Goal: Task Accomplishment & Management: Manage account settings

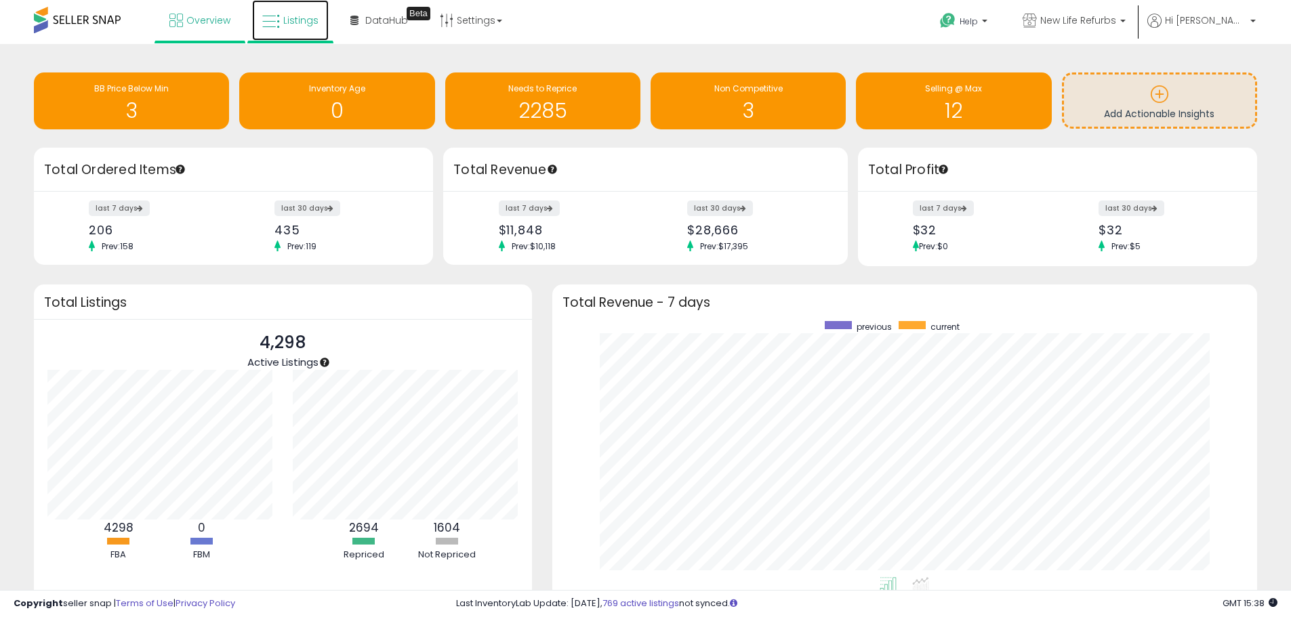
click at [312, 37] on link "Listings" at bounding box center [290, 20] width 77 height 41
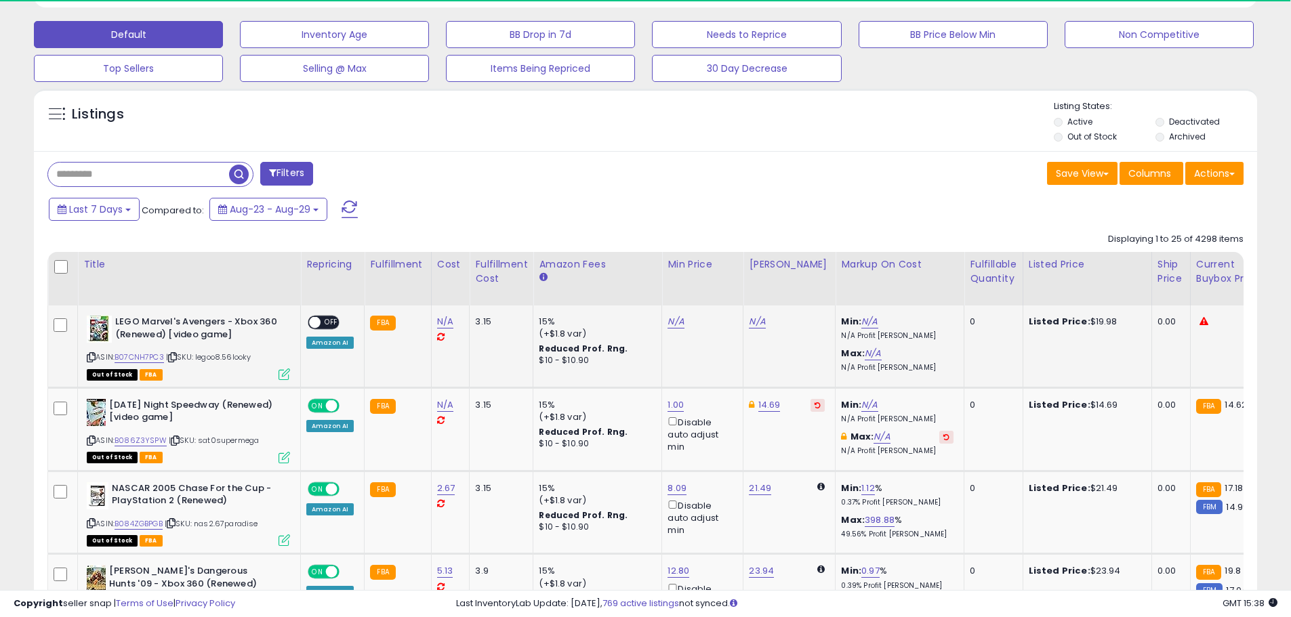
scroll to position [406, 0]
click at [1079, 140] on label "Out of Stock" at bounding box center [1091, 136] width 49 height 12
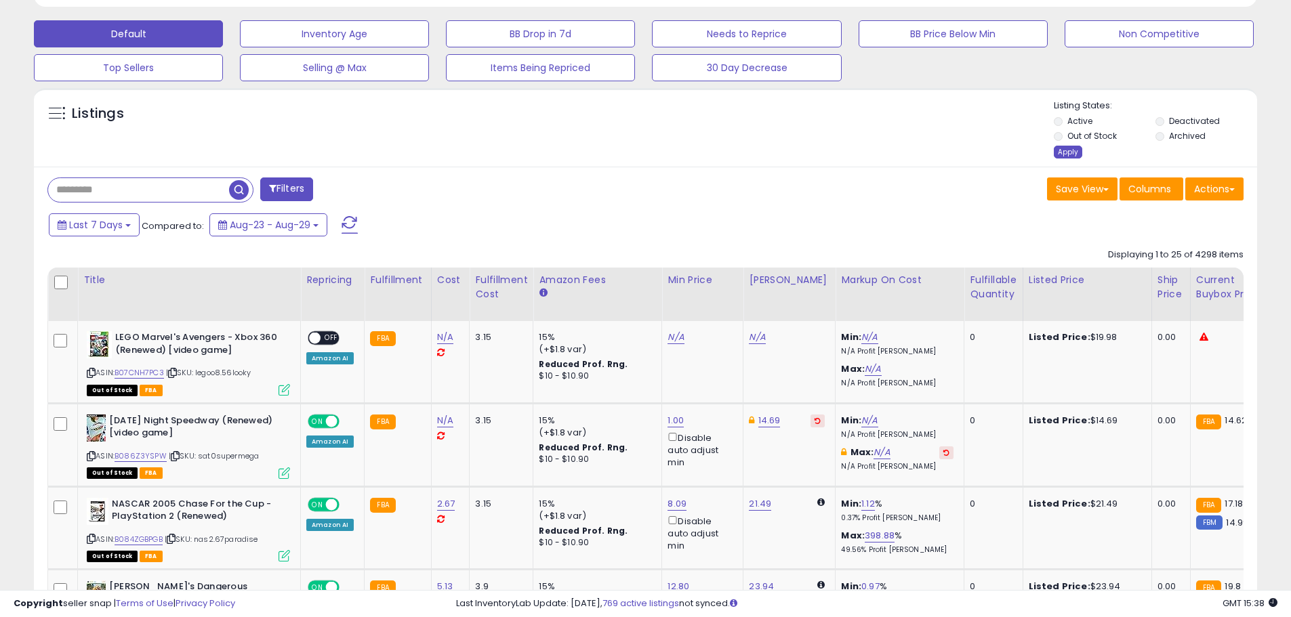
scroll to position [278, 709]
click at [1069, 152] on div "Apply" at bounding box center [1067, 152] width 28 height 13
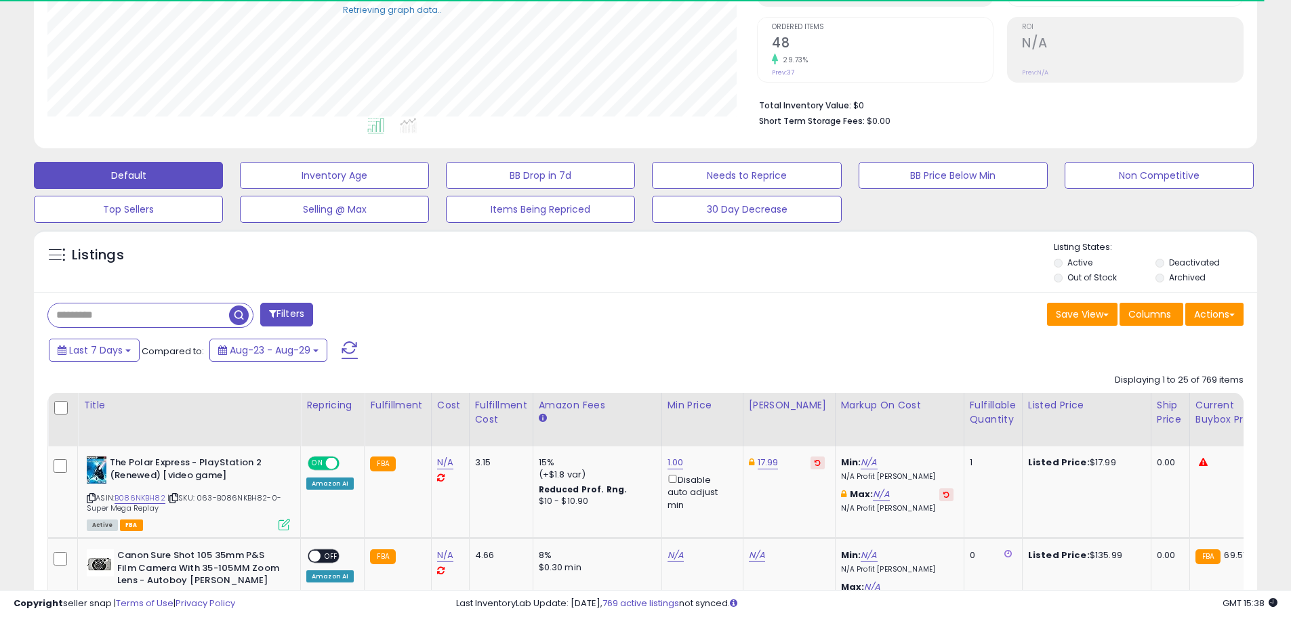
scroll to position [358, 0]
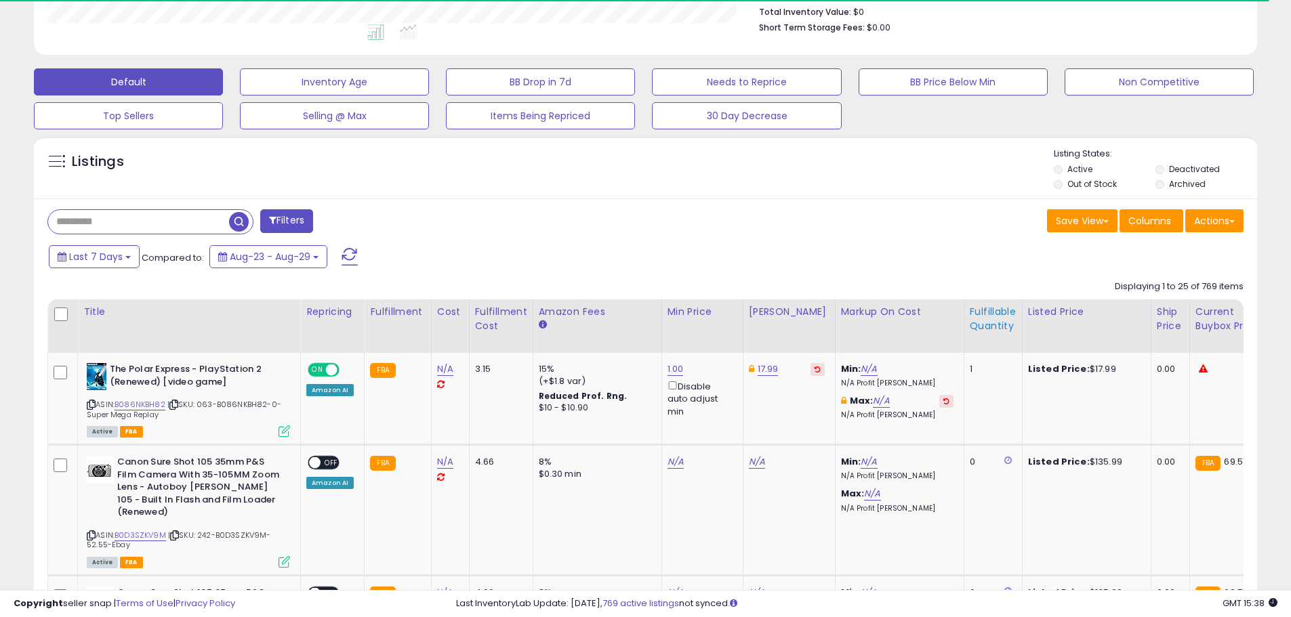
click at [976, 329] on div "Fulfillable Quantity" at bounding box center [992, 319] width 47 height 28
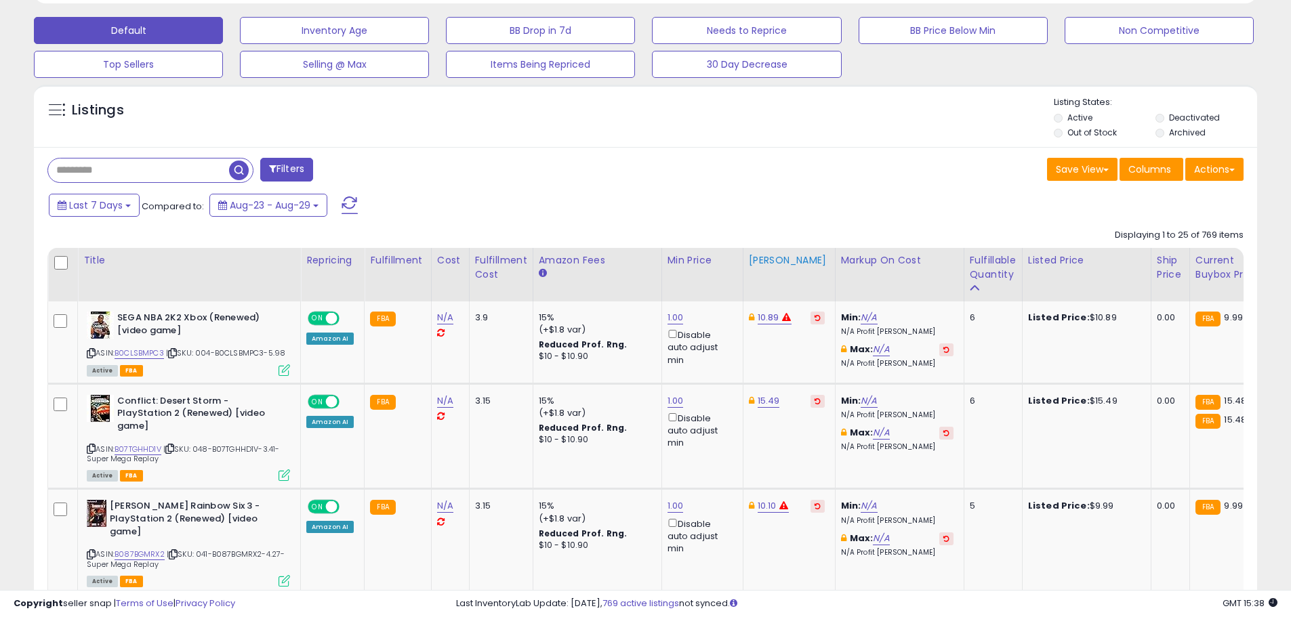
scroll to position [562, 0]
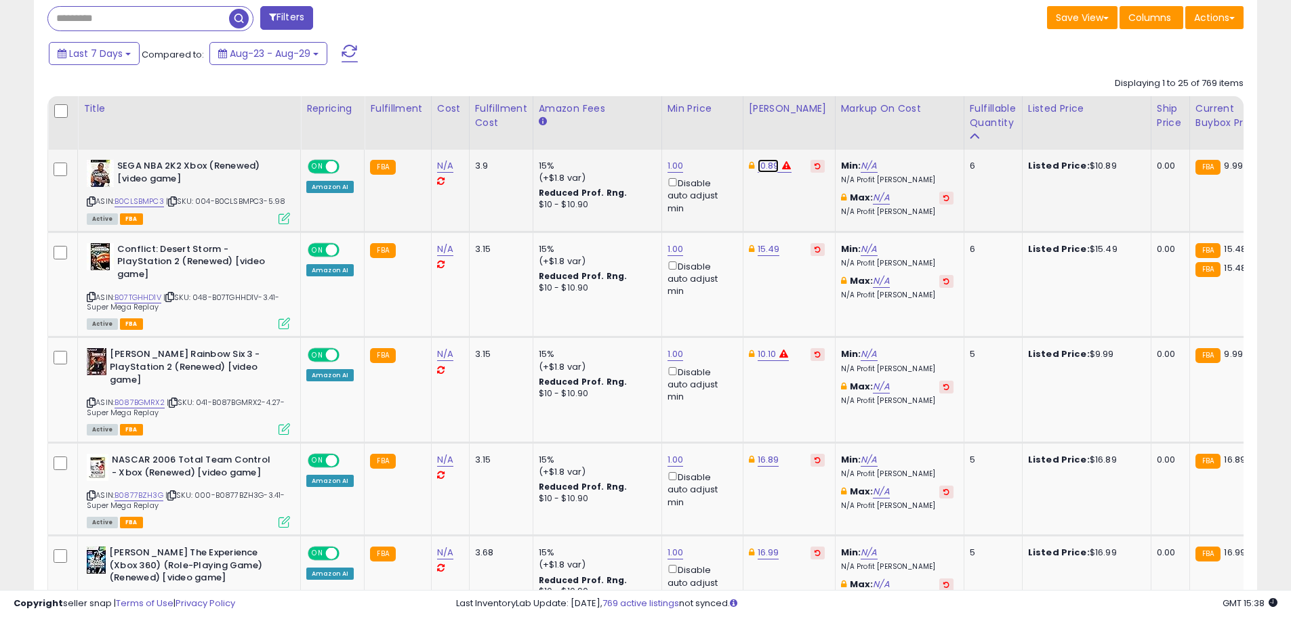
click at [766, 171] on link "10.89" at bounding box center [768, 166] width 22 height 14
drag, startPoint x: 709, startPoint y: 127, endPoint x: 620, endPoint y: 132, distance: 89.6
type input "****"
click at [833, 117] on icon "button" at bounding box center [829, 117] width 8 height 8
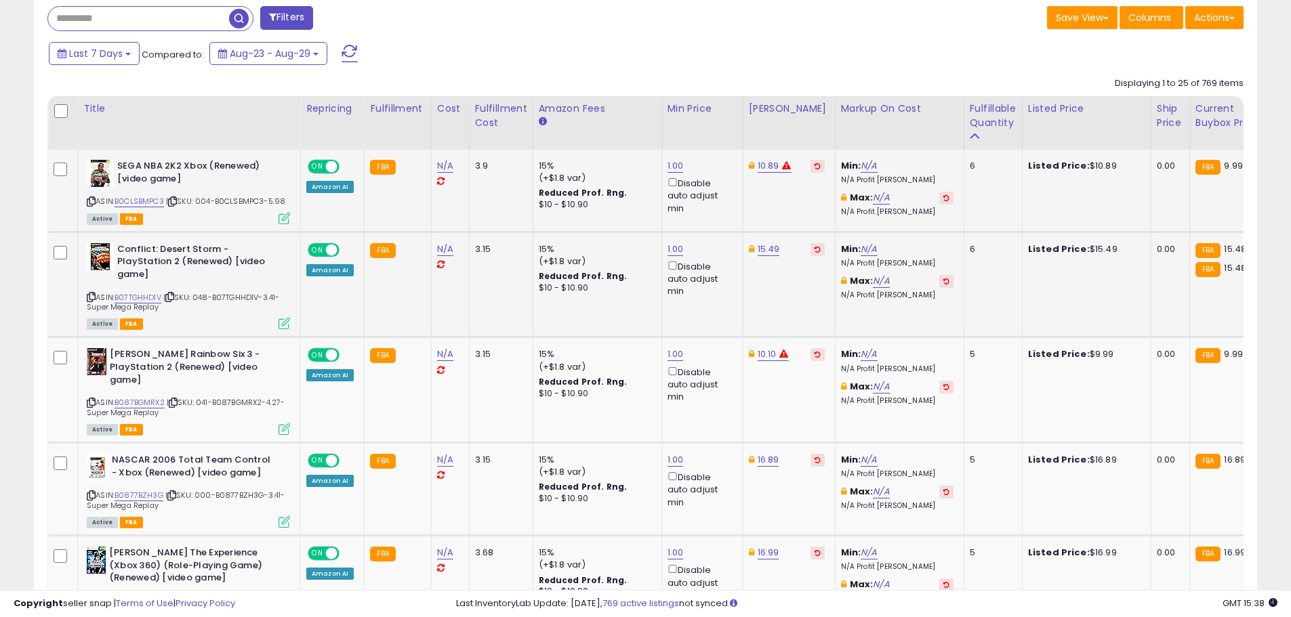
scroll to position [629, 0]
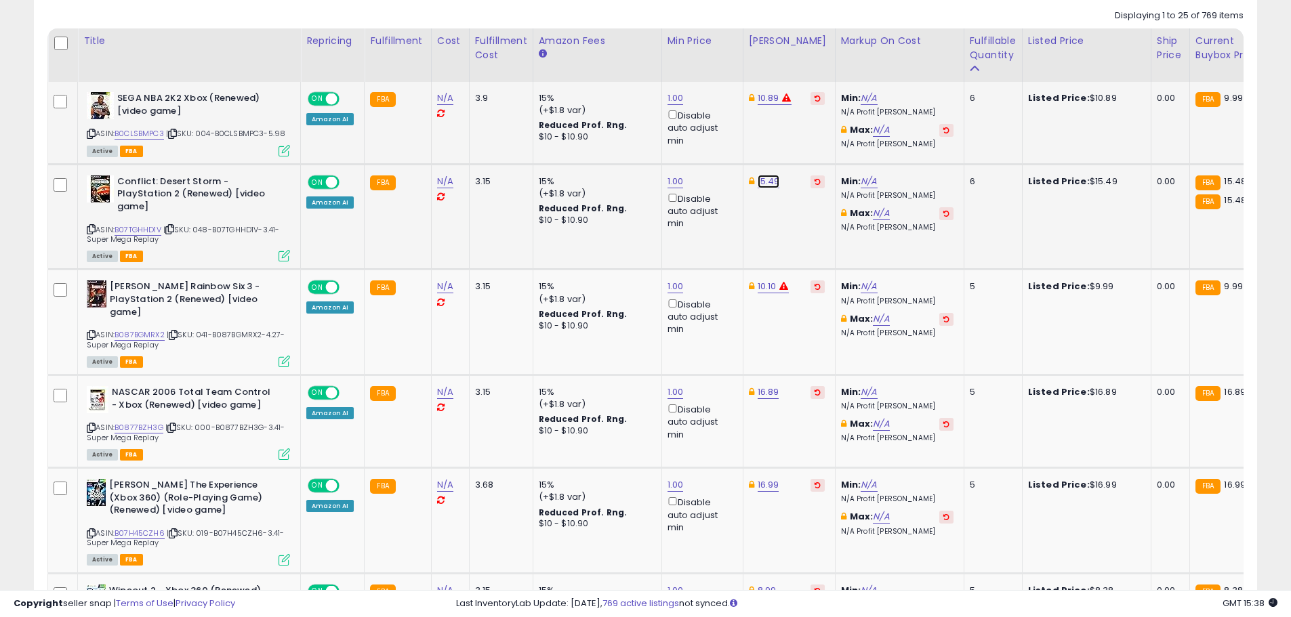
click at [764, 182] on link "15.49" at bounding box center [768, 182] width 22 height 14
type input "*****"
click at [806, 130] on icon "submit" at bounding box center [801, 133] width 8 height 8
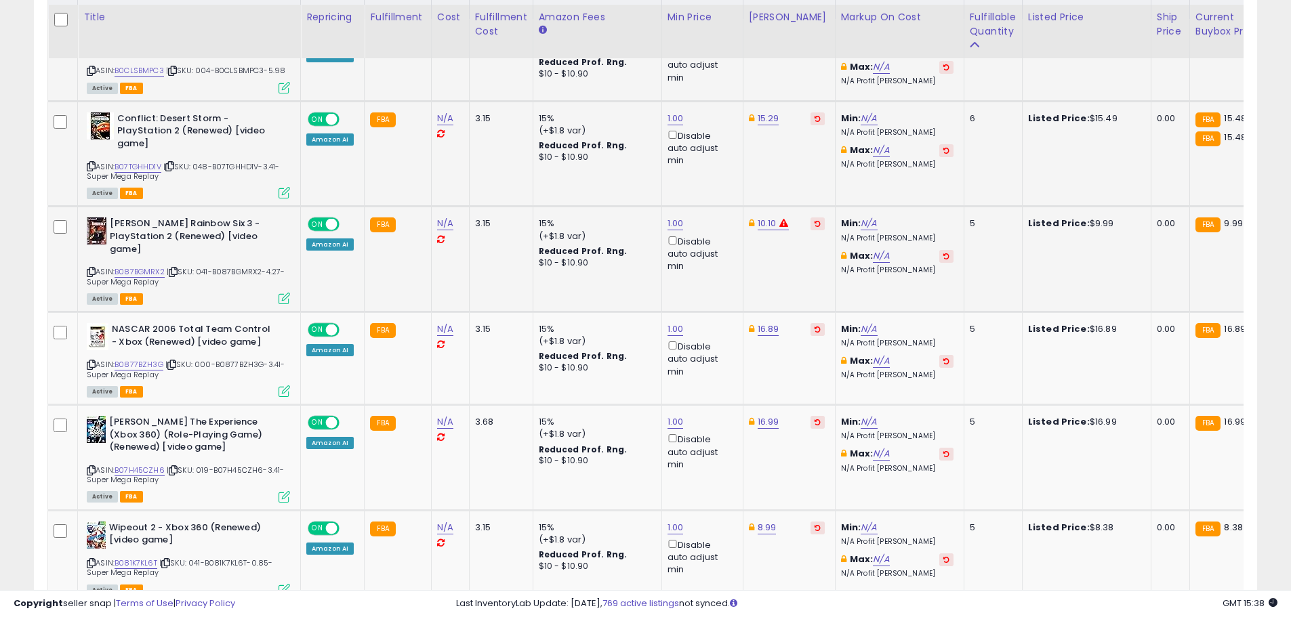
scroll to position [697, 0]
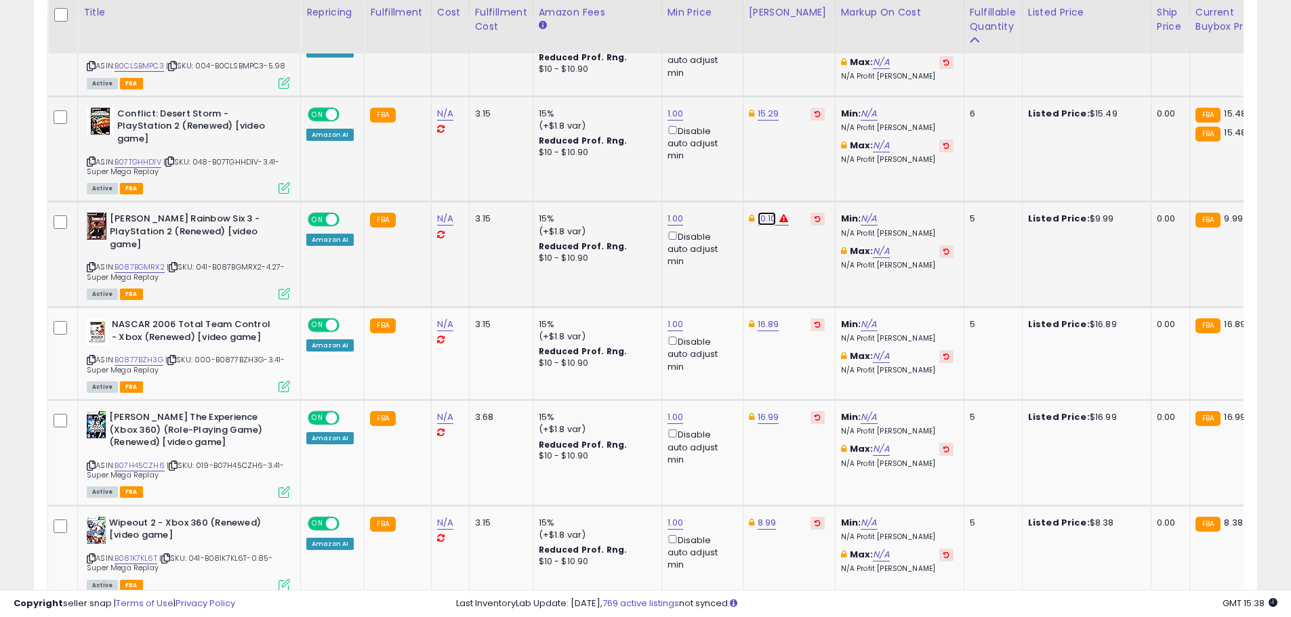
click at [759, 212] on link "10.10" at bounding box center [766, 219] width 19 height 14
drag, startPoint x: 714, startPoint y: 163, endPoint x: 702, endPoint y: 163, distance: 12.2
click at [708, 163] on input "*****" at bounding box center [723, 159] width 121 height 23
type input "*"
type input "****"
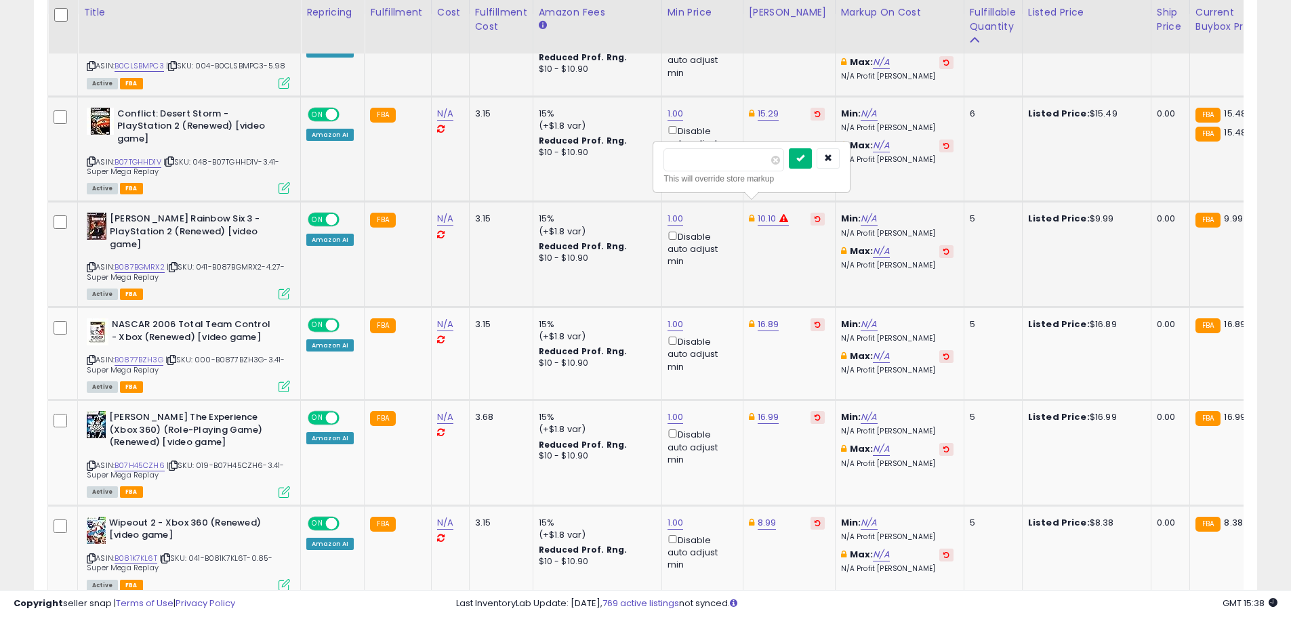
click at [812, 163] on button "submit" at bounding box center [800, 158] width 23 height 20
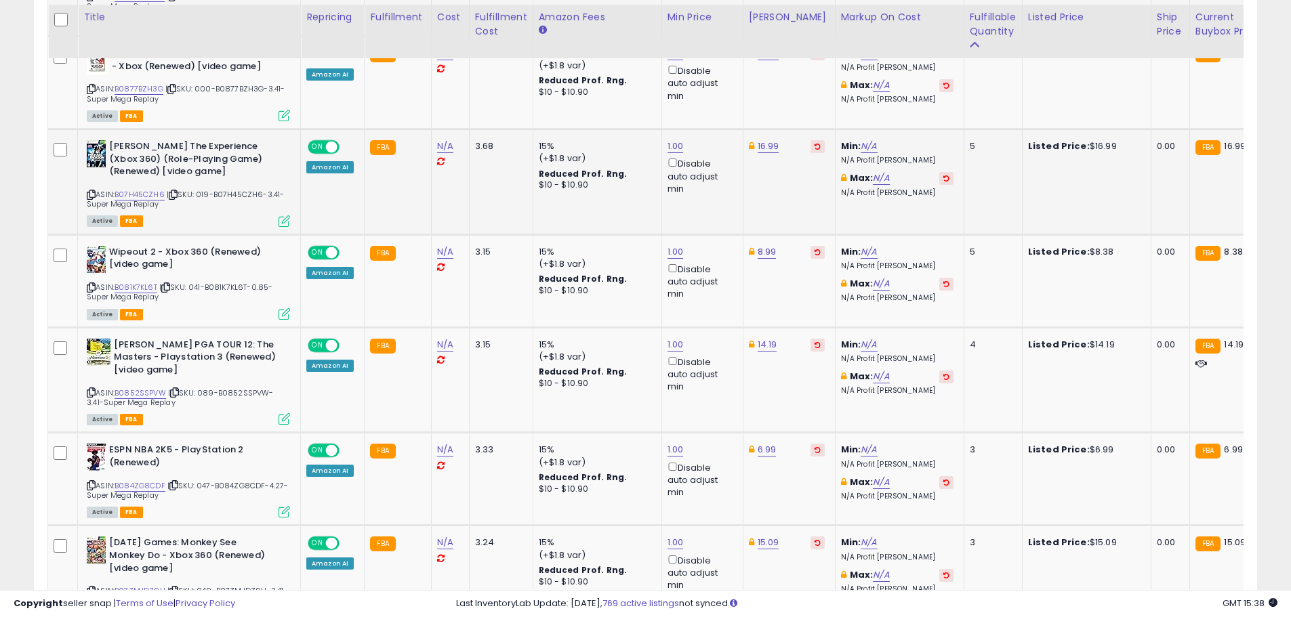
scroll to position [1036, 0]
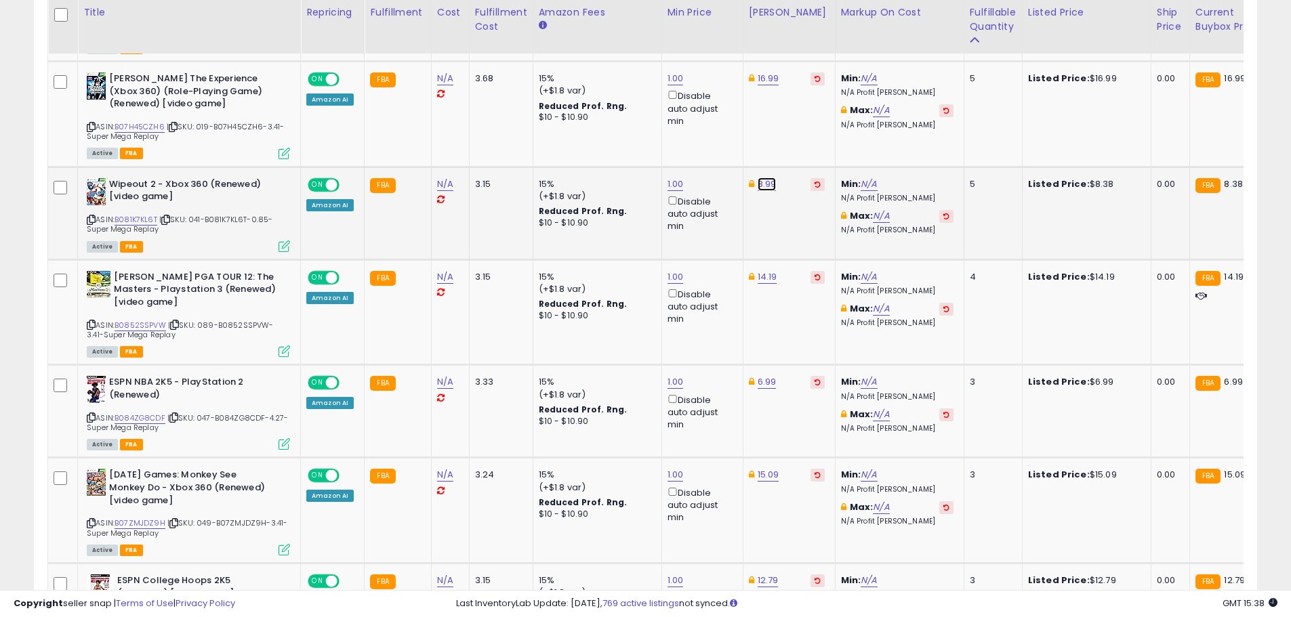
click at [759, 178] on link "8.99" at bounding box center [766, 185] width 19 height 14
drag, startPoint x: 700, startPoint y: 125, endPoint x: 606, endPoint y: 123, distance: 93.5
type input "****"
click at [804, 119] on icon "submit" at bounding box center [800, 123] width 8 height 8
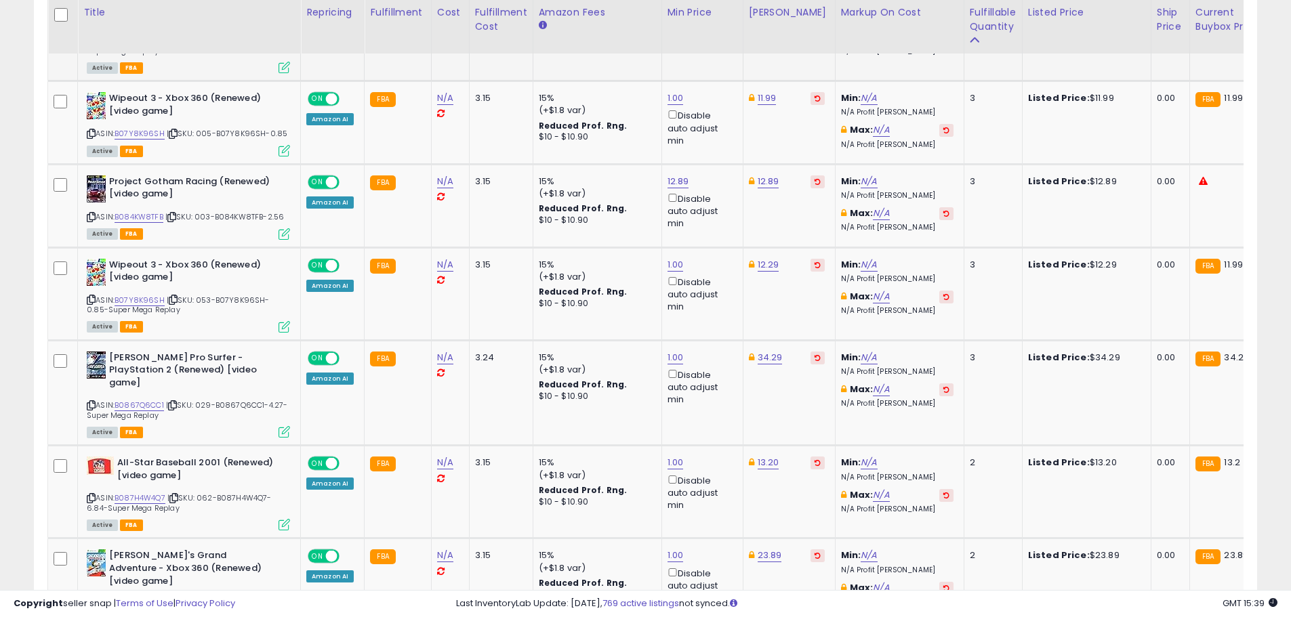
scroll to position [1646, 0]
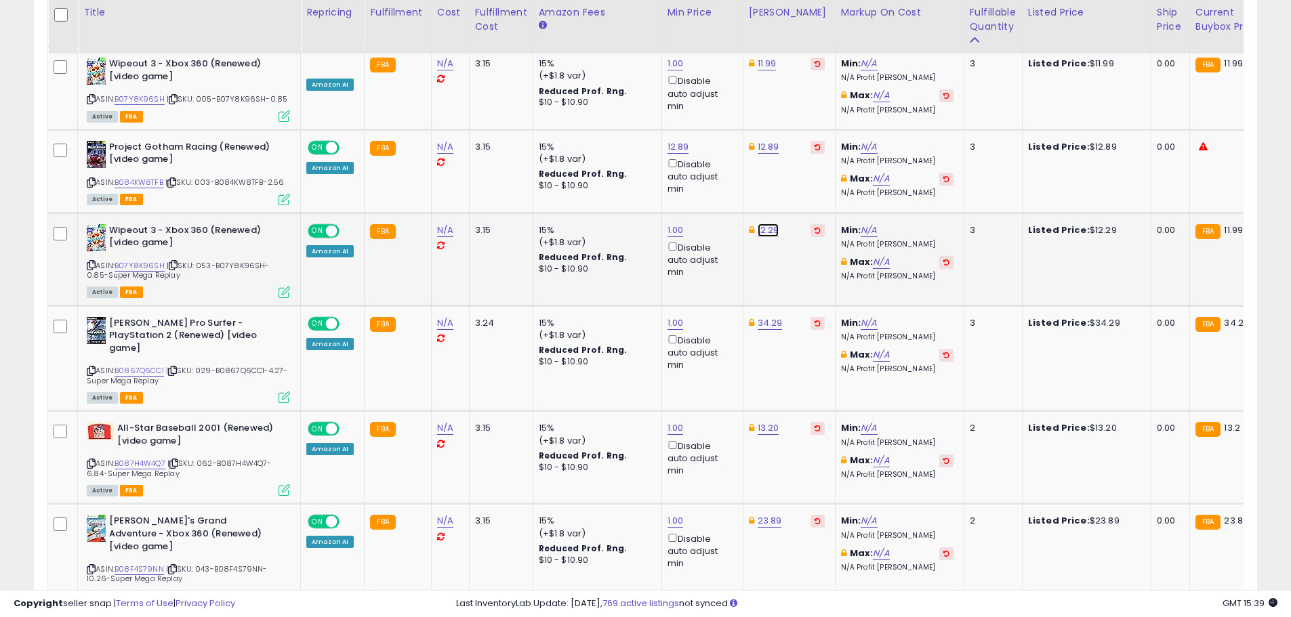
click at [765, 224] on link "12.29" at bounding box center [768, 231] width 22 height 14
drag, startPoint x: 736, startPoint y: 173, endPoint x: 656, endPoint y: 171, distance: 80.7
click at [656, 171] on div "***** This will override store markup" at bounding box center [752, 177] width 195 height 49
type input "*****"
click at [806, 166] on icon "submit" at bounding box center [801, 169] width 8 height 8
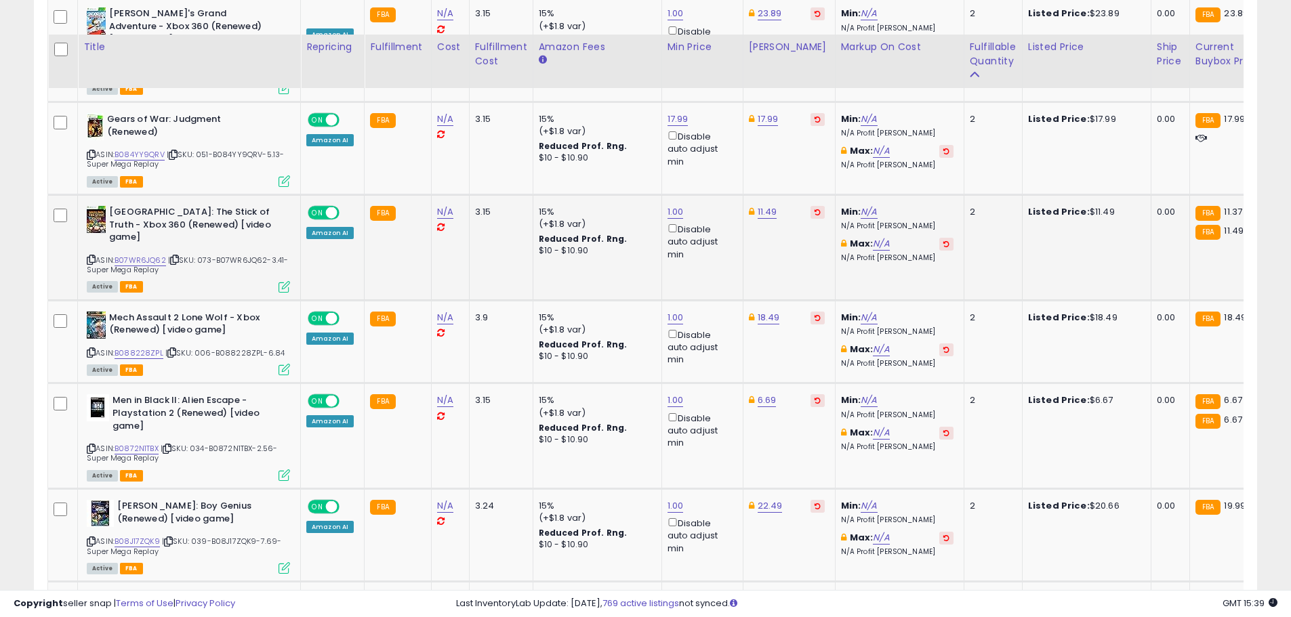
scroll to position [2188, 0]
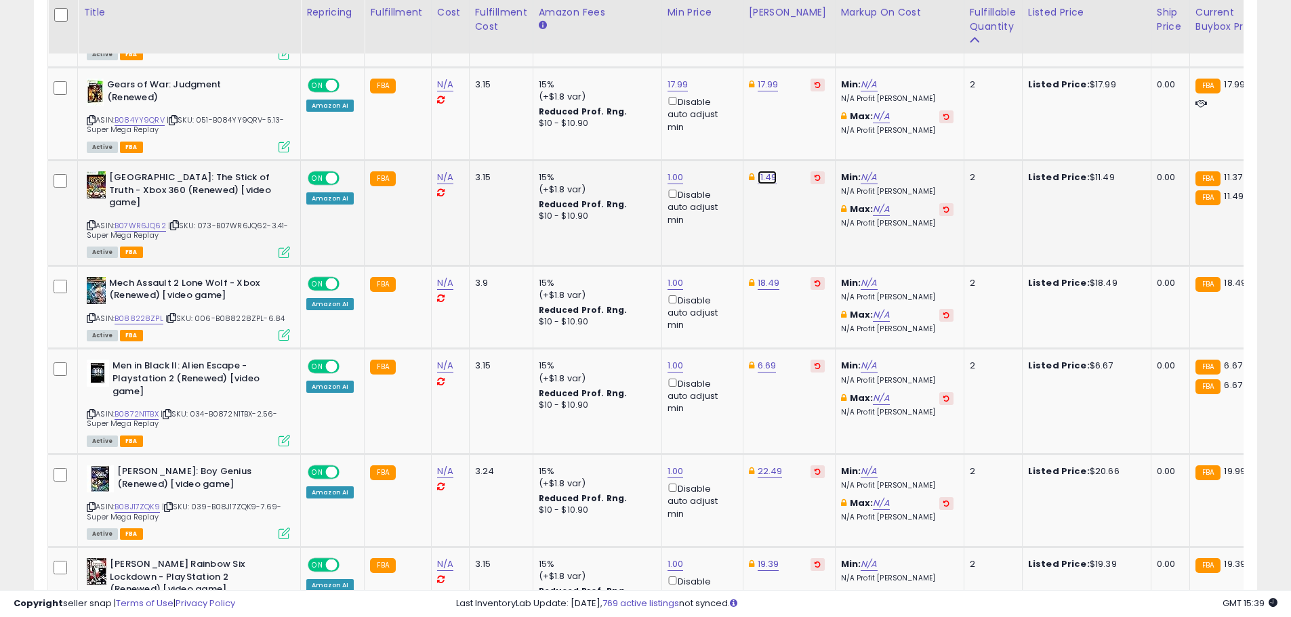
click at [759, 171] on link "11.49" at bounding box center [767, 178] width 20 height 14
type input "*****"
click at [812, 109] on button "submit" at bounding box center [800, 104] width 23 height 20
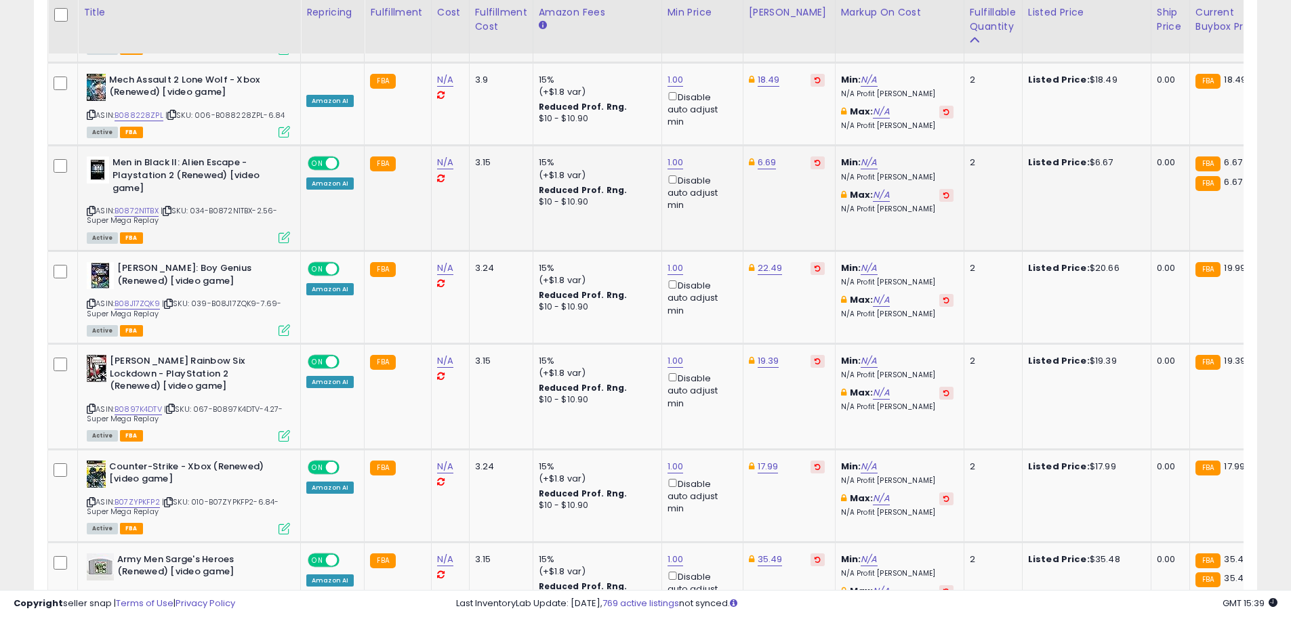
scroll to position [2459, 0]
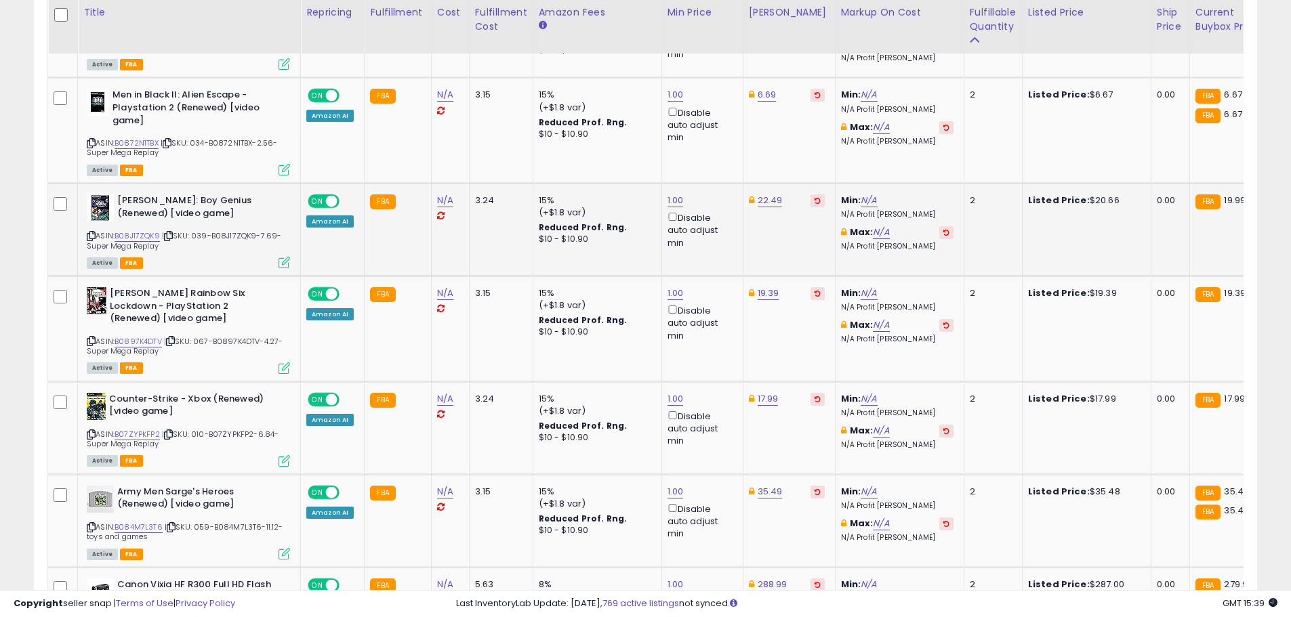
click at [749, 184] on td "22.49" at bounding box center [789, 230] width 92 height 93
click at [761, 194] on link "22.49" at bounding box center [769, 201] width 25 height 14
drag, startPoint x: 729, startPoint y: 124, endPoint x: 620, endPoint y: 113, distance: 109.6
type input "*****"
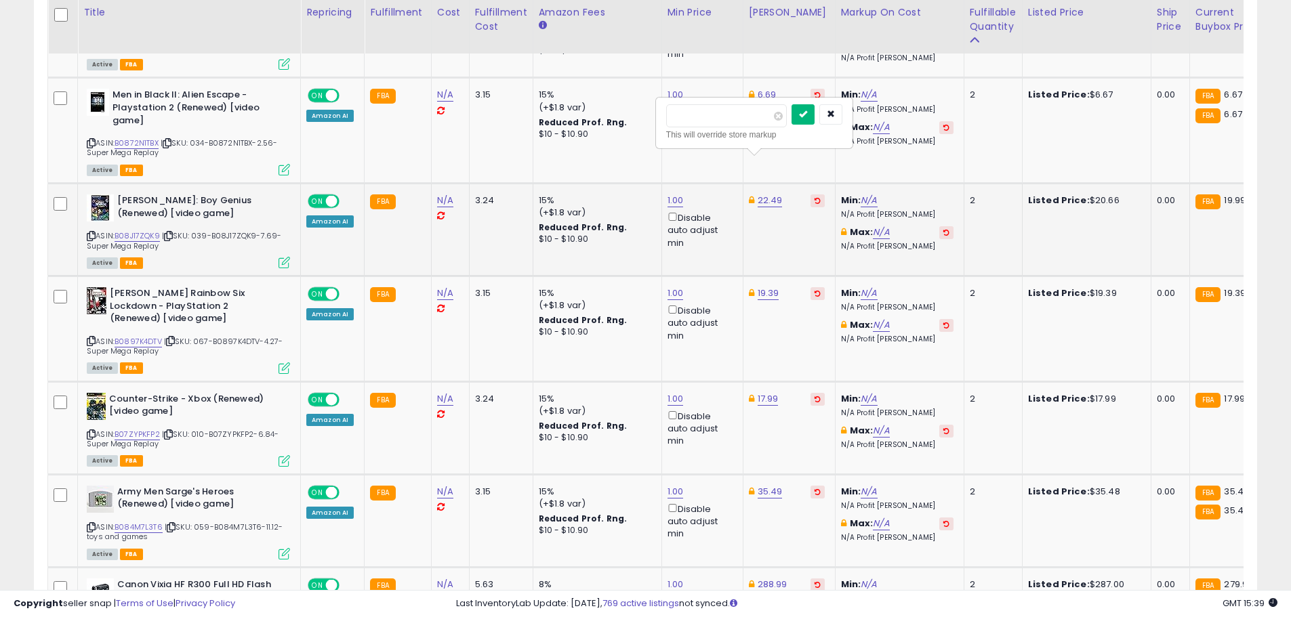
click at [807, 114] on icon "submit" at bounding box center [803, 114] width 8 height 8
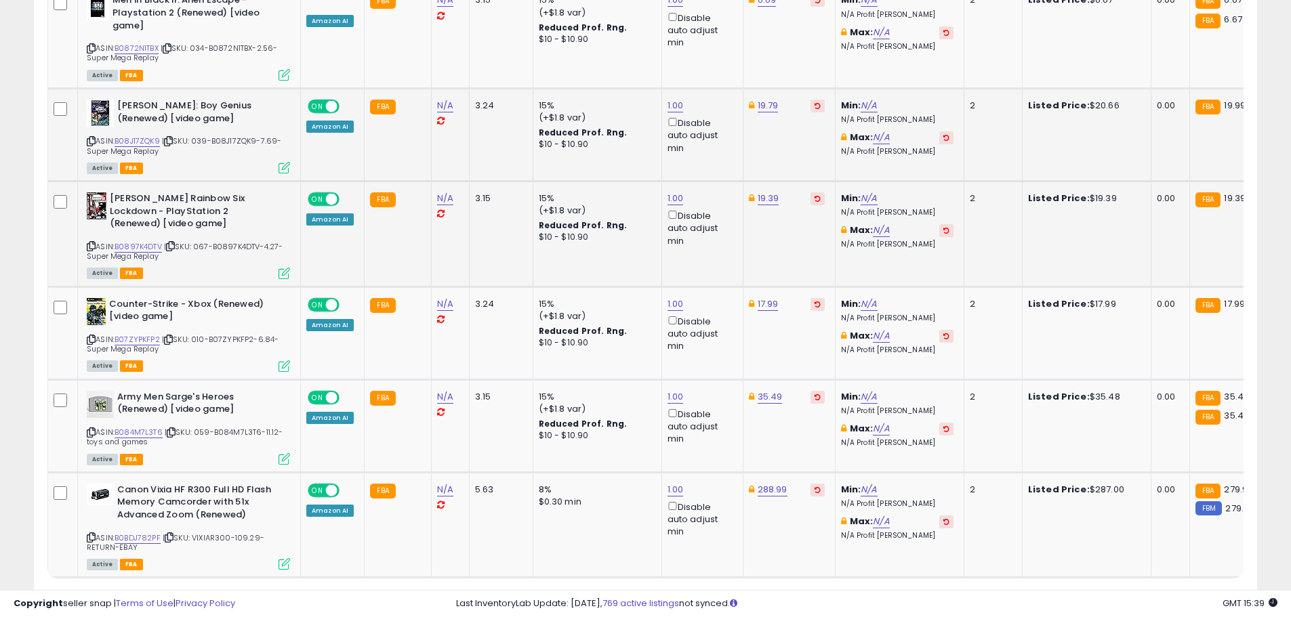
scroll to position [2594, 0]
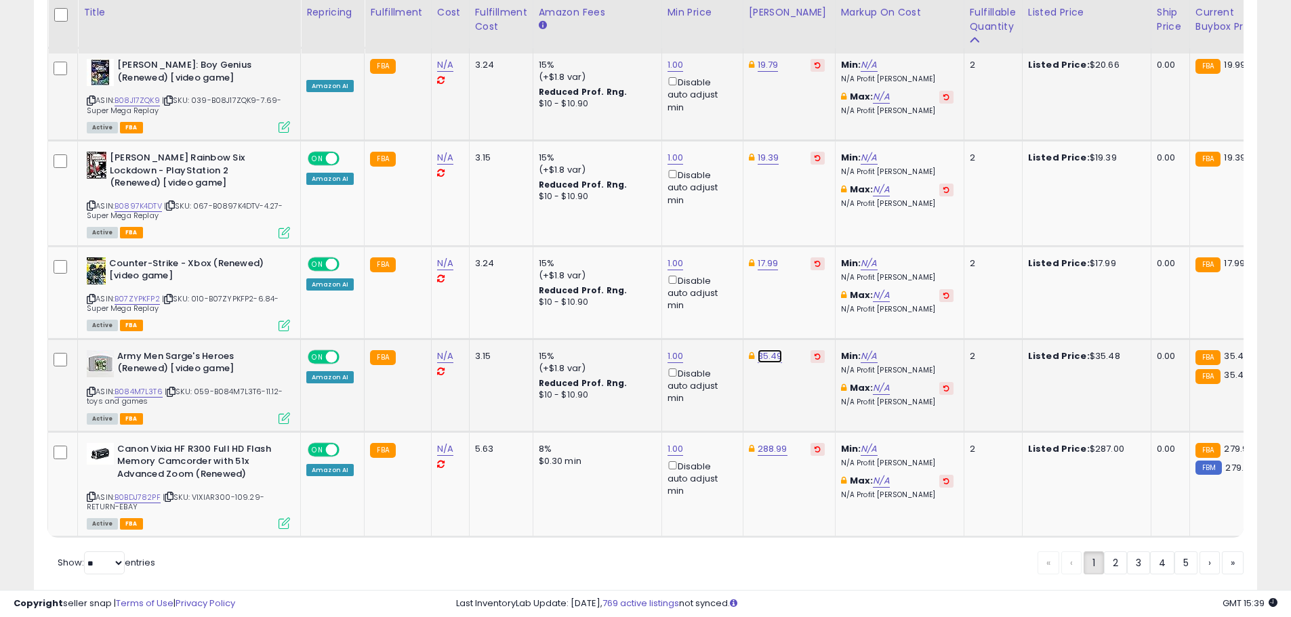
click at [764, 350] on link "35.49" at bounding box center [769, 357] width 25 height 14
type input "*****"
click at [807, 271] on icon "submit" at bounding box center [803, 270] width 8 height 8
click at [118, 551] on select "** **" at bounding box center [104, 562] width 41 height 23
select select "**"
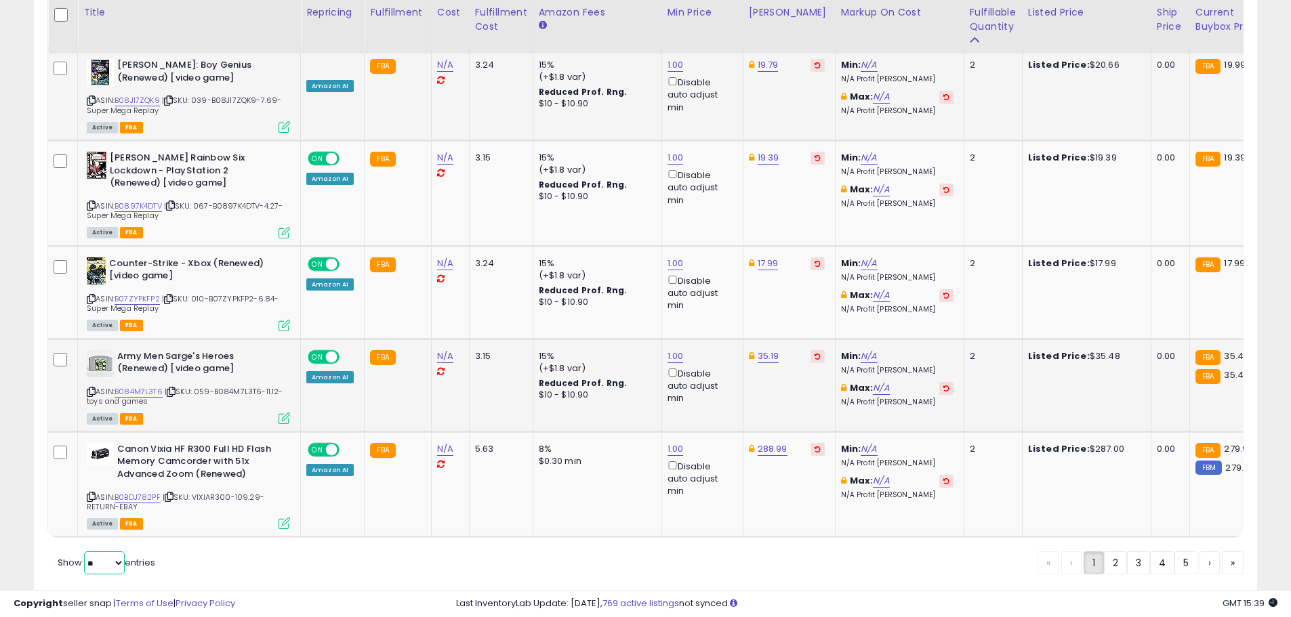
click at [85, 551] on select "** **" at bounding box center [104, 562] width 41 height 23
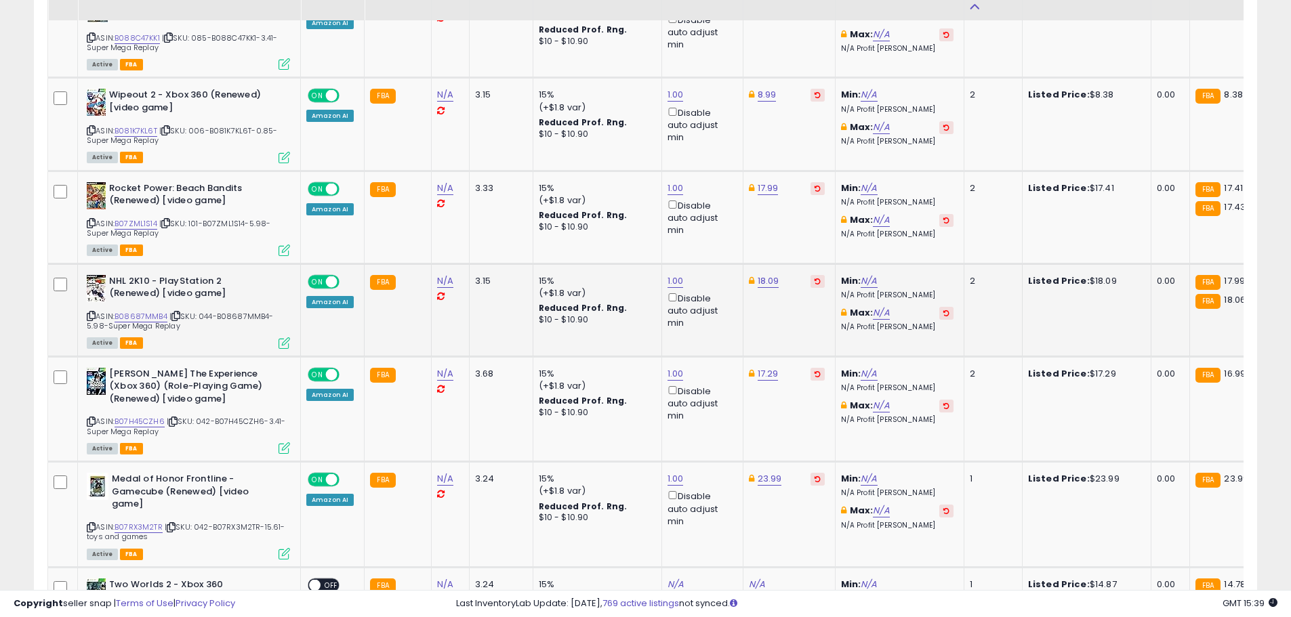
scroll to position [3475, 0]
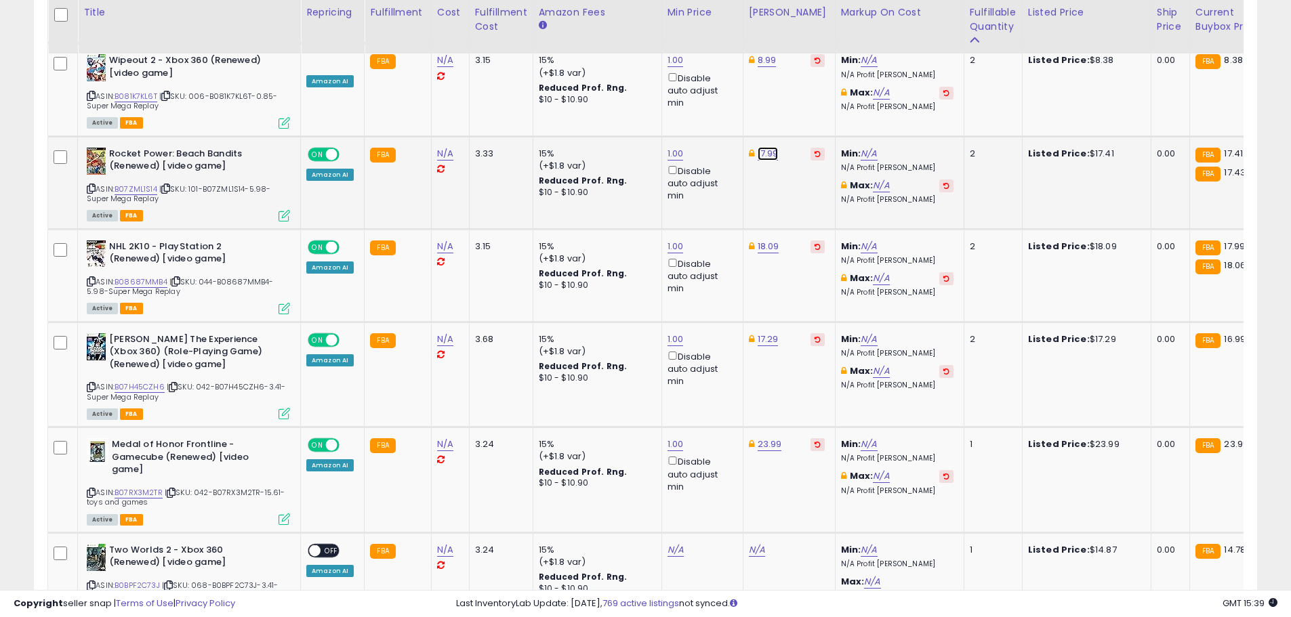
click at [770, 147] on link "17.99" at bounding box center [767, 154] width 21 height 14
drag, startPoint x: 726, startPoint y: 75, endPoint x: 614, endPoint y: 77, distance: 111.8
type input "*****"
click at [813, 68] on button "submit" at bounding box center [801, 68] width 23 height 20
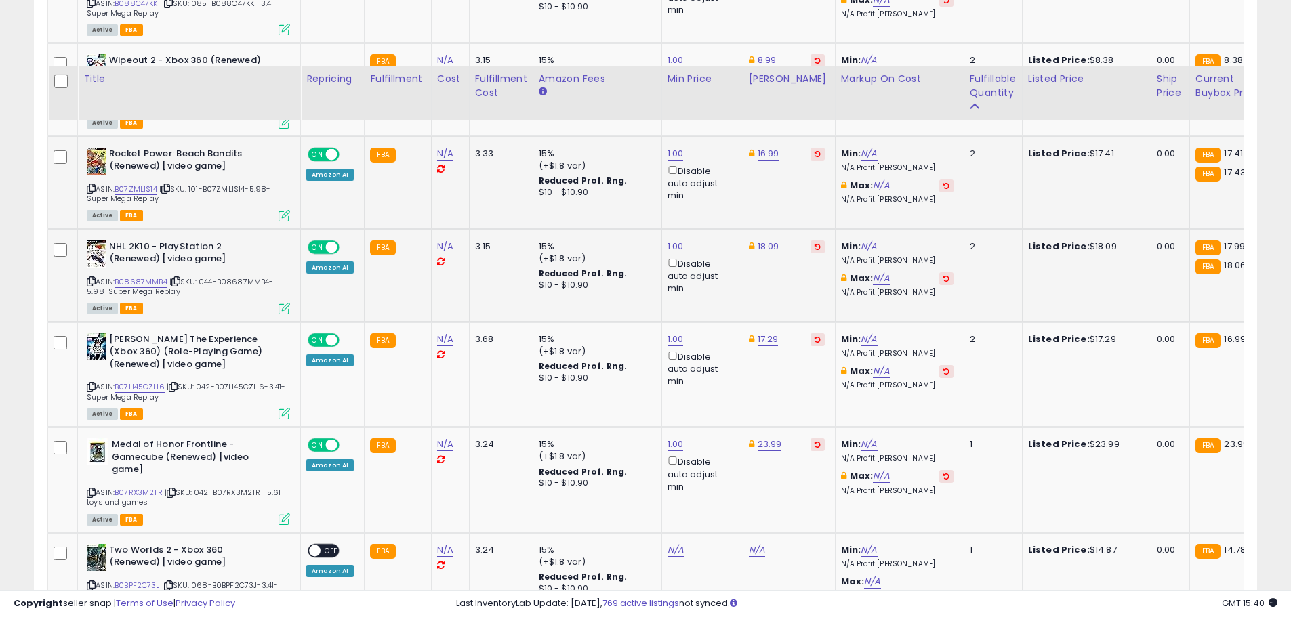
scroll to position [3543, 0]
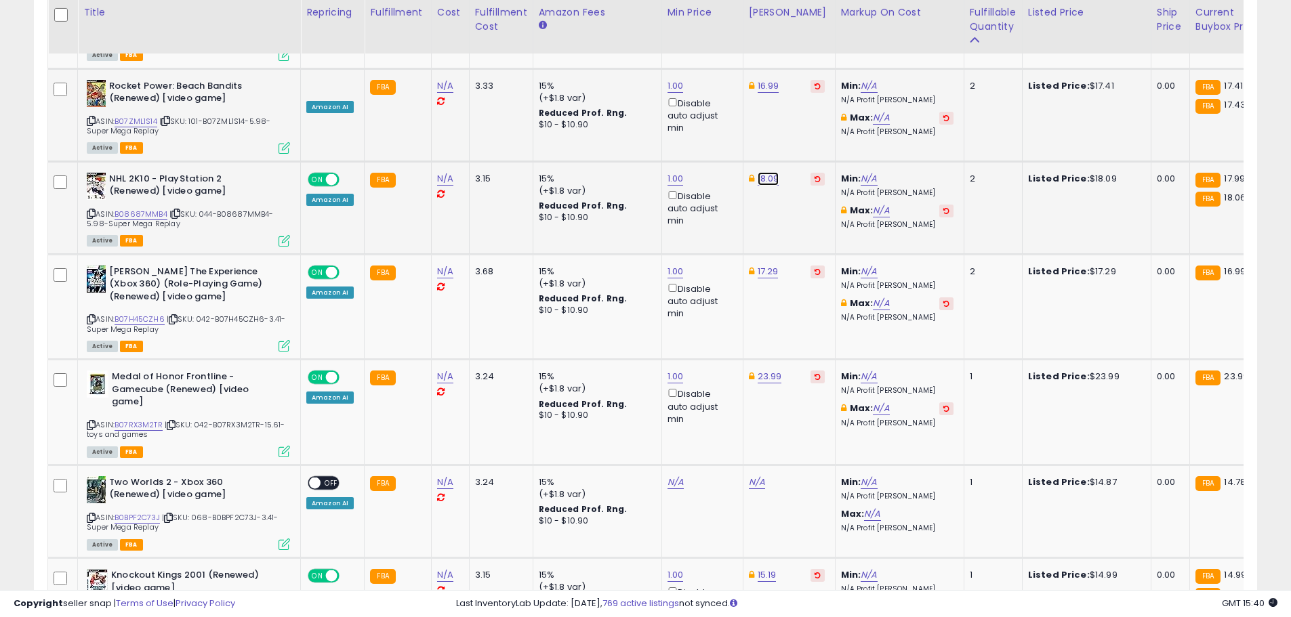
click at [760, 172] on link "18.09" at bounding box center [768, 179] width 22 height 14
drag, startPoint x: 685, startPoint y: 99, endPoint x: 633, endPoint y: 101, distance: 51.5
type input "*****"
drag, startPoint x: 829, startPoint y: 86, endPoint x: 824, endPoint y: 100, distance: 14.6
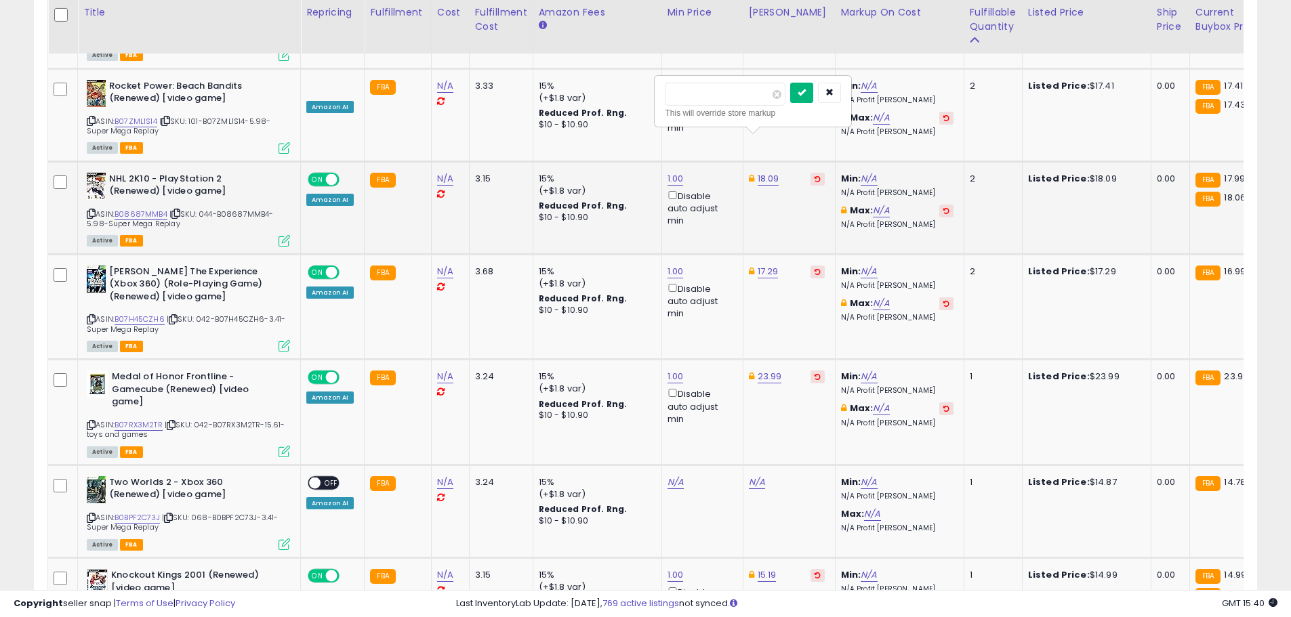
click at [813, 86] on button "submit" at bounding box center [801, 93] width 23 height 20
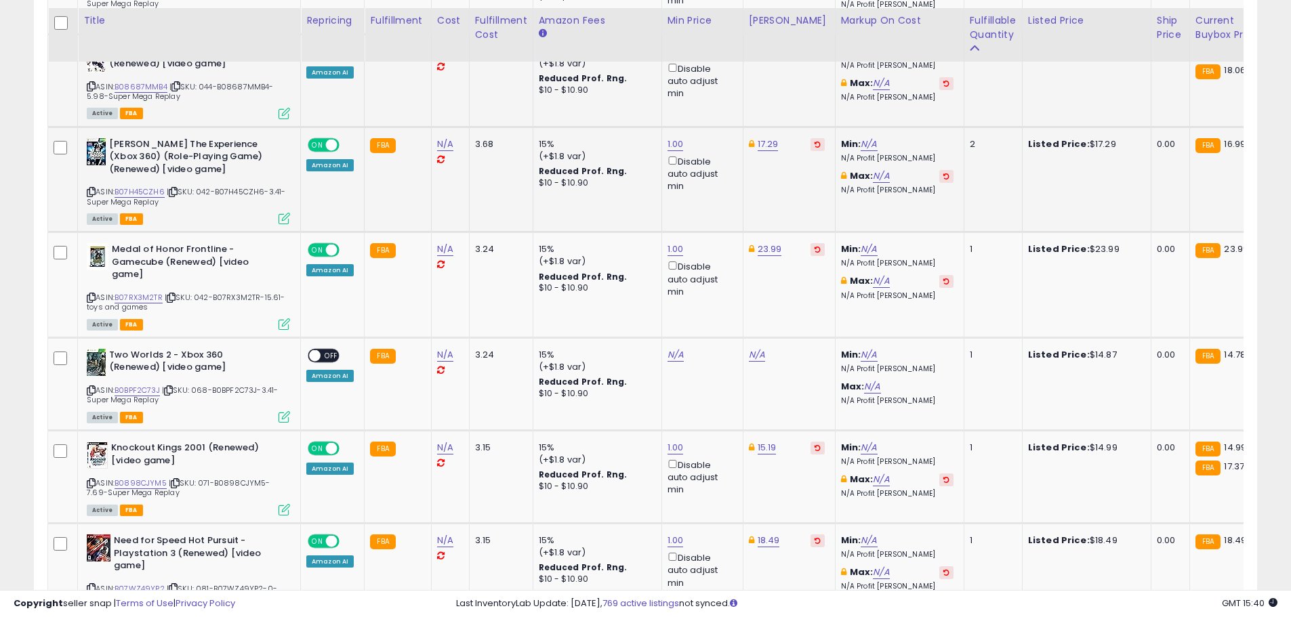
scroll to position [3678, 0]
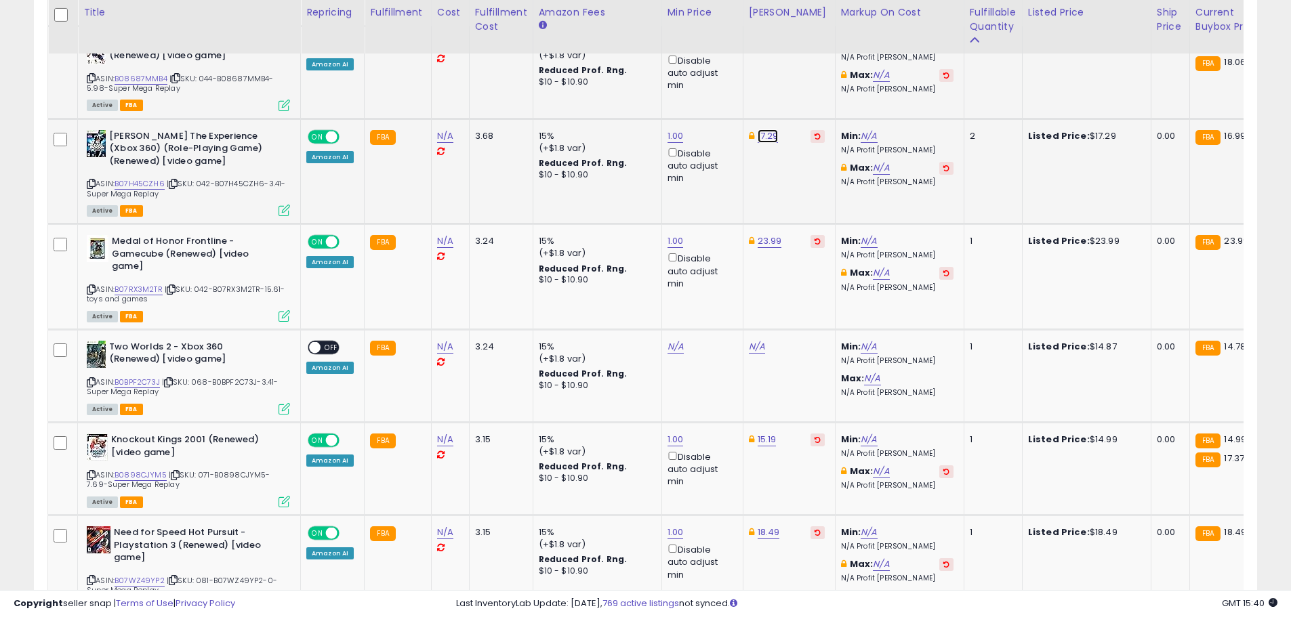
click at [766, 129] on link "17.29" at bounding box center [767, 136] width 21 height 14
drag, startPoint x: 732, startPoint y: 49, endPoint x: 659, endPoint y: 52, distance: 72.6
type input "*****"
click at [806, 51] on icon "submit" at bounding box center [801, 49] width 8 height 8
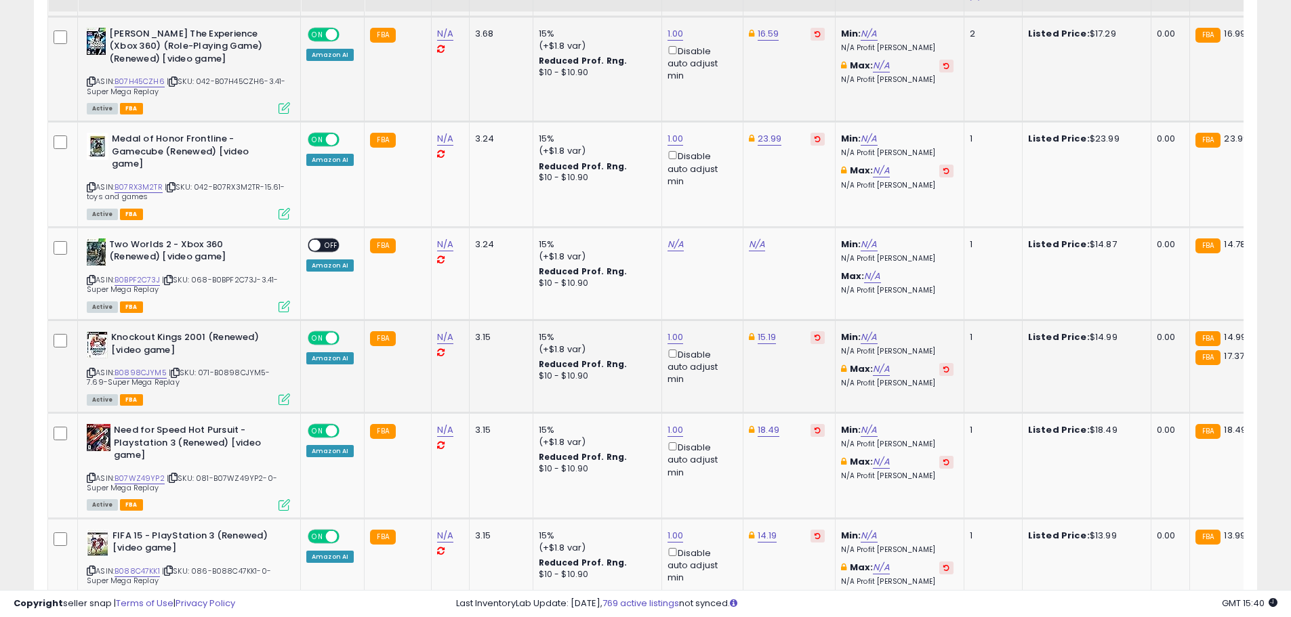
scroll to position [3881, 0]
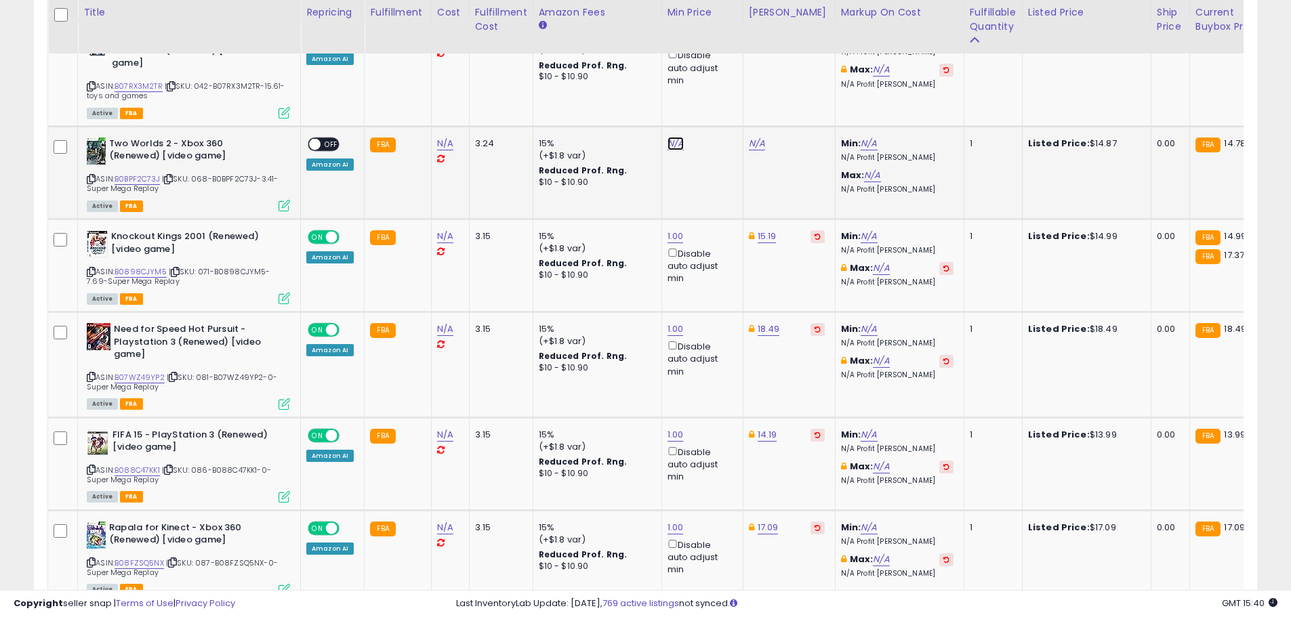
click at [669, 137] on link "N/A" at bounding box center [675, 144] width 16 height 14
type input "*"
click at [720, 62] on button "submit" at bounding box center [708, 57] width 23 height 20
click at [757, 137] on link "19.24" at bounding box center [760, 144] width 22 height 14
drag, startPoint x: 696, startPoint y: 59, endPoint x: 640, endPoint y: 62, distance: 55.7
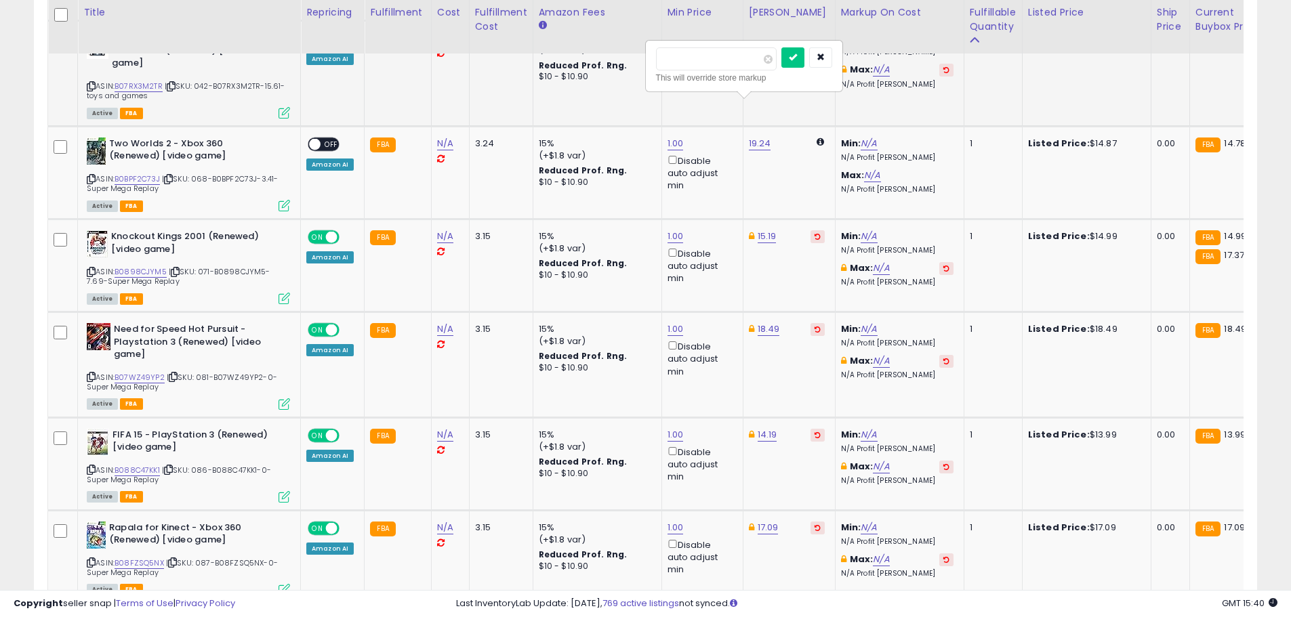
type input "*****"
click at [797, 57] on icon "submit" at bounding box center [793, 57] width 8 height 8
click at [329, 138] on span "OFF" at bounding box center [331, 144] width 22 height 12
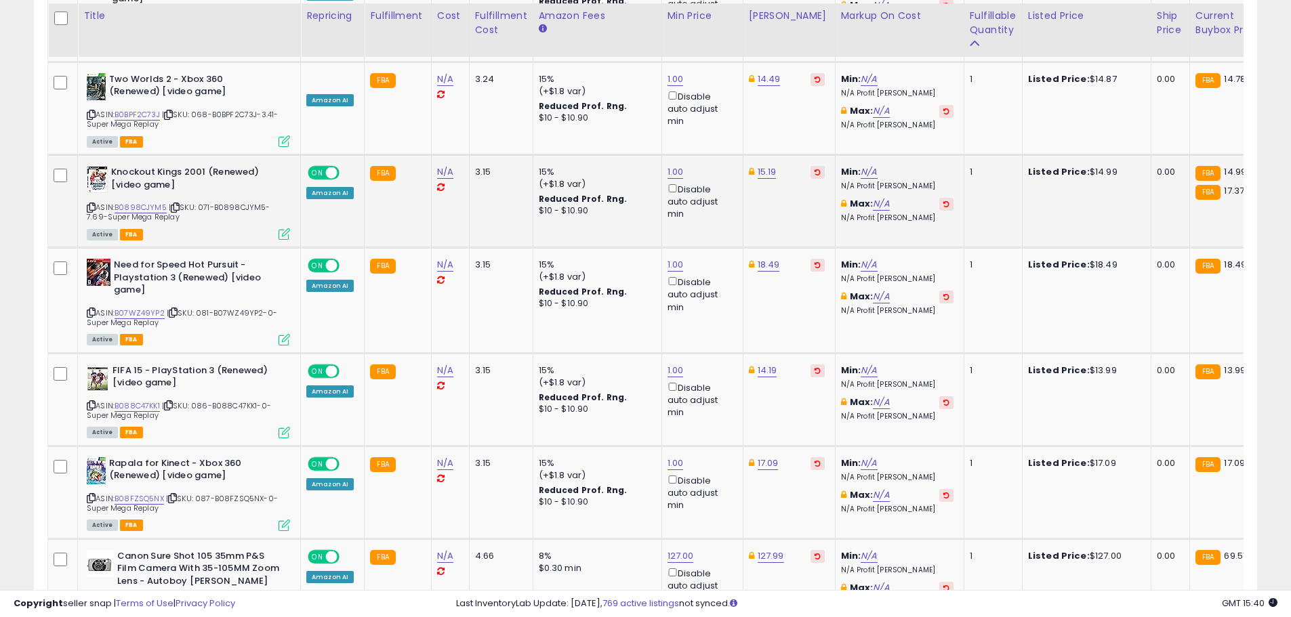
scroll to position [3949, 0]
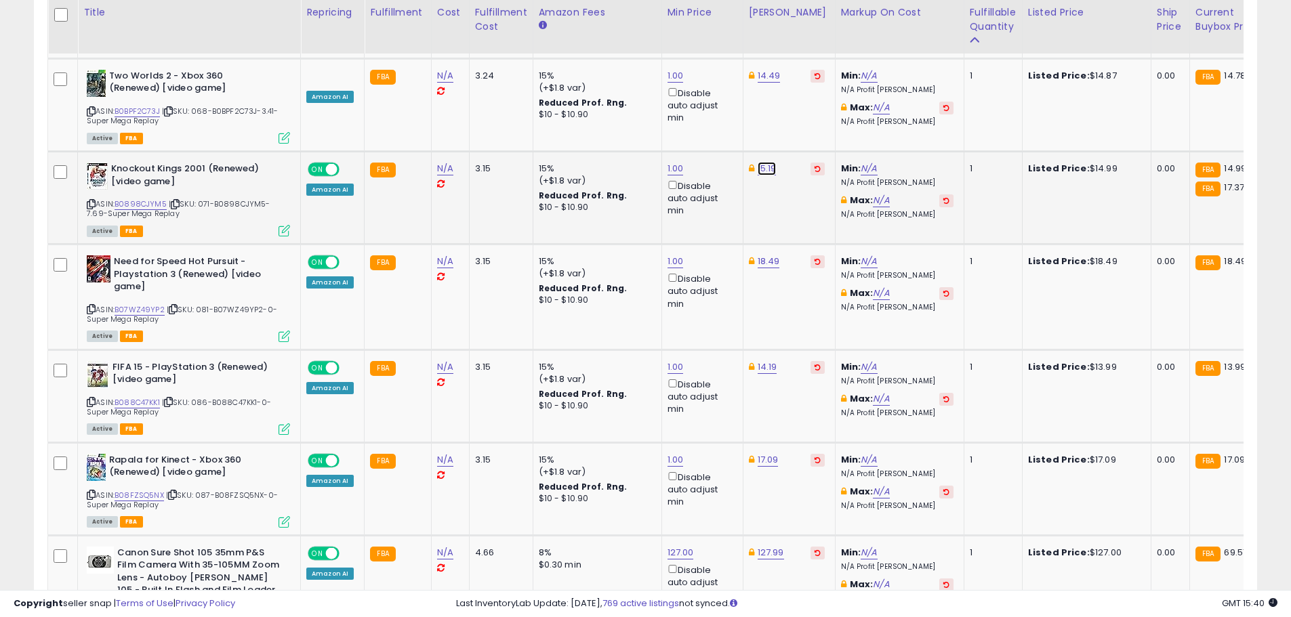
click at [757, 162] on link "15.19" at bounding box center [766, 169] width 19 height 14
drag, startPoint x: 667, startPoint y: 84, endPoint x: 649, endPoint y: 85, distance: 17.6
type input "*****"
click at [812, 83] on button "submit" at bounding box center [800, 82] width 23 height 20
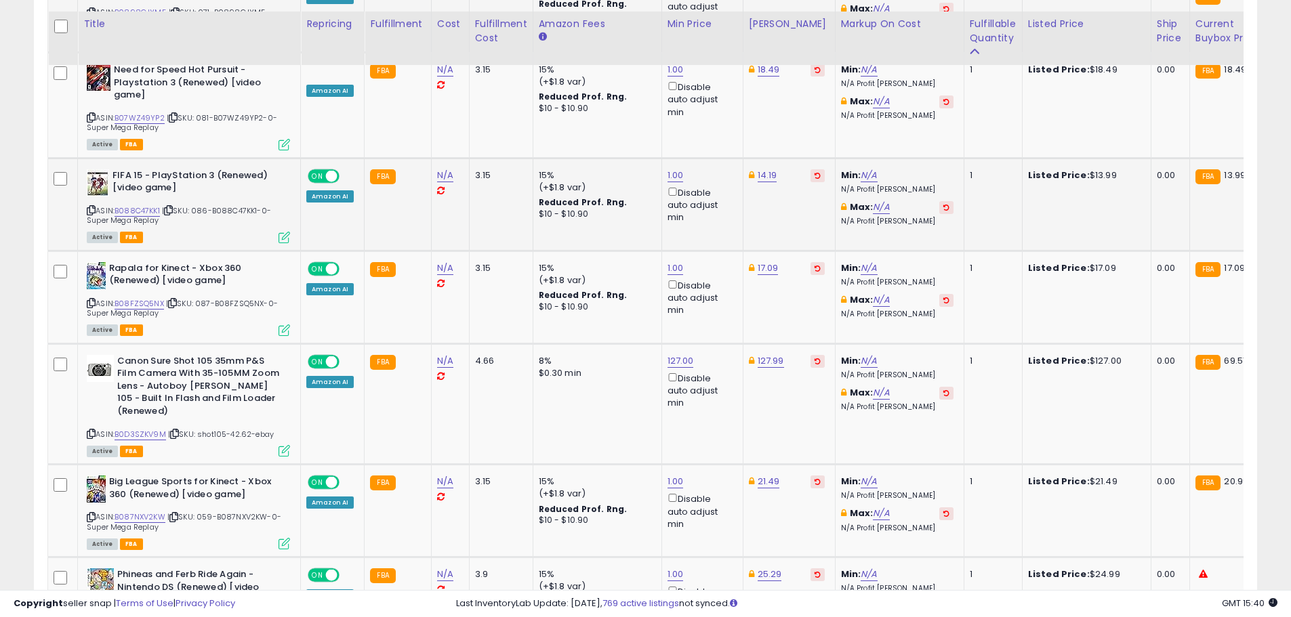
scroll to position [4152, 0]
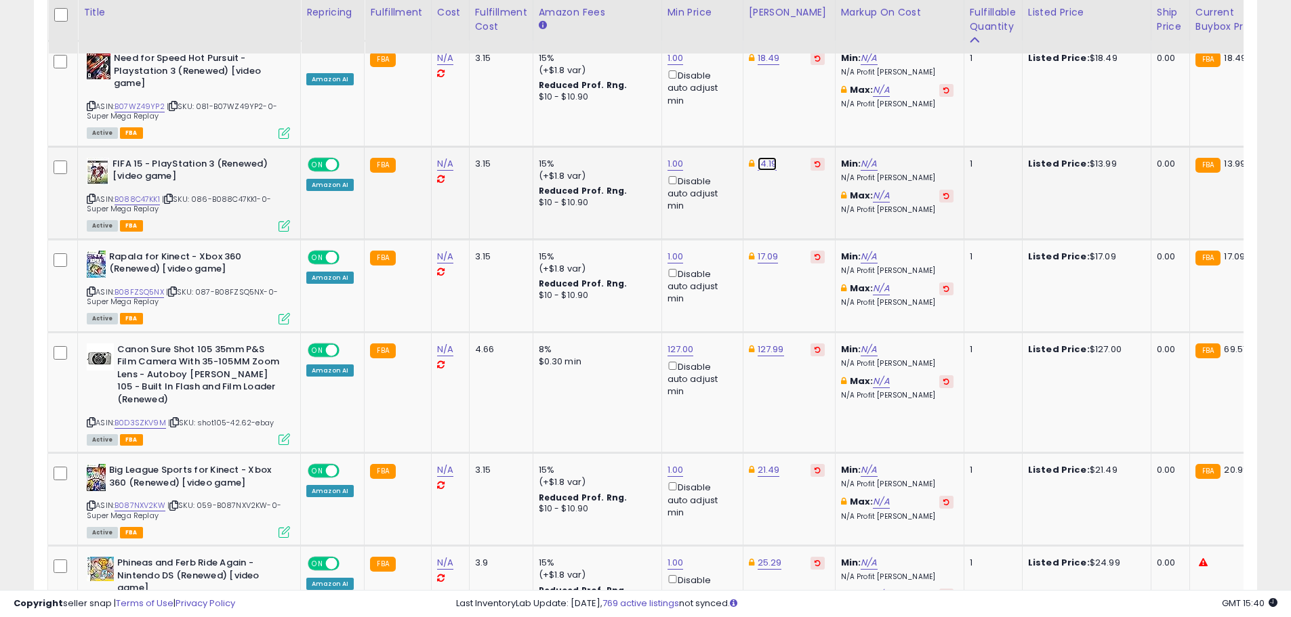
click at [768, 157] on link "14.19" at bounding box center [767, 164] width 20 height 14
drag, startPoint x: 720, startPoint y: 77, endPoint x: 610, endPoint y: 75, distance: 109.8
type input "*****"
click at [812, 73] on button "submit" at bounding box center [800, 78] width 23 height 20
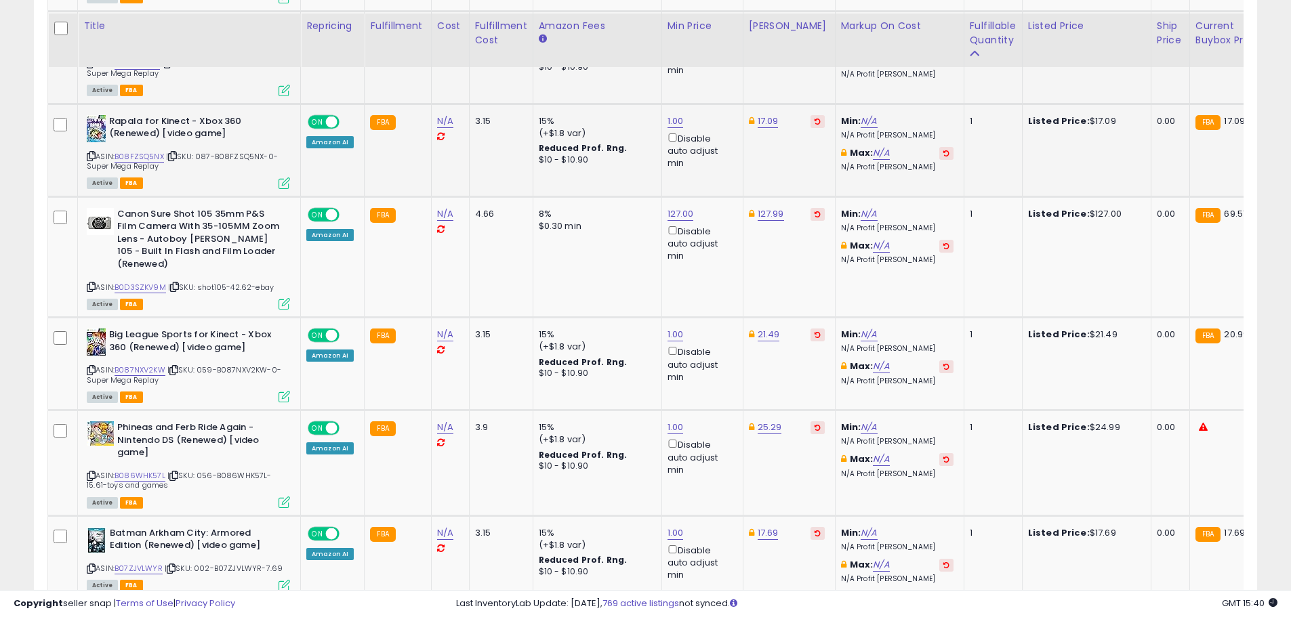
scroll to position [4356, 0]
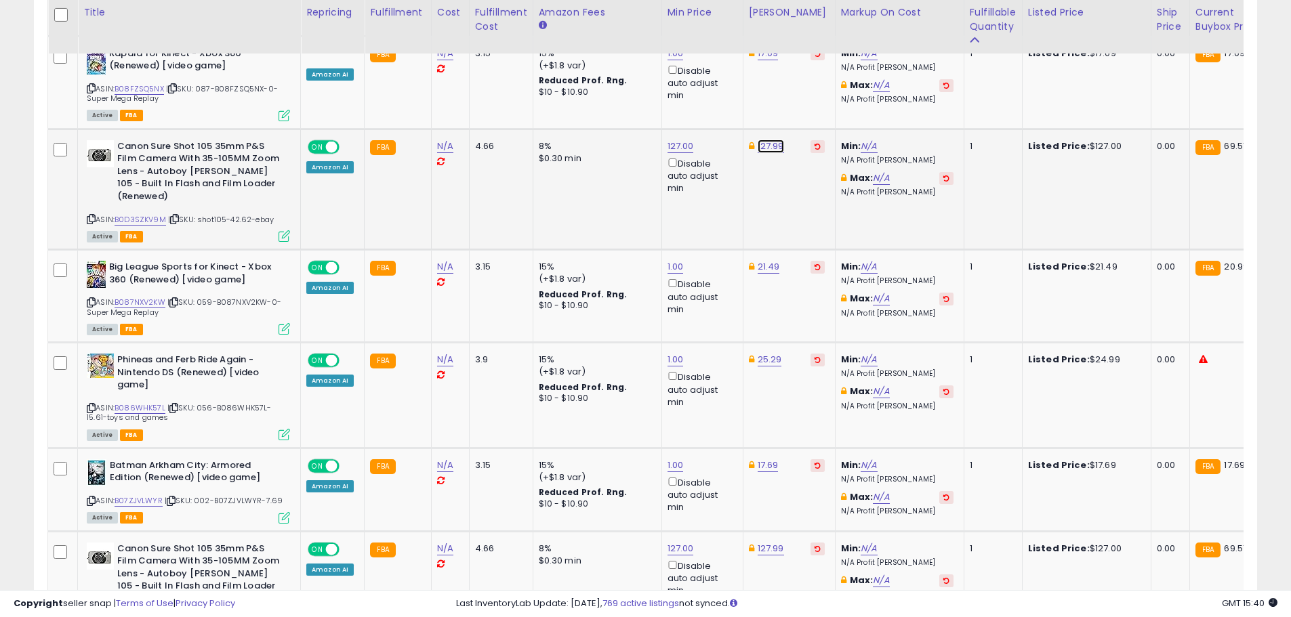
click at [770, 140] on link "127.99" at bounding box center [770, 147] width 26 height 14
type input "******"
click at [836, 58] on icon "button" at bounding box center [832, 60] width 8 height 8
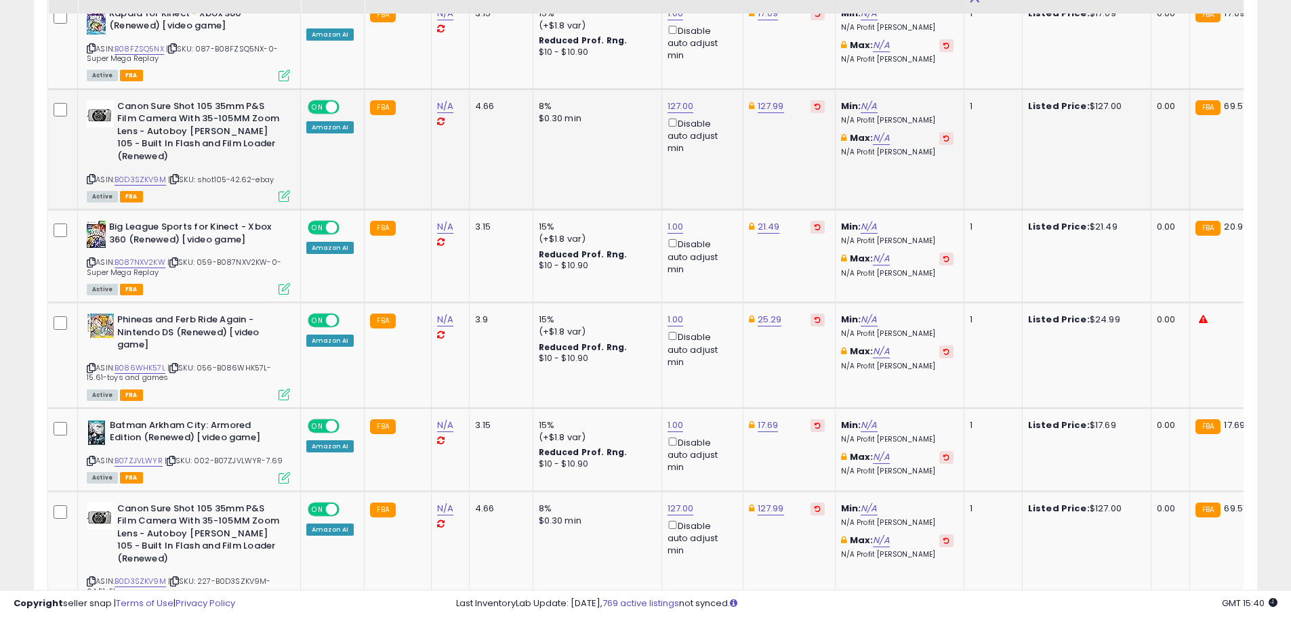
scroll to position [4491, 0]
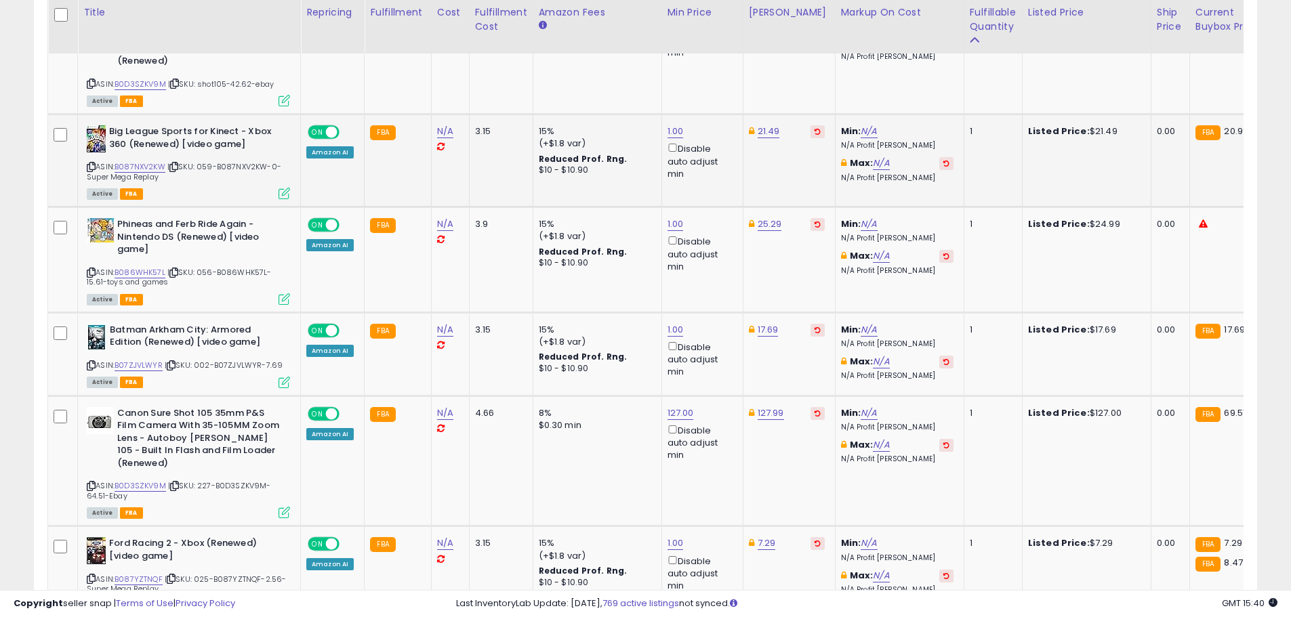
click at [770, 125] on div "21.49" at bounding box center [787, 131] width 76 height 12
click at [766, 125] on link "21.49" at bounding box center [768, 132] width 22 height 14
drag, startPoint x: 704, startPoint y: 34, endPoint x: 667, endPoint y: 33, distance: 37.3
click at [654, 33] on div "***** This will override store markup" at bounding box center [753, 42] width 198 height 52
type input "*****"
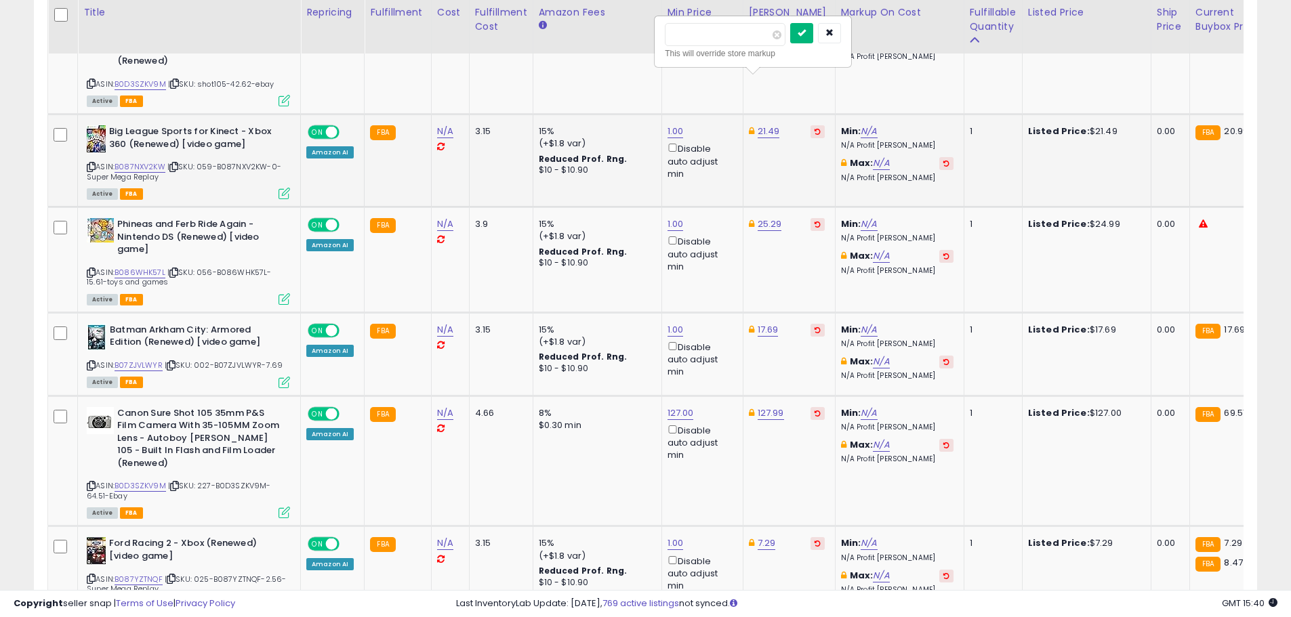
click at [806, 34] on icon "submit" at bounding box center [801, 32] width 8 height 8
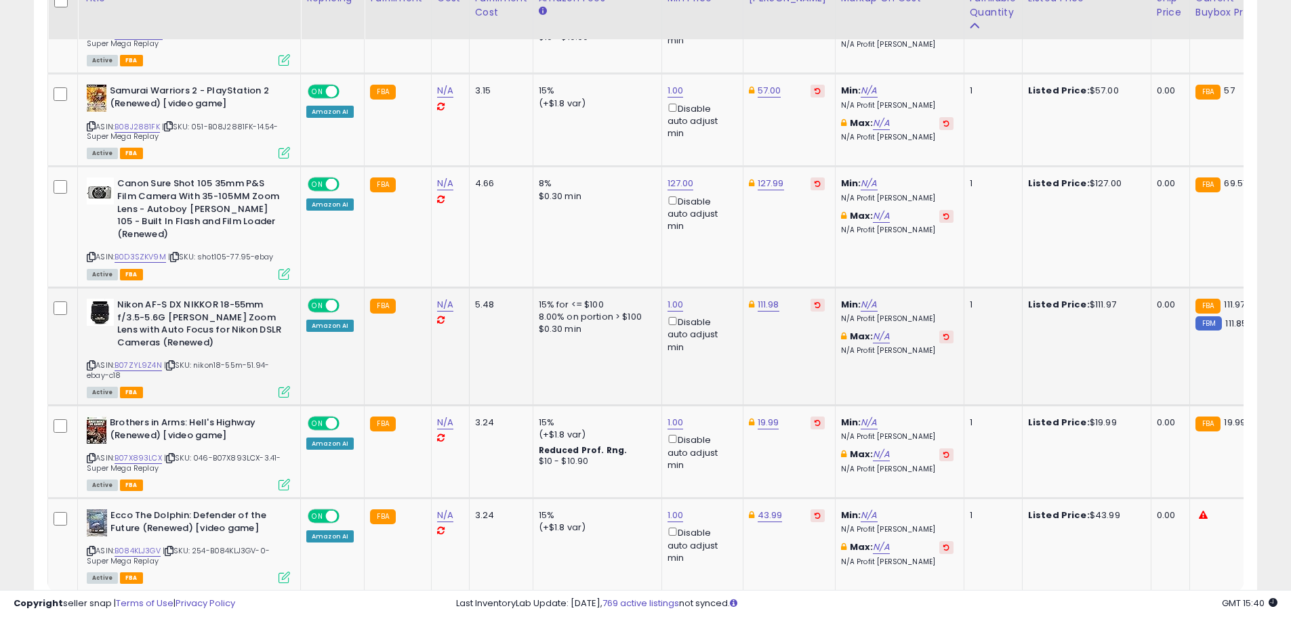
scroll to position [5064, 0]
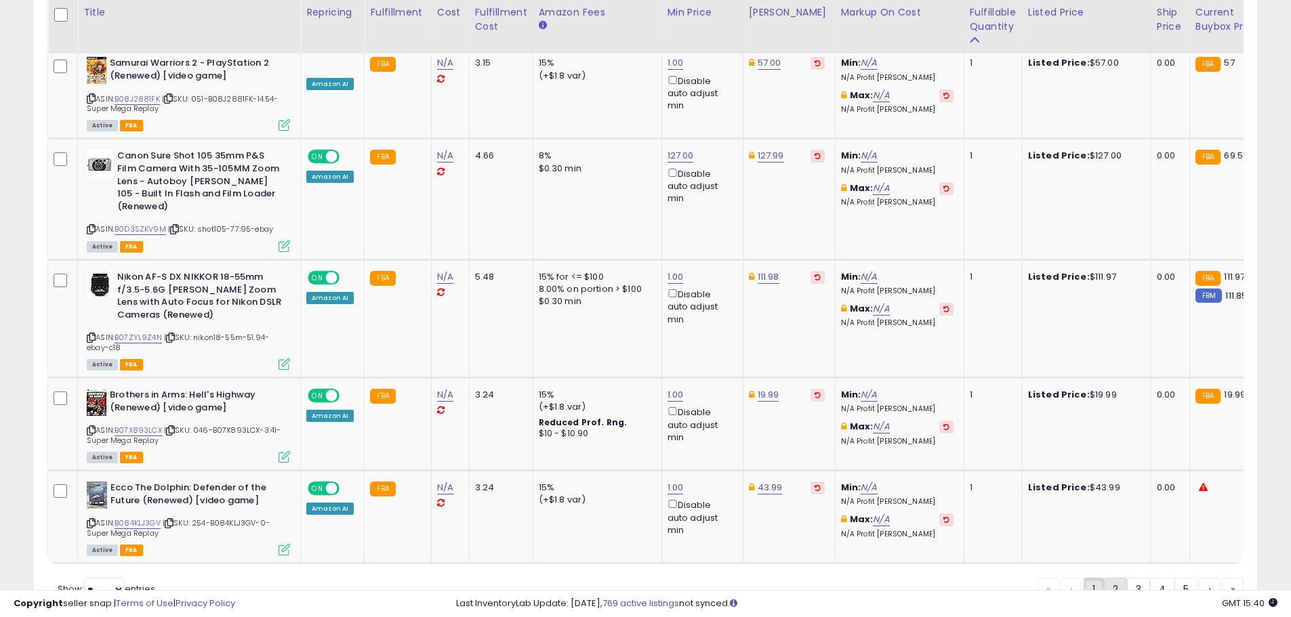
click at [1114, 578] on link "2" at bounding box center [1115, 589] width 23 height 23
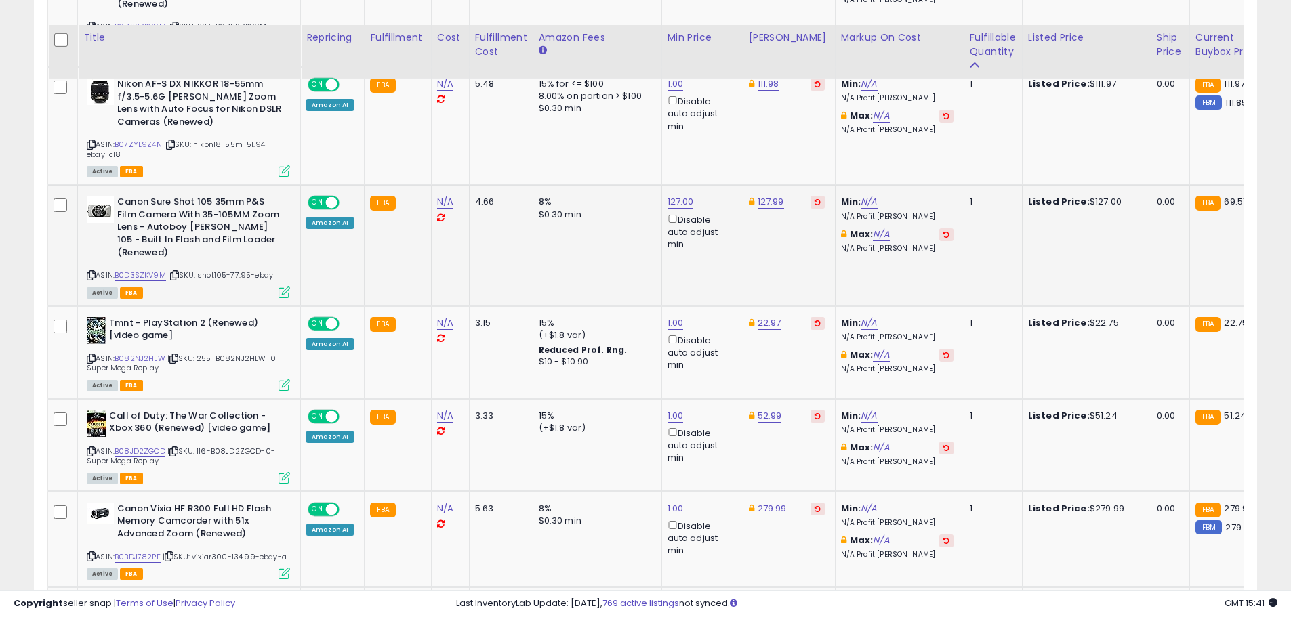
scroll to position [1036, 0]
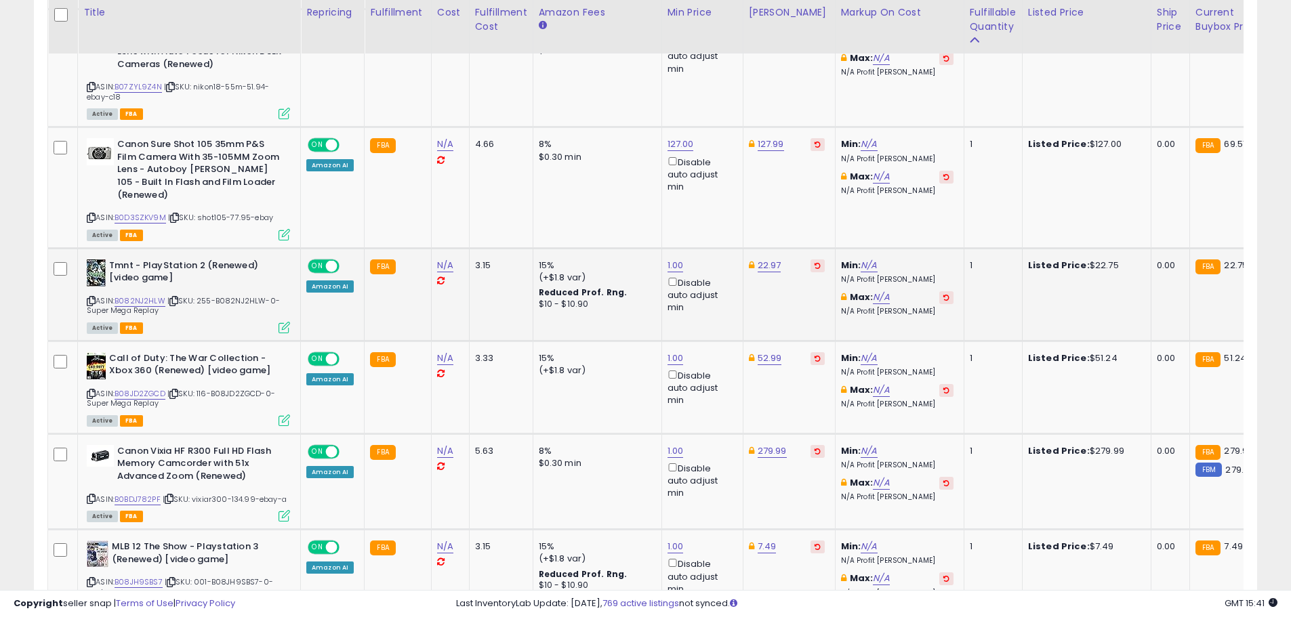
click at [760, 248] on td "22.97" at bounding box center [789, 294] width 92 height 93
click at [762, 259] on link "22.97" at bounding box center [769, 266] width 24 height 14
type input "*****"
drag, startPoint x: 828, startPoint y: 175, endPoint x: 825, endPoint y: 188, distance: 13.3
click at [814, 175] on button "submit" at bounding box center [802, 179] width 23 height 20
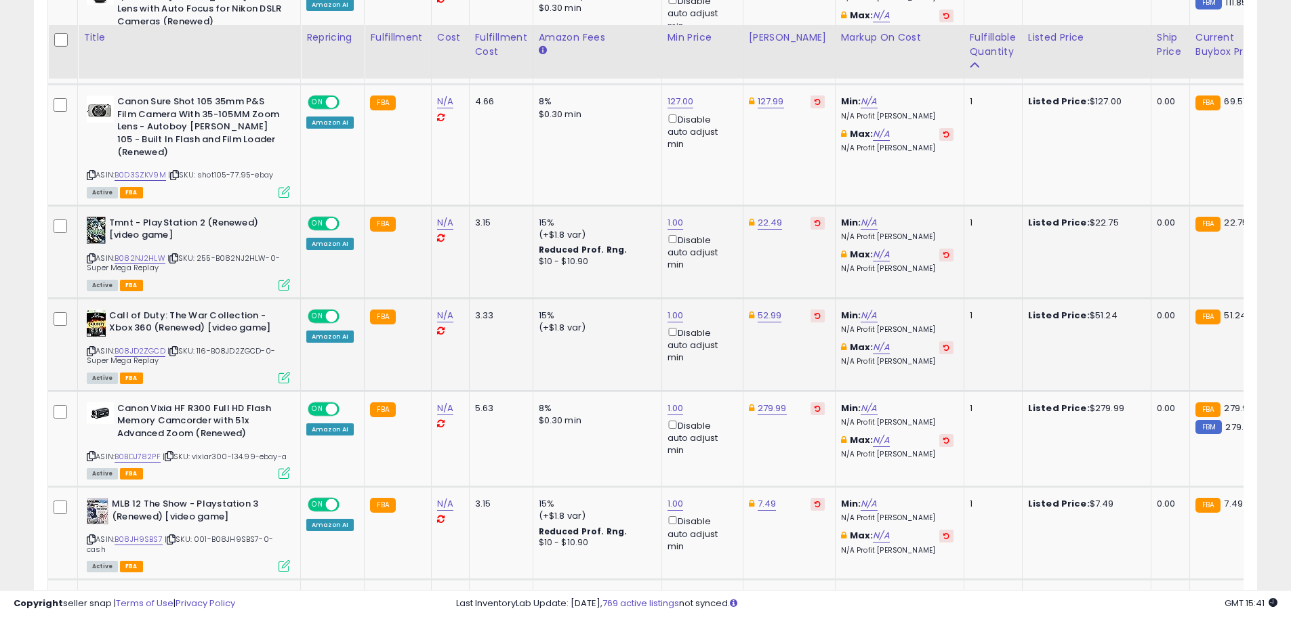
scroll to position [1104, 0]
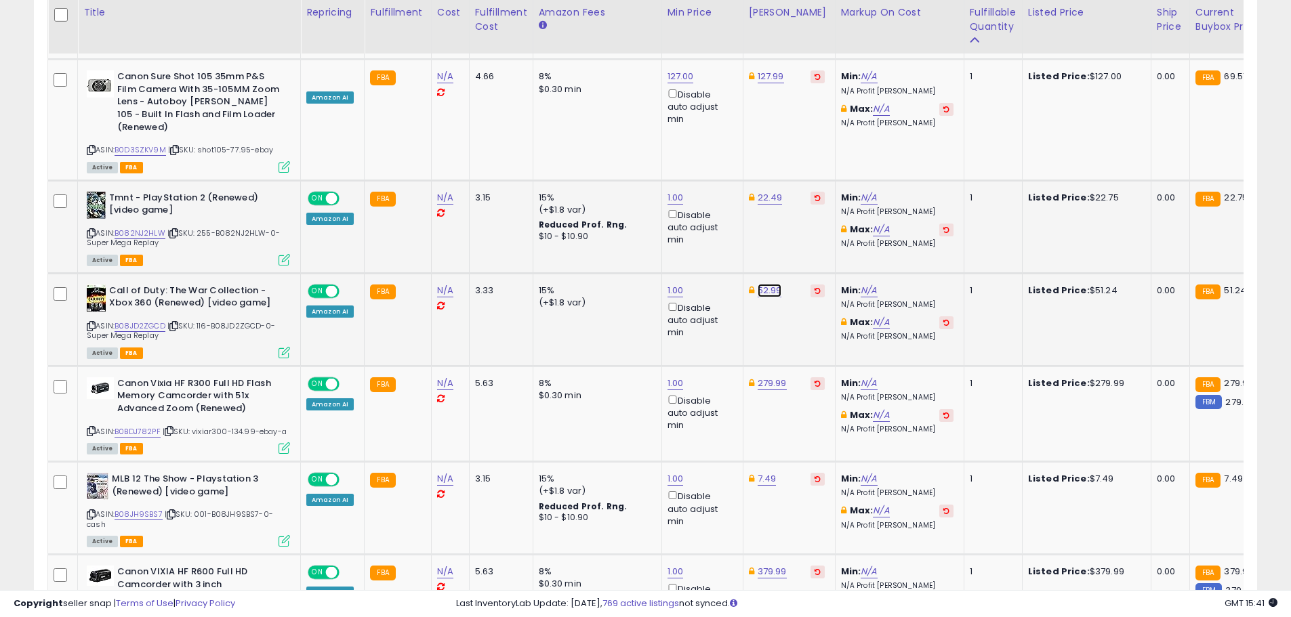
click at [764, 284] on link "52.99" at bounding box center [769, 291] width 24 height 14
drag, startPoint x: 745, startPoint y: 206, endPoint x: 663, endPoint y: 203, distance: 82.7
type input "*****"
click at [814, 209] on button "submit" at bounding box center [802, 204] width 23 height 20
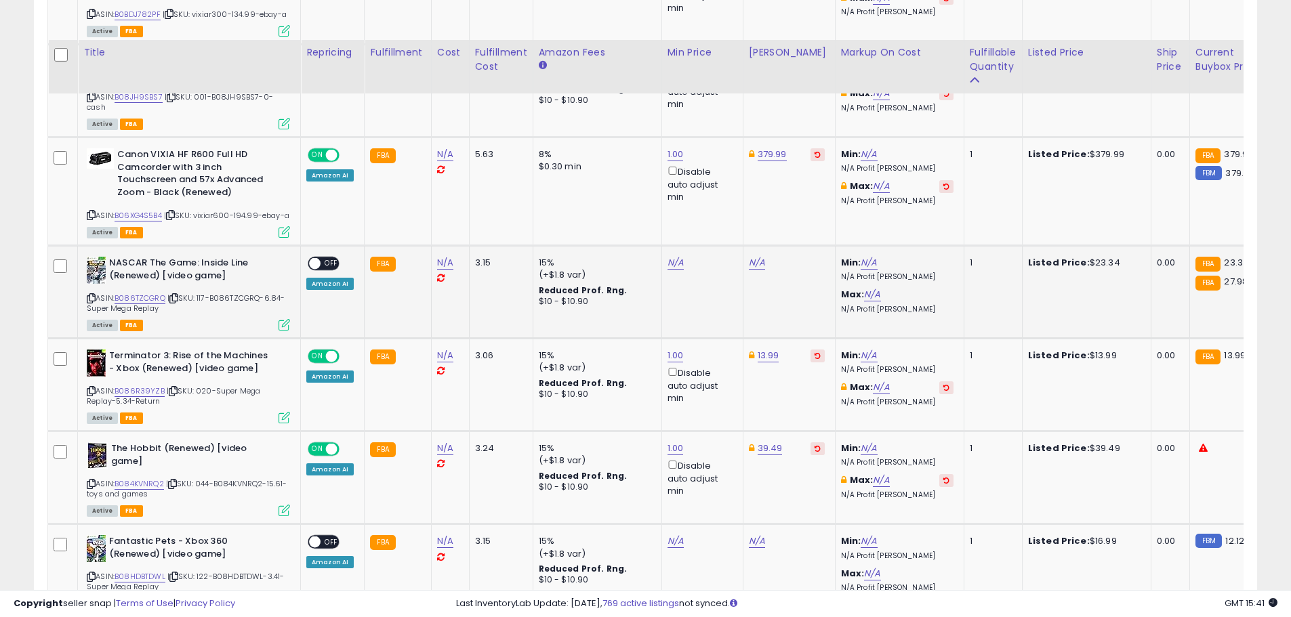
scroll to position [1578, 0]
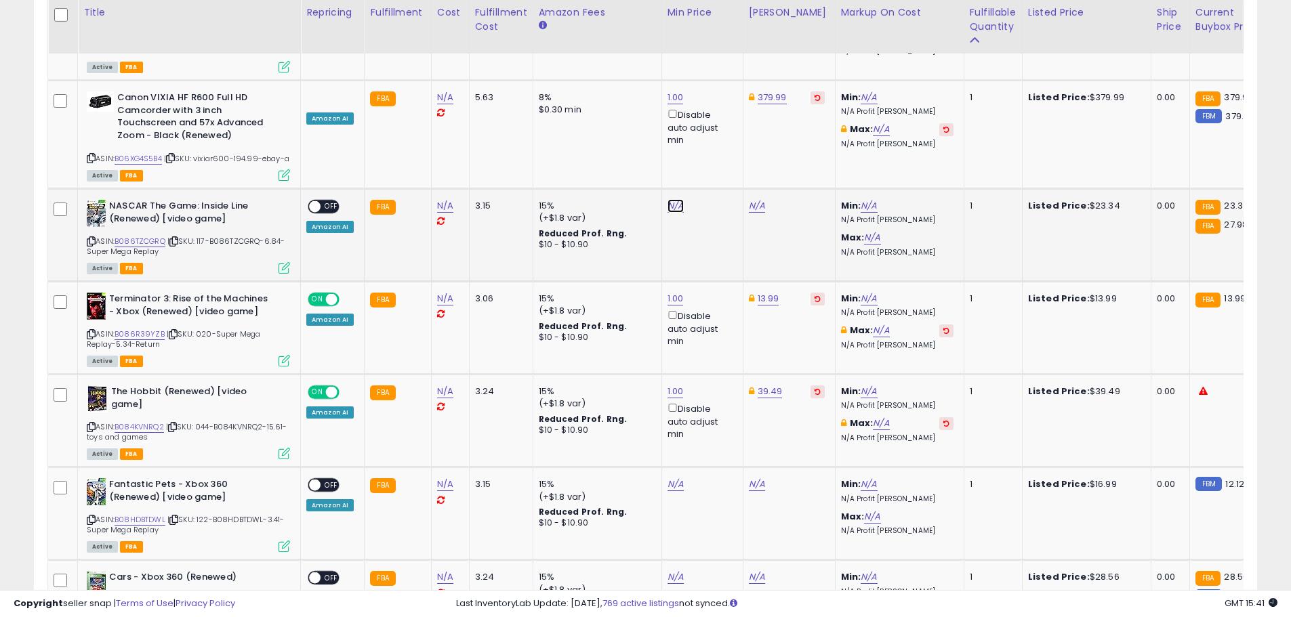
click at [669, 199] on link "N/A" at bounding box center [675, 206] width 16 height 14
type input "*"
click at [717, 116] on div "*" at bounding box center [660, 122] width 176 height 24
click at [720, 123] on button "submit" at bounding box center [708, 120] width 23 height 20
click at [755, 199] on link "27.98" at bounding box center [761, 206] width 24 height 14
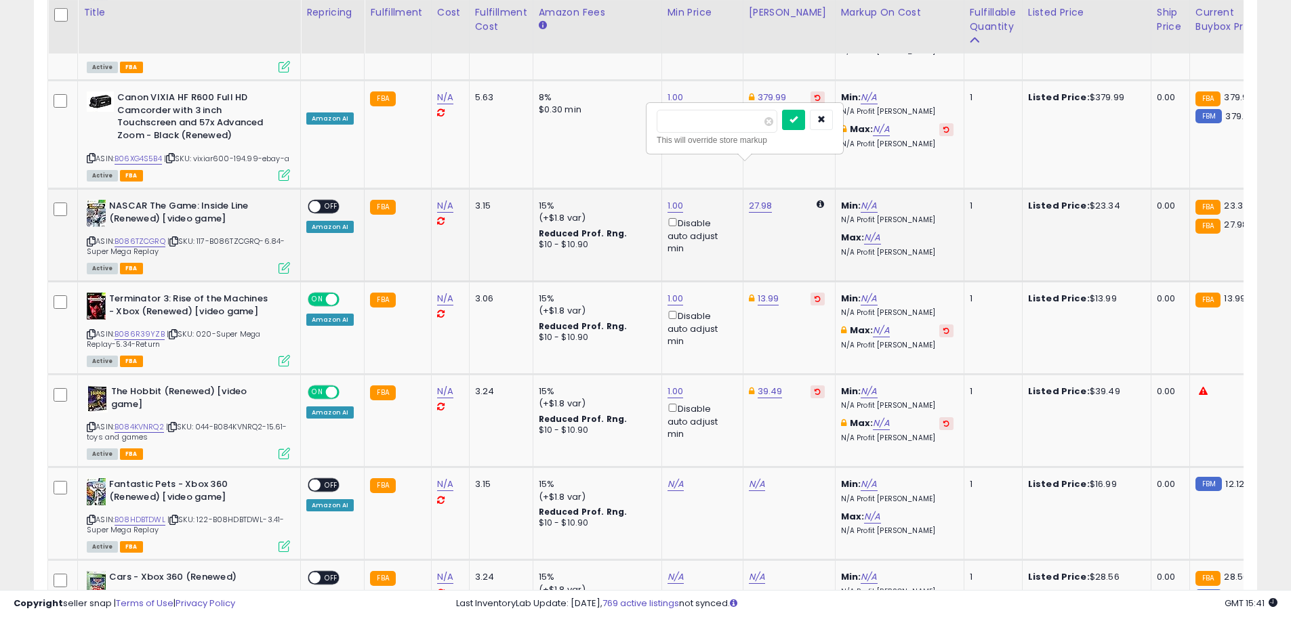
drag, startPoint x: 713, startPoint y: 123, endPoint x: 722, endPoint y: 118, distance: 10.0
click at [650, 118] on div "***** This will override store markup" at bounding box center [744, 128] width 195 height 49
type input "*****"
click at [803, 120] on button "submit" at bounding box center [793, 120] width 23 height 20
click at [322, 201] on span "OFF" at bounding box center [331, 207] width 22 height 12
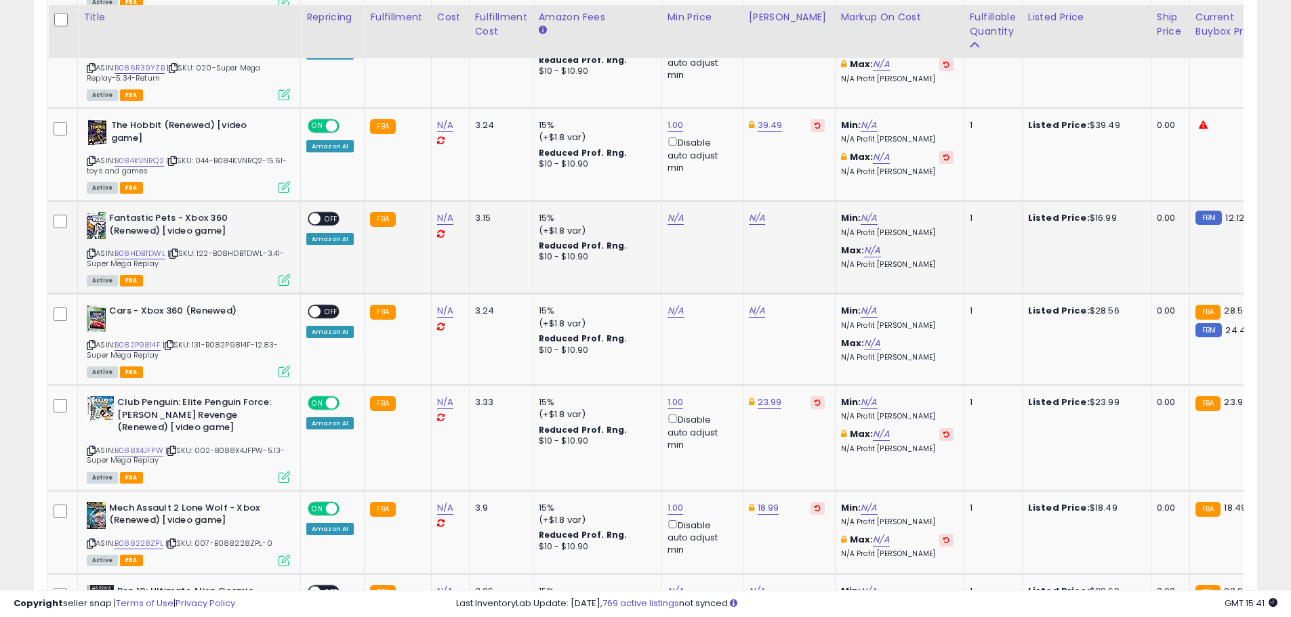
scroll to position [1849, 0]
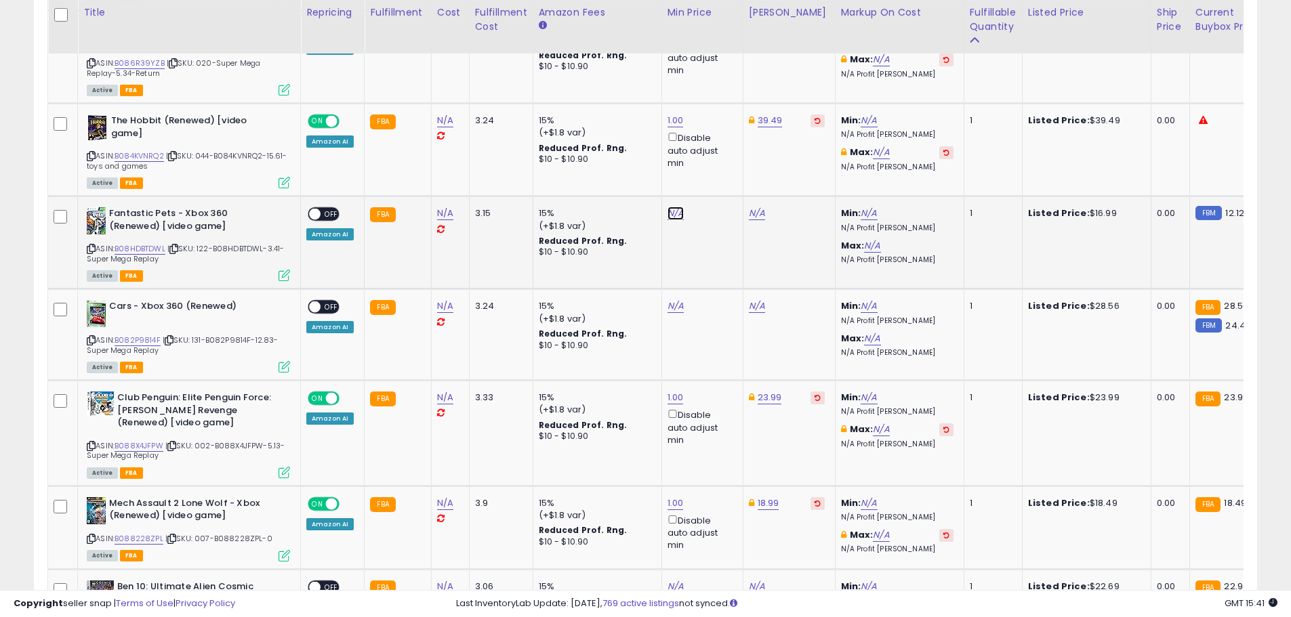
click at [671, 207] on link "N/A" at bounding box center [675, 214] width 16 height 14
type input "*"
click at [715, 130] on div "*" at bounding box center [660, 130] width 176 height 24
click at [713, 131] on icon "submit" at bounding box center [709, 127] width 8 height 8
click at [755, 207] on link "12.12" at bounding box center [758, 214] width 19 height 14
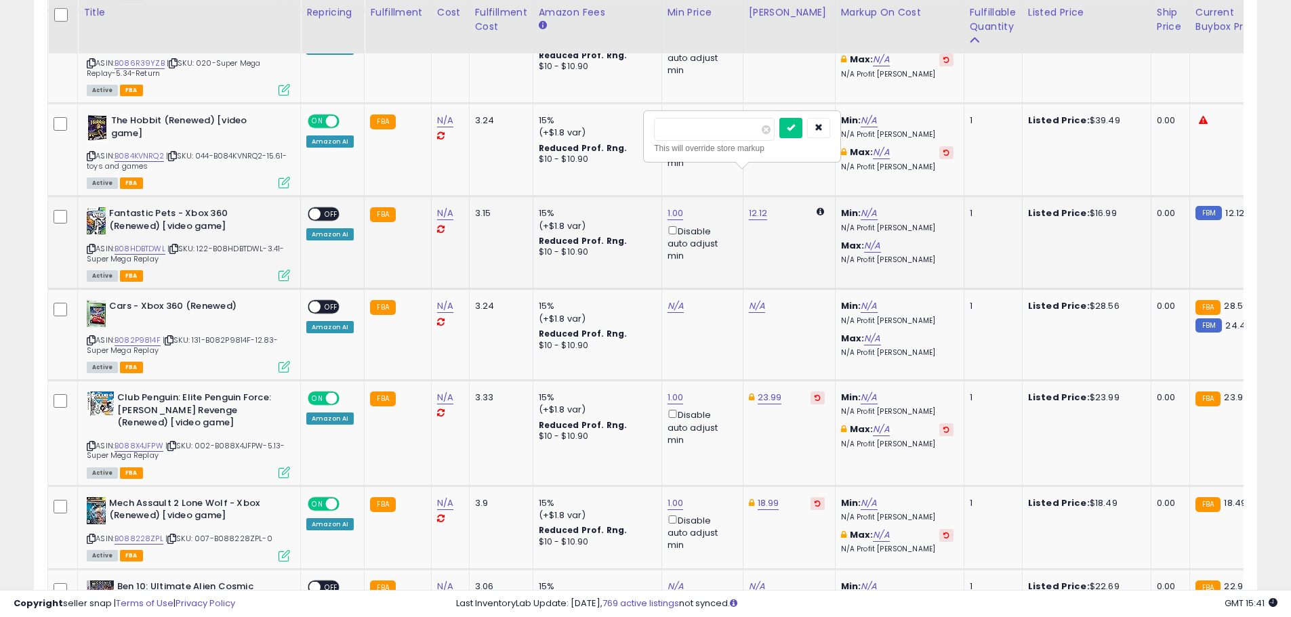
drag, startPoint x: 686, startPoint y: 129, endPoint x: 668, endPoint y: 129, distance: 17.6
click at [672, 129] on input "*****" at bounding box center [714, 129] width 121 height 23
type input "*"
type input "*****"
click at [802, 125] on button "submit" at bounding box center [790, 128] width 23 height 20
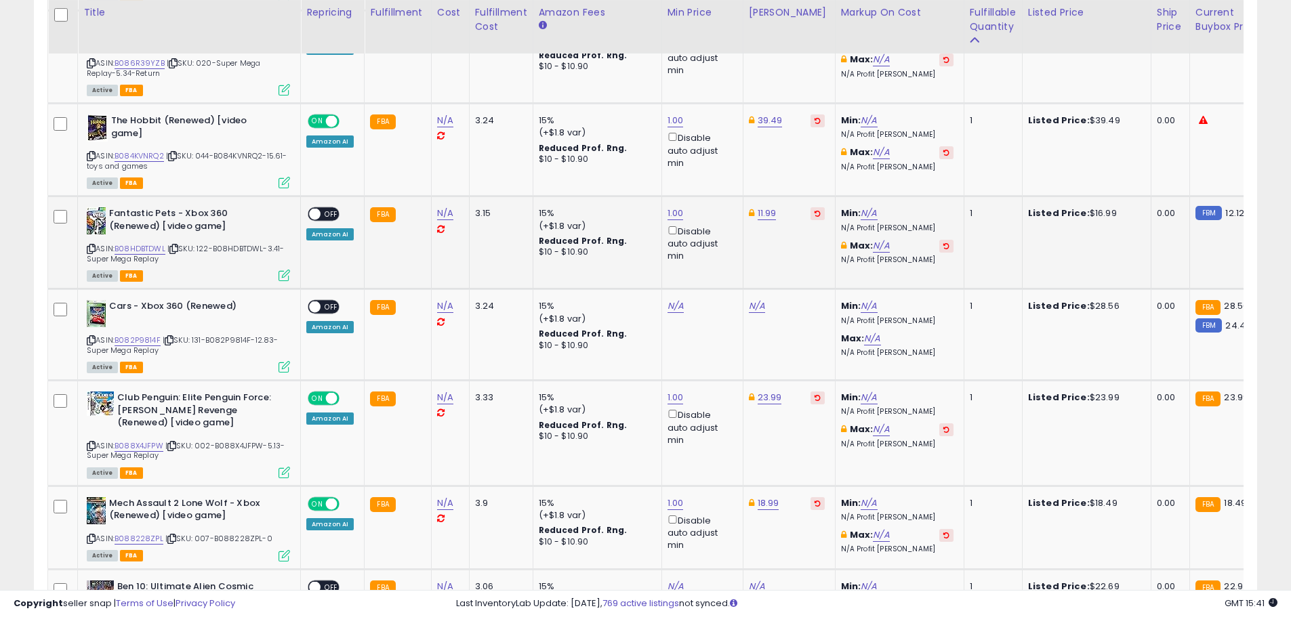
drag, startPoint x: 713, startPoint y: 136, endPoint x: 325, endPoint y: 173, distance: 389.3
click at [326, 209] on span "OFF" at bounding box center [331, 215] width 22 height 12
click at [661, 289] on td "N/A" at bounding box center [701, 334] width 81 height 91
click at [669, 299] on link "N/A" at bounding box center [675, 306] width 16 height 14
type input "*"
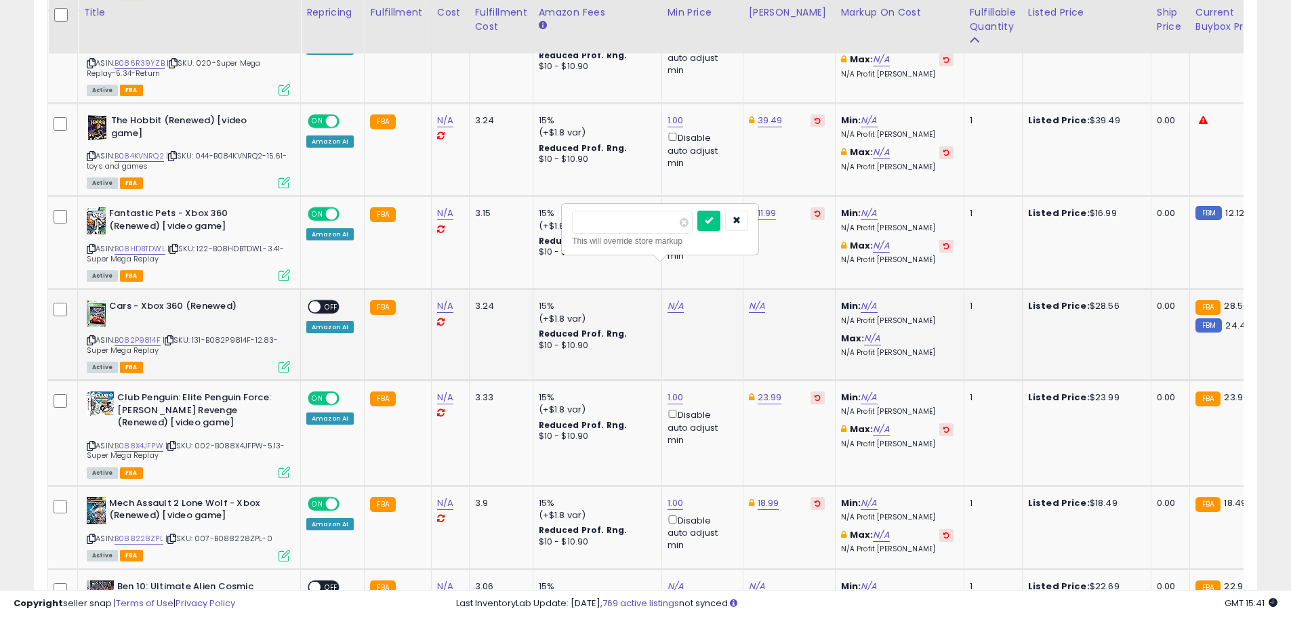
click at [741, 218] on div at bounding box center [722, 223] width 51 height 24
click at [720, 220] on button "submit" at bounding box center [708, 221] width 23 height 20
click at [755, 299] on link "39.91" at bounding box center [760, 306] width 22 height 14
drag, startPoint x: 739, startPoint y: 221, endPoint x: 655, endPoint y: 220, distance: 84.0
click at [656, 220] on input "*****" at bounding box center [716, 222] width 121 height 23
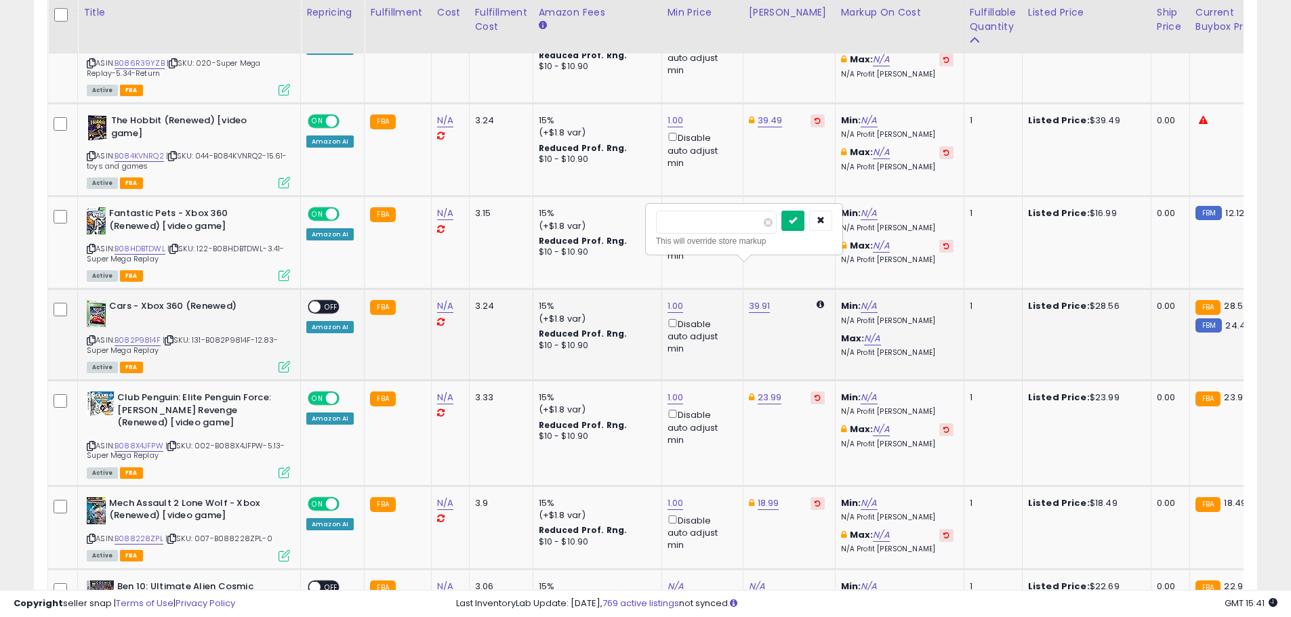
type input "*****"
click at [804, 225] on button "submit" at bounding box center [792, 221] width 23 height 20
click at [325, 301] on span "OFF" at bounding box center [331, 307] width 22 height 12
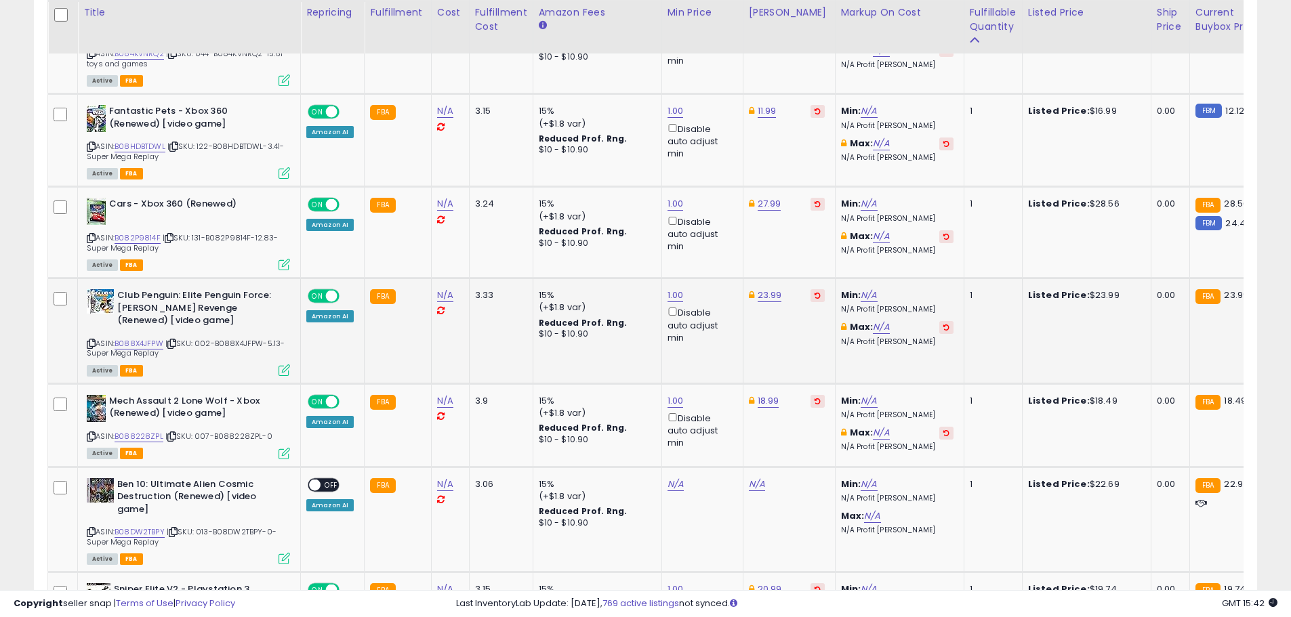
scroll to position [1984, 0]
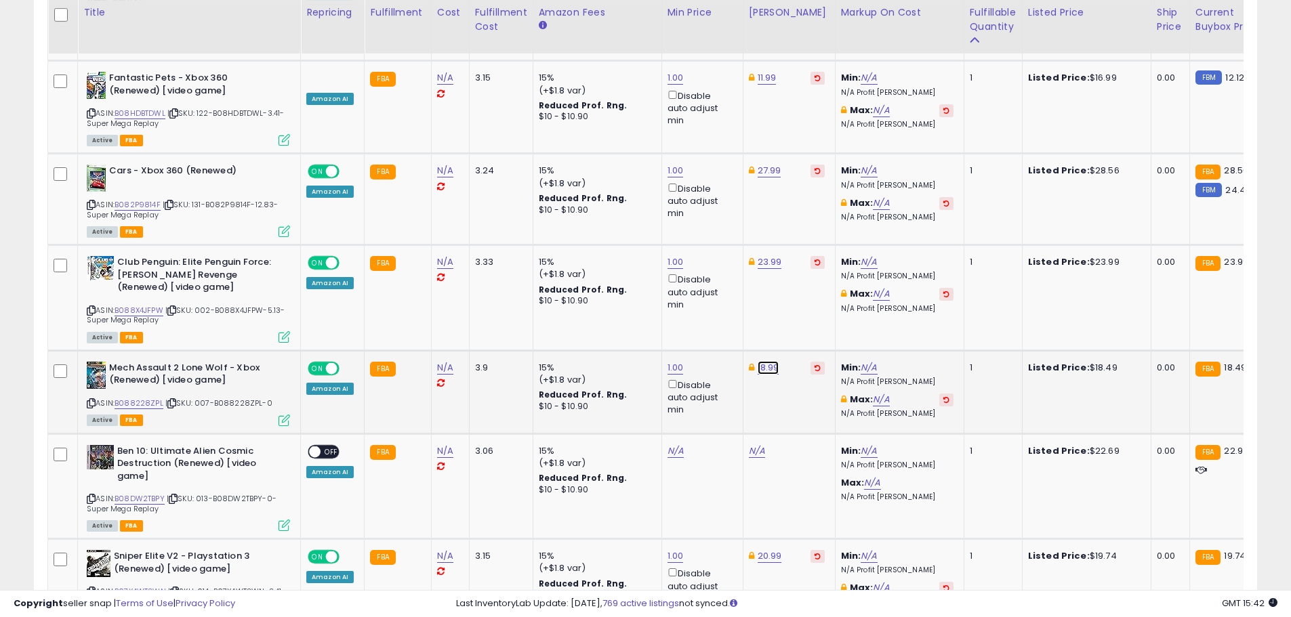
click at [757, 361] on link "18.99" at bounding box center [768, 368] width 22 height 14
type input "*****"
click at [806, 281] on icon "submit" at bounding box center [802, 281] width 8 height 8
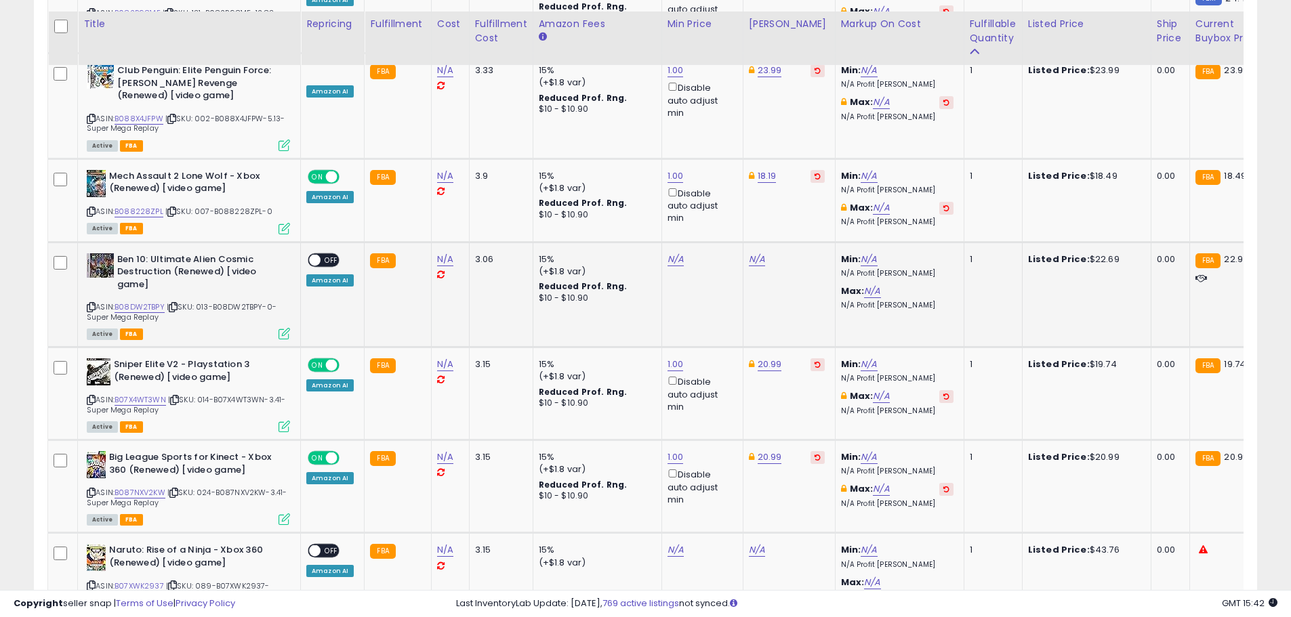
scroll to position [2188, 0]
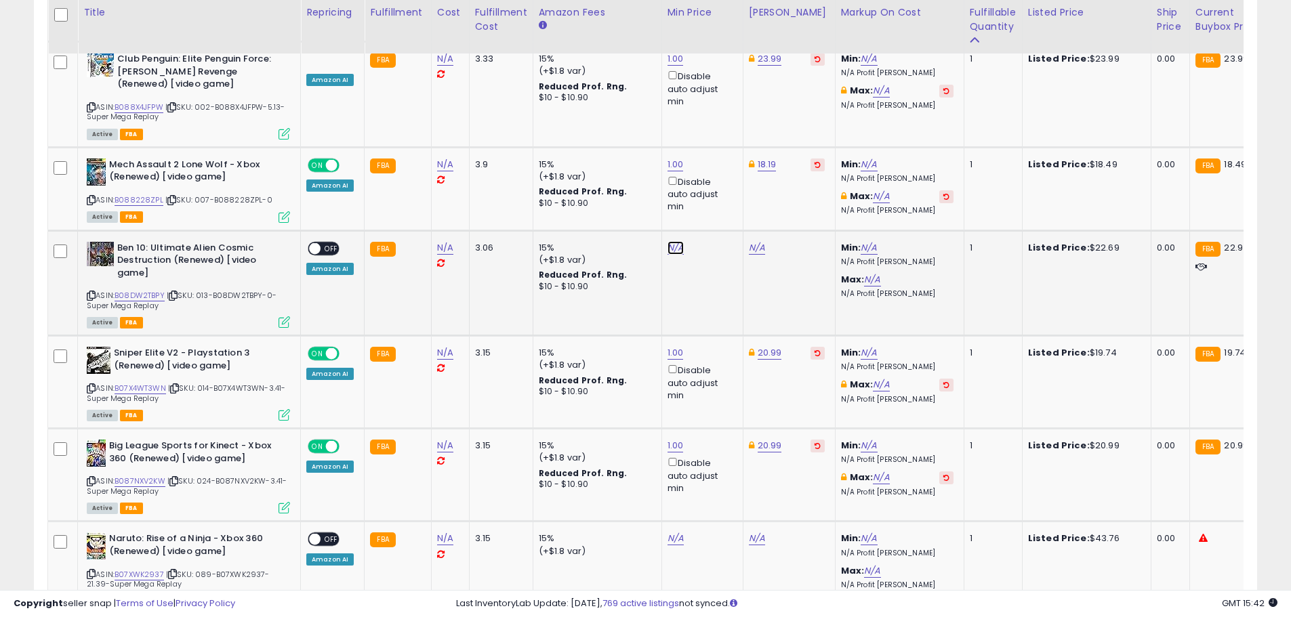
click at [672, 241] on link "N/A" at bounding box center [675, 248] width 16 height 14
type input "*"
click at [720, 161] on button "submit" at bounding box center [708, 162] width 23 height 20
click at [761, 241] on link "40.00" at bounding box center [761, 248] width 25 height 14
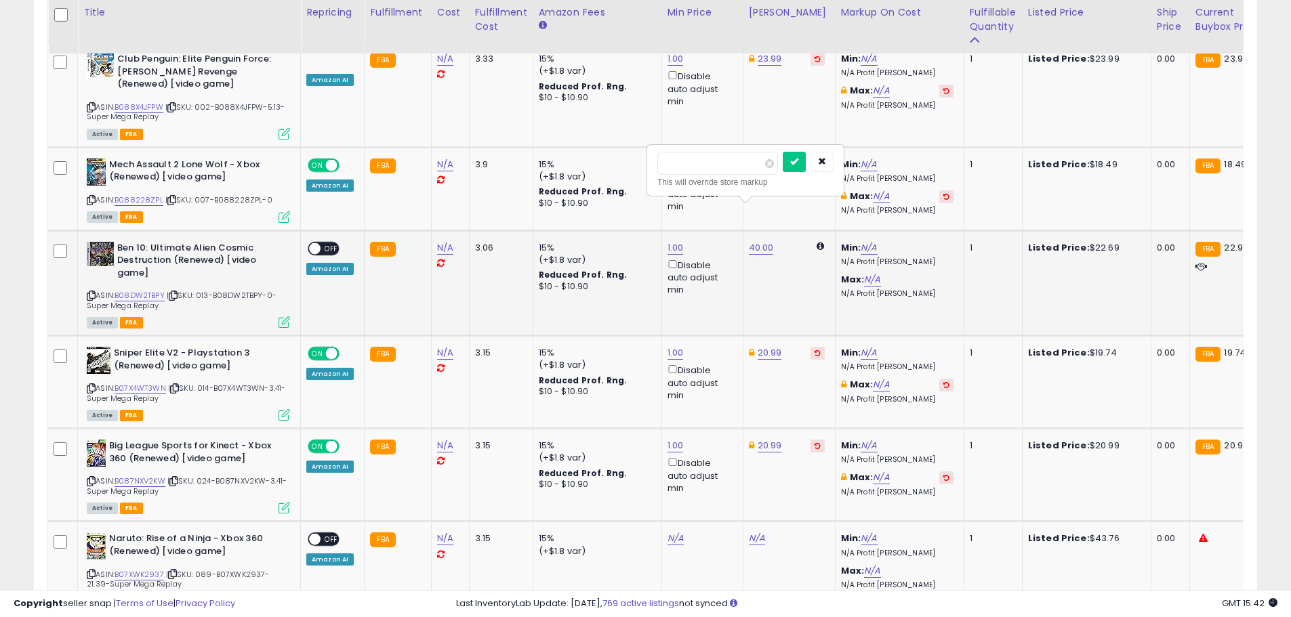
click at [678, 168] on input "****" at bounding box center [717, 163] width 121 height 23
type input "*****"
click at [806, 156] on button "submit" at bounding box center [793, 162] width 23 height 20
click at [323, 243] on span "OFF" at bounding box center [331, 249] width 22 height 12
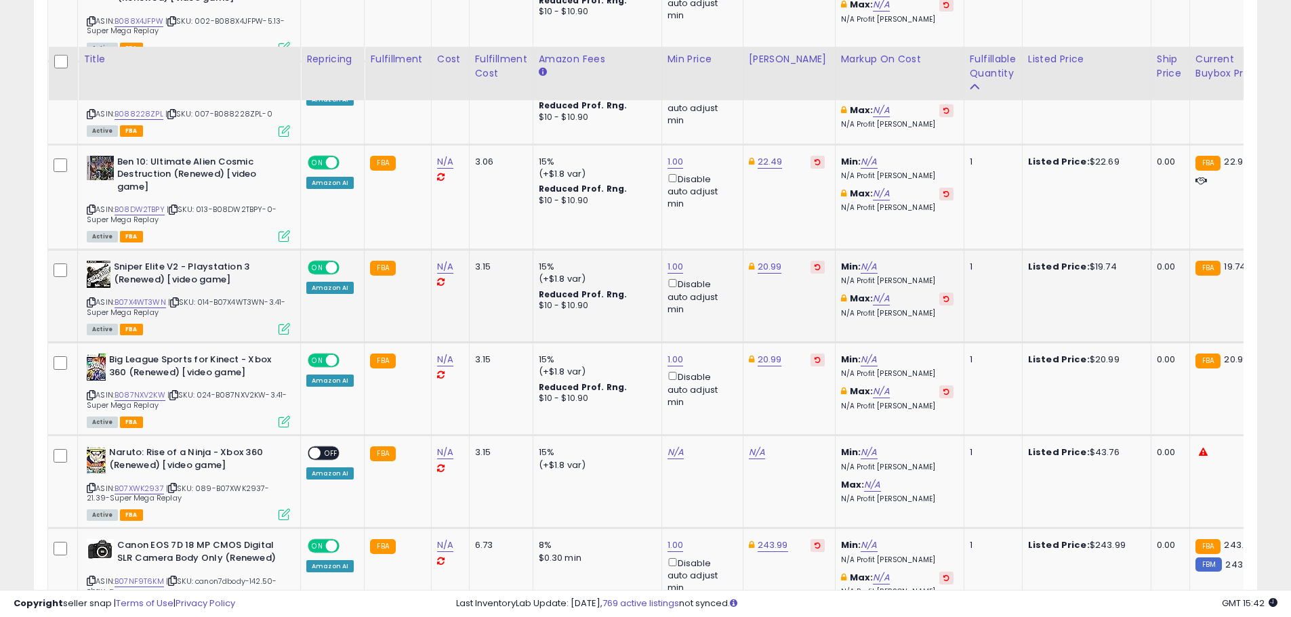
scroll to position [2323, 0]
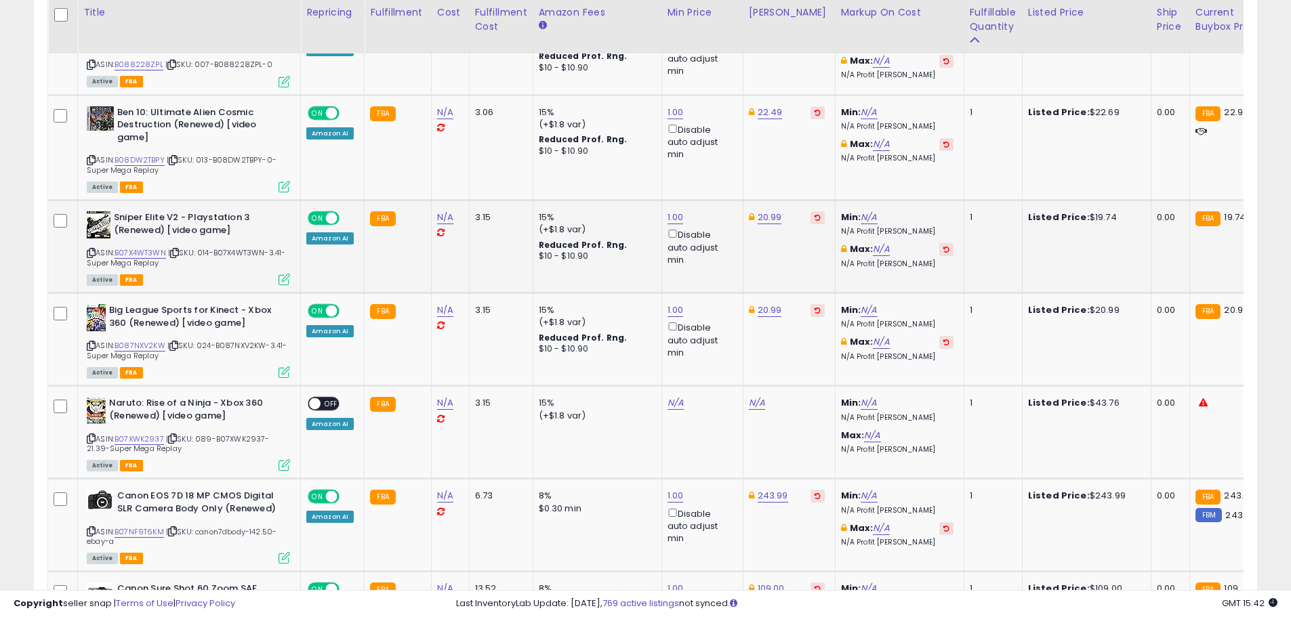
click at [761, 201] on td "20.99" at bounding box center [789, 247] width 92 height 93
click at [766, 201] on td "20.99" at bounding box center [789, 247] width 92 height 93
click at [767, 211] on link "20.99" at bounding box center [769, 218] width 24 height 14
type input "*****"
drag, startPoint x: 729, startPoint y: 138, endPoint x: 633, endPoint y: 133, distance: 96.4
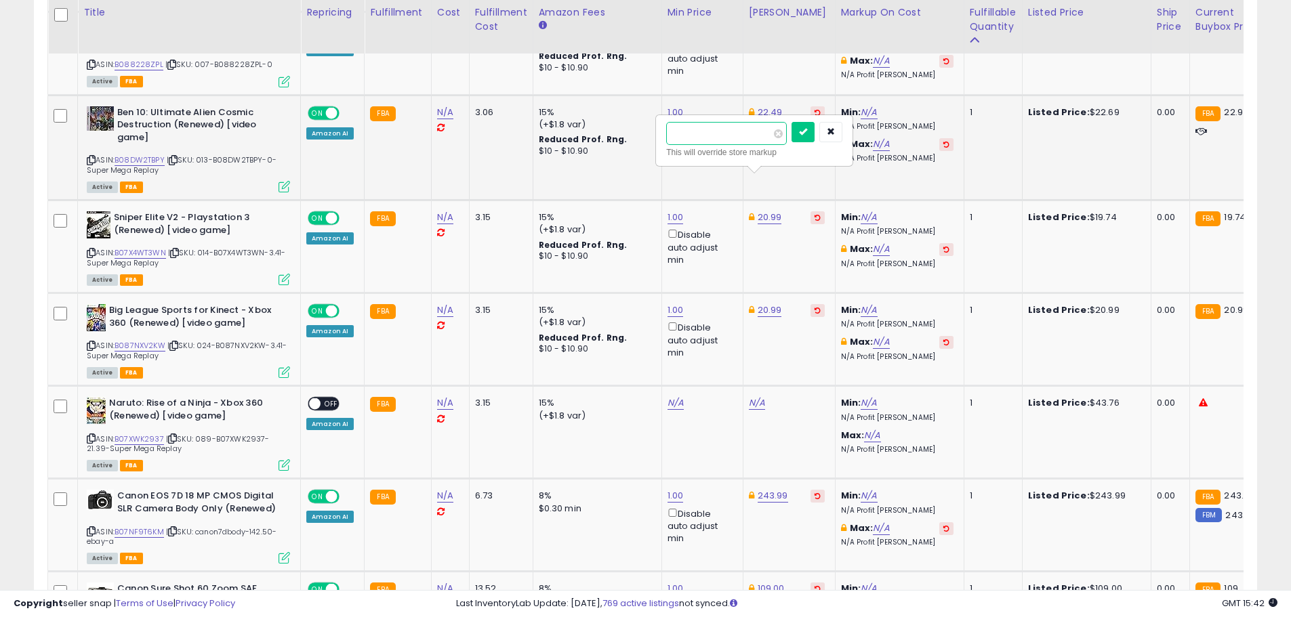
type input "*****"
click at [821, 142] on div at bounding box center [816, 134] width 51 height 24
click at [807, 134] on icon "submit" at bounding box center [803, 131] width 8 height 8
click at [673, 386] on td "N/A" at bounding box center [701, 432] width 81 height 93
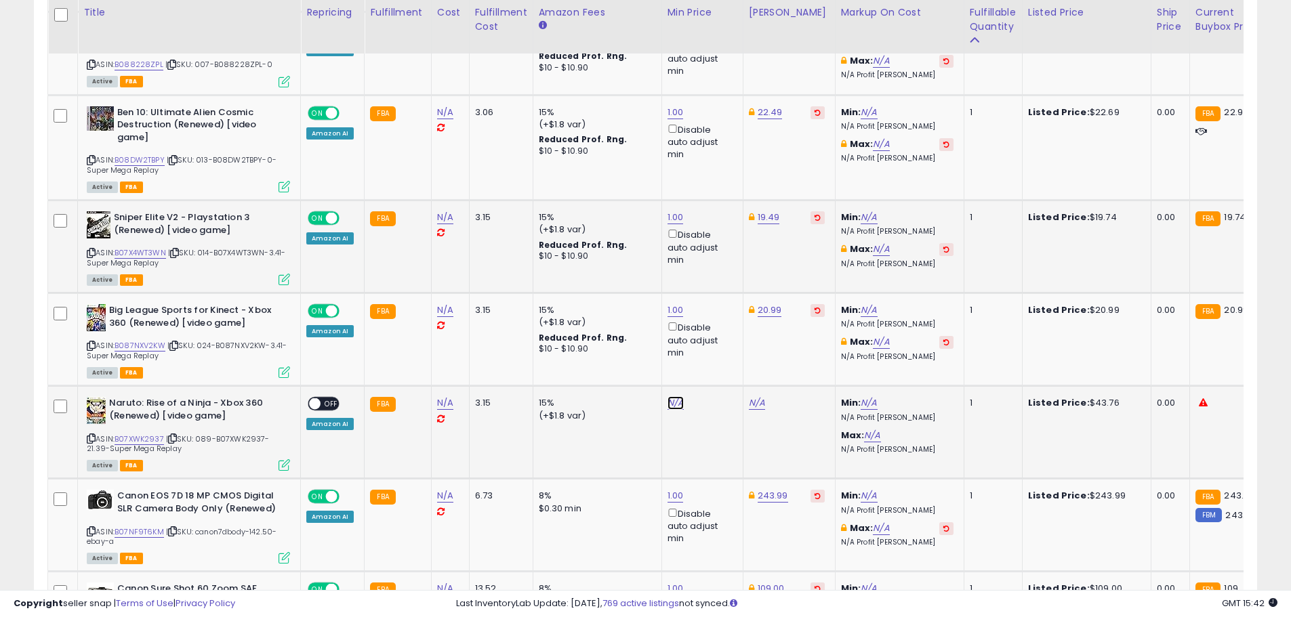
click at [670, 396] on link "N/A" at bounding box center [675, 403] width 16 height 14
type input "*"
click at [713, 318] on icon "submit" at bounding box center [709, 317] width 8 height 8
click at [757, 396] on link "65.00" at bounding box center [761, 403] width 24 height 14
drag, startPoint x: 705, startPoint y: 313, endPoint x: 635, endPoint y: 312, distance: 69.1
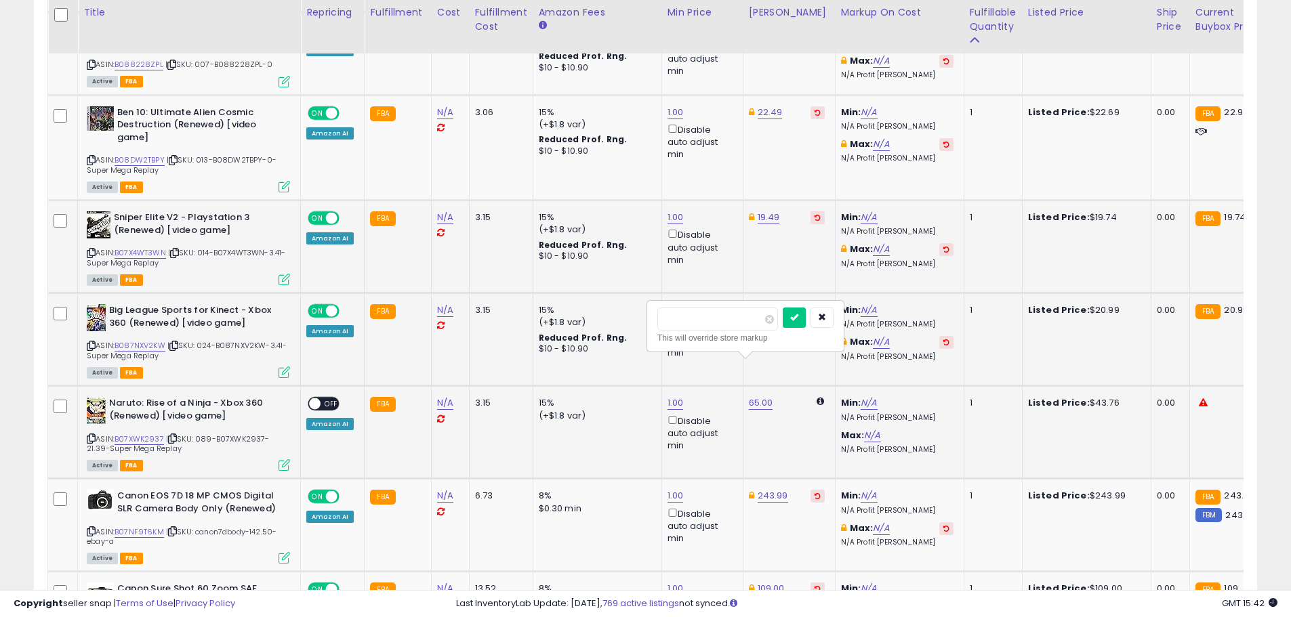
type input "*****"
click at [806, 320] on button "submit" at bounding box center [793, 318] width 23 height 20
click at [318, 398] on span at bounding box center [315, 404] width 12 height 12
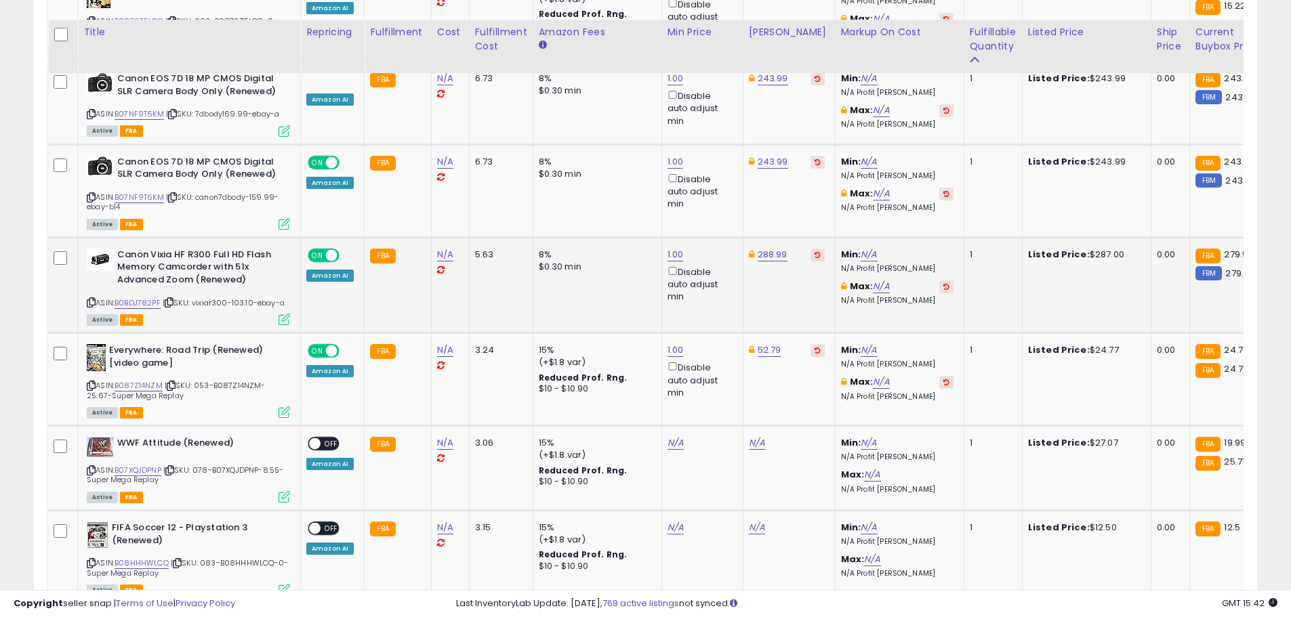
scroll to position [4017, 0]
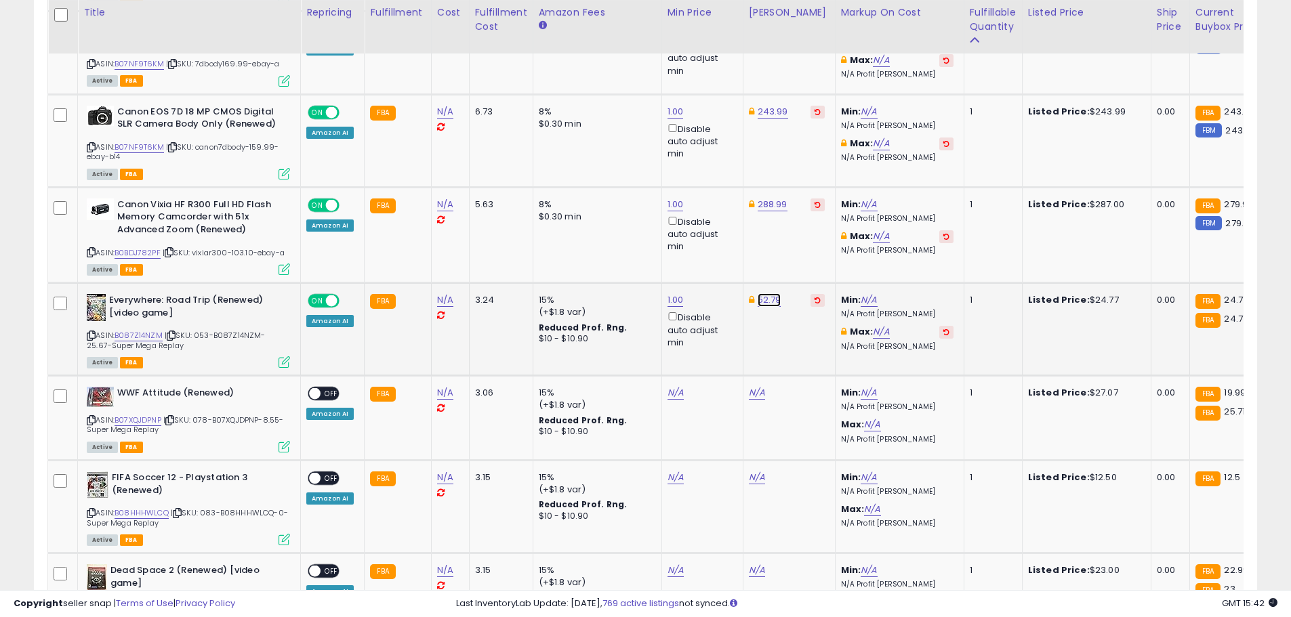
click at [772, 293] on link "52.79" at bounding box center [769, 300] width 24 height 14
click at [150, 330] on link "B087Z14NZM" at bounding box center [138, 336] width 48 height 12
click at [842, 221] on button "button" at bounding box center [830, 214] width 23 height 20
click at [676, 386] on link "N/A" at bounding box center [675, 393] width 16 height 14
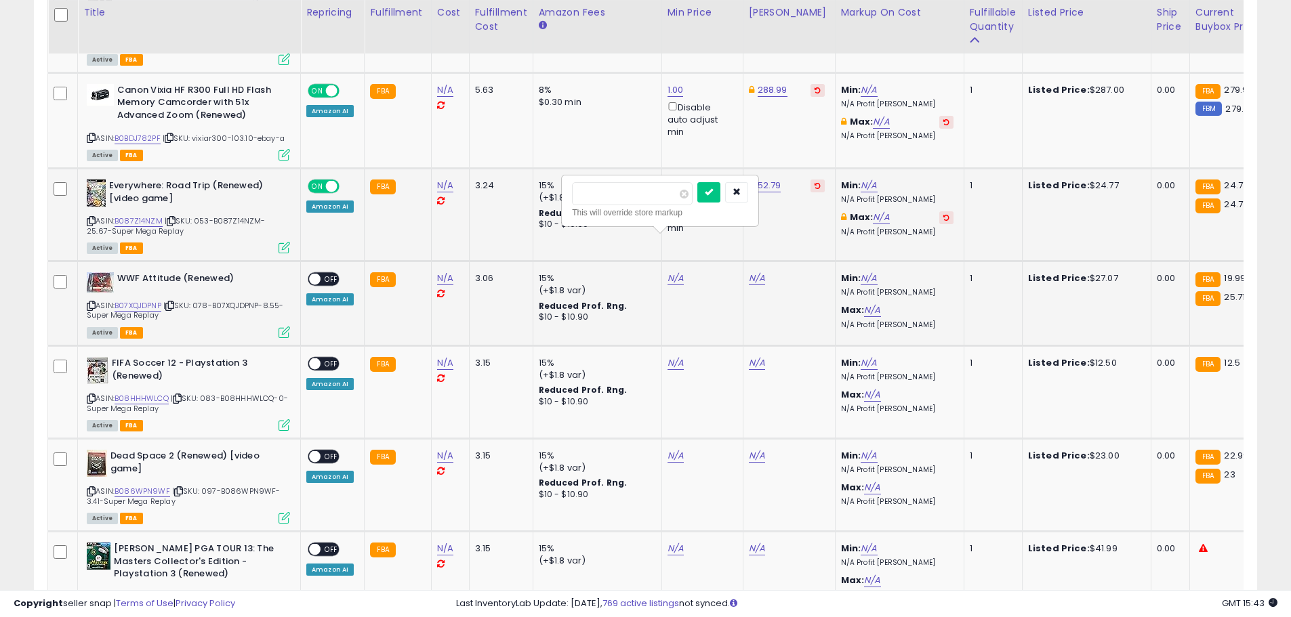
scroll to position [4152, 0]
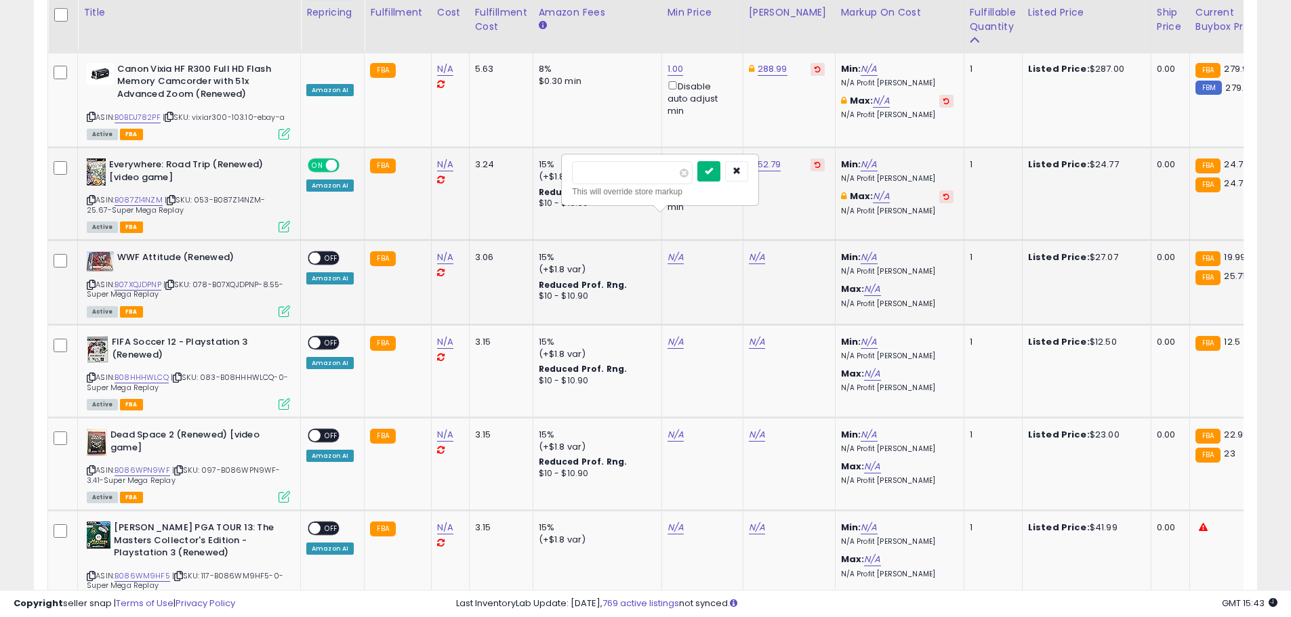
type input "*"
click at [713, 174] on icon "submit" at bounding box center [709, 171] width 8 height 8
click at [674, 335] on link "N/A" at bounding box center [675, 342] width 16 height 14
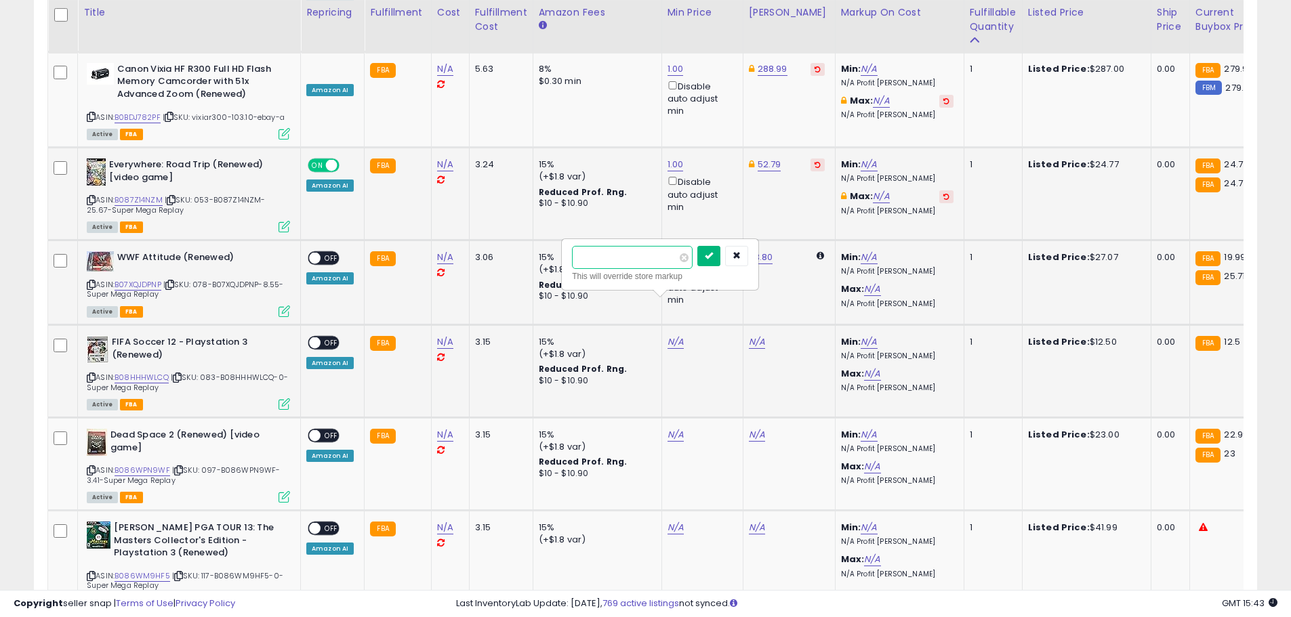
type input "*"
click at [713, 254] on icon "submit" at bounding box center [709, 255] width 8 height 8
click at [669, 428] on link "N/A" at bounding box center [675, 435] width 16 height 14
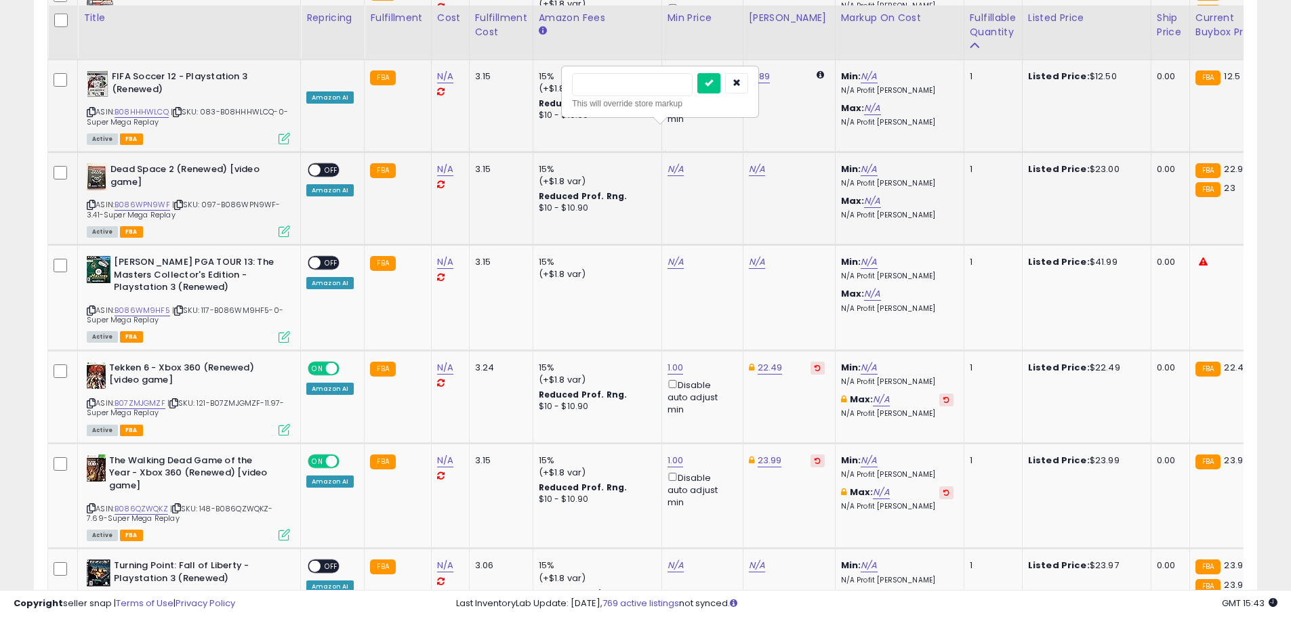
scroll to position [4423, 0]
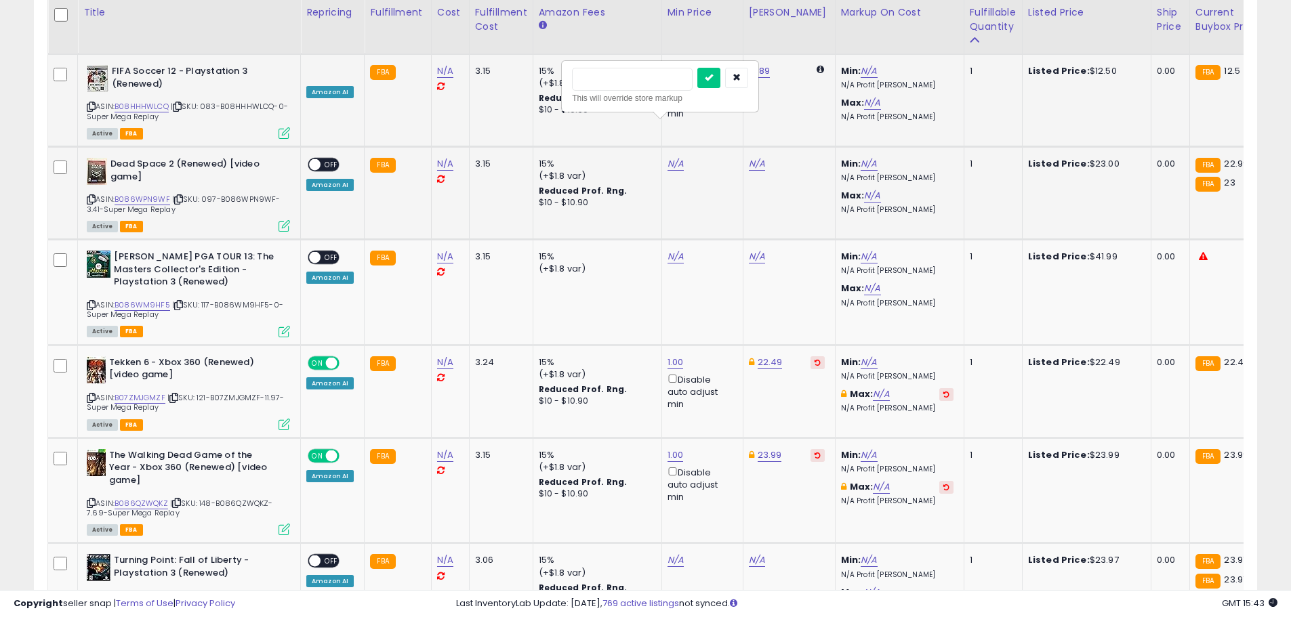
type input "****"
click at [720, 88] on button "submit" at bounding box center [708, 78] width 23 height 20
click at [729, 83] on div at bounding box center [670, 86] width 196 height 37
click at [674, 250] on link "N/A" at bounding box center [675, 257] width 16 height 14
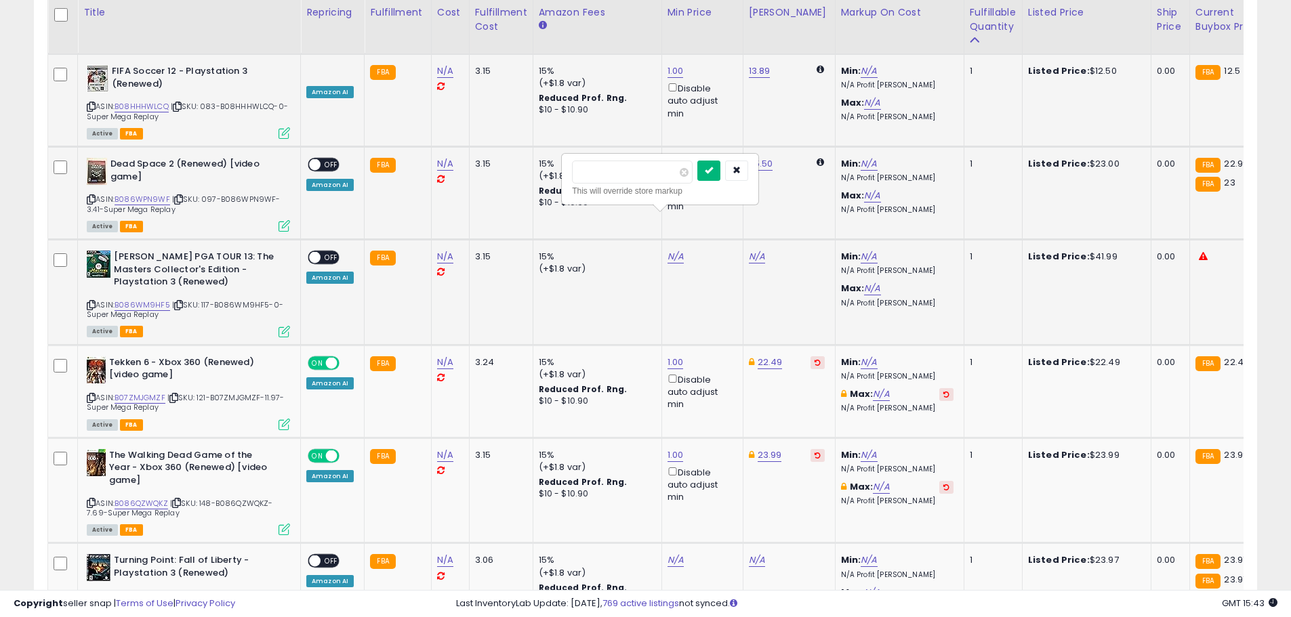
type input "*"
click at [720, 168] on button "submit" at bounding box center [708, 171] width 23 height 20
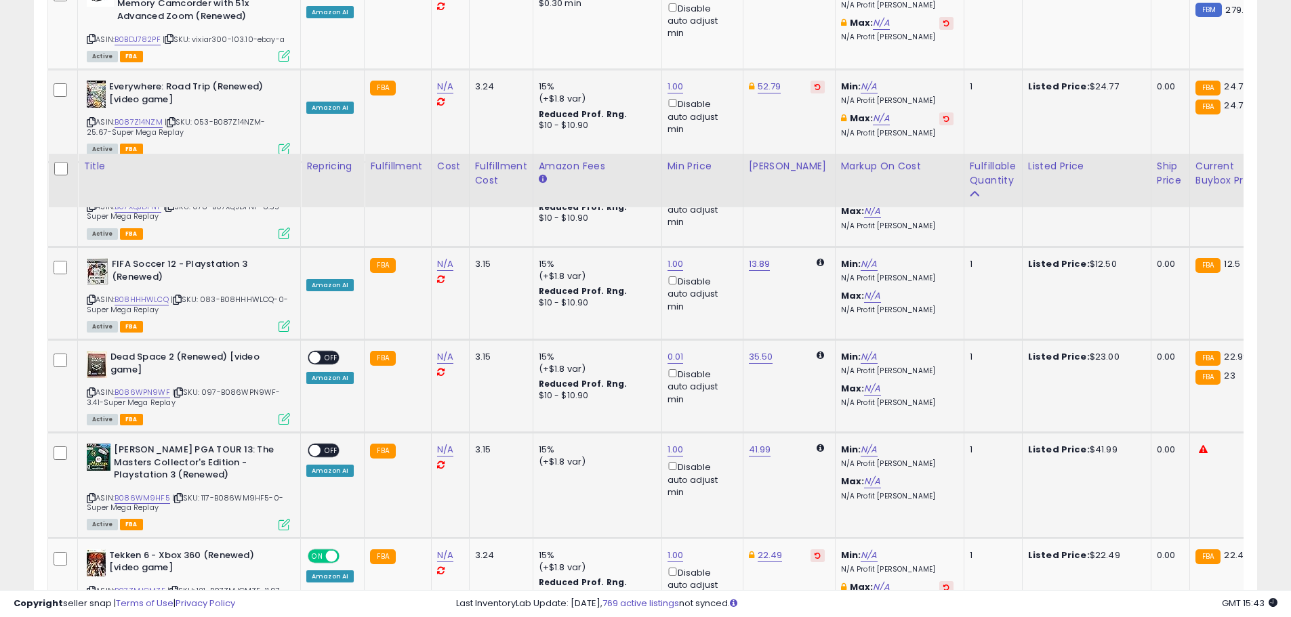
scroll to position [4220, 0]
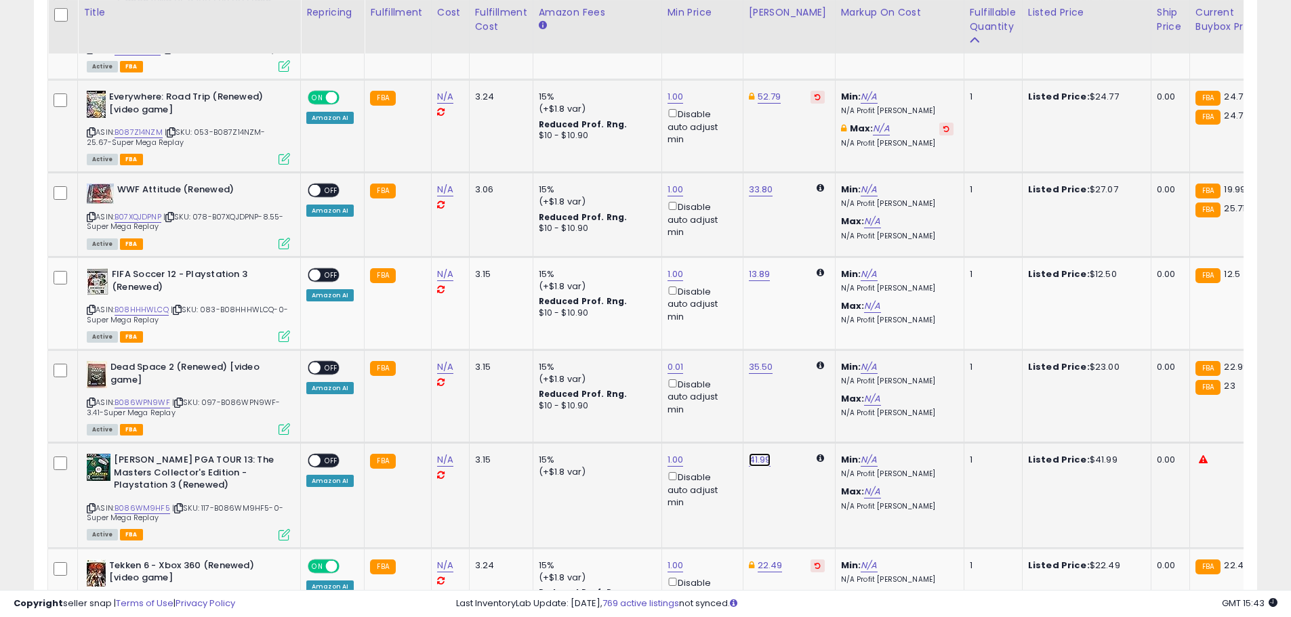
click at [754, 453] on link "41.99" at bounding box center [760, 460] width 22 height 14
drag, startPoint x: 705, startPoint y: 372, endPoint x: 615, endPoint y: 374, distance: 89.5
type input "*****"
click at [797, 371] on icon "submit" at bounding box center [793, 373] width 8 height 8
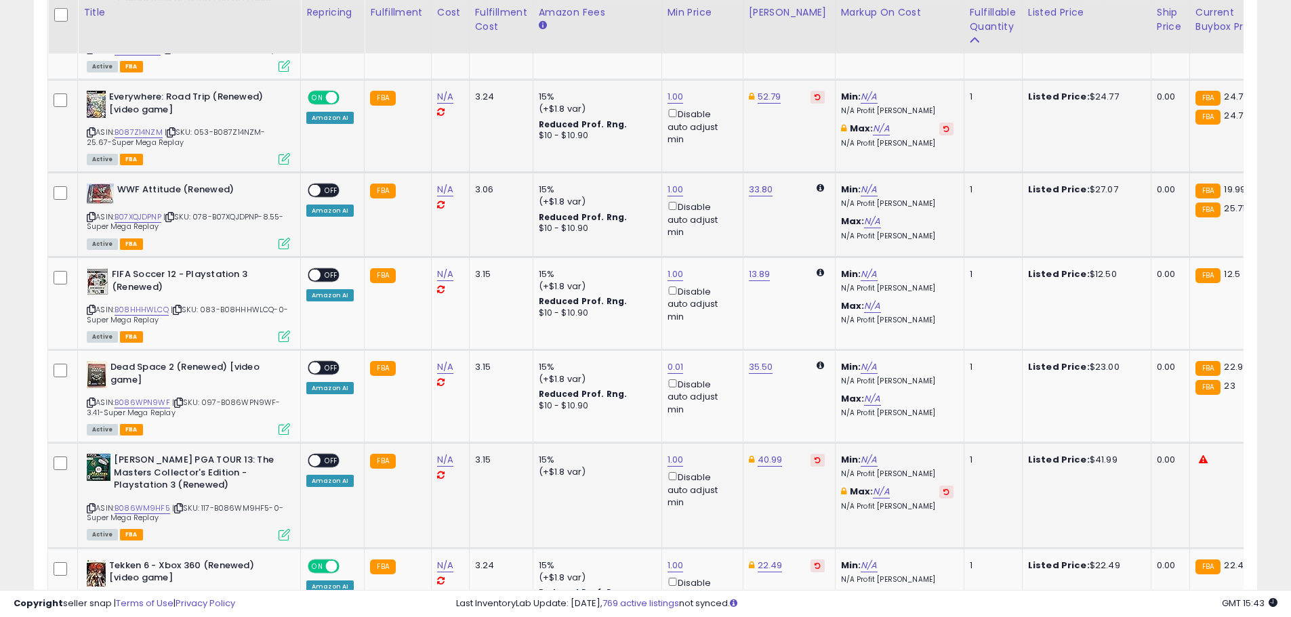
click at [332, 455] on span "OFF" at bounding box center [331, 461] width 22 height 12
click at [749, 360] on link "35.50" at bounding box center [761, 367] width 24 height 14
drag, startPoint x: 720, startPoint y: 285, endPoint x: 622, endPoint y: 280, distance: 98.3
type input "*****"
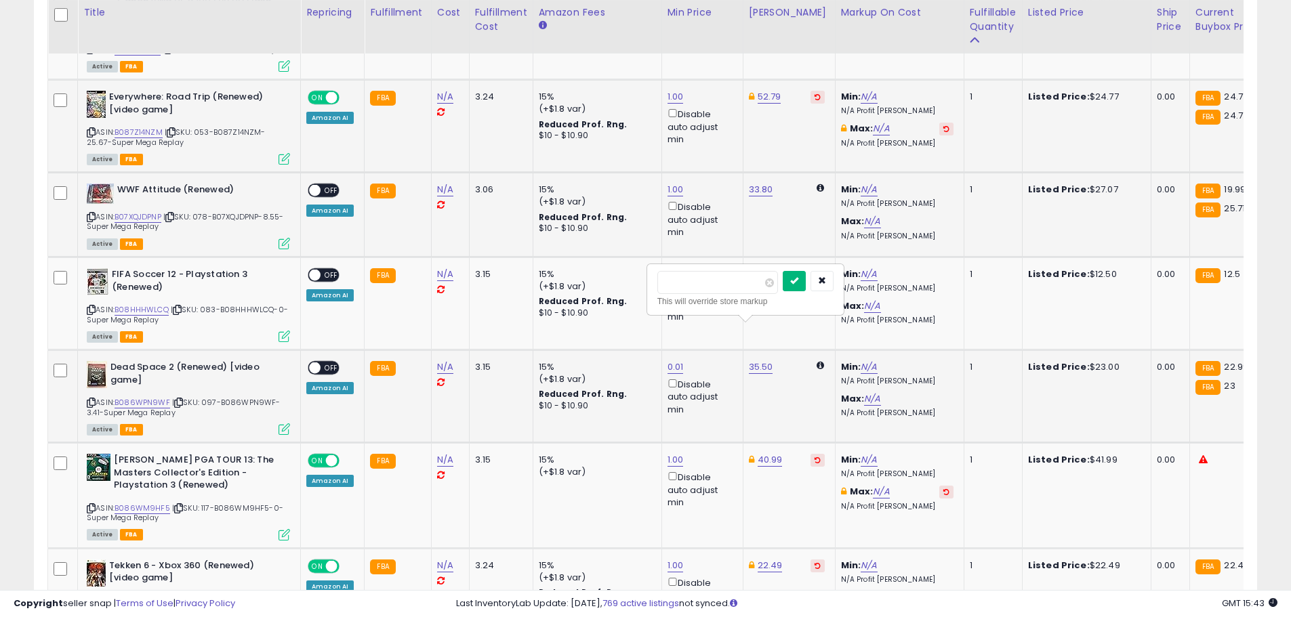
drag, startPoint x: 825, startPoint y: 283, endPoint x: 801, endPoint y: 283, distance: 23.0
click at [806, 283] on button "submit" at bounding box center [793, 281] width 23 height 20
click at [333, 362] on span "OFF" at bounding box center [331, 368] width 22 height 12
click at [758, 268] on link "13.89" at bounding box center [760, 275] width 22 height 14
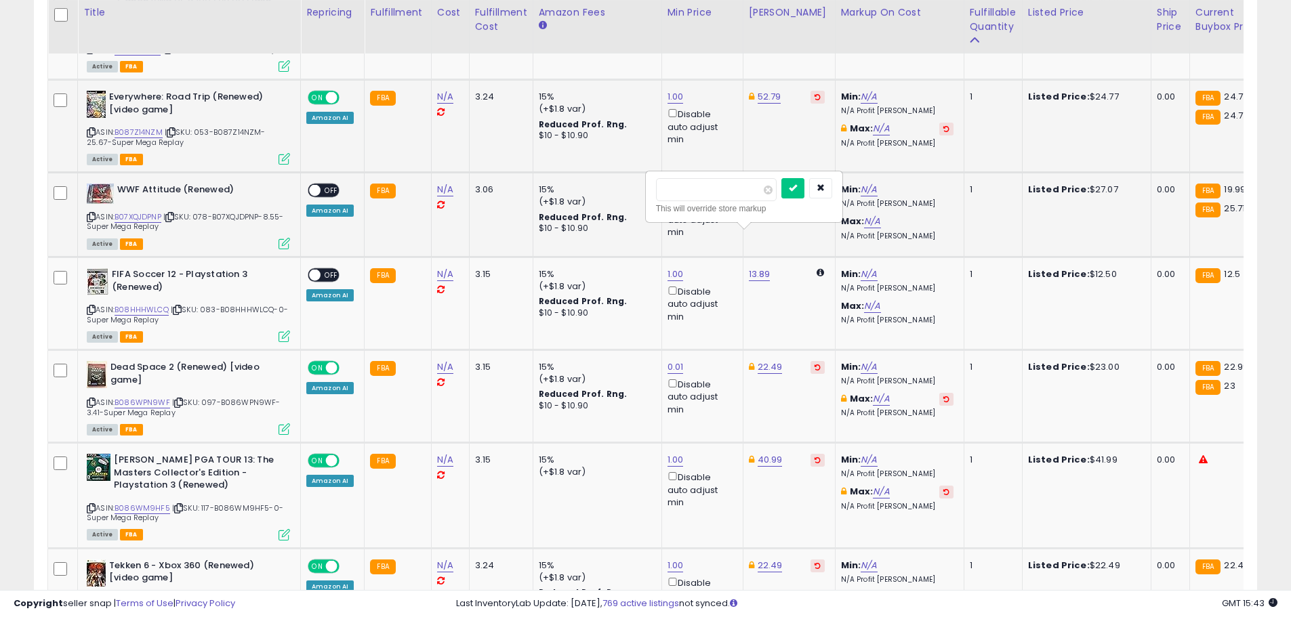
drag, startPoint x: 650, startPoint y: 194, endPoint x: 640, endPoint y: 194, distance: 10.8
type input "*****"
click at [797, 186] on icon "submit" at bounding box center [793, 188] width 8 height 8
click at [327, 270] on span "OFF" at bounding box center [331, 276] width 22 height 12
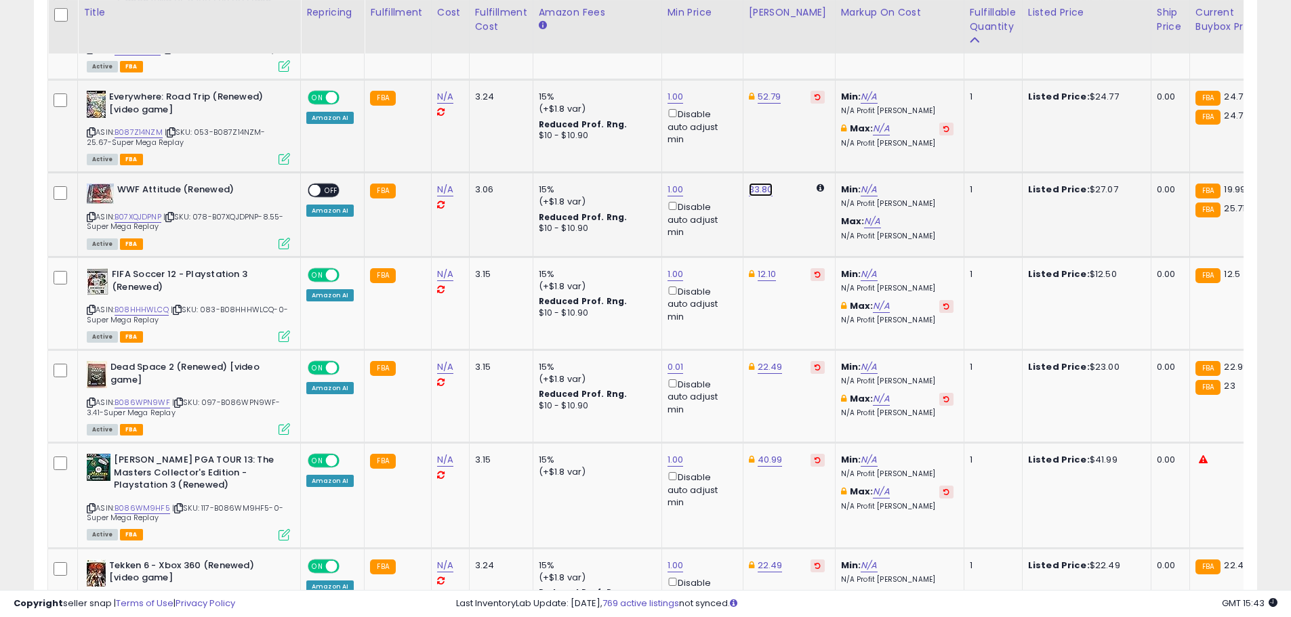
click at [750, 183] on link "33.80" at bounding box center [761, 190] width 24 height 14
drag, startPoint x: 706, startPoint y: 105, endPoint x: 608, endPoint y: 98, distance: 98.5
type input "*****"
drag, startPoint x: 816, startPoint y: 101, endPoint x: 806, endPoint y: 103, distance: 9.7
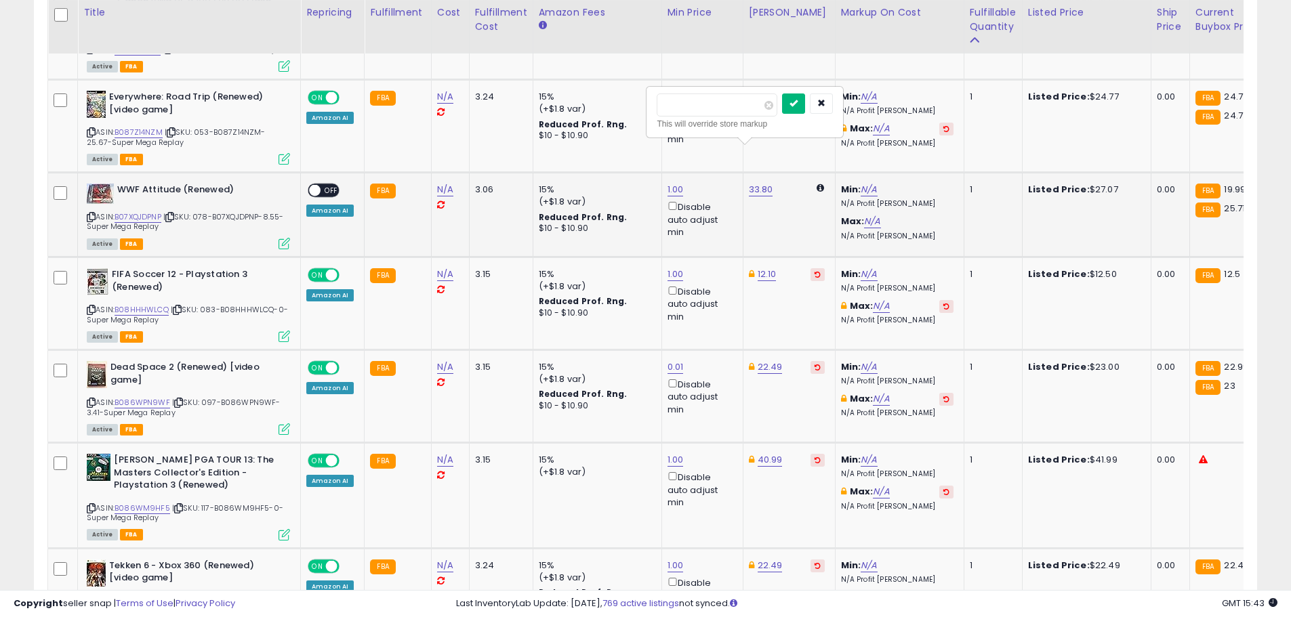
click at [797, 101] on icon "submit" at bounding box center [793, 103] width 8 height 8
click at [332, 185] on span "OFF" at bounding box center [331, 191] width 22 height 12
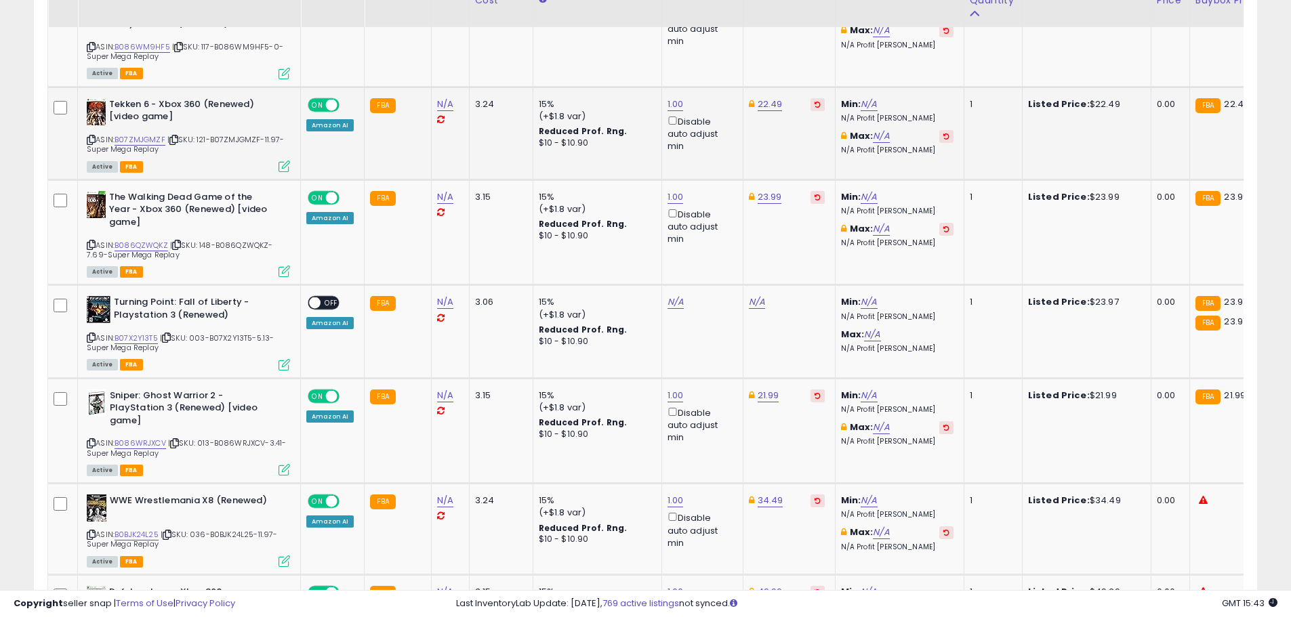
scroll to position [4694, 0]
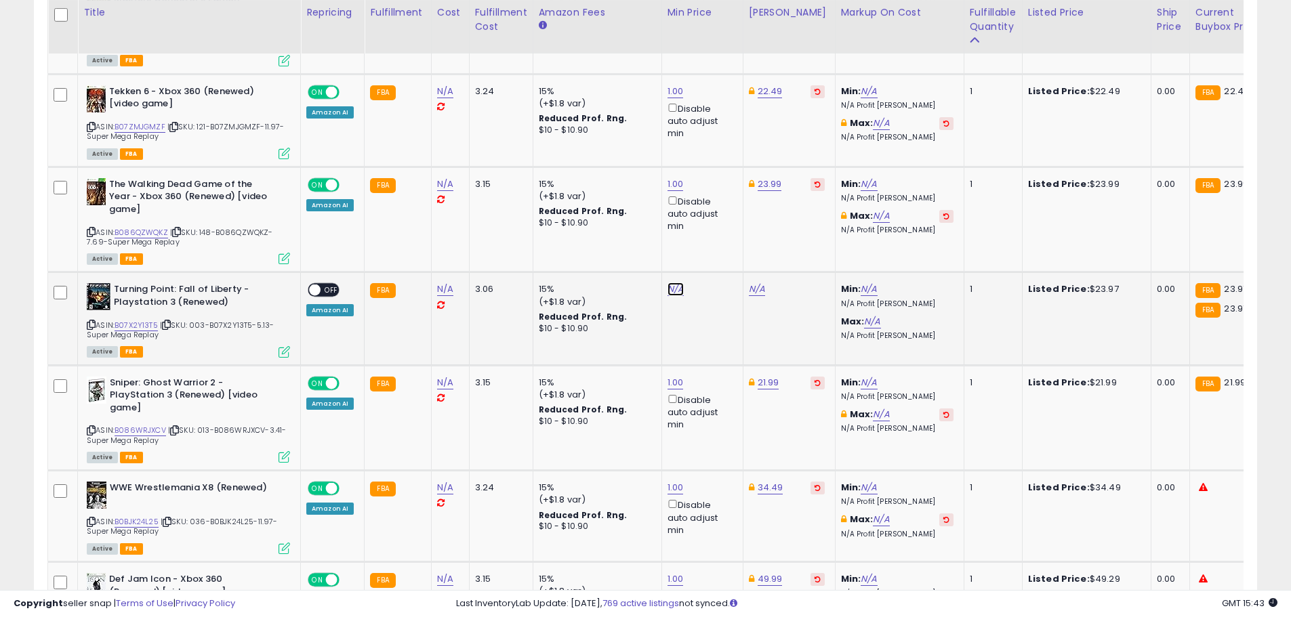
click at [671, 283] on link "N/A" at bounding box center [675, 290] width 16 height 14
type input "*"
click at [713, 199] on icon "submit" at bounding box center [709, 203] width 8 height 8
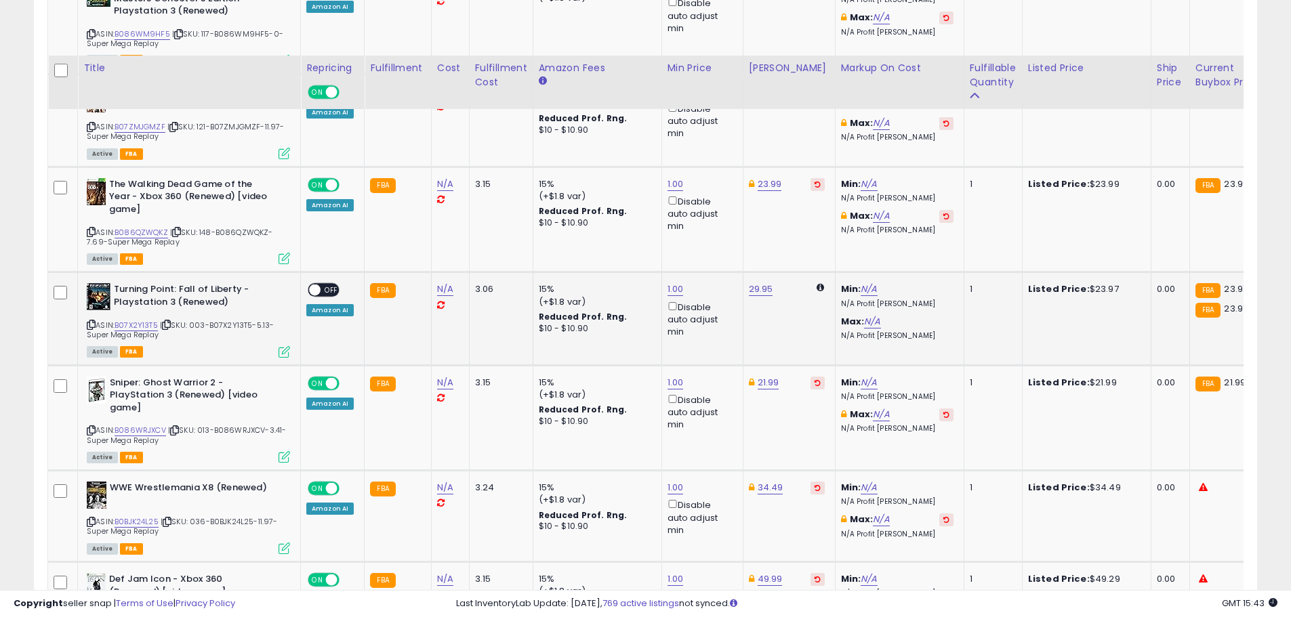
scroll to position [4762, 0]
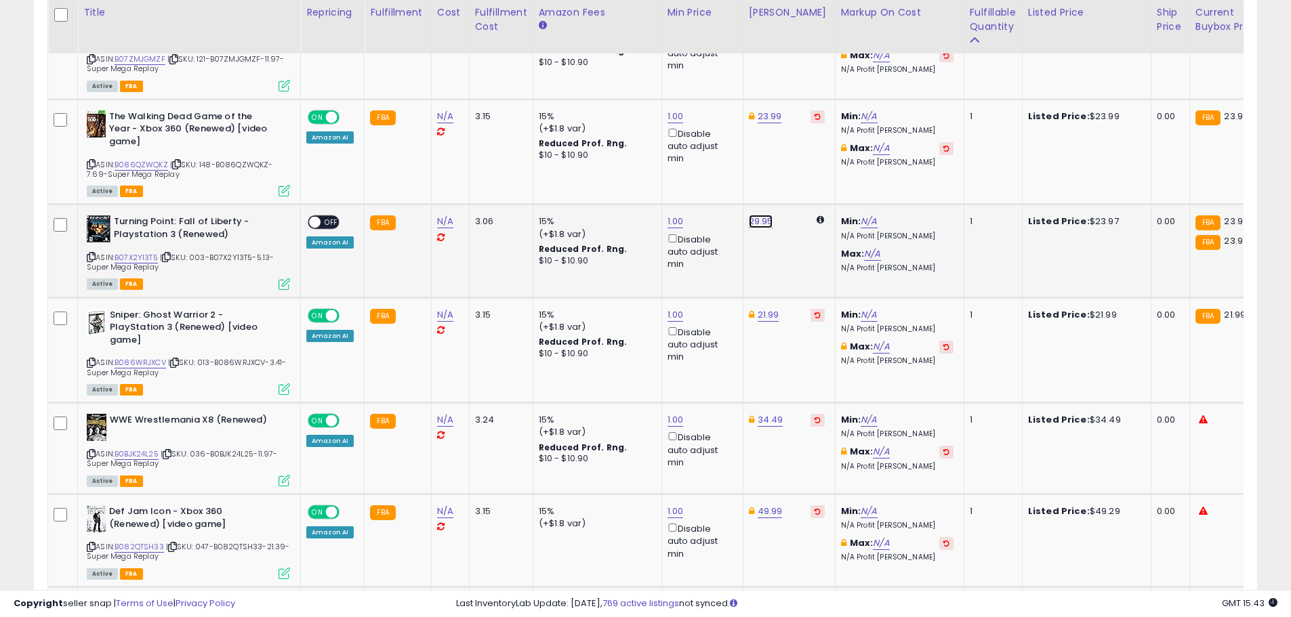
click at [749, 215] on link "29.95" at bounding box center [761, 222] width 24 height 14
drag, startPoint x: 710, startPoint y: 146, endPoint x: 630, endPoint y: 144, distance: 80.0
type input "*****"
click at [806, 142] on button "submit" at bounding box center [793, 136] width 23 height 20
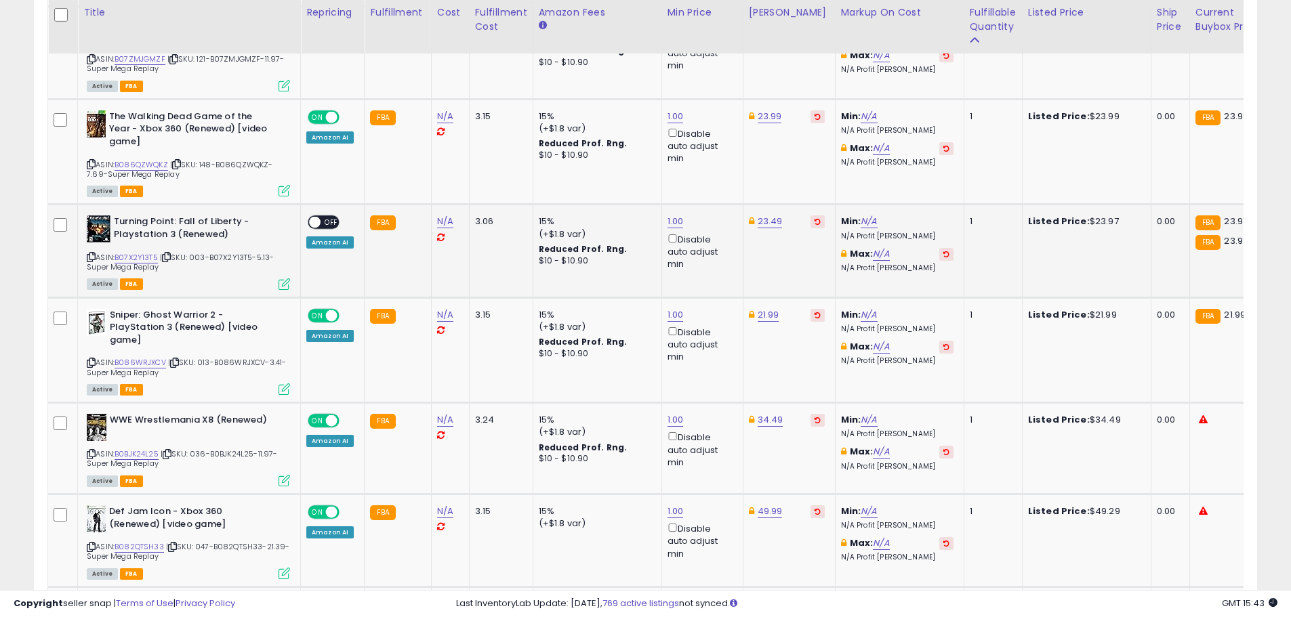
click at [326, 217] on span "OFF" at bounding box center [331, 223] width 22 height 12
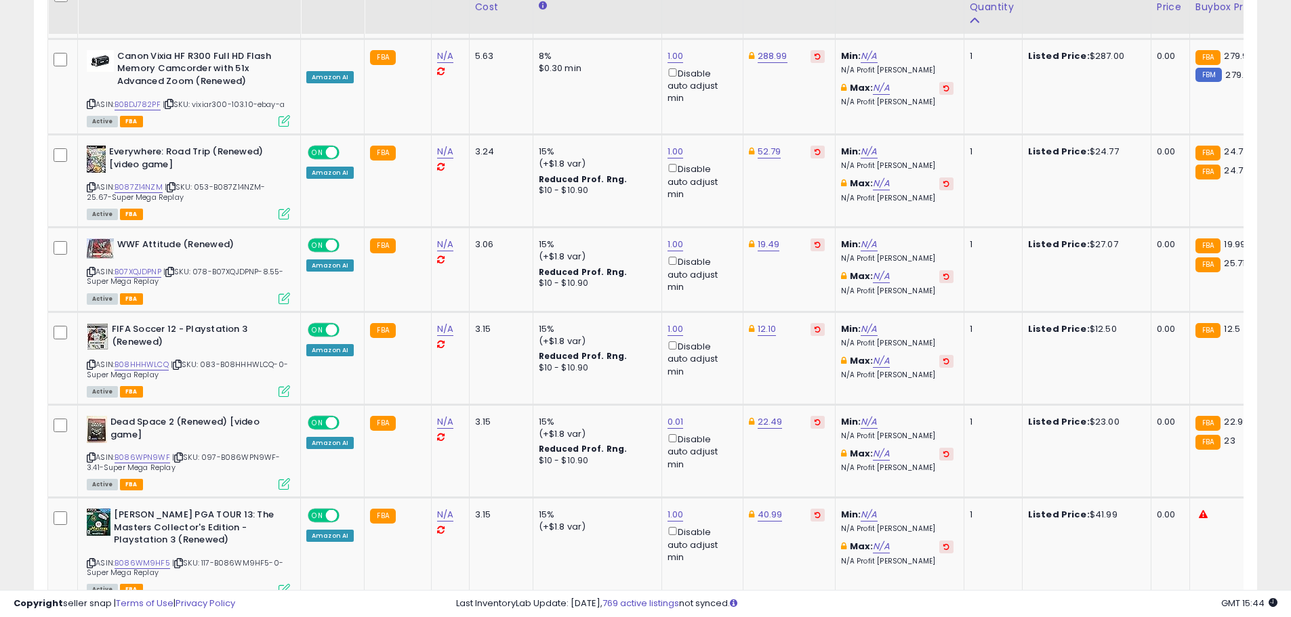
scroll to position [4085, 0]
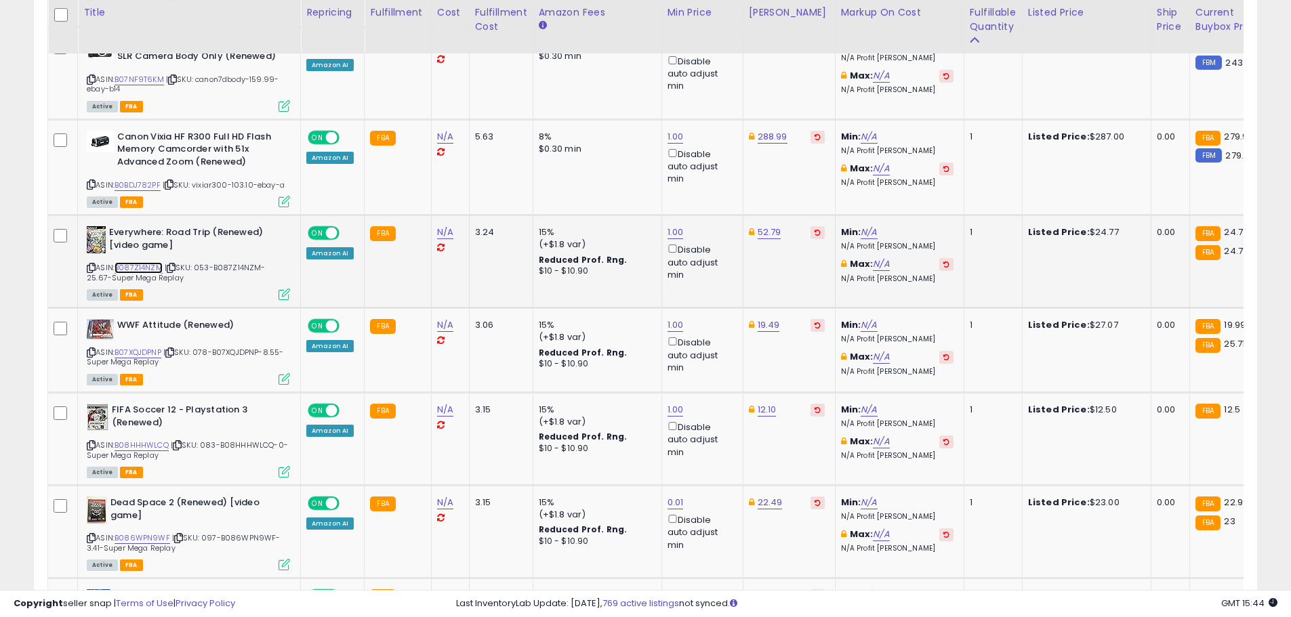
click at [152, 262] on link "B087Z14NZM" at bounding box center [138, 268] width 48 height 12
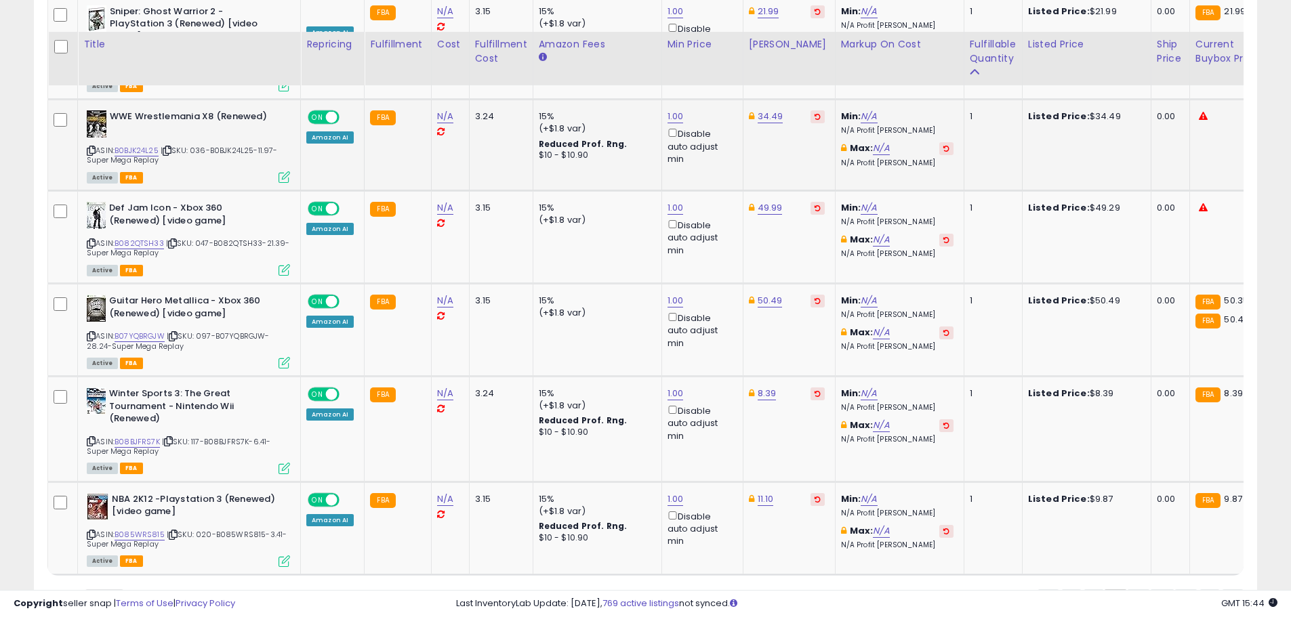
scroll to position [5101, 0]
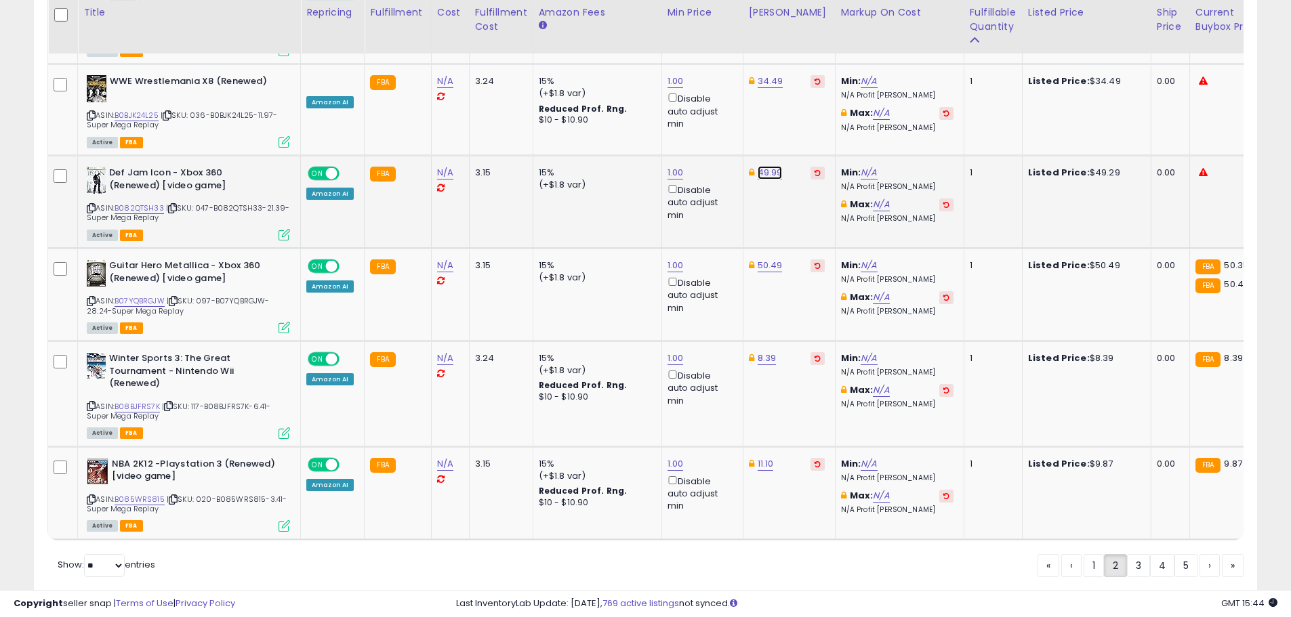
click at [768, 166] on link "49.99" at bounding box center [769, 173] width 25 height 14
type input "*****"
click at [815, 88] on button "submit" at bounding box center [803, 87] width 23 height 20
click at [767, 259] on link "50.49" at bounding box center [769, 266] width 25 height 14
type input "*"
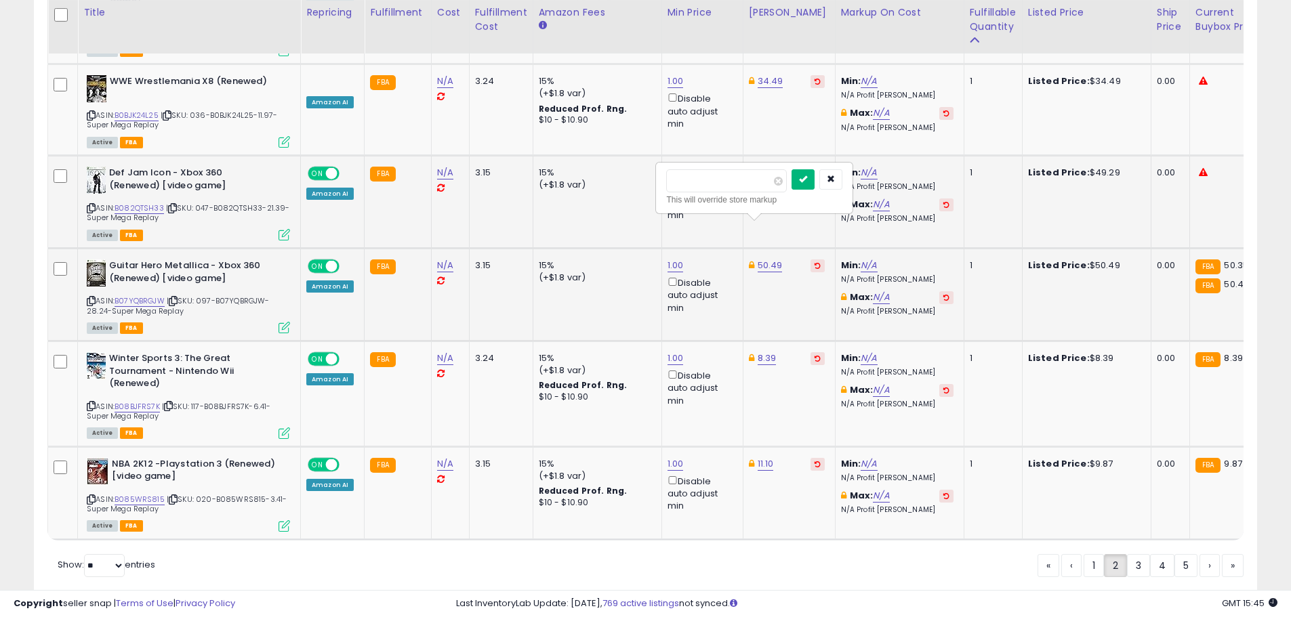
type input "*****"
click at [807, 180] on icon "submit" at bounding box center [803, 179] width 8 height 8
click at [757, 457] on link "11.10" at bounding box center [765, 464] width 16 height 14
type input "*"
type input "****"
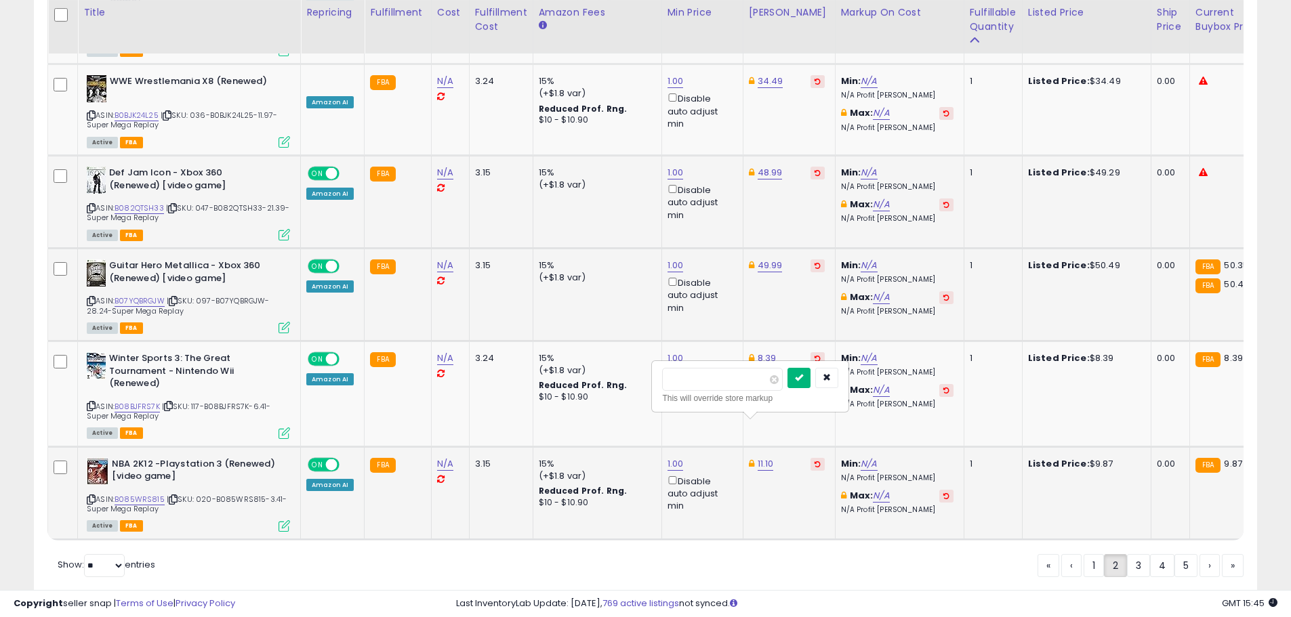
click at [803, 381] on icon "submit" at bounding box center [799, 377] width 8 height 8
click at [1137, 554] on link "3" at bounding box center [1138, 565] width 23 height 23
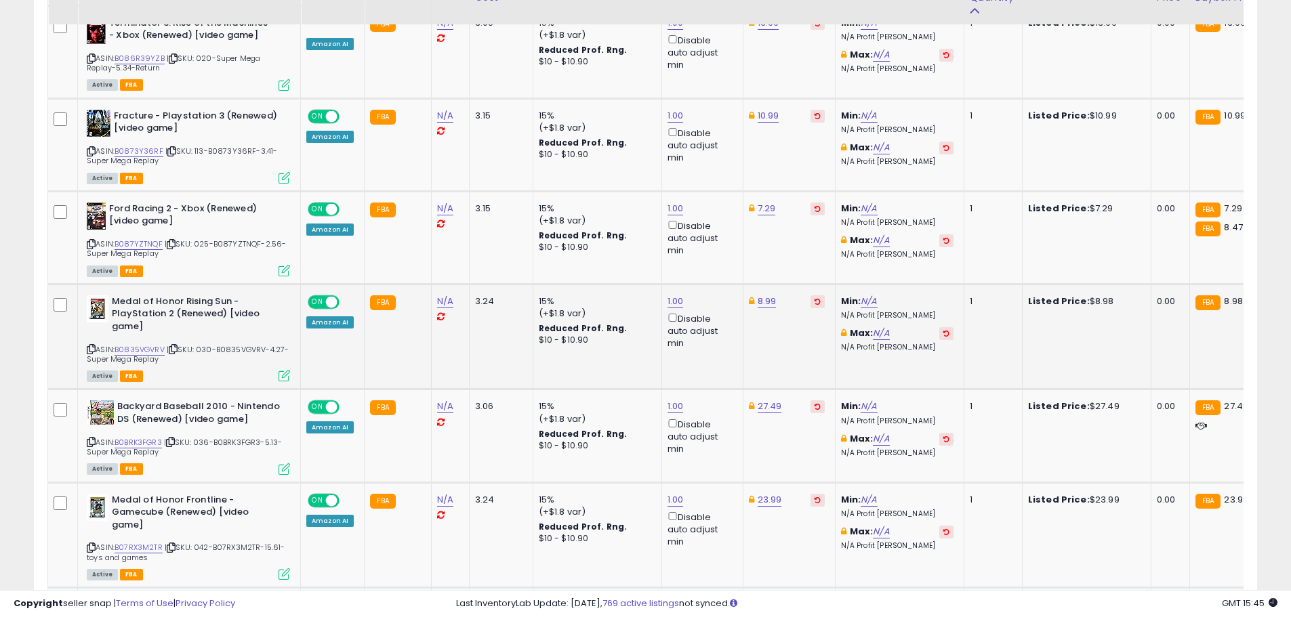
scroll to position [1171, 0]
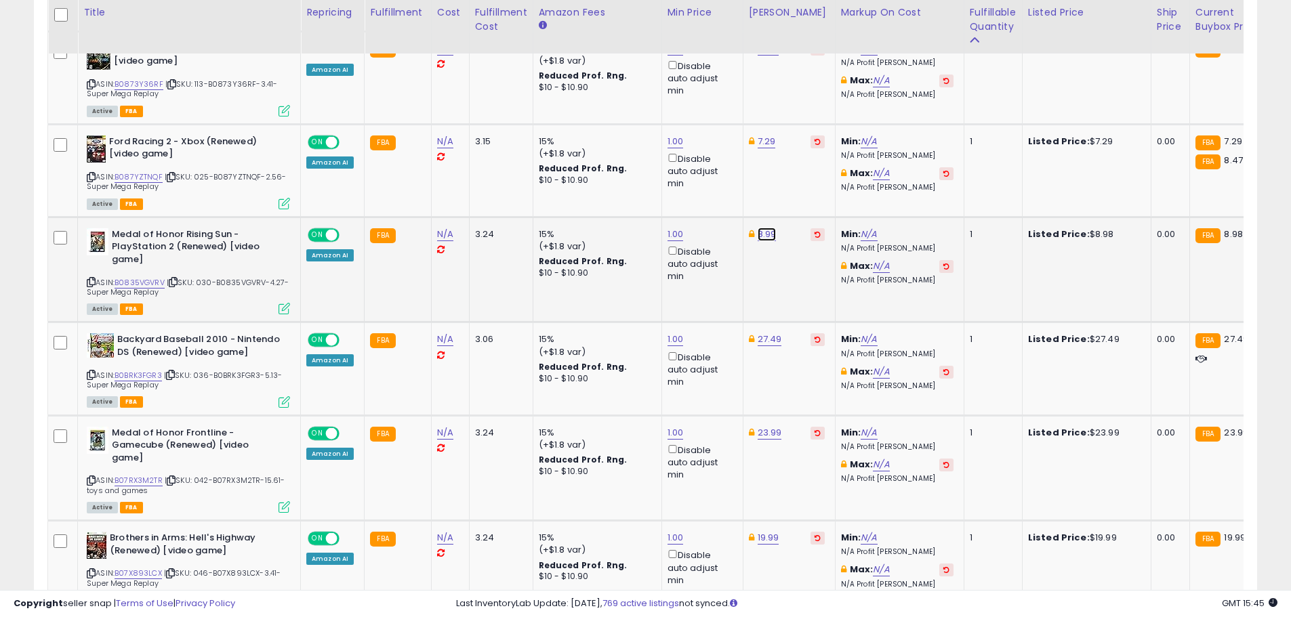
click at [766, 228] on link "8.99" at bounding box center [766, 235] width 19 height 14
type input "****"
click button "submit" at bounding box center [800, 173] width 23 height 20
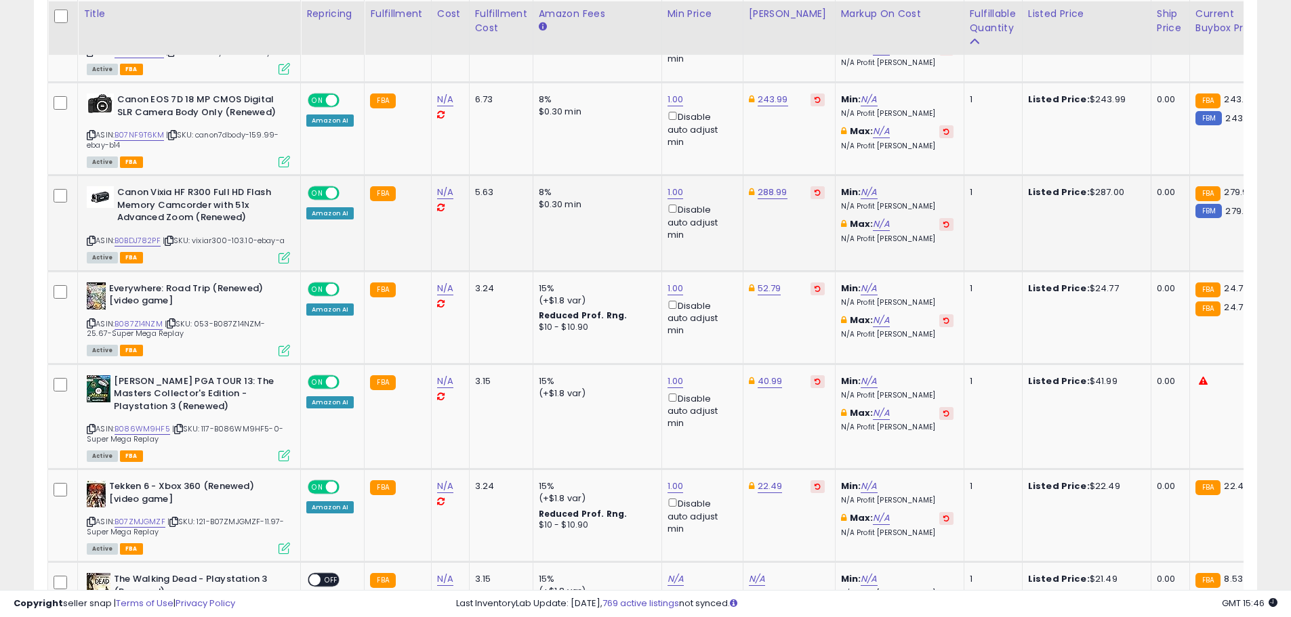
scroll to position [3678, 0]
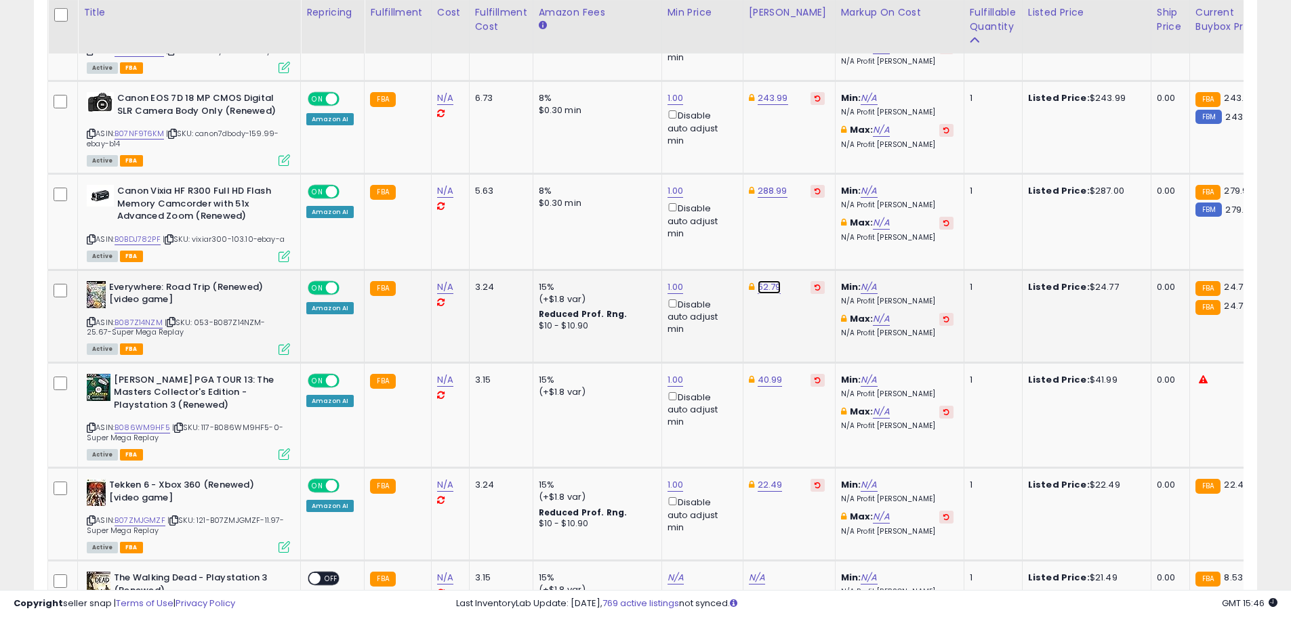
click at [761, 280] on link "52.79" at bounding box center [769, 287] width 24 height 14
click at [842, 219] on button "button" at bounding box center [830, 213] width 23 height 20
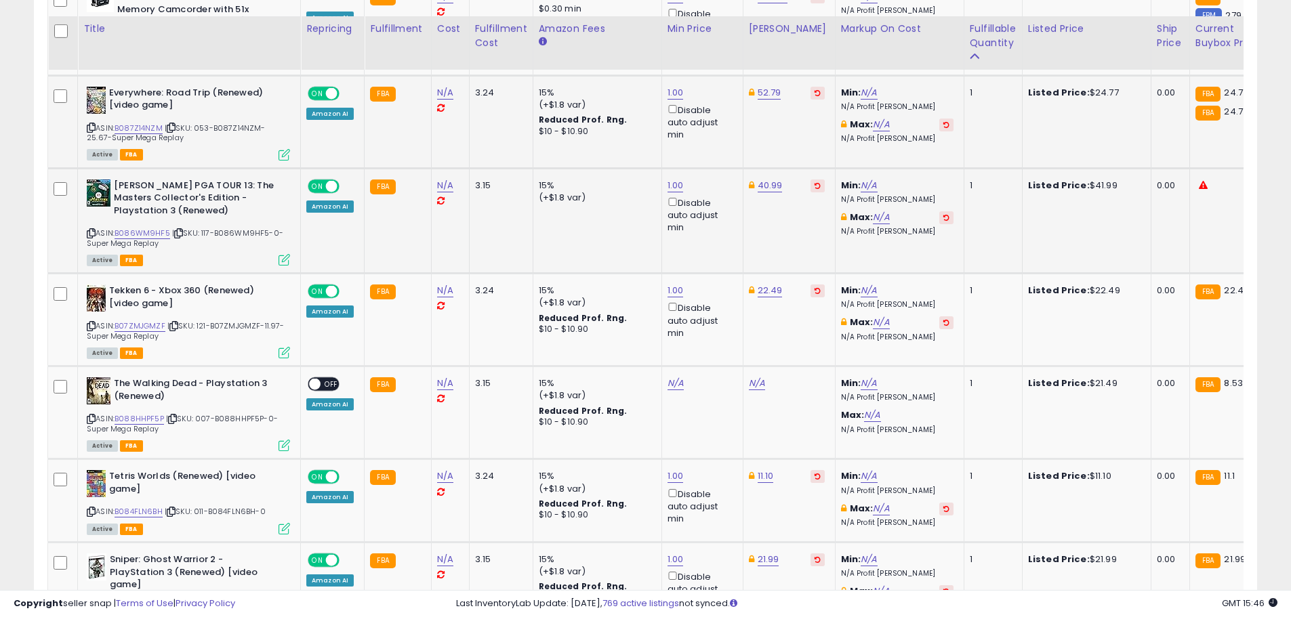
scroll to position [3949, 0]
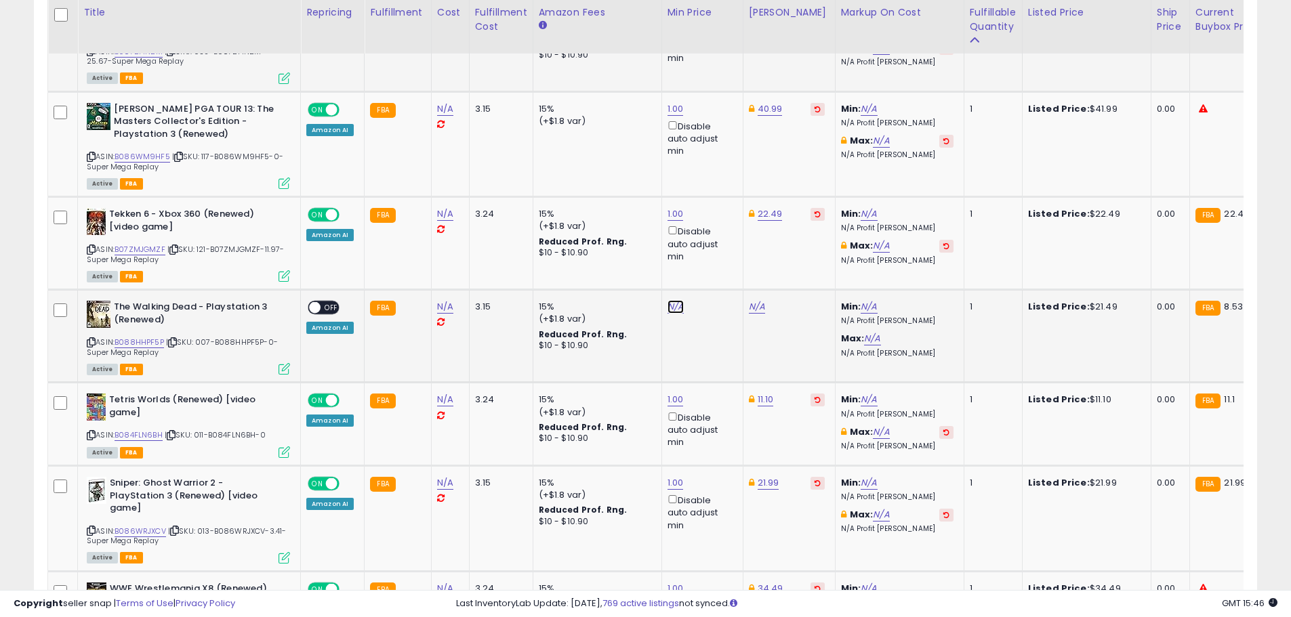
click at [667, 300] on link "N/A" at bounding box center [675, 307] width 16 height 14
type input "*"
click at [720, 231] on button "submit" at bounding box center [708, 234] width 23 height 20
click at [753, 300] on link "24.95" at bounding box center [761, 307] width 25 height 14
drag, startPoint x: 718, startPoint y: 238, endPoint x: 665, endPoint y: 236, distance: 53.6
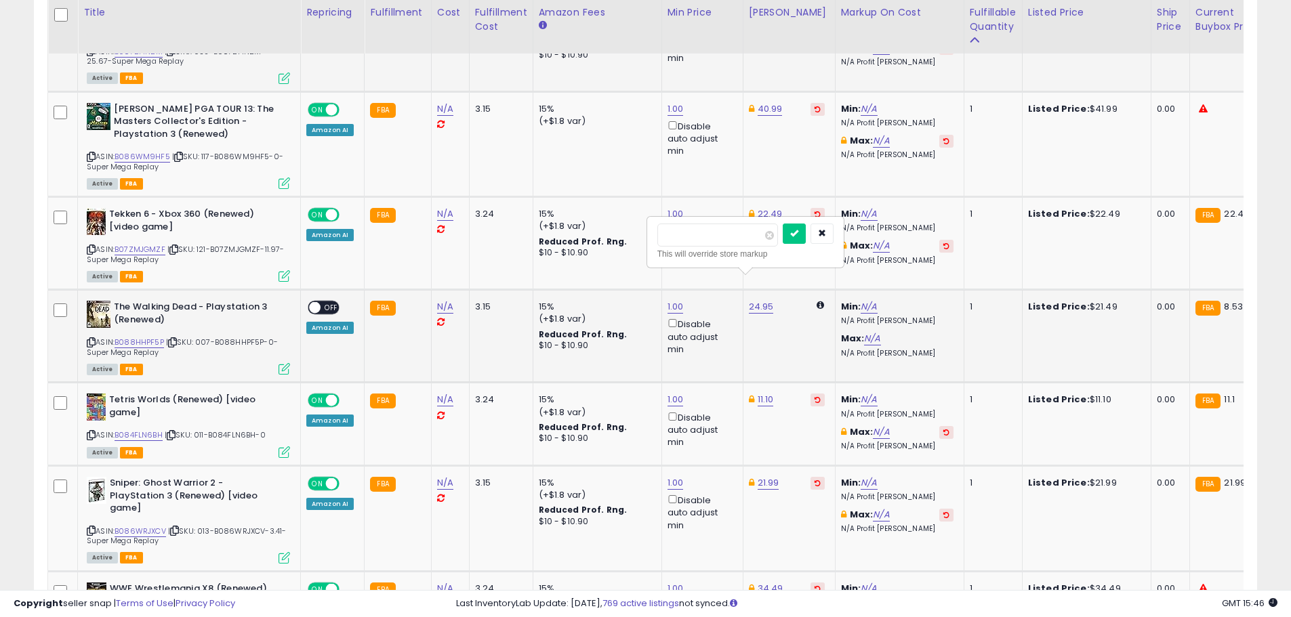
click at [665, 236] on input "*****" at bounding box center [717, 235] width 121 height 23
click at [143, 337] on link "B088HHPF5P" at bounding box center [138, 343] width 49 height 12
click at [738, 225] on input "number" at bounding box center [717, 235] width 121 height 23
type input "*****"
click at [798, 231] on icon "submit" at bounding box center [794, 233] width 8 height 8
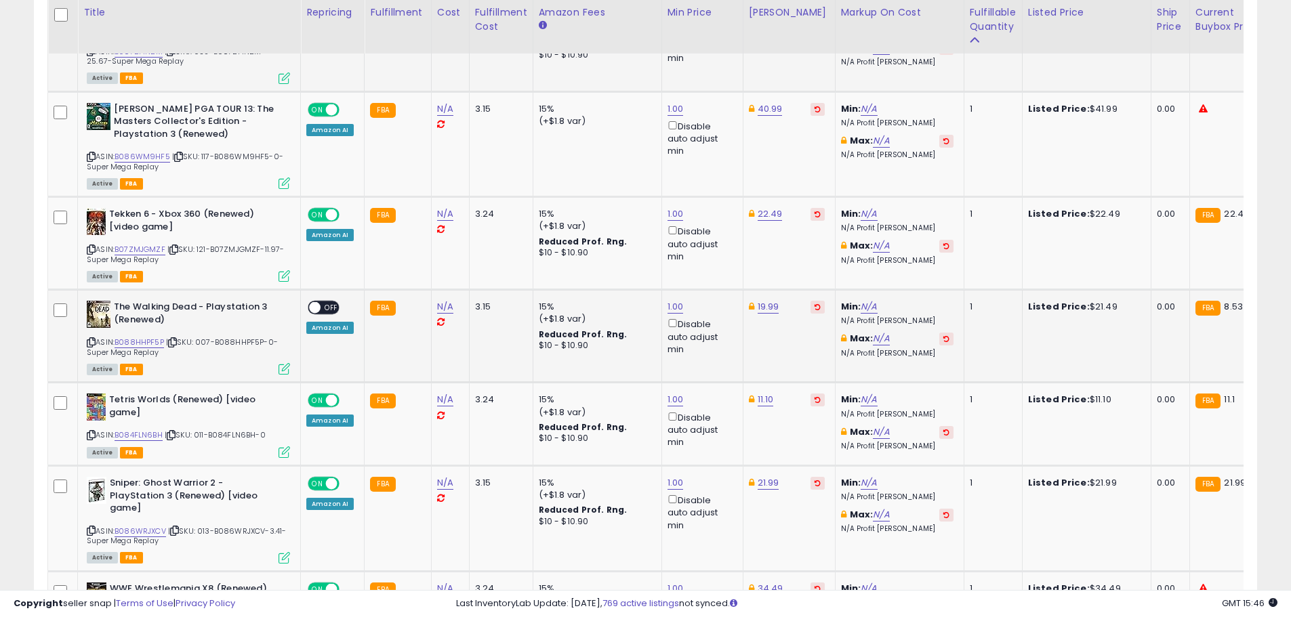
click at [333, 302] on span "OFF" at bounding box center [331, 308] width 22 height 12
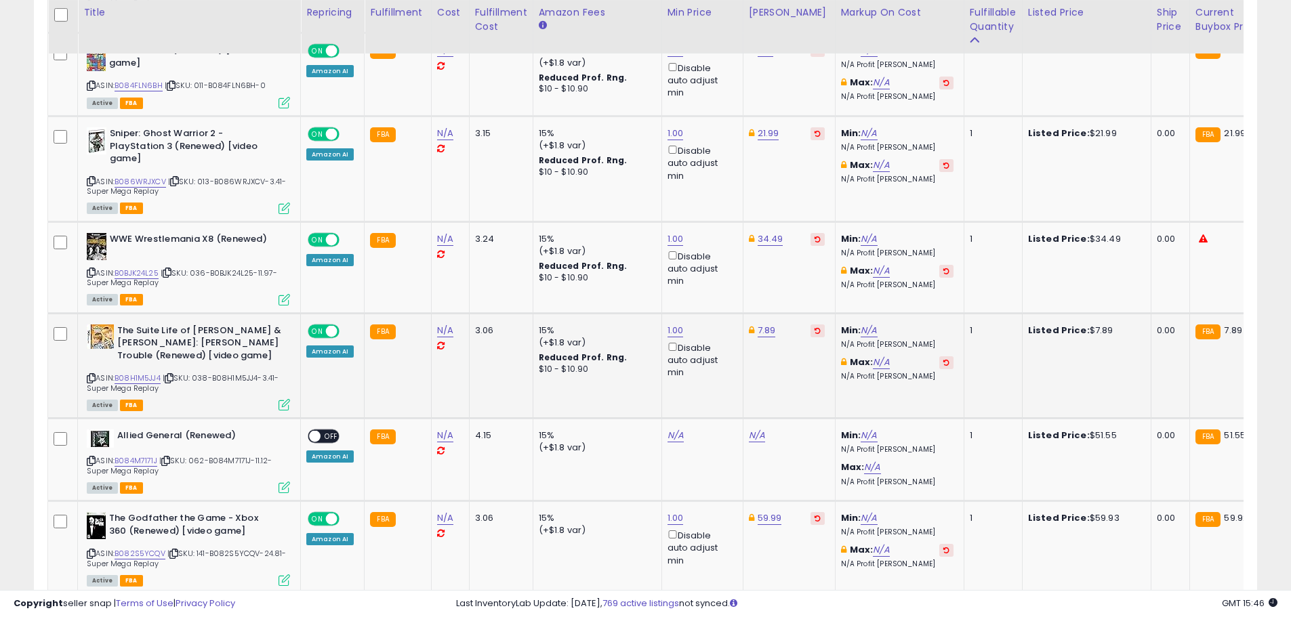
scroll to position [4356, 0]
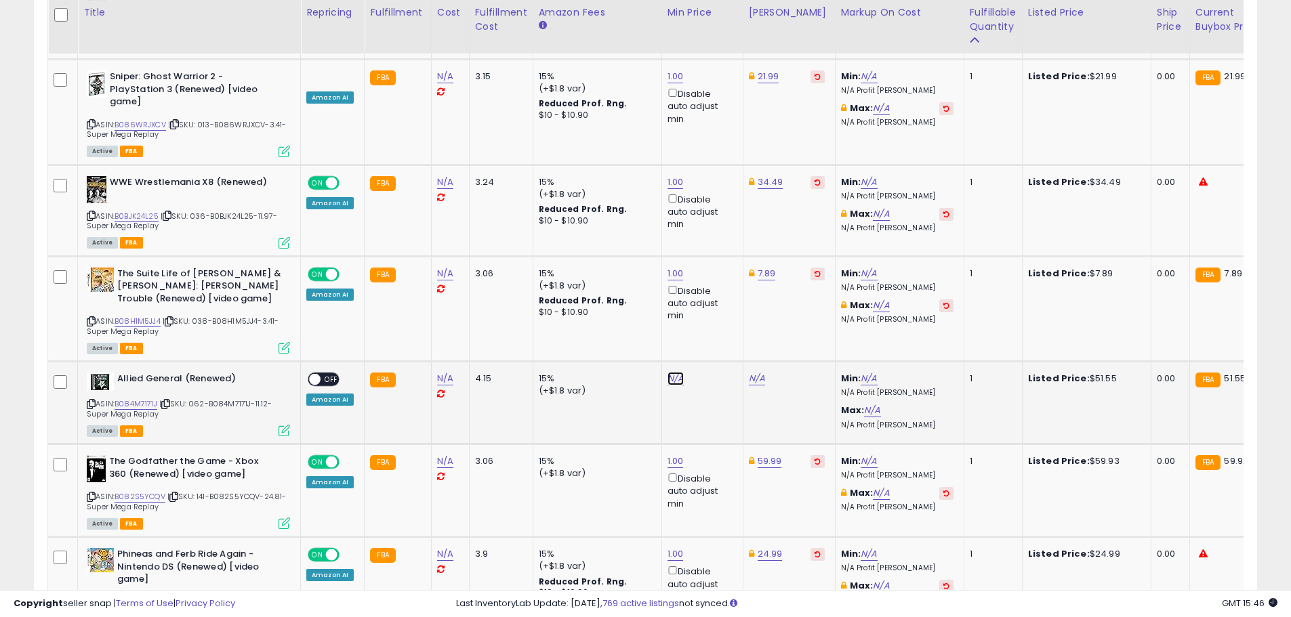
click at [673, 372] on link "N/A" at bounding box center [675, 379] width 16 height 14
type input "*"
click at [719, 308] on button "submit" at bounding box center [708, 305] width 23 height 20
click at [759, 372] on link "55.00" at bounding box center [761, 379] width 24 height 14
drag, startPoint x: 706, startPoint y: 301, endPoint x: 622, endPoint y: 302, distance: 84.0
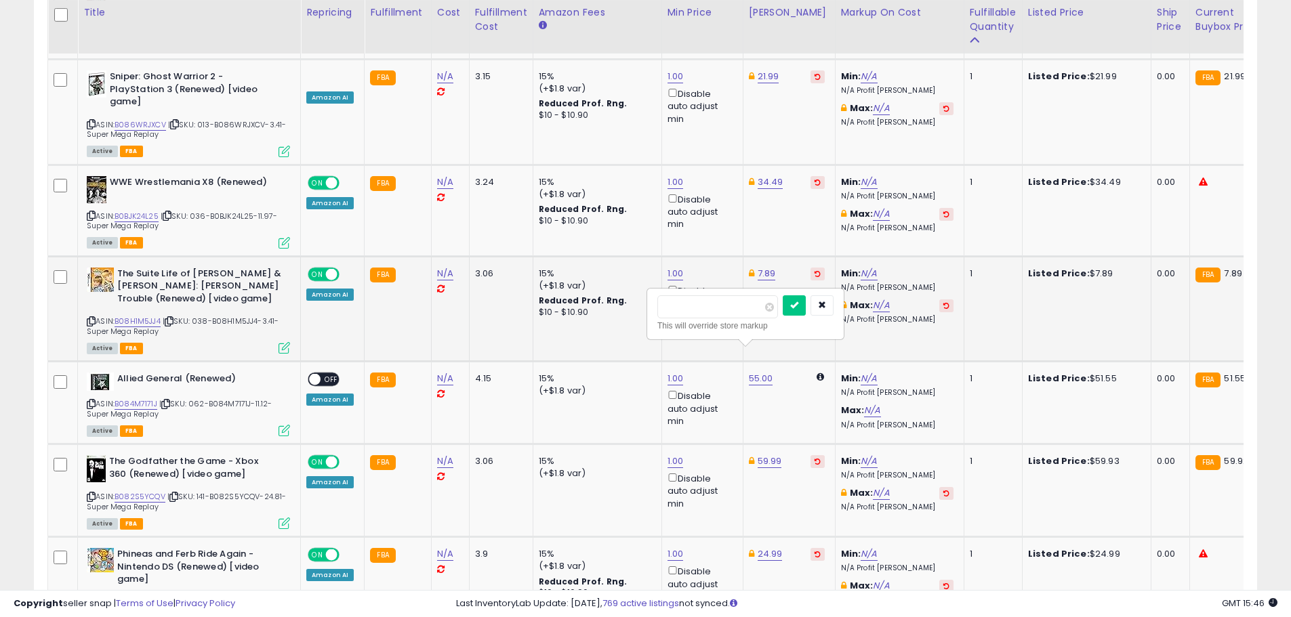
type input "*****"
click at [806, 306] on button "submit" at bounding box center [793, 305] width 23 height 20
drag, startPoint x: 320, startPoint y: 356, endPoint x: 343, endPoint y: 352, distance: 24.0
click at [320, 374] on div "ON OFF" at bounding box center [309, 380] width 32 height 12
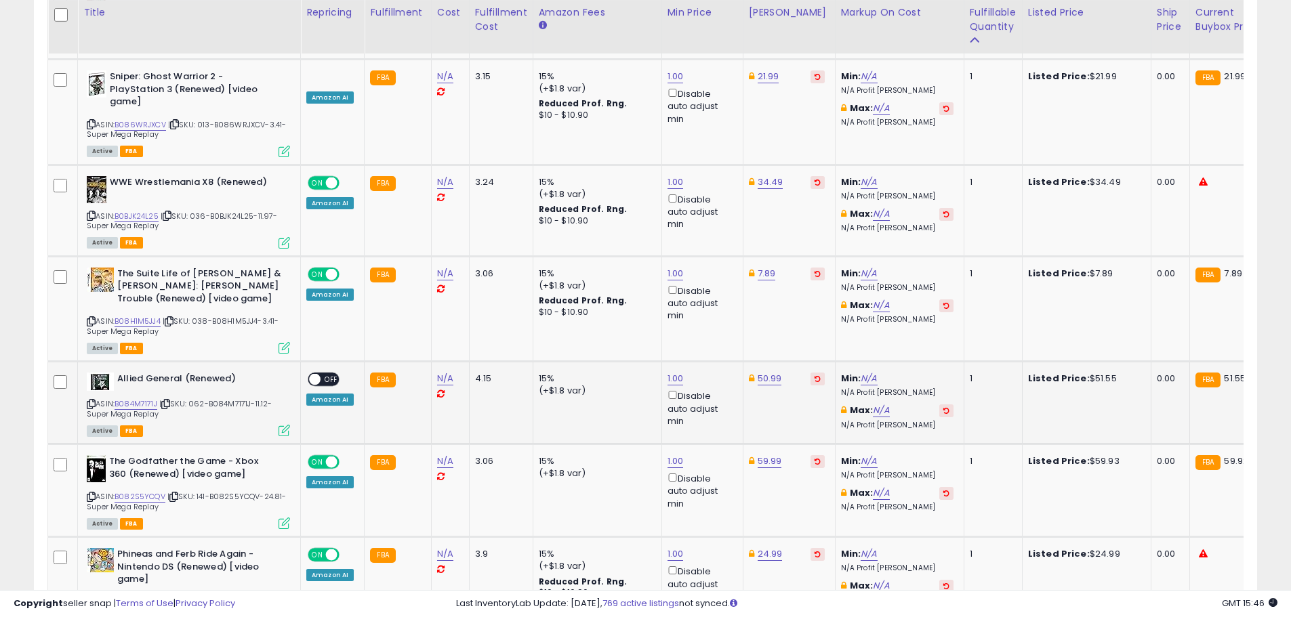
click at [322, 374] on span "OFF" at bounding box center [331, 380] width 22 height 12
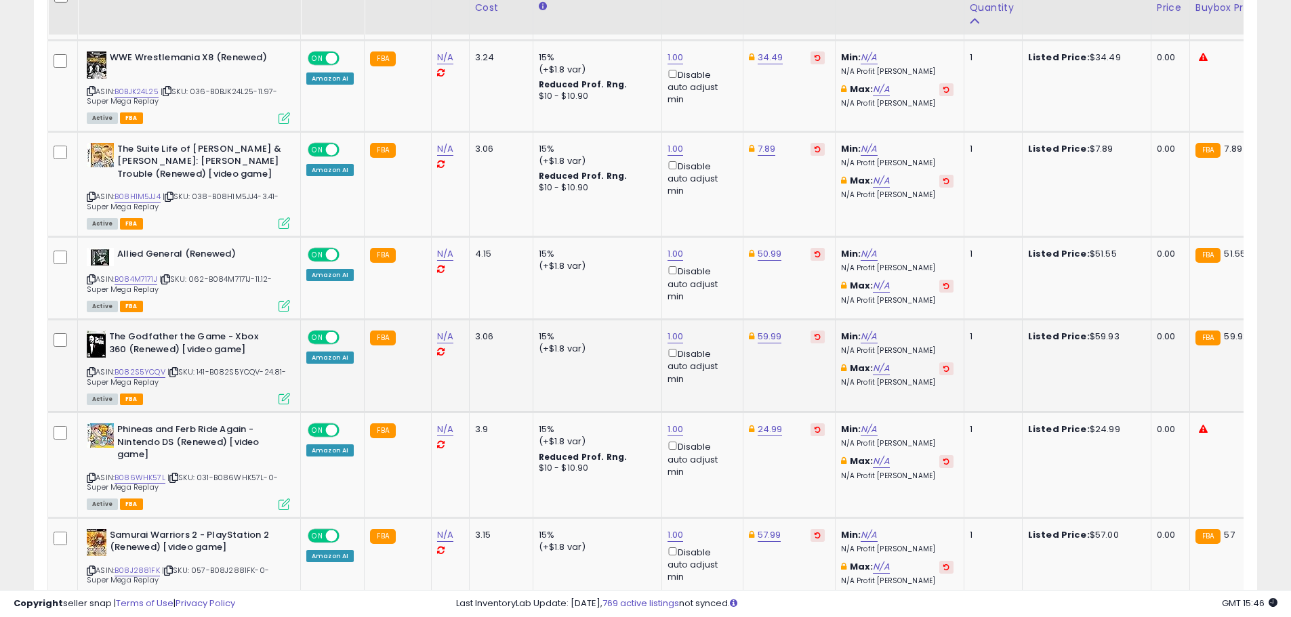
scroll to position [4491, 0]
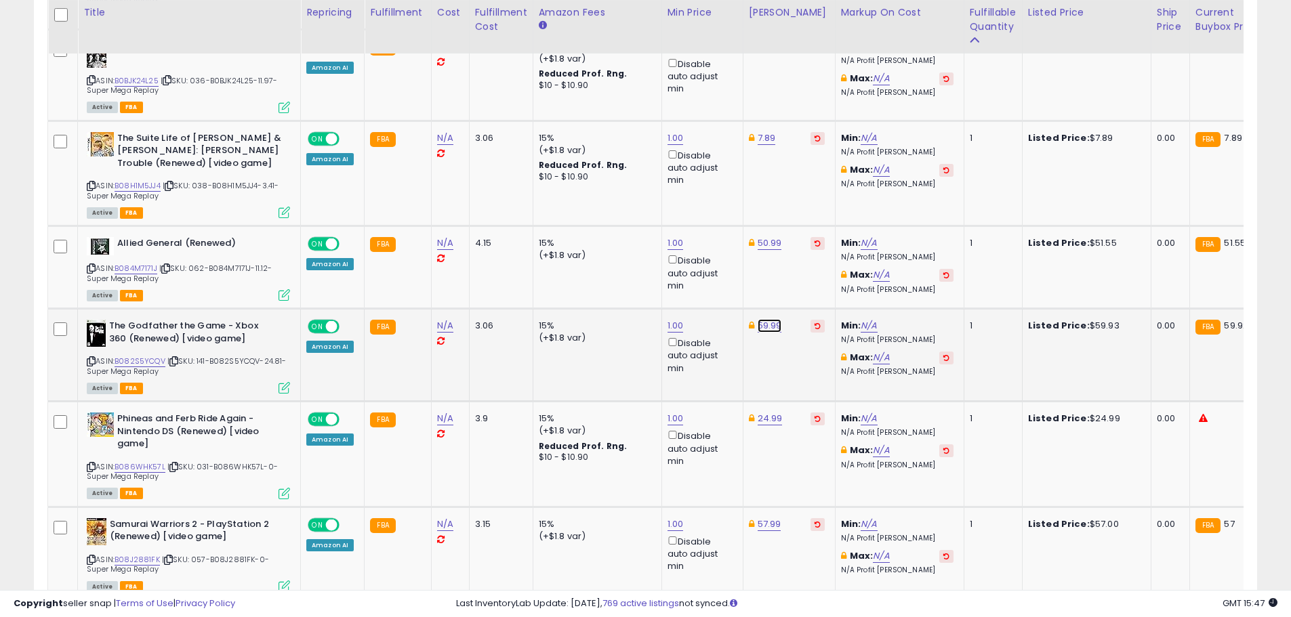
click at [767, 319] on link "59.99" at bounding box center [769, 326] width 24 height 14
type input "*****"
click at [815, 246] on button "submit" at bounding box center [803, 253] width 23 height 20
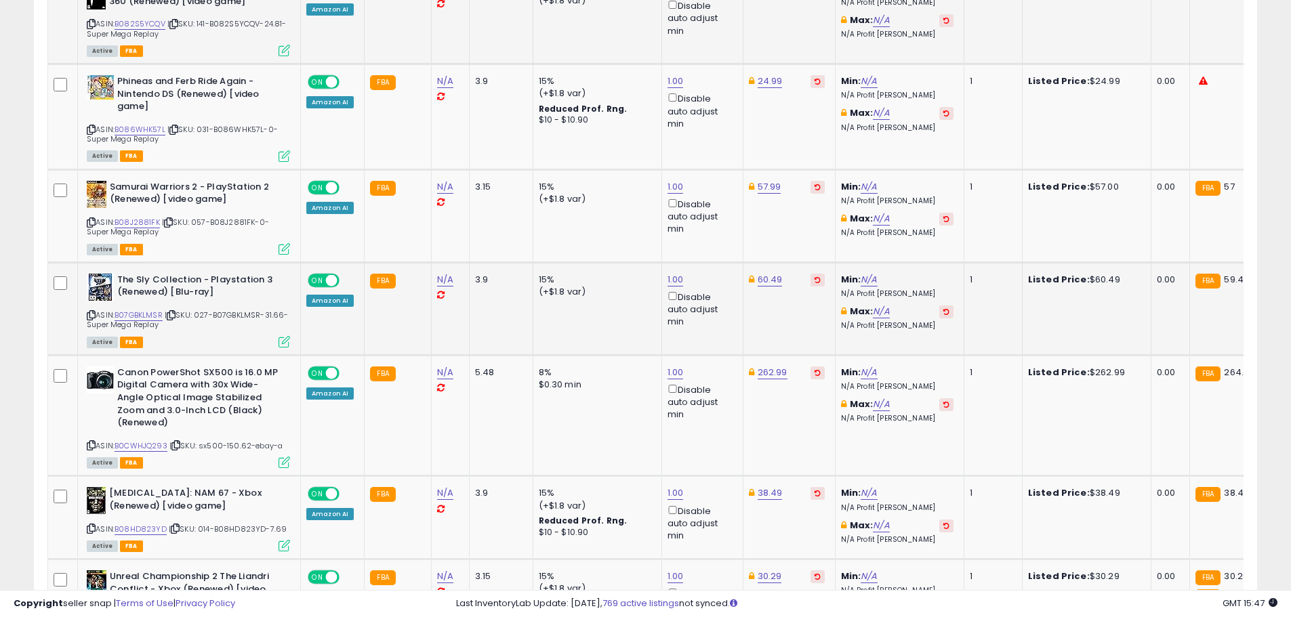
scroll to position [4830, 0]
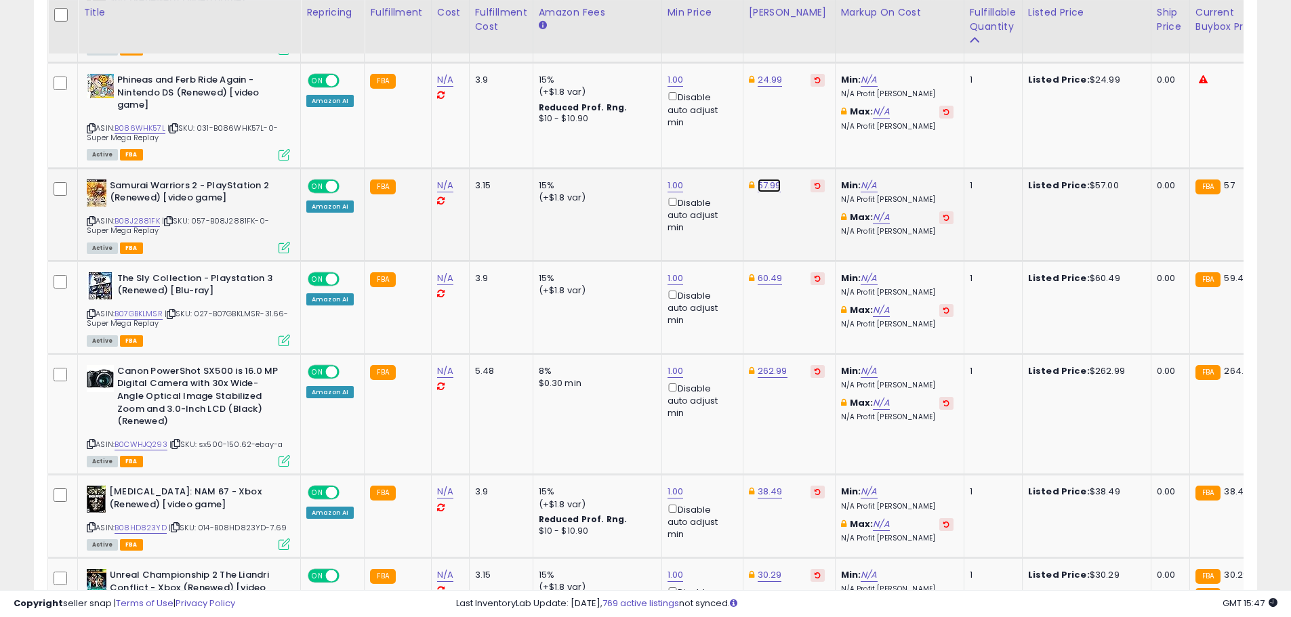
click at [763, 179] on link "57.99" at bounding box center [769, 186] width 24 height 14
drag, startPoint x: 737, startPoint y: 111, endPoint x: 642, endPoint y: 133, distance: 97.3
type input "*****"
click at [807, 113] on icon "submit" at bounding box center [803, 112] width 8 height 8
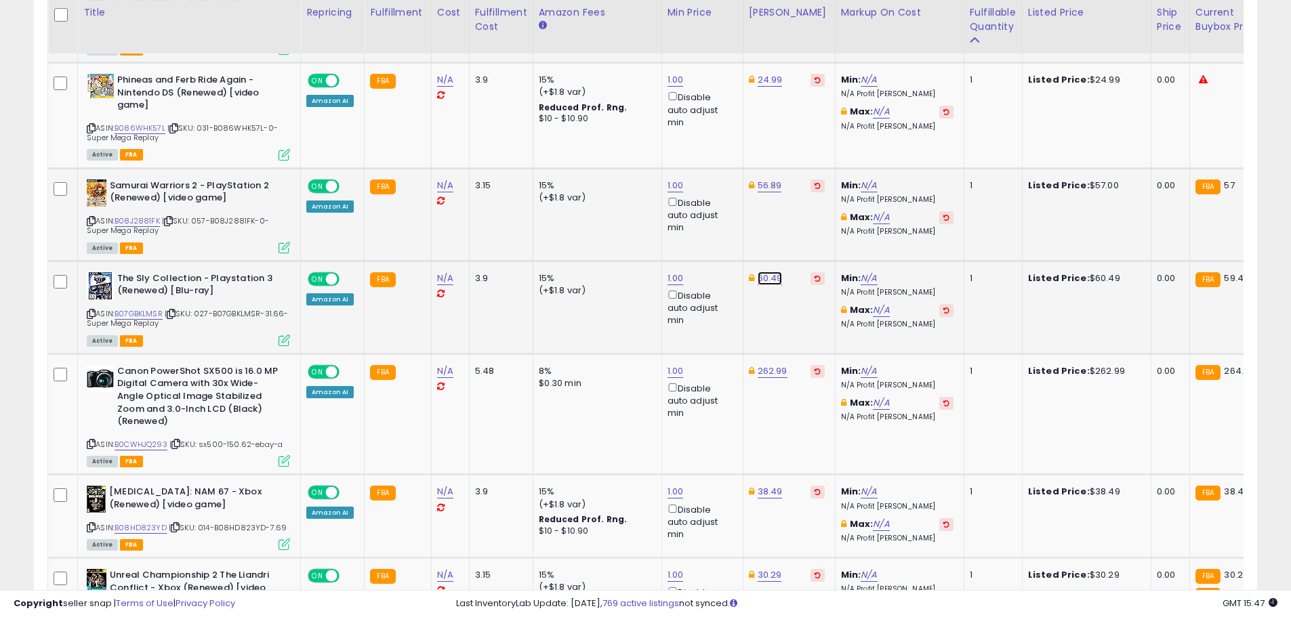
click at [768, 272] on link "60.49" at bounding box center [769, 279] width 25 height 14
drag, startPoint x: 738, startPoint y: 211, endPoint x: 656, endPoint y: 211, distance: 81.3
click at [657, 211] on div "***** This will override store markup" at bounding box center [754, 213] width 195 height 49
type input "*****"
click at [815, 199] on button "submit" at bounding box center [803, 205] width 23 height 20
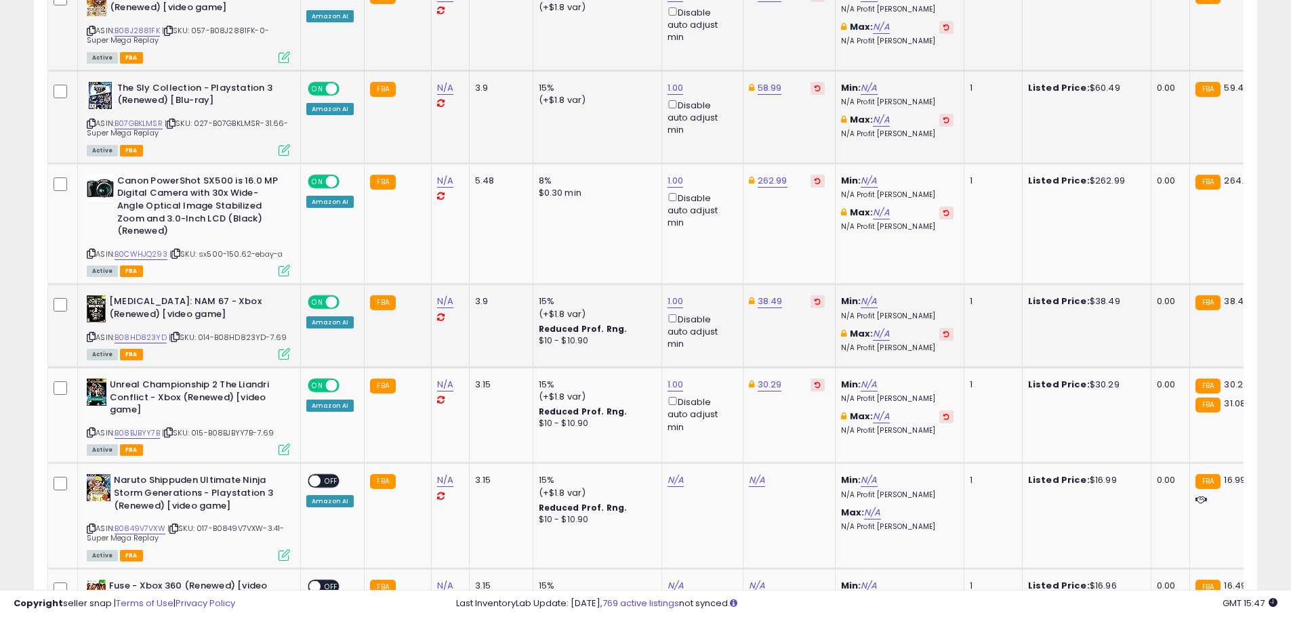
scroll to position [5101, 0]
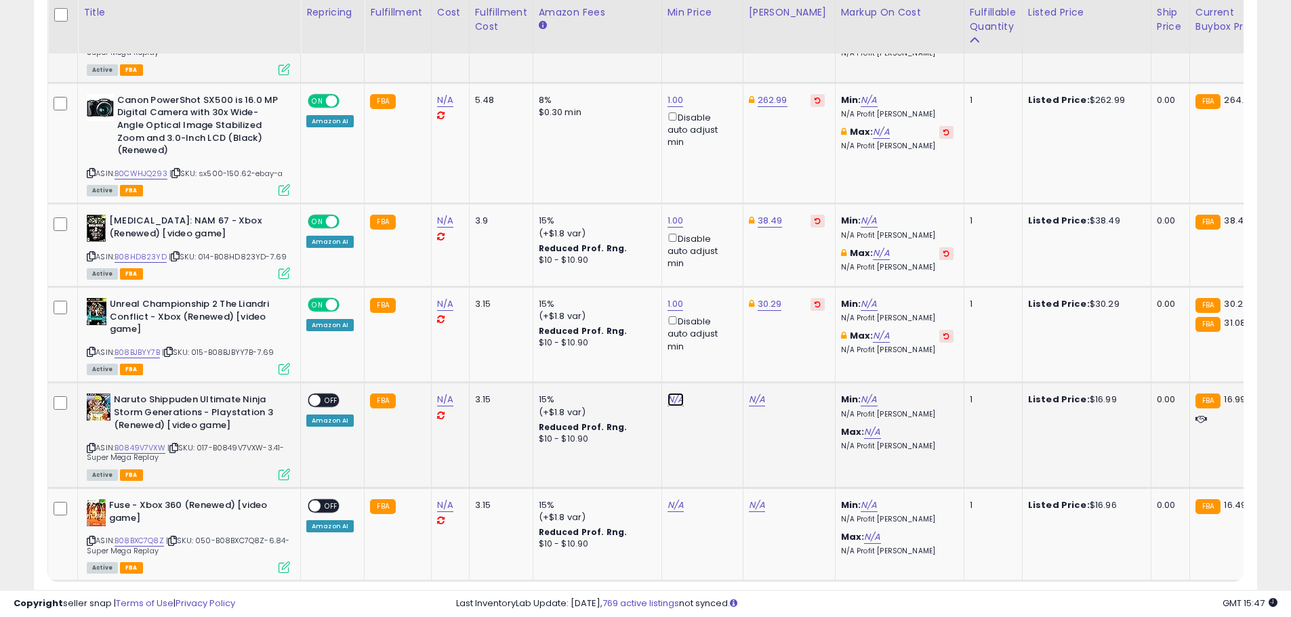
click at [673, 393] on link "N/A" at bounding box center [675, 400] width 16 height 14
type input "*"
click at [720, 322] on button "submit" at bounding box center [708, 326] width 23 height 20
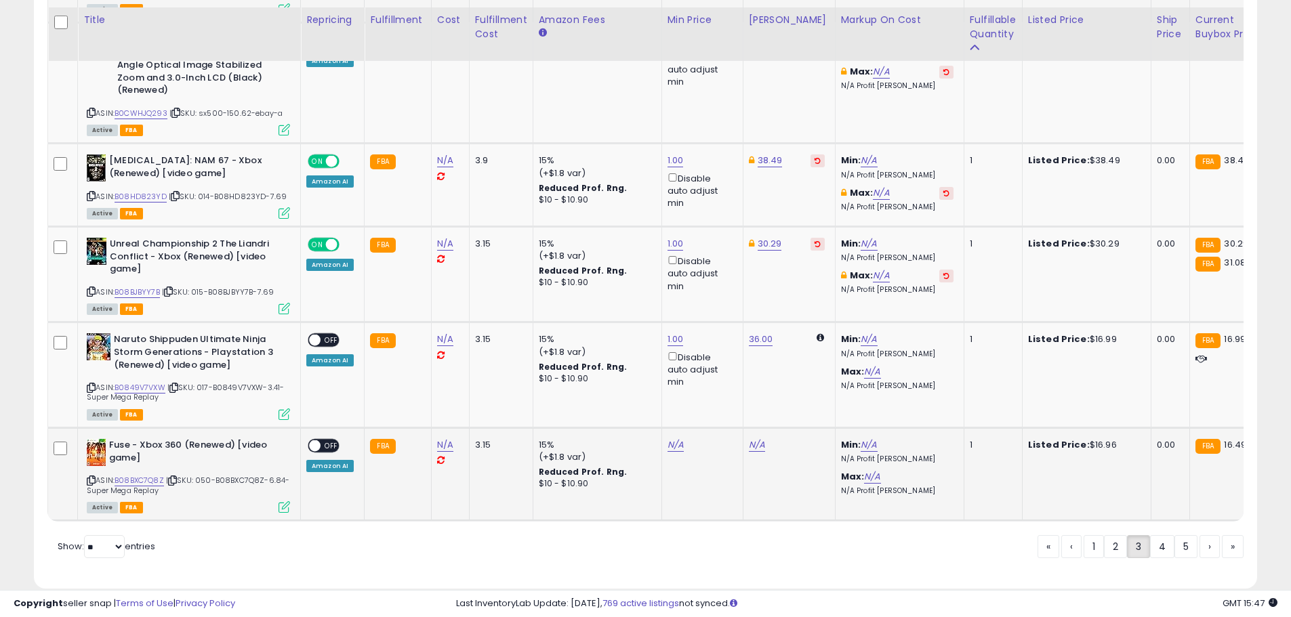
scroll to position [5169, 0]
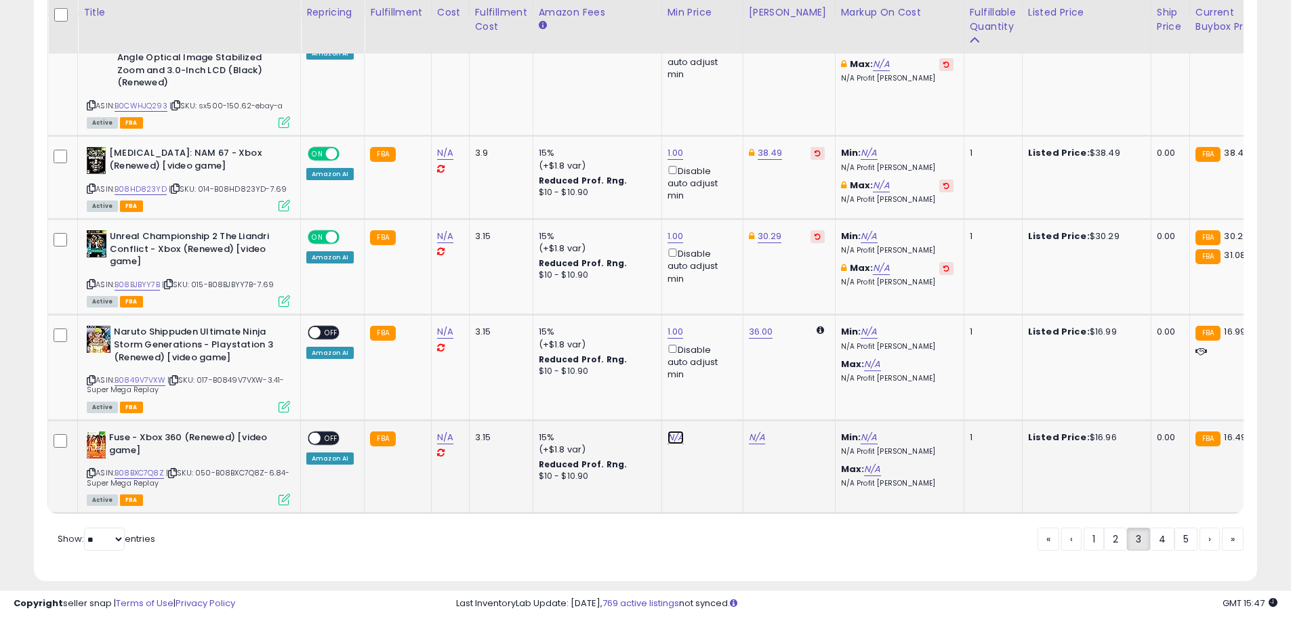
click at [670, 431] on link "N/A" at bounding box center [675, 438] width 16 height 14
type input "*"
click at [720, 360] on button "submit" at bounding box center [708, 364] width 23 height 20
click at [761, 325] on link "36.00" at bounding box center [761, 332] width 24 height 14
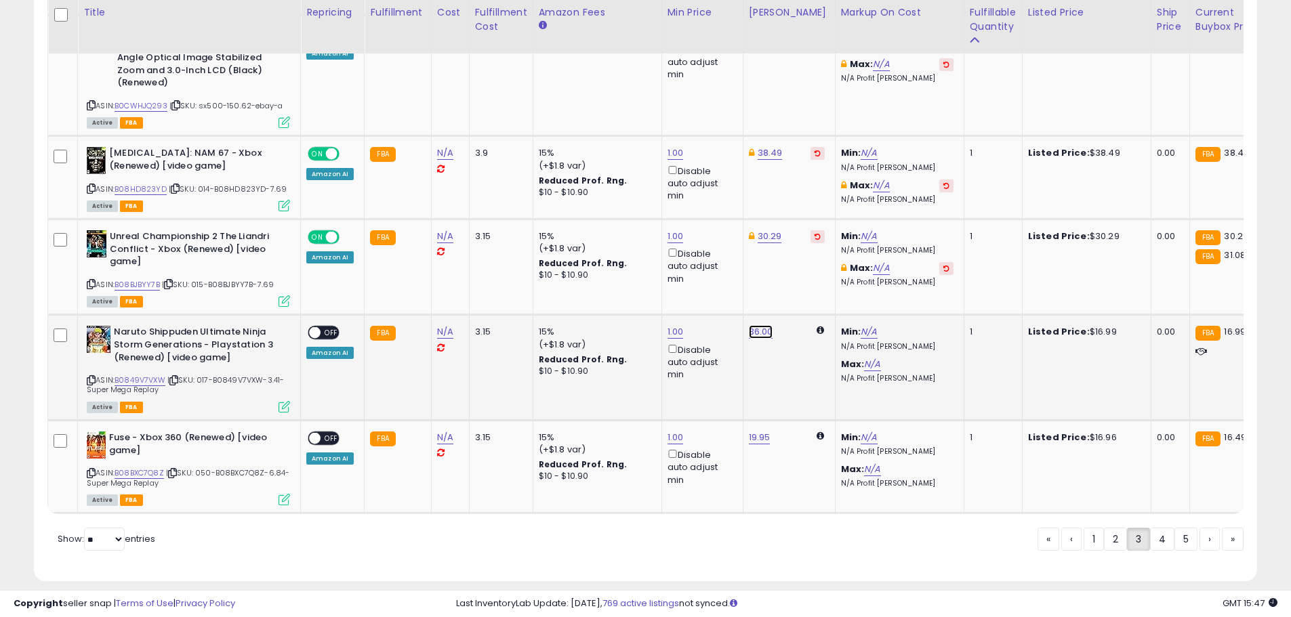
click at [756, 325] on link "36.00" at bounding box center [761, 332] width 24 height 14
drag, startPoint x: 675, startPoint y: 261, endPoint x: 614, endPoint y: 258, distance: 60.4
type input "*****"
click at [806, 255] on button "submit" at bounding box center [793, 259] width 23 height 20
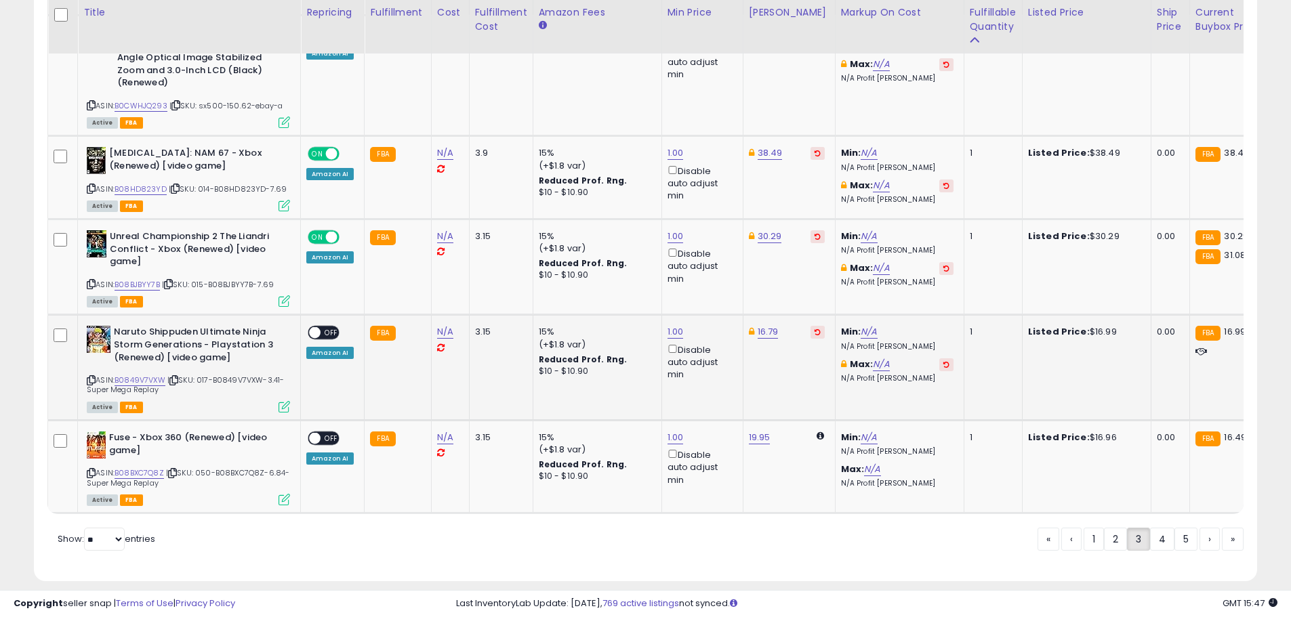
click at [335, 327] on span "OFF" at bounding box center [331, 333] width 22 height 12
click at [751, 431] on link "19.95" at bounding box center [760, 438] width 22 height 14
drag, startPoint x: 734, startPoint y: 373, endPoint x: 608, endPoint y: 367, distance: 125.5
type input "*****"
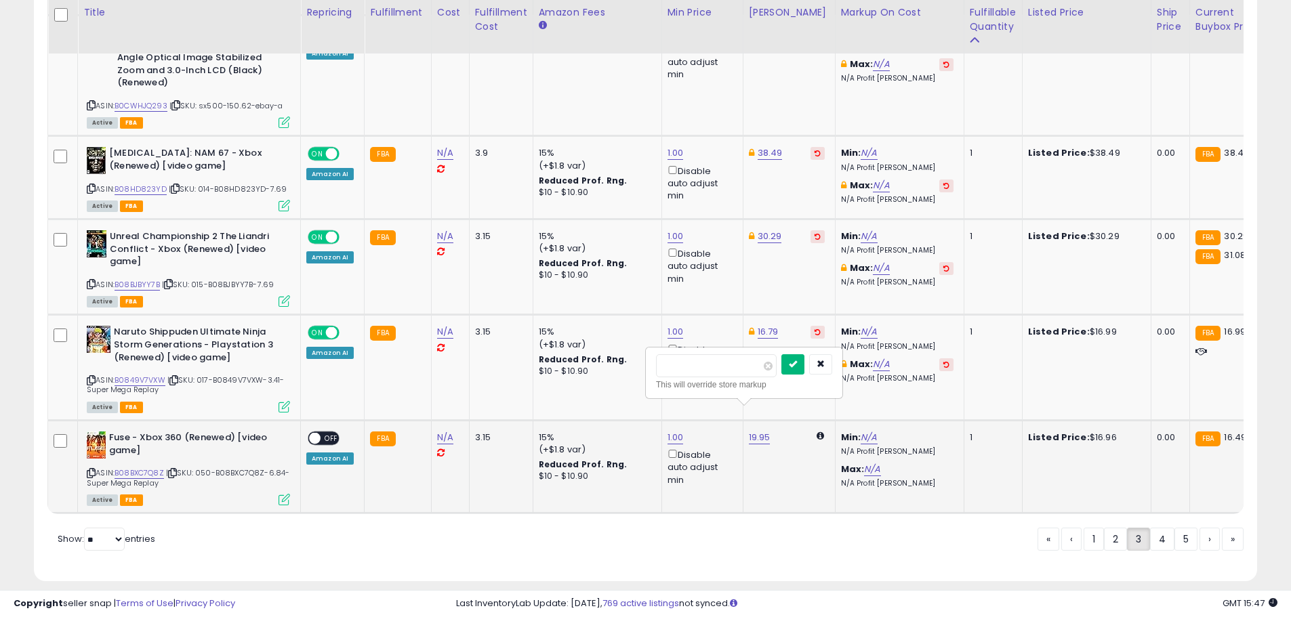
click at [804, 365] on button "submit" at bounding box center [792, 364] width 23 height 20
click at [332, 433] on span "OFF" at bounding box center [331, 439] width 22 height 12
click at [1152, 534] on link "4" at bounding box center [1162, 539] width 24 height 23
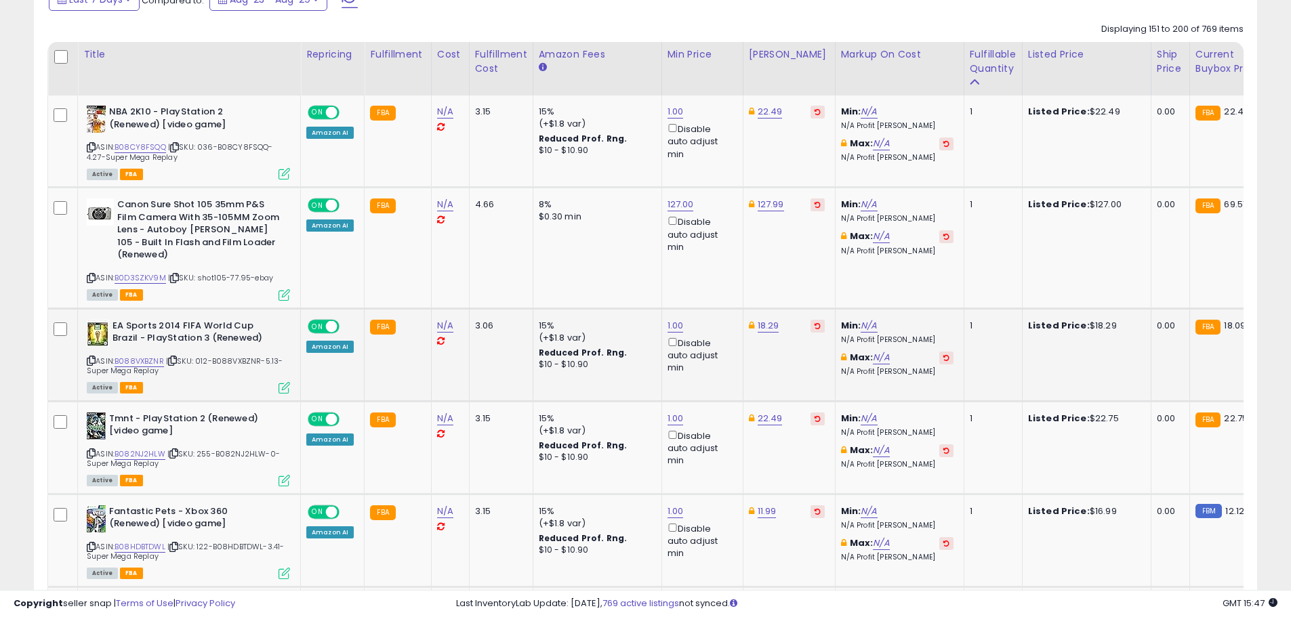
scroll to position [697, 0]
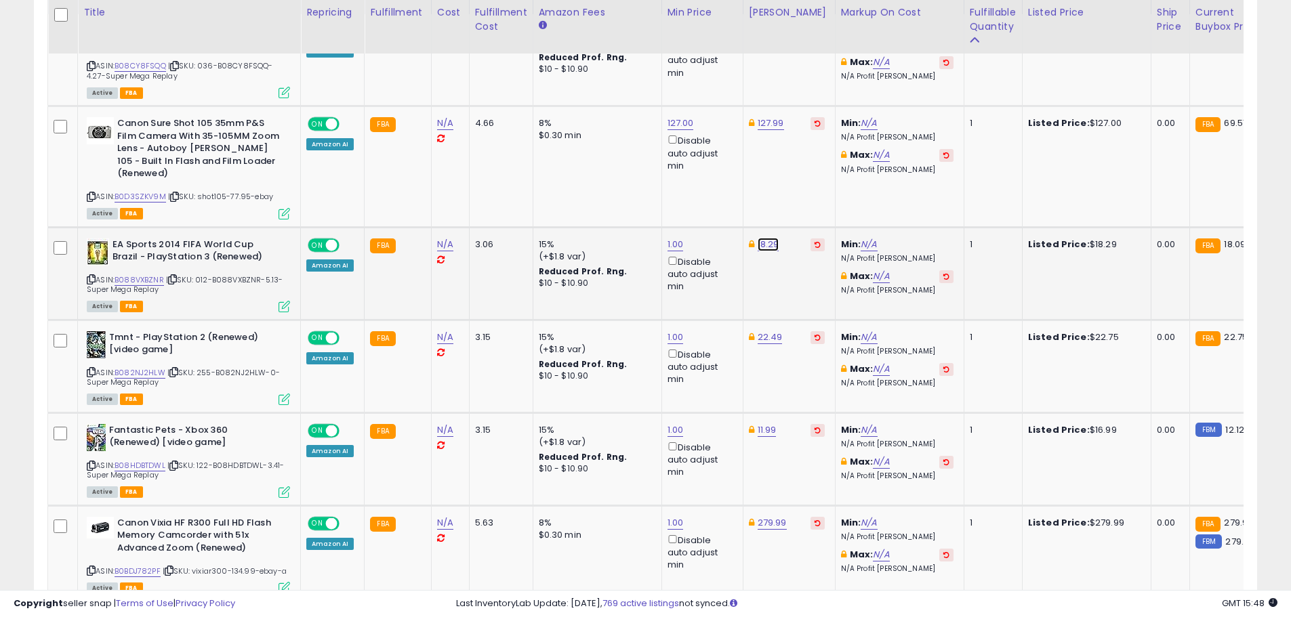
click at [766, 238] on link "18.29" at bounding box center [768, 245] width 22 height 14
drag, startPoint x: 725, startPoint y: 180, endPoint x: 652, endPoint y: 180, distance: 72.5
type input "*****"
click button "submit" at bounding box center [801, 183] width 23 height 20
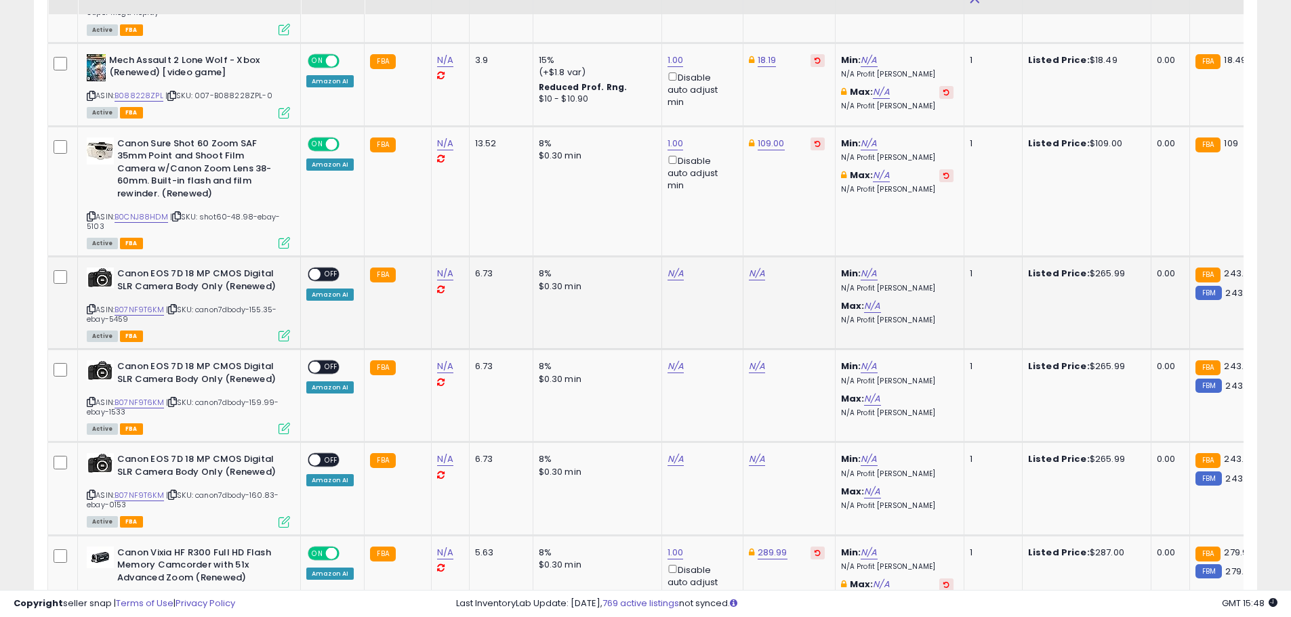
scroll to position [1646, 0]
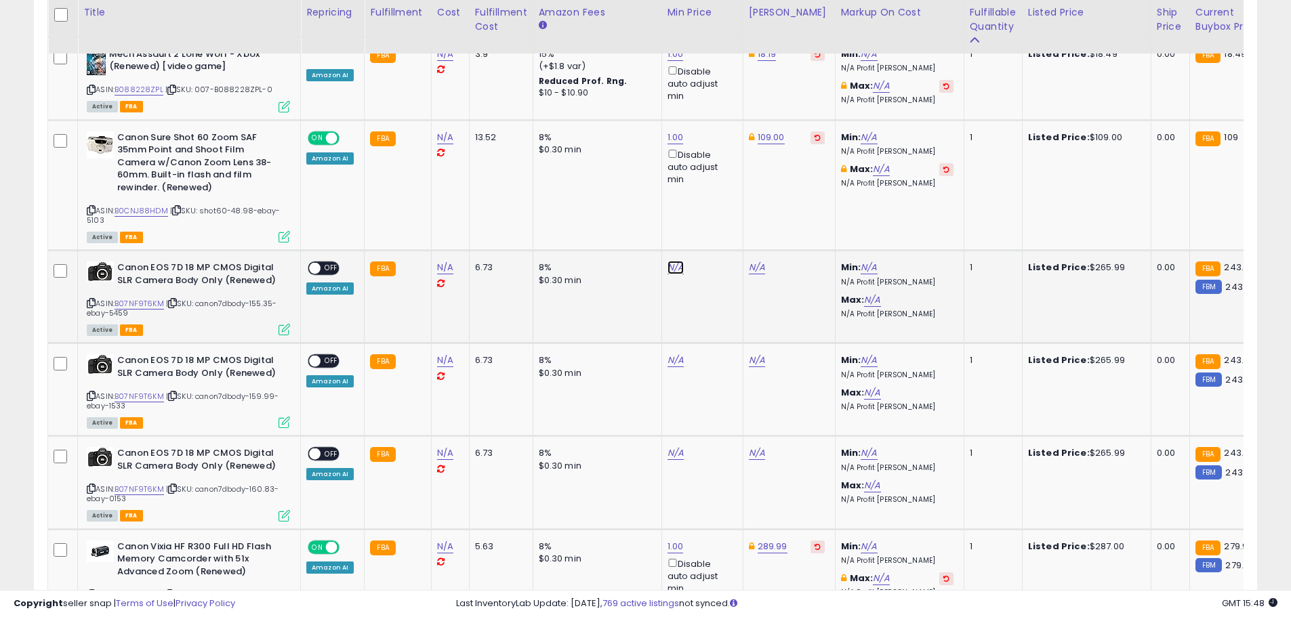
click at [677, 261] on link "N/A" at bounding box center [675, 268] width 16 height 14
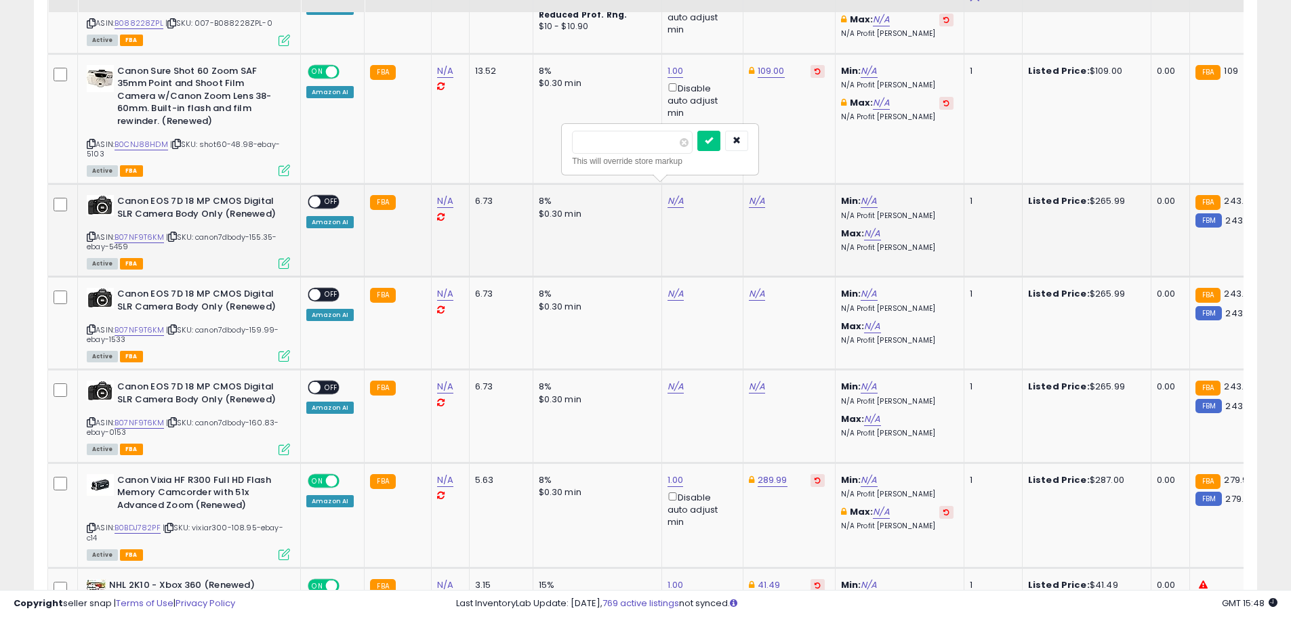
scroll to position [1713, 0]
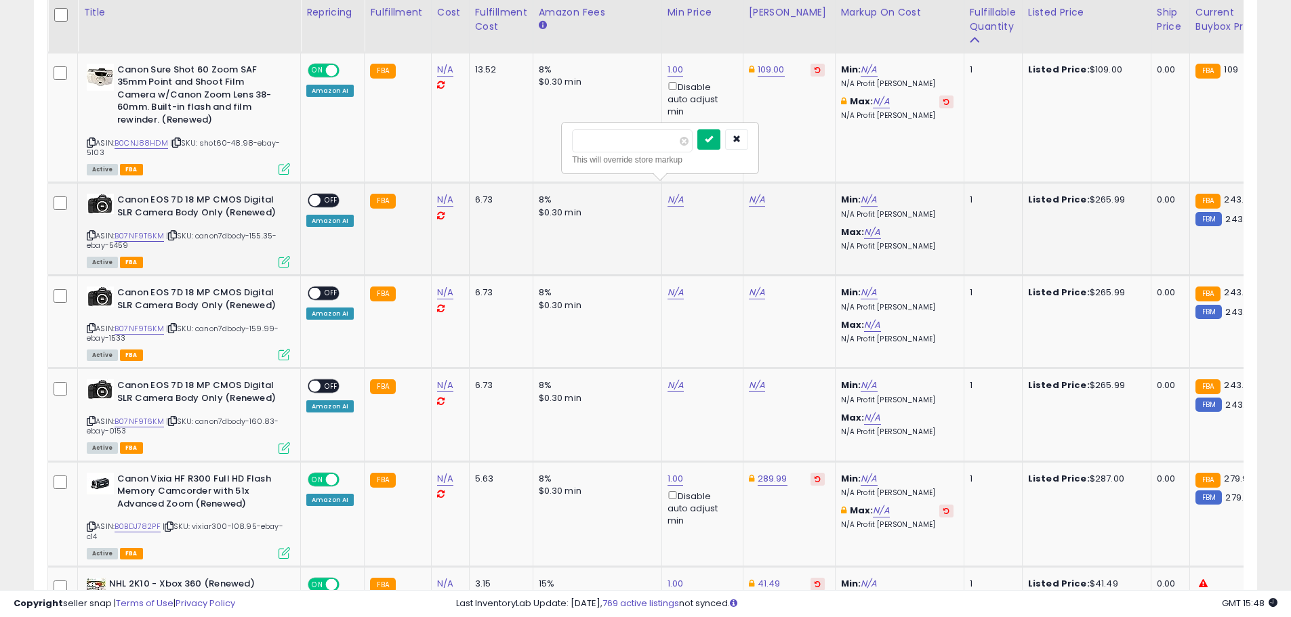
type input "*"
click at [720, 148] on button "submit" at bounding box center [708, 139] width 23 height 20
click at [674, 286] on link "N/A" at bounding box center [675, 293] width 16 height 14
type input "*"
click at [720, 228] on button "submit" at bounding box center [708, 232] width 23 height 20
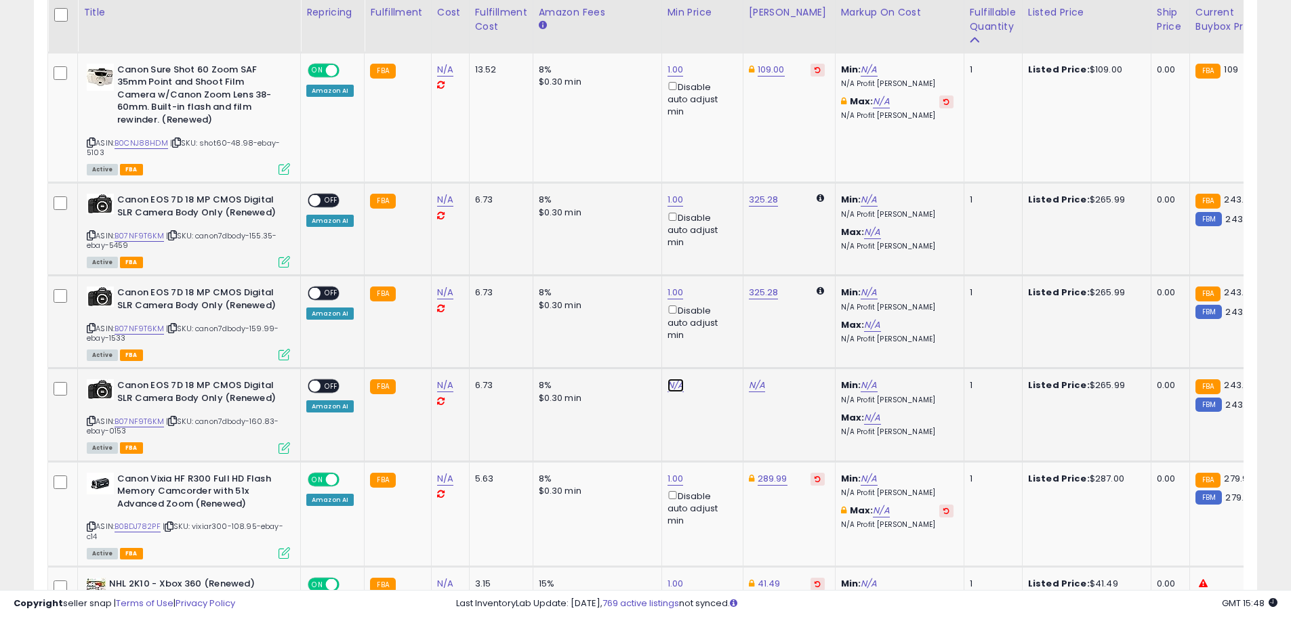
click at [673, 379] on link "N/A" at bounding box center [675, 386] width 16 height 14
type input "*"
click at [720, 331] on button "submit" at bounding box center [708, 325] width 23 height 20
click at [750, 193] on link "325.28" at bounding box center [764, 200] width 30 height 14
type input "******"
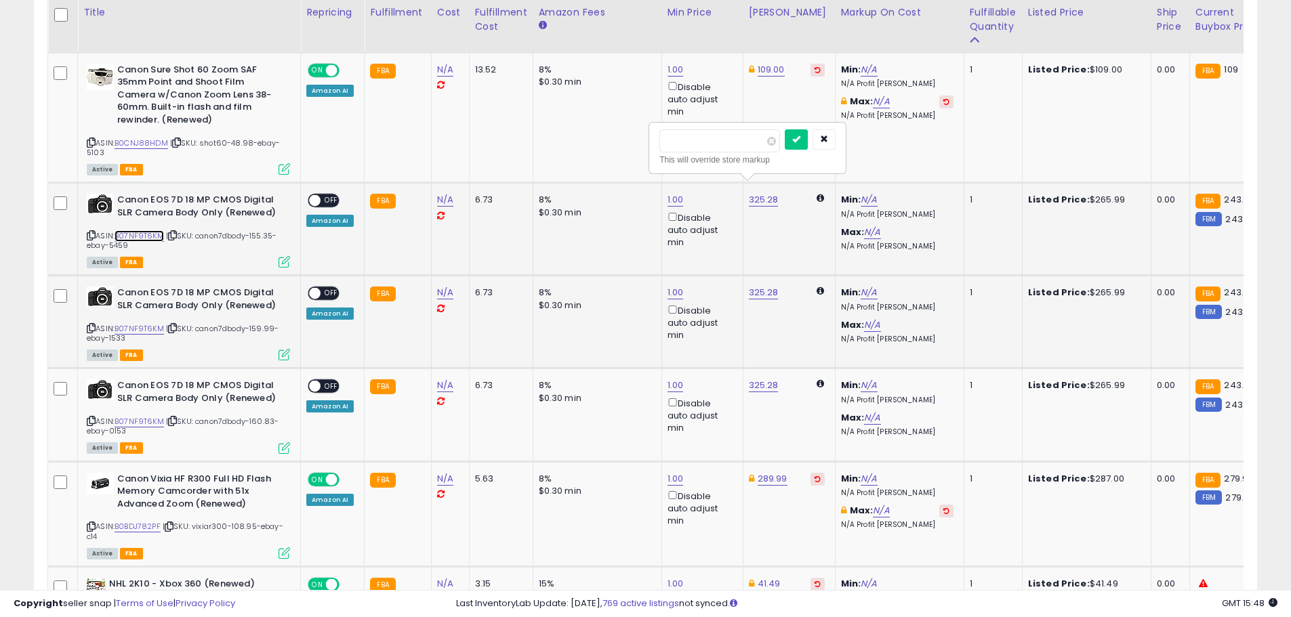
click at [146, 230] on link "B07NF9T6KM" at bounding box center [138, 236] width 49 height 12
click at [835, 144] on button "button" at bounding box center [823, 139] width 23 height 20
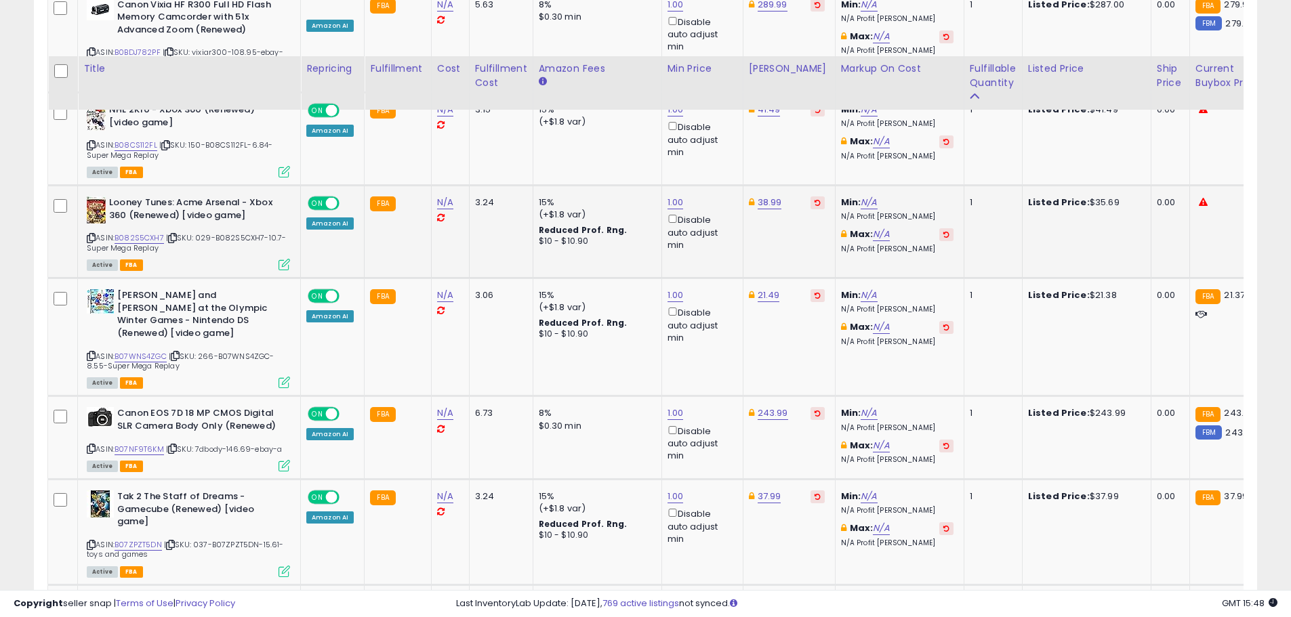
scroll to position [2323, 0]
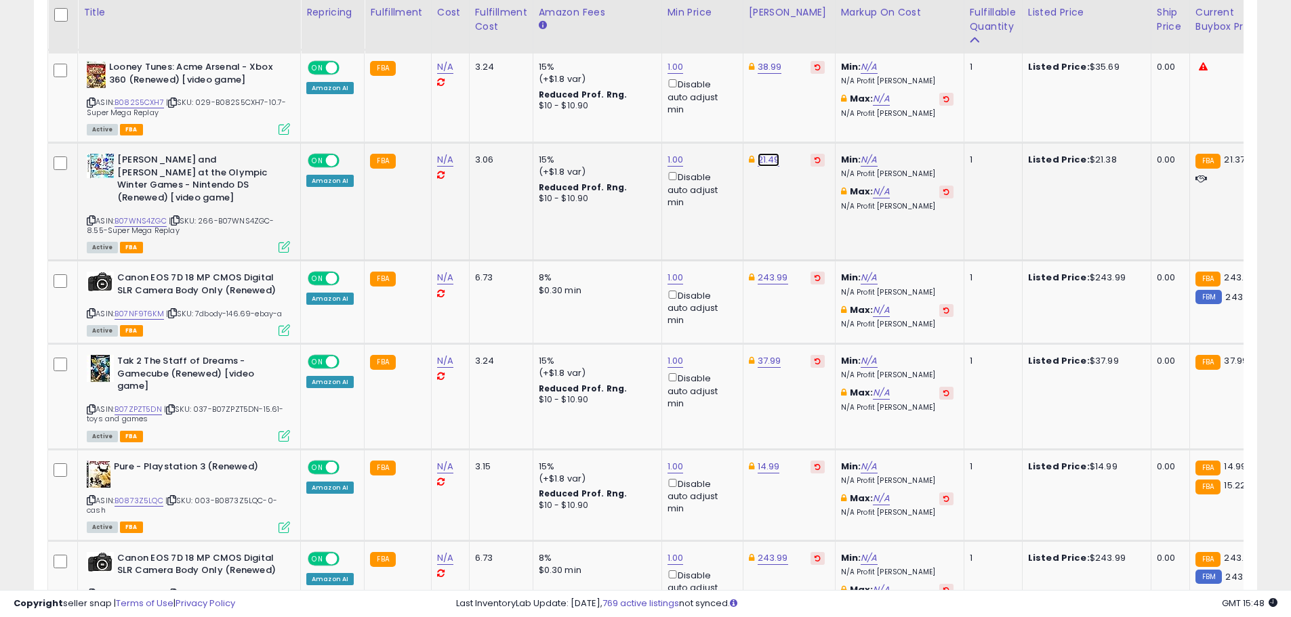
click at [764, 153] on link "21.49" at bounding box center [768, 160] width 22 height 14
type input "*****"
click at [813, 103] on button "submit" at bounding box center [801, 99] width 23 height 20
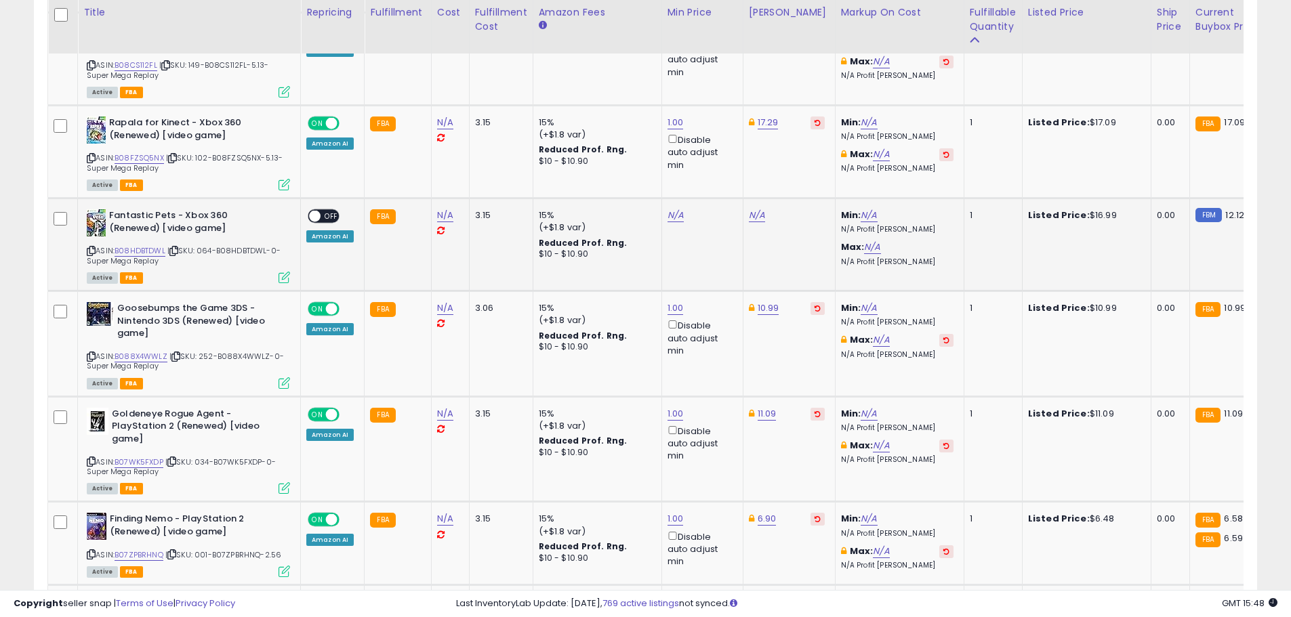
scroll to position [3543, 0]
click at [667, 208] on link "N/A" at bounding box center [675, 215] width 16 height 14
type input "*"
click at [713, 145] on icon "submit" at bounding box center [709, 141] width 8 height 8
click at [766, 115] on link "17.29" at bounding box center [767, 122] width 21 height 14
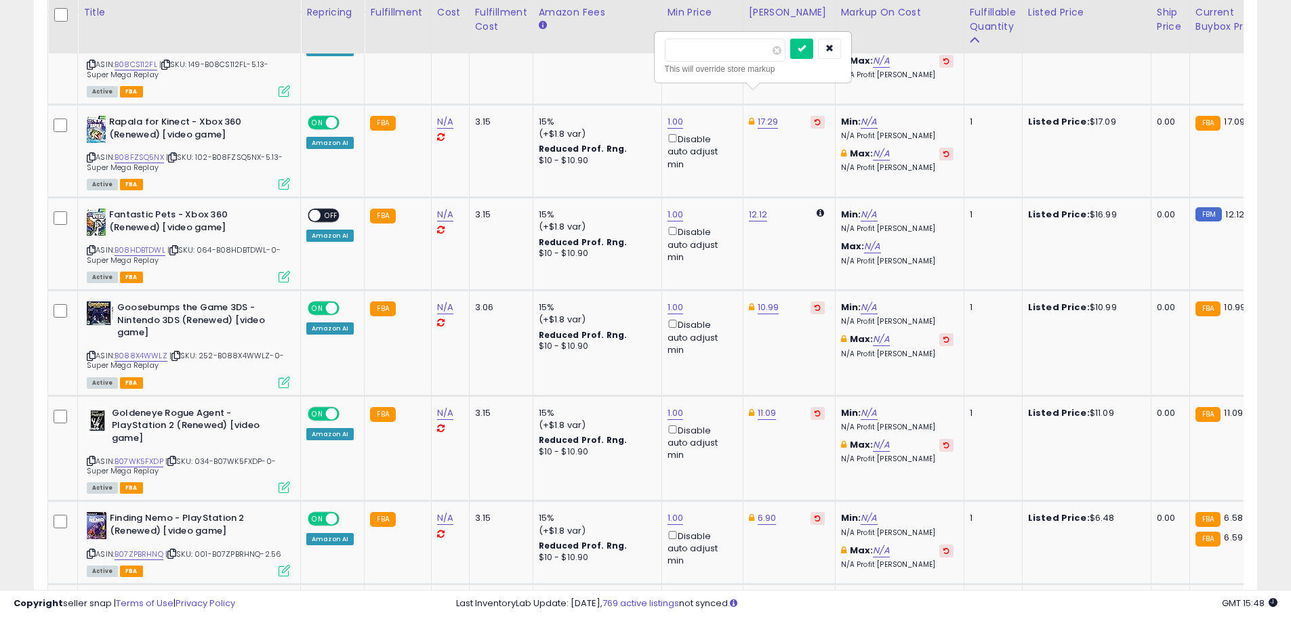
drag, startPoint x: 651, startPoint y: 50, endPoint x: 635, endPoint y: 47, distance: 16.6
type input "*****"
click at [813, 51] on button "submit" at bounding box center [801, 49] width 23 height 20
click at [751, 208] on link "12.12" at bounding box center [758, 215] width 19 height 14
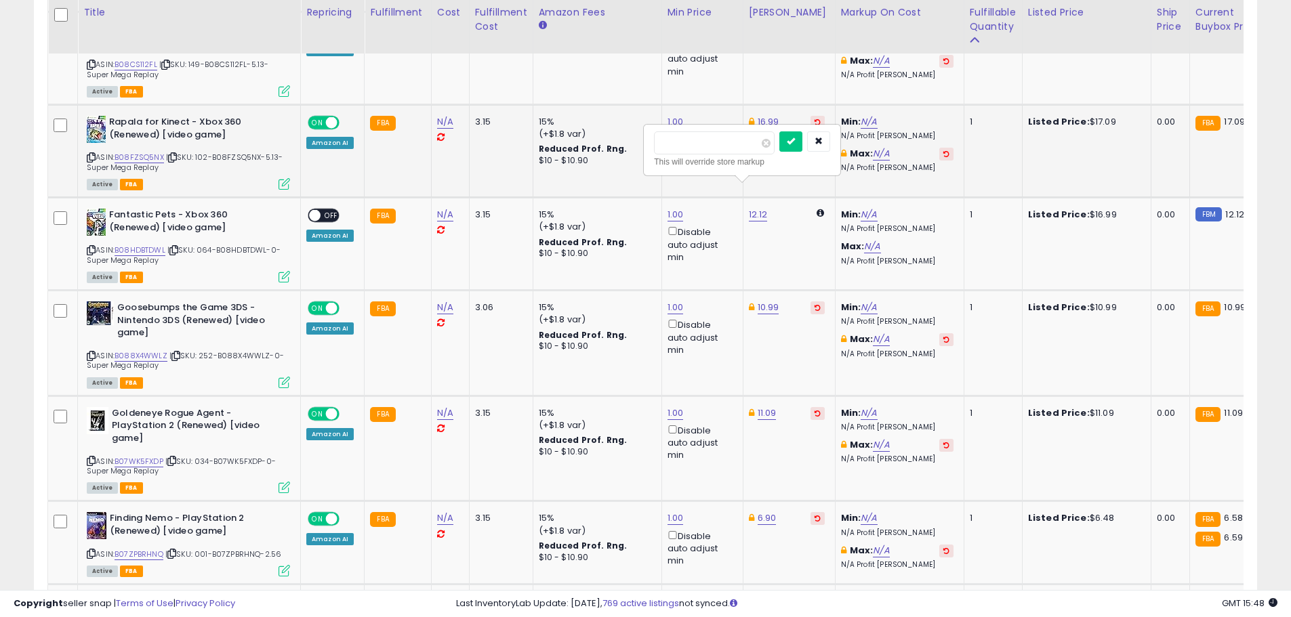
drag, startPoint x: 703, startPoint y: 145, endPoint x: 594, endPoint y: 134, distance: 109.6
type input "*****"
click at [802, 140] on button "submit" at bounding box center [790, 141] width 23 height 20
click at [320, 210] on div "ON OFF" at bounding box center [309, 216] width 32 height 12
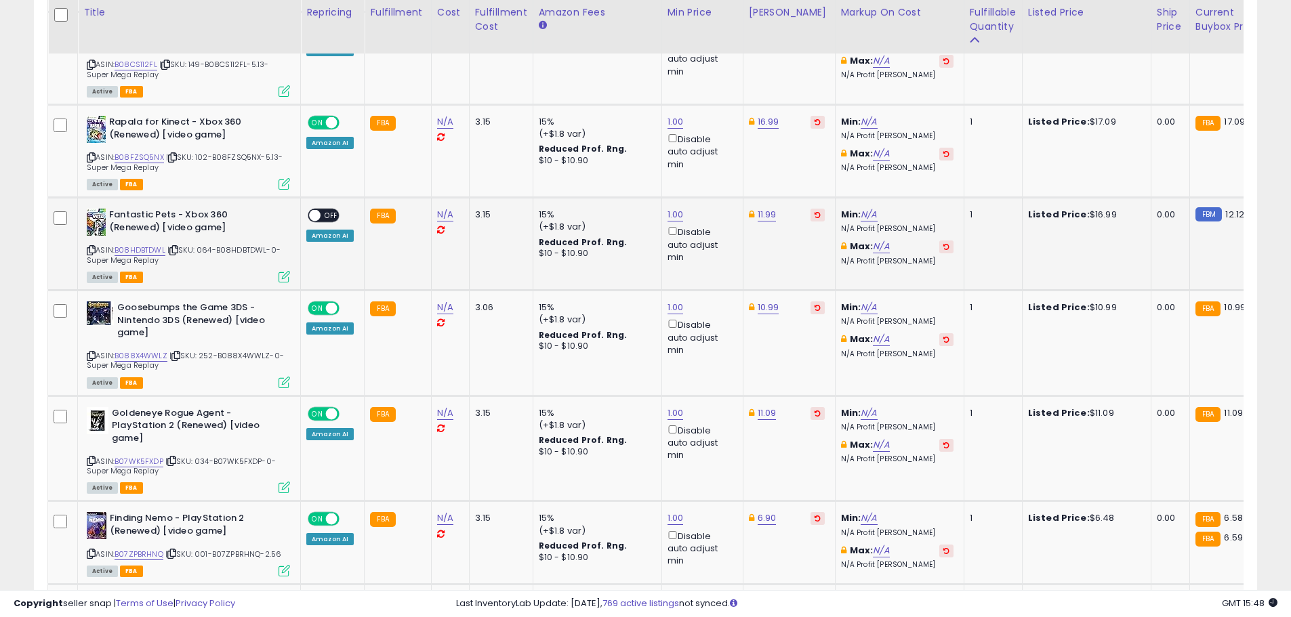
click at [324, 210] on span "OFF" at bounding box center [331, 216] width 22 height 12
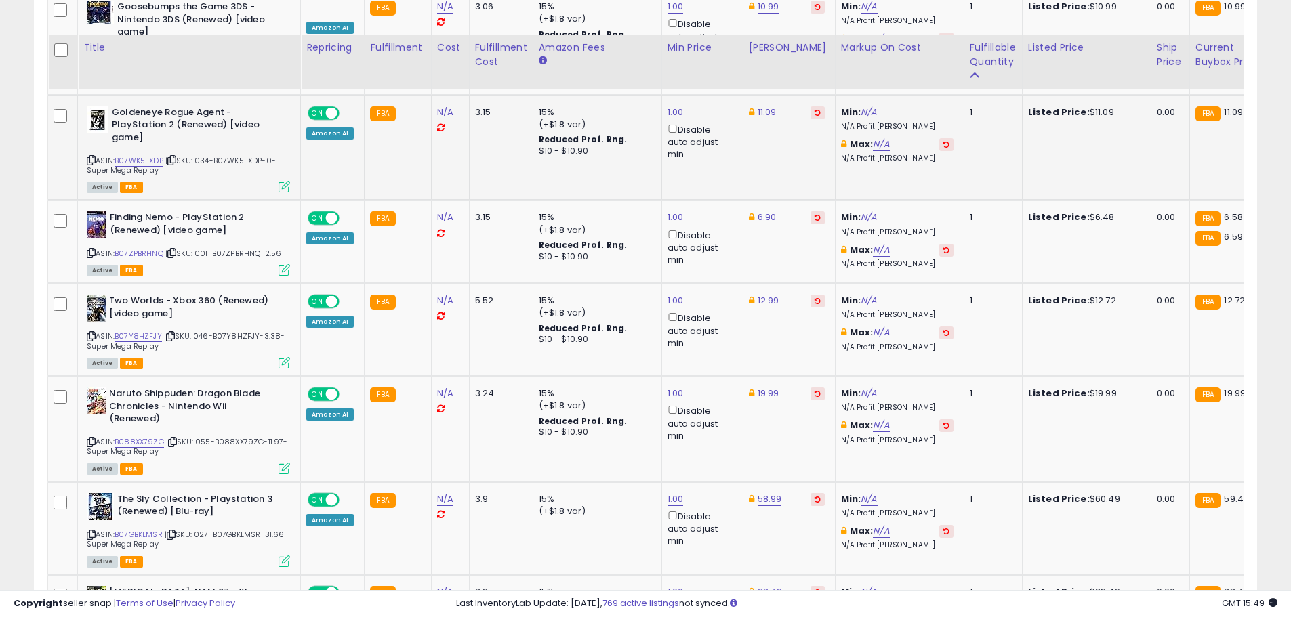
scroll to position [3881, 0]
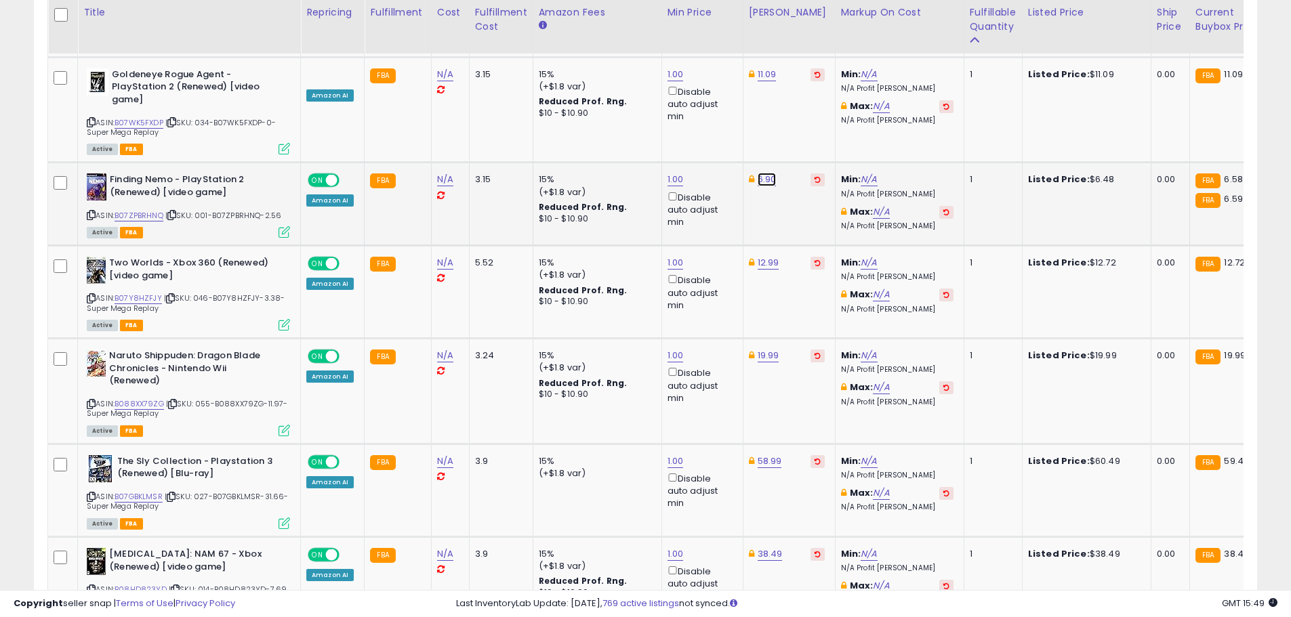
click at [758, 173] on link "6.90" at bounding box center [766, 180] width 19 height 14
type input "****"
click button "submit" at bounding box center [800, 106] width 23 height 20
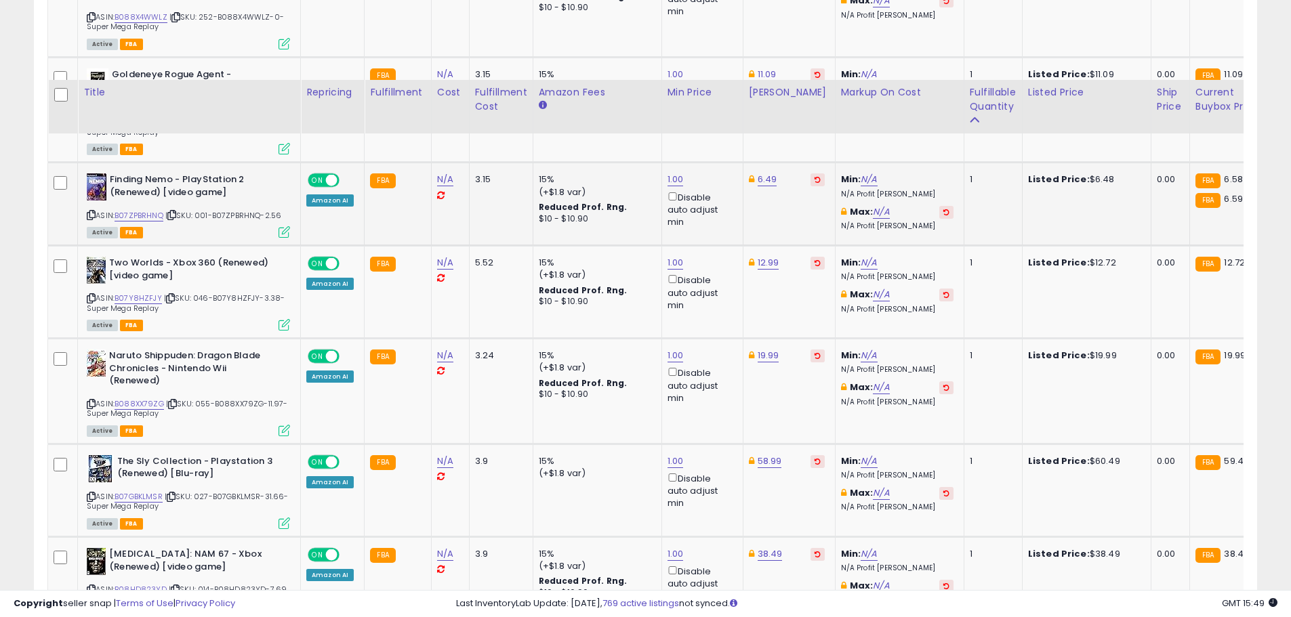
scroll to position [4017, 0]
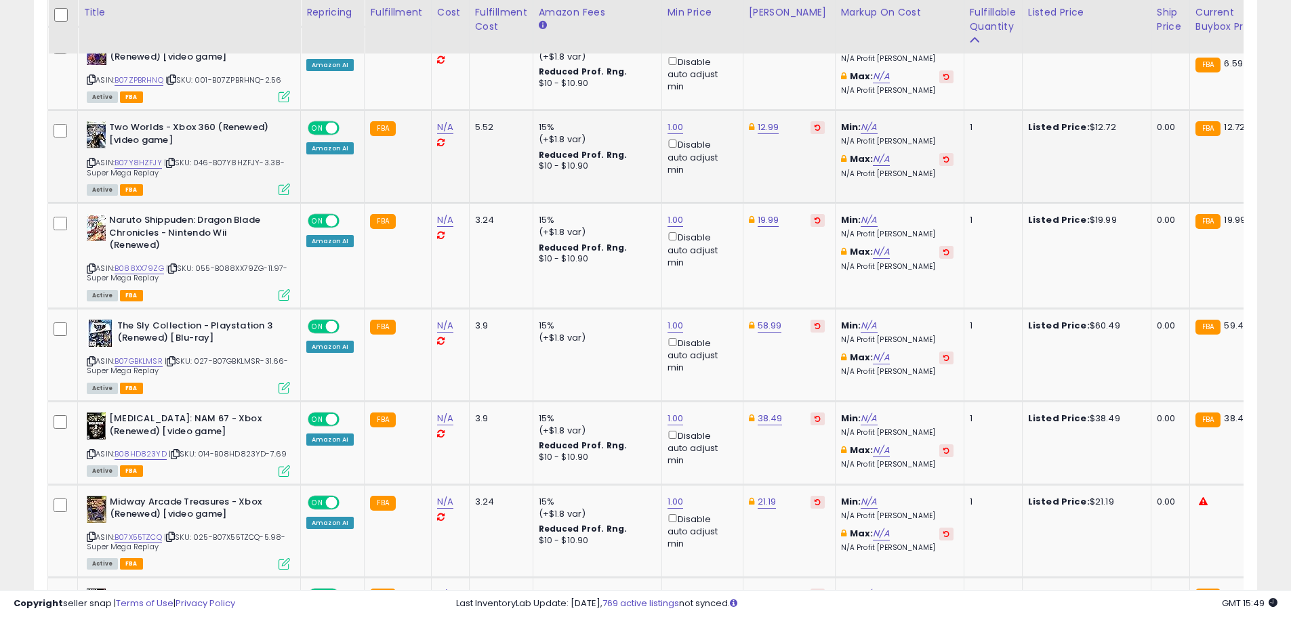
click at [759, 110] on td "12.99" at bounding box center [789, 156] width 92 height 93
click at [764, 121] on link "12.99" at bounding box center [768, 128] width 22 height 14
type input "*****"
click button "submit" at bounding box center [801, 54] width 23 height 20
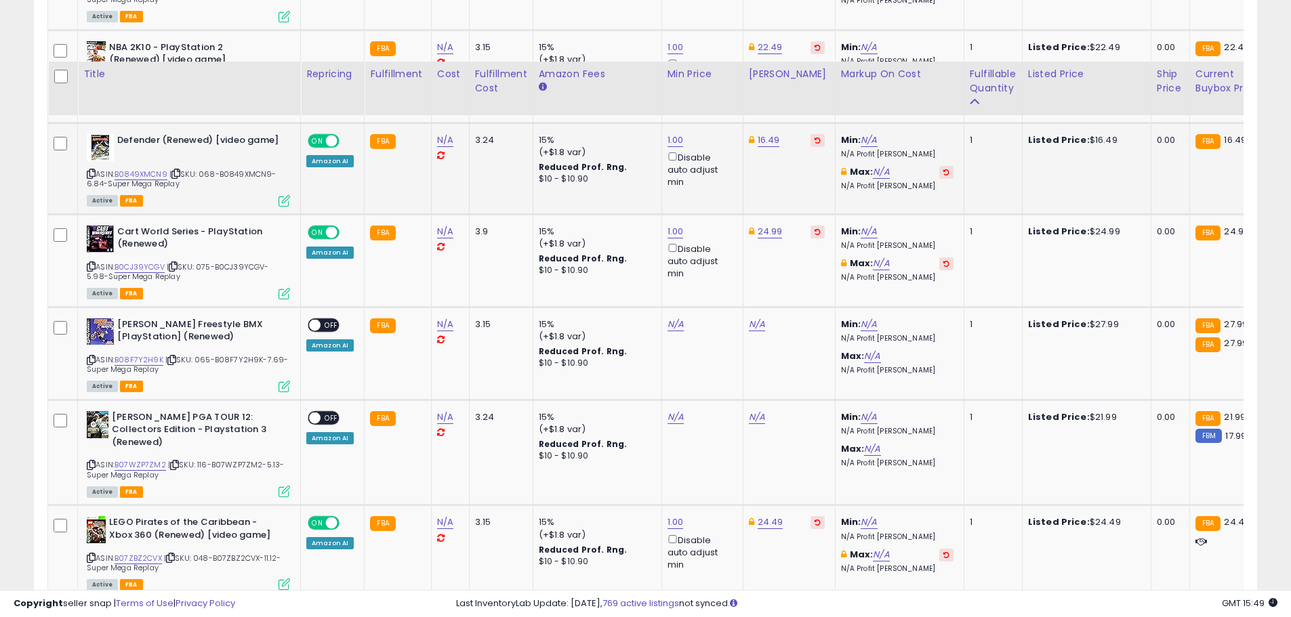
scroll to position [4627, 0]
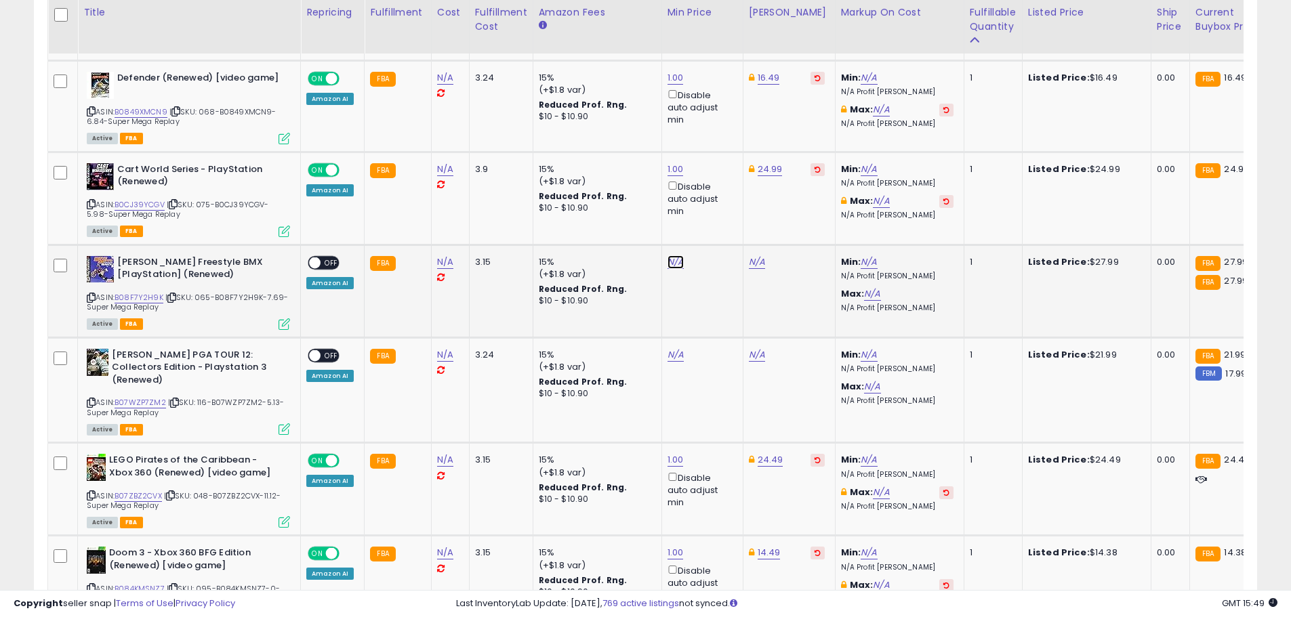
click at [667, 255] on link "N/A" at bounding box center [675, 262] width 16 height 14
type input "*"
click at [720, 188] on button "submit" at bounding box center [708, 189] width 23 height 20
click at [757, 255] on link "27.99" at bounding box center [761, 262] width 24 height 14
drag, startPoint x: 732, startPoint y: 185, endPoint x: 621, endPoint y: 173, distance: 112.4
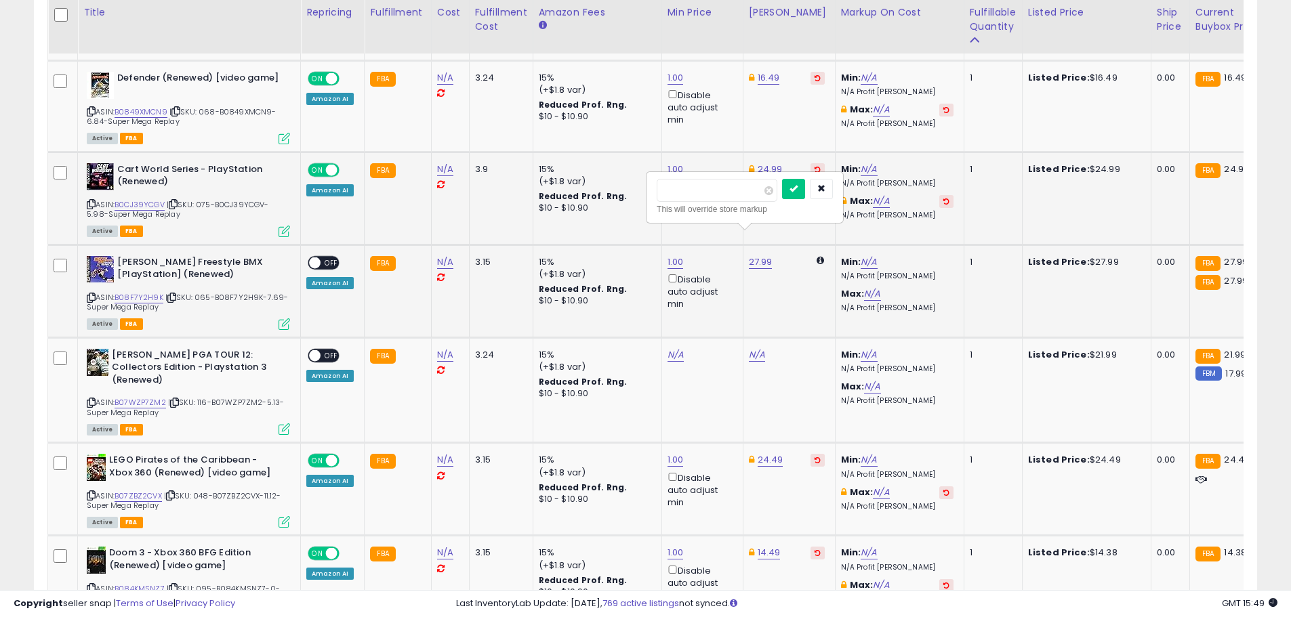
type input "*****"
click at [797, 190] on icon "submit" at bounding box center [793, 188] width 8 height 8
click at [331, 257] on span "OFF" at bounding box center [331, 263] width 22 height 12
click at [673, 348] on link "N/A" at bounding box center [675, 355] width 16 height 14
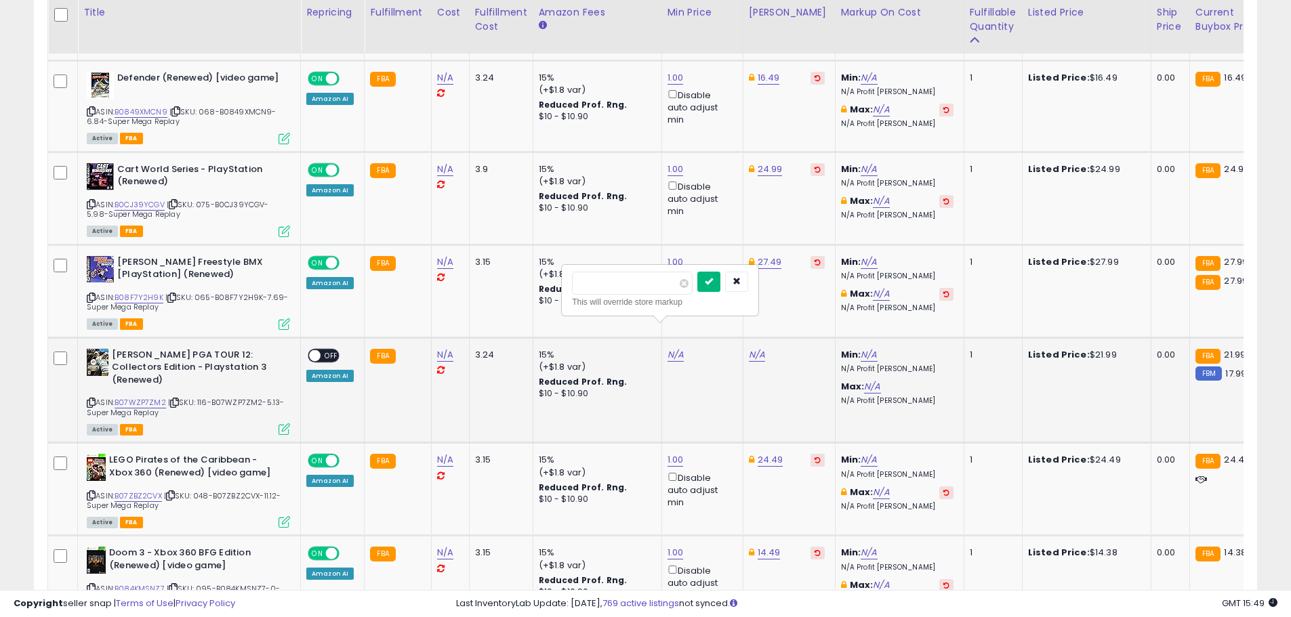
type input "*"
click at [713, 281] on icon "submit" at bounding box center [709, 281] width 8 height 8
click at [761, 349] on div "N/A" at bounding box center [787, 355] width 76 height 12
click at [761, 348] on link "18.16" at bounding box center [758, 355] width 19 height 14
drag, startPoint x: 747, startPoint y: 280, endPoint x: 620, endPoint y: 280, distance: 126.7
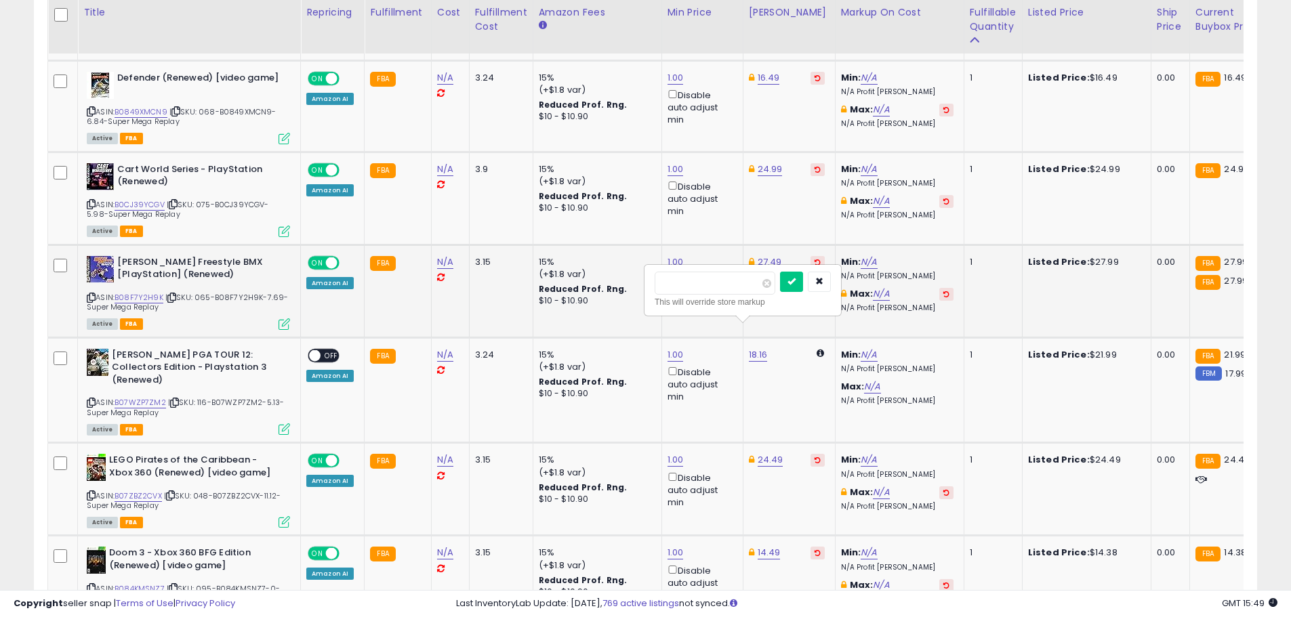
type input "*****"
click at [795, 278] on icon "submit" at bounding box center [791, 281] width 8 height 8
click at [314, 350] on span at bounding box center [315, 356] width 12 height 12
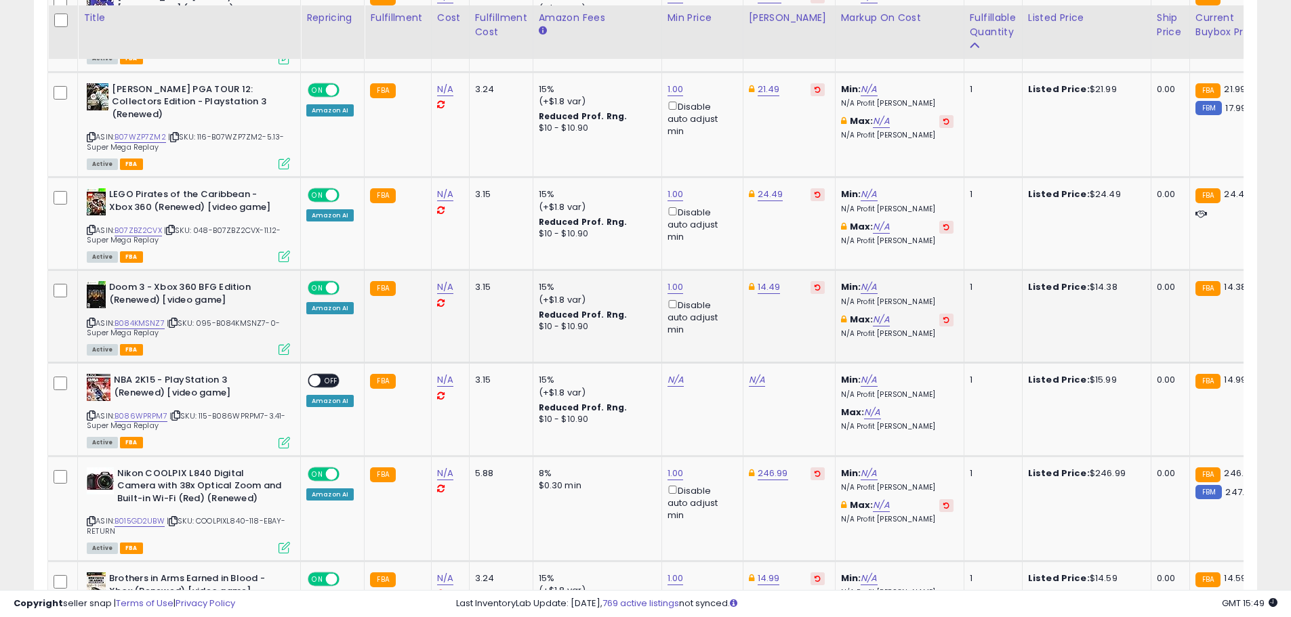
scroll to position [4898, 0]
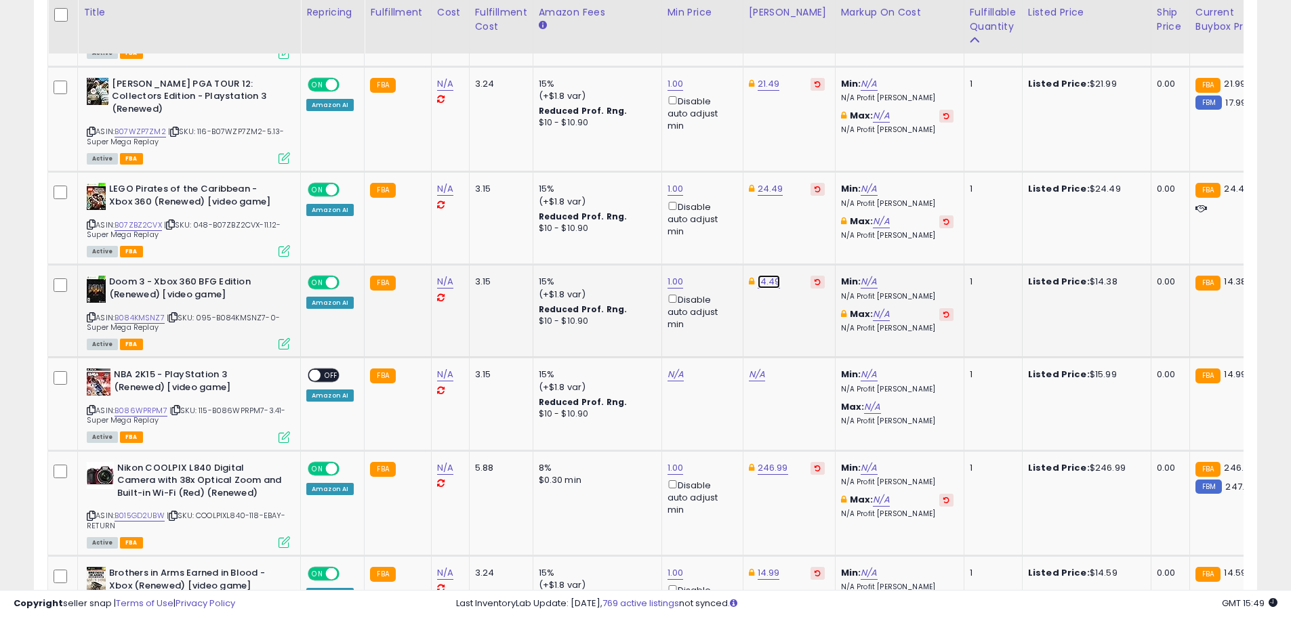
click at [765, 275] on link "14.49" at bounding box center [768, 282] width 23 height 14
type input "*****"
click at [813, 203] on button "submit" at bounding box center [801, 209] width 23 height 20
click at [674, 368] on link "N/A" at bounding box center [675, 375] width 16 height 14
type input "*"
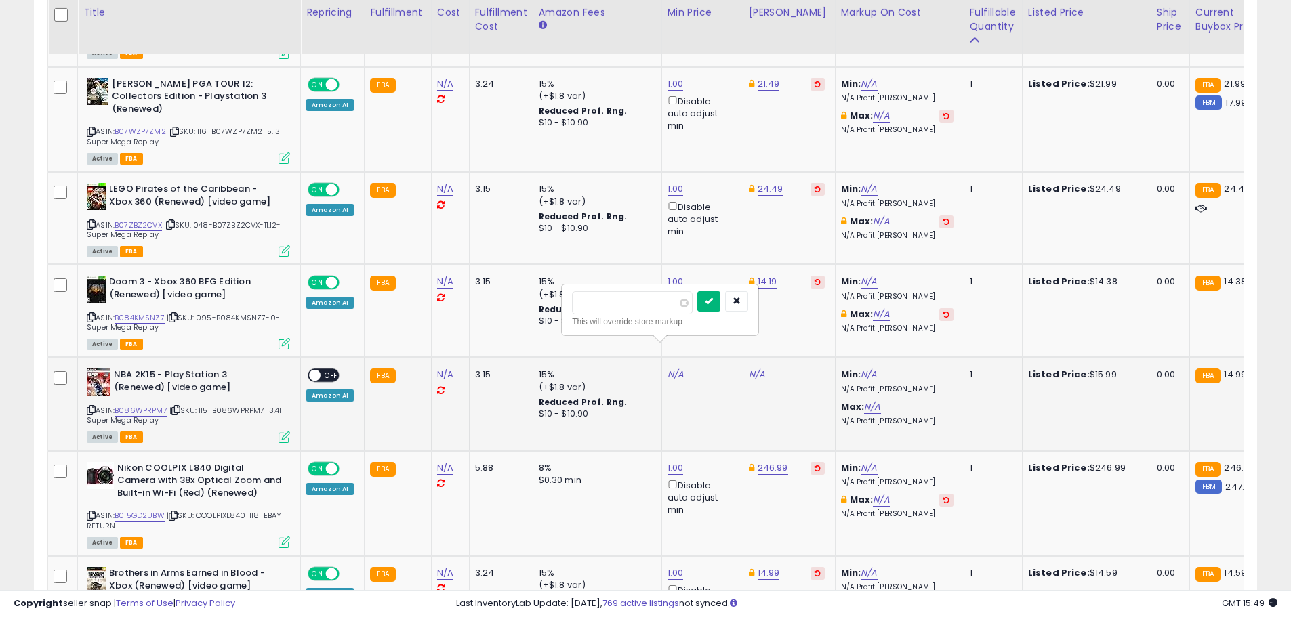
click at [713, 300] on icon "submit" at bounding box center [709, 301] width 8 height 8
click at [761, 358] on td "N/A" at bounding box center [789, 404] width 92 height 93
click at [760, 368] on link "13.99" at bounding box center [760, 375] width 22 height 14
drag, startPoint x: 747, startPoint y: 300, endPoint x: 633, endPoint y: 299, distance: 114.5
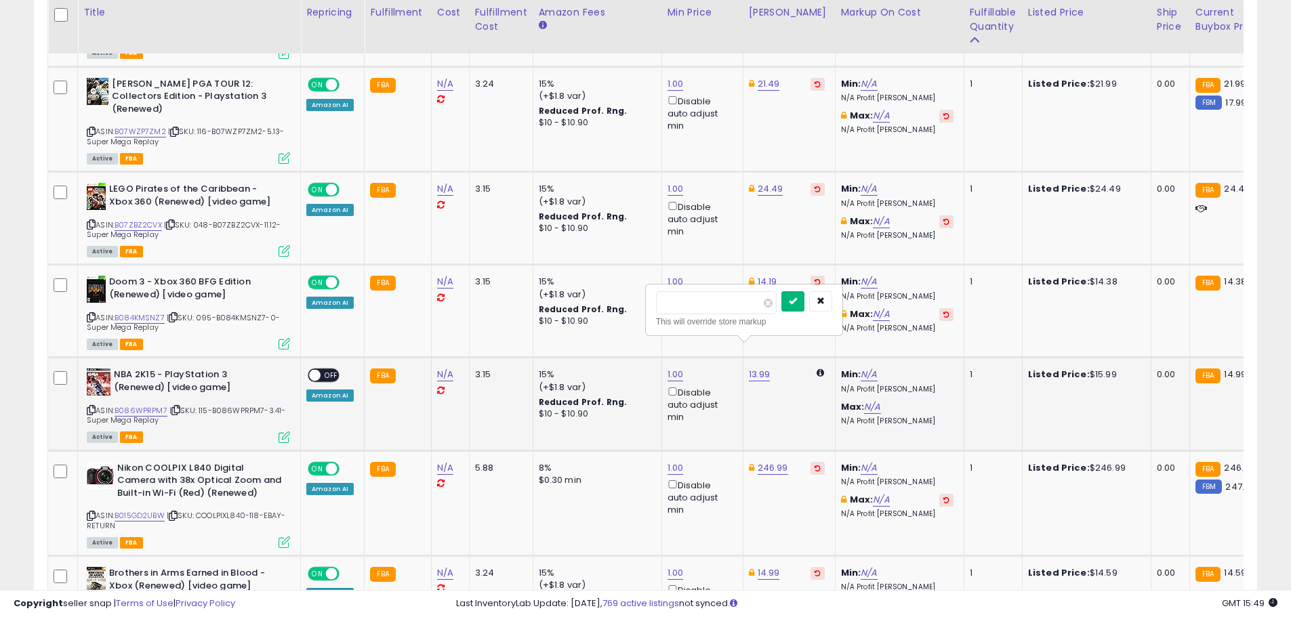
type input "*****"
click at [804, 298] on button "submit" at bounding box center [792, 301] width 23 height 20
click at [314, 370] on span at bounding box center [315, 376] width 12 height 12
click at [327, 370] on span "OFF" at bounding box center [331, 376] width 22 height 12
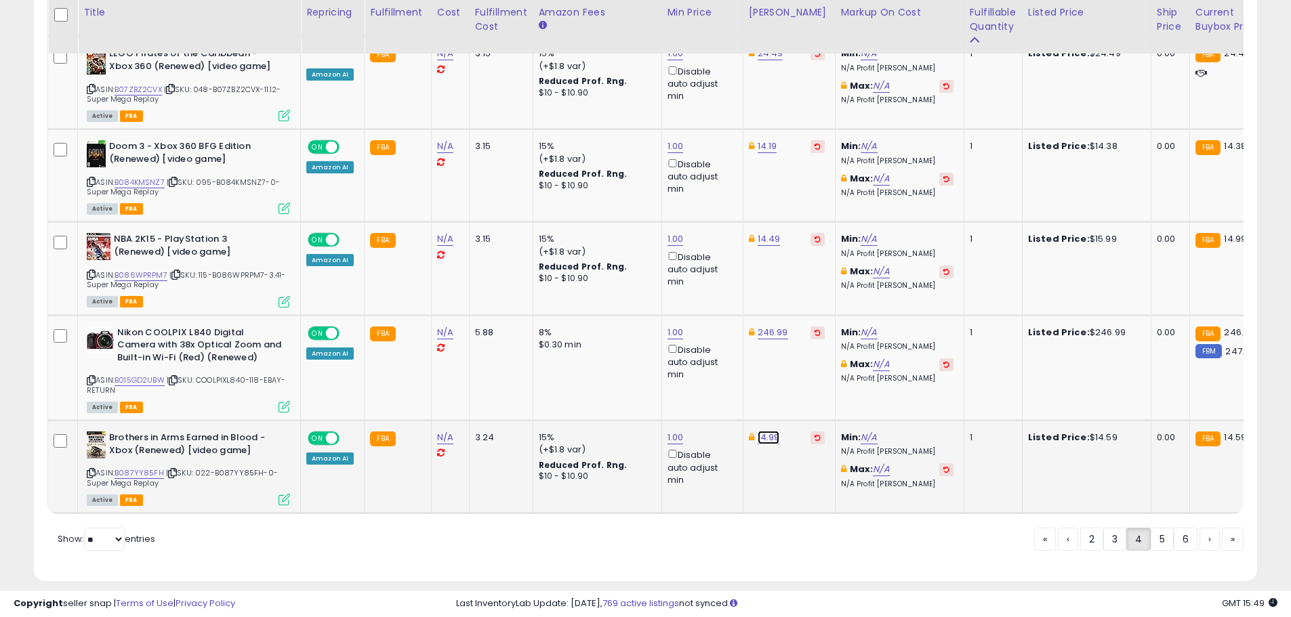
click at [767, 431] on link "14.99" at bounding box center [768, 438] width 22 height 14
drag, startPoint x: 726, startPoint y: 364, endPoint x: 648, endPoint y: 360, distance: 78.0
type input "*"
type input "*****"
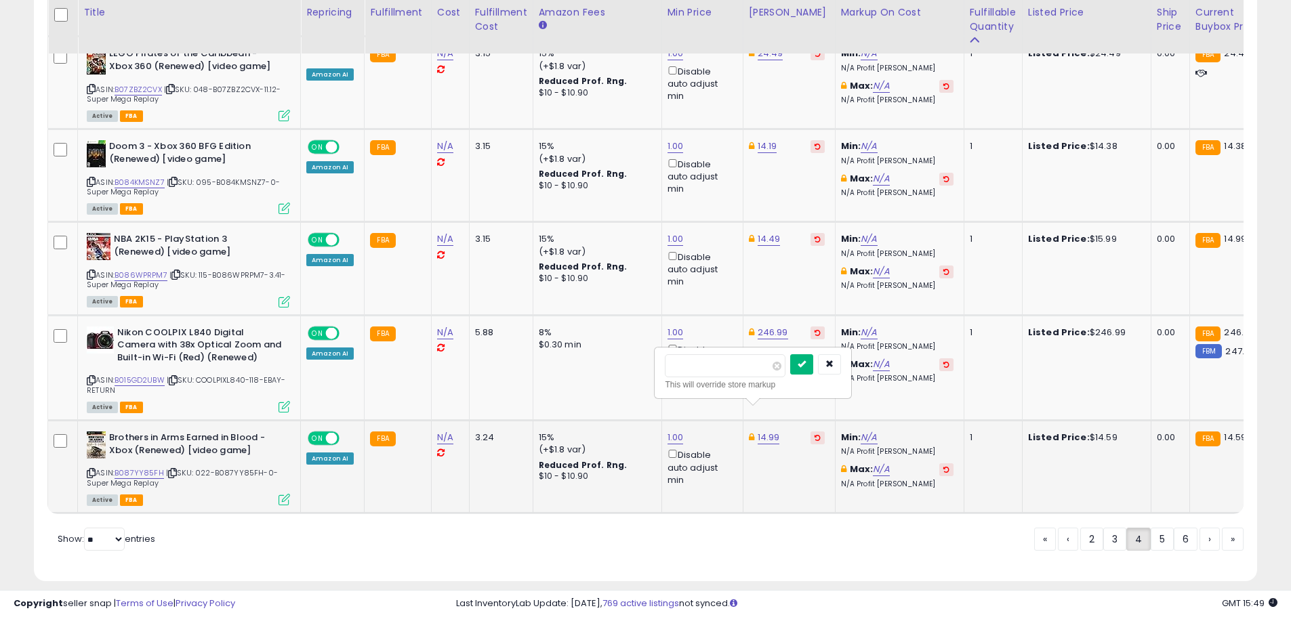
click at [806, 364] on icon "submit" at bounding box center [801, 364] width 8 height 8
click at [1163, 528] on link "5" at bounding box center [1161, 539] width 23 height 23
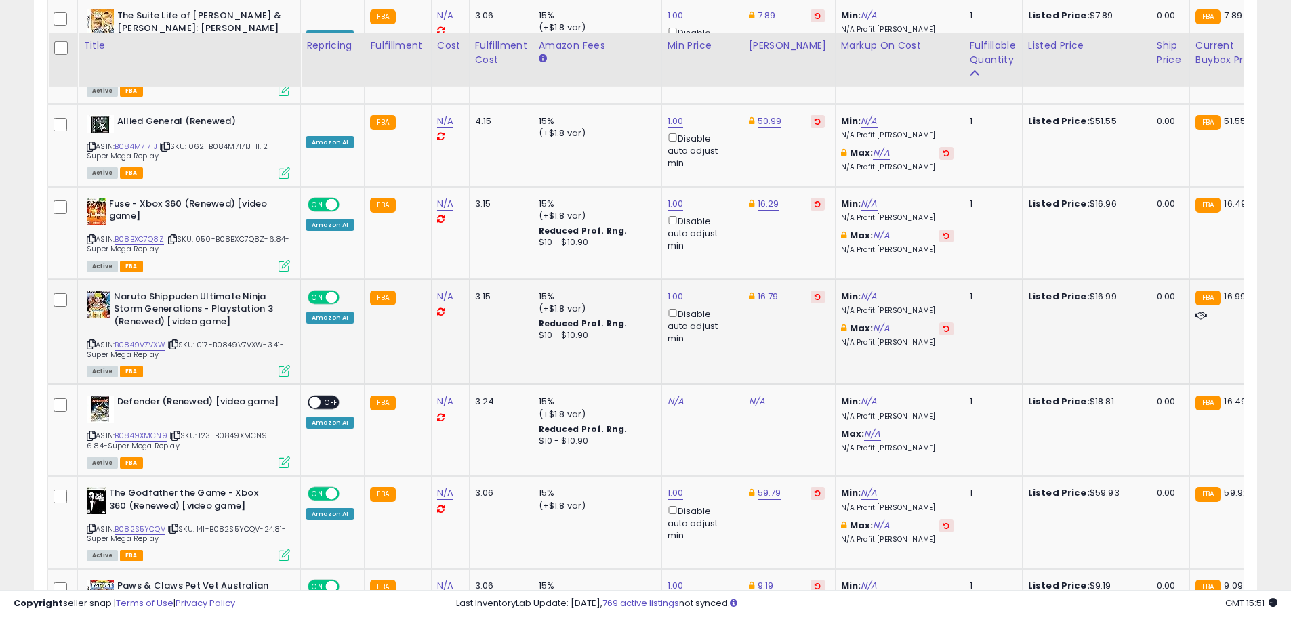
scroll to position [4085, 0]
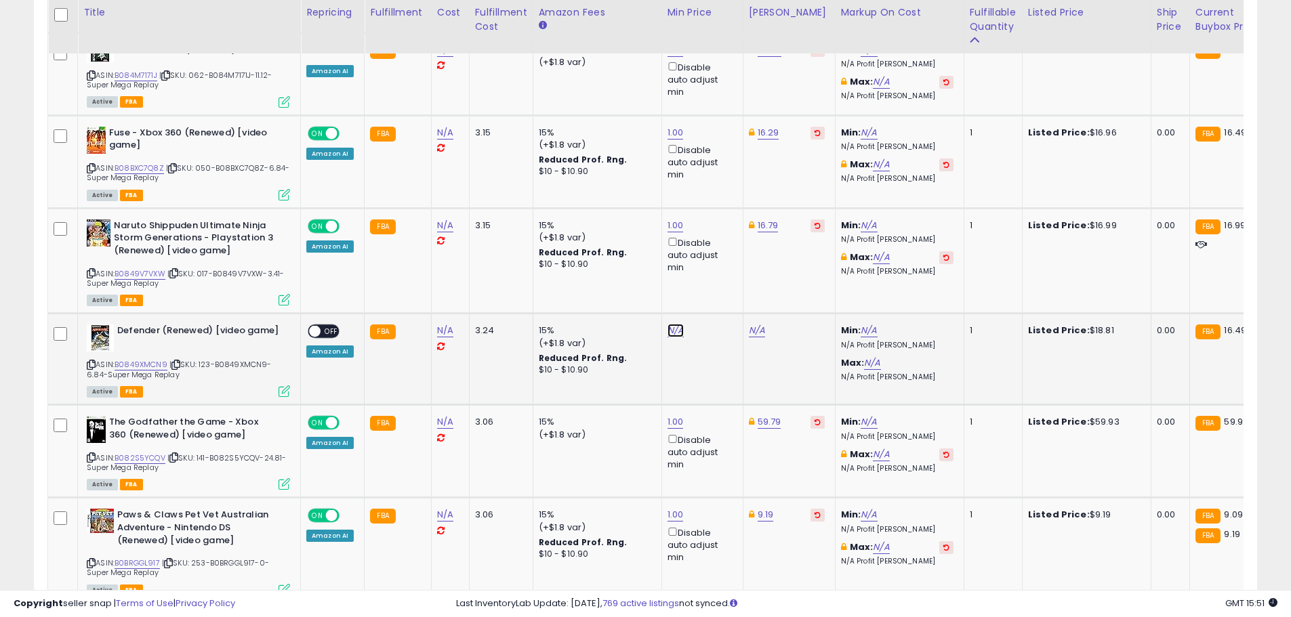
click at [673, 324] on link "N/A" at bounding box center [675, 331] width 16 height 14
type input "*"
drag, startPoint x: 732, startPoint y: 226, endPoint x: 732, endPoint y: 233, distance: 7.5
click at [713, 226] on icon "submit" at bounding box center [709, 222] width 8 height 8
click at [761, 324] on link "18.39" at bounding box center [760, 331] width 22 height 14
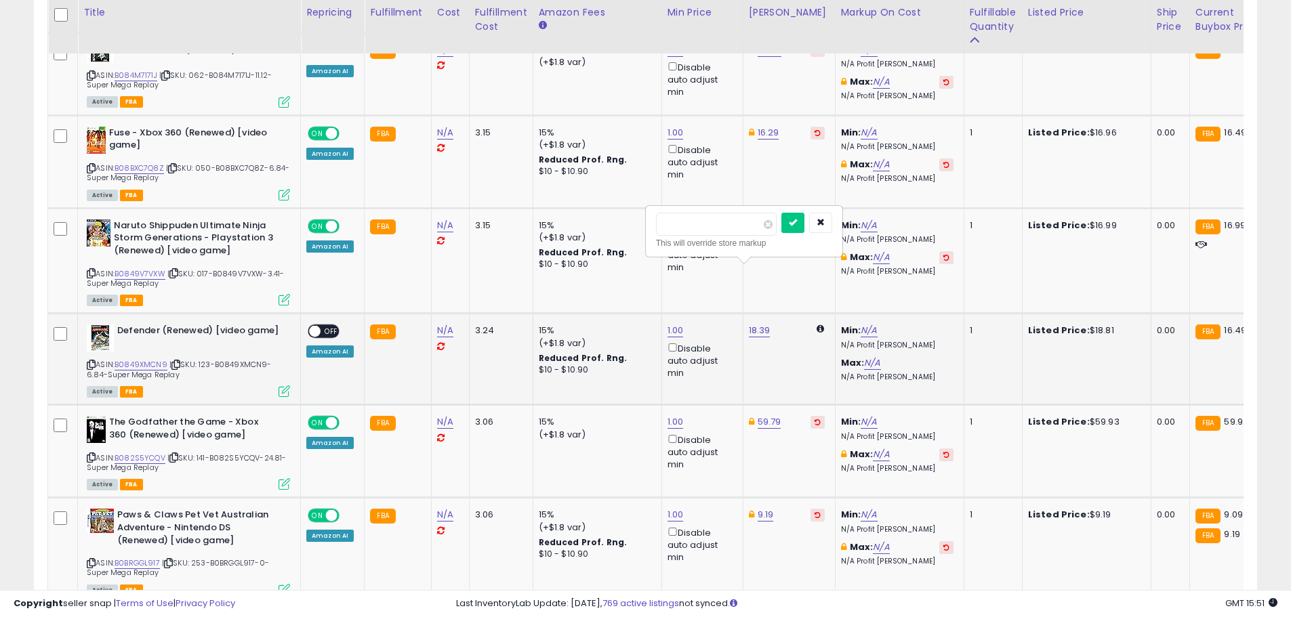
drag, startPoint x: 719, startPoint y: 228, endPoint x: 647, endPoint y: 227, distance: 71.8
click at [646, 227] on div "***** This will override store markup" at bounding box center [743, 231] width 195 height 49
type input "*****"
click at [797, 223] on icon "submit" at bounding box center [793, 222] width 8 height 8
click at [325, 326] on span "OFF" at bounding box center [331, 332] width 22 height 12
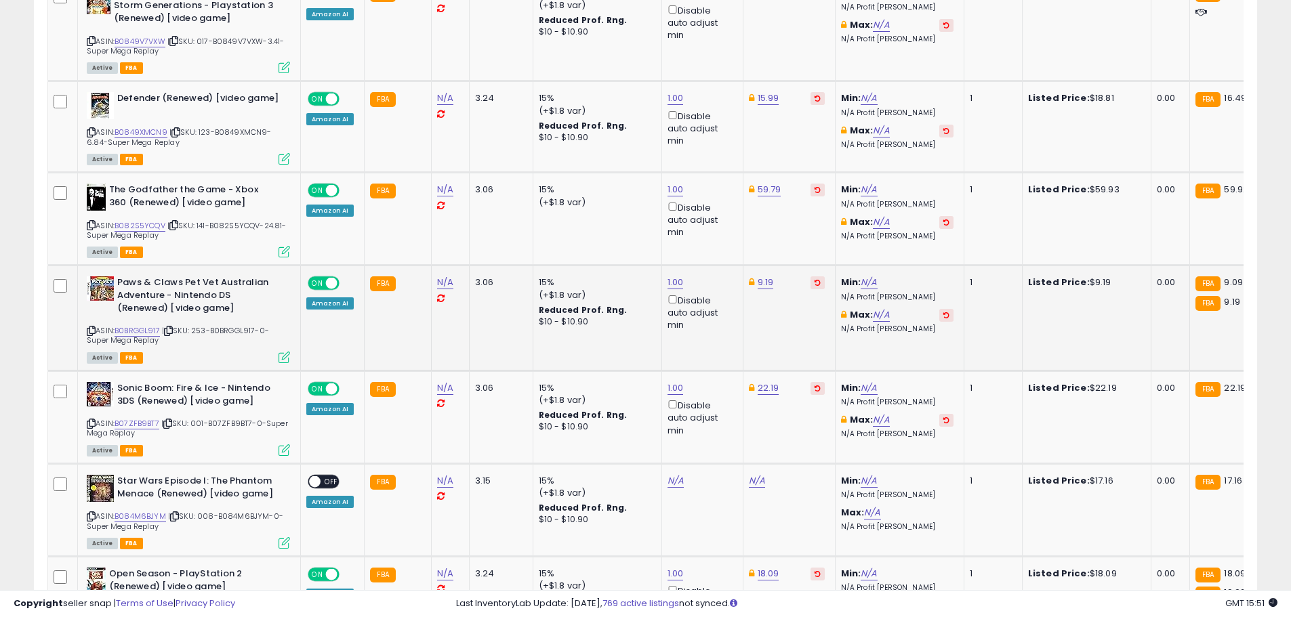
scroll to position [4356, 0]
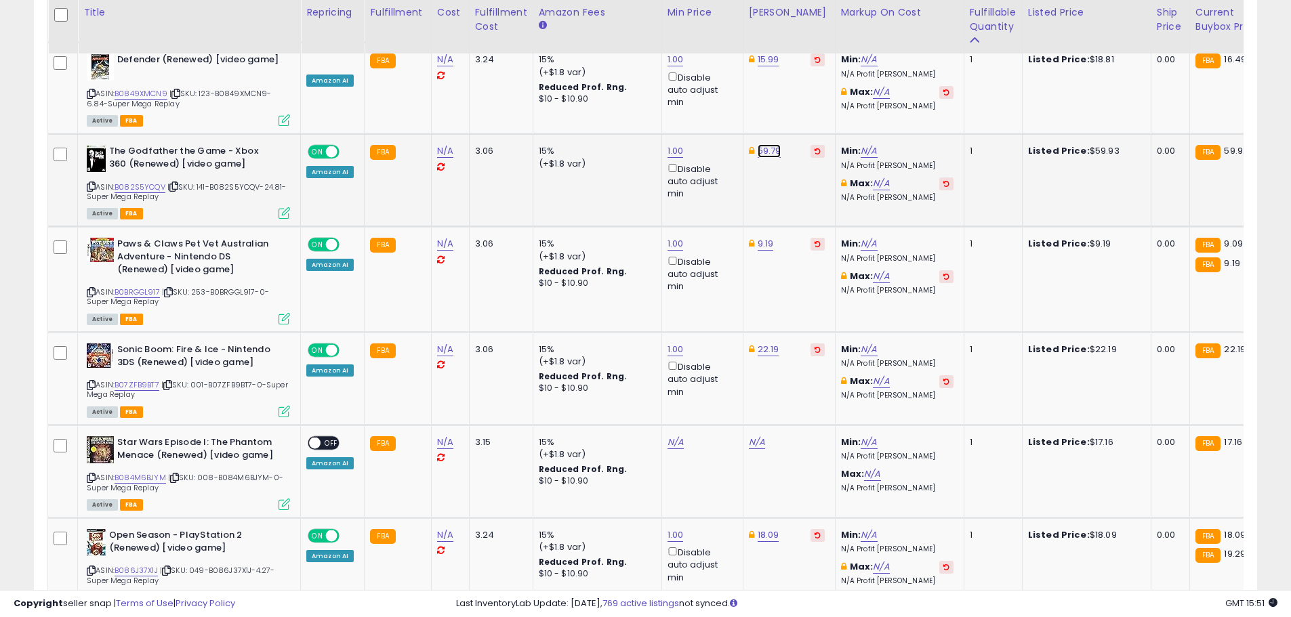
click at [765, 144] on link "59.79" at bounding box center [769, 151] width 24 height 14
type input "*****"
click button "submit" at bounding box center [802, 43] width 23 height 20
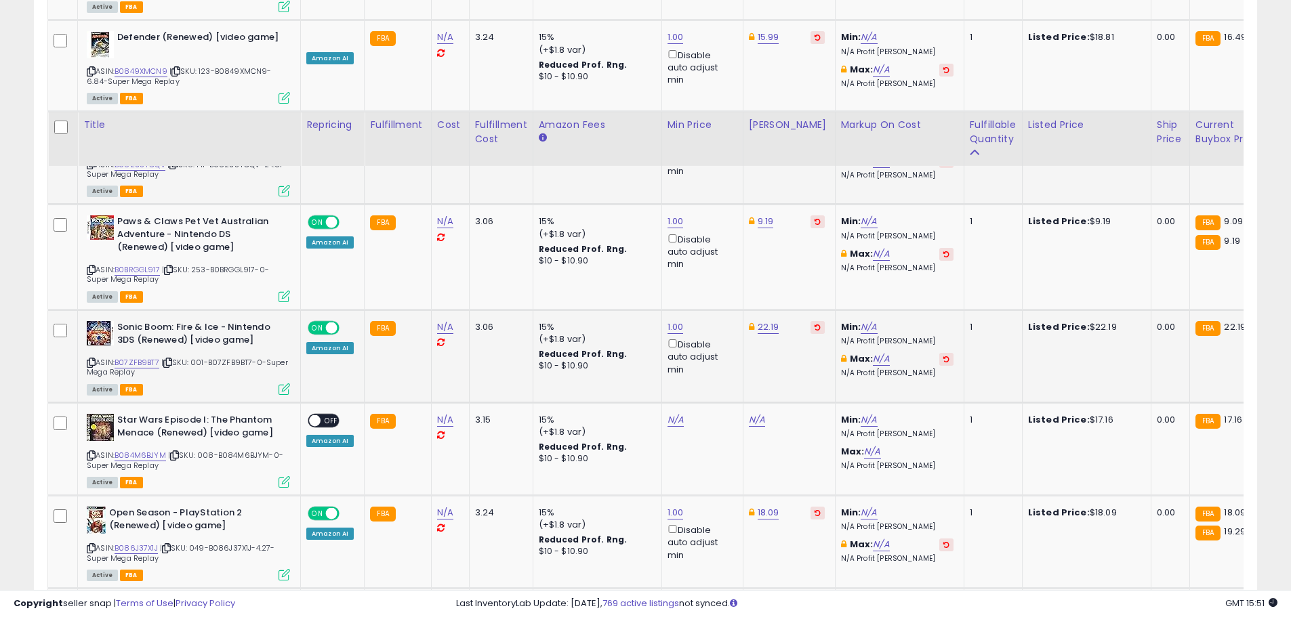
scroll to position [4491, 0]
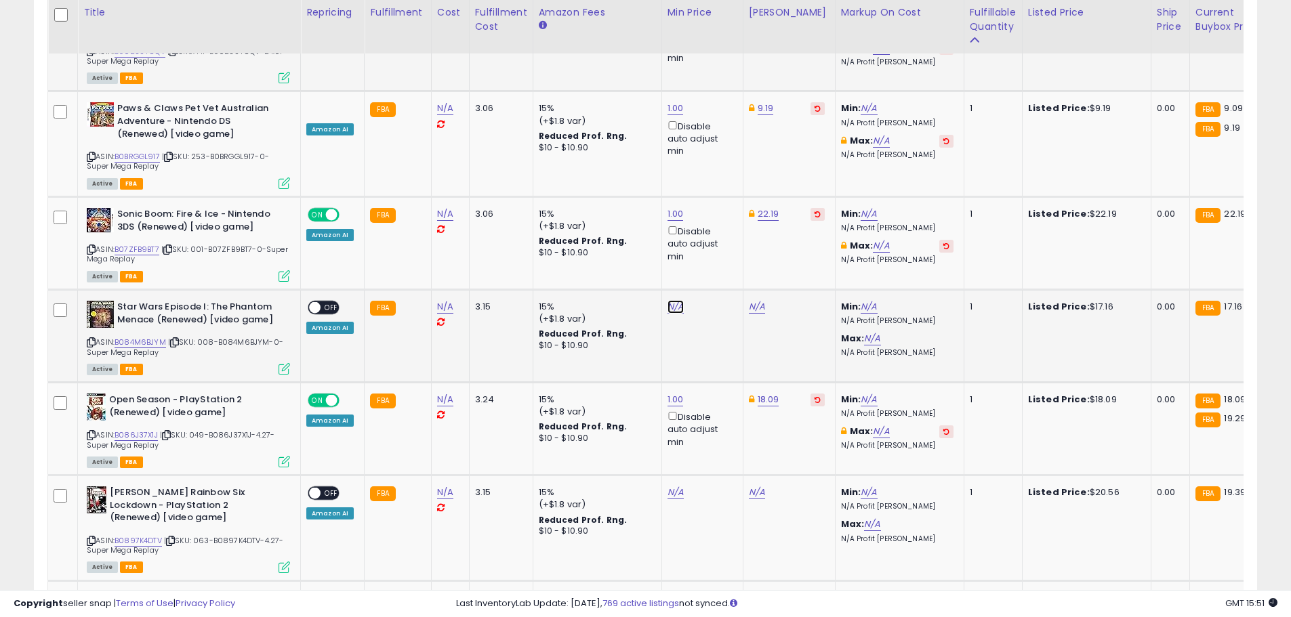
click at [667, 300] on link "N/A" at bounding box center [675, 307] width 16 height 14
type input "*"
click at [720, 203] on button "submit" at bounding box center [708, 198] width 23 height 20
click at [750, 290] on td "35.00" at bounding box center [789, 336] width 92 height 93
click at [760, 300] on link "35.00" at bounding box center [761, 307] width 24 height 14
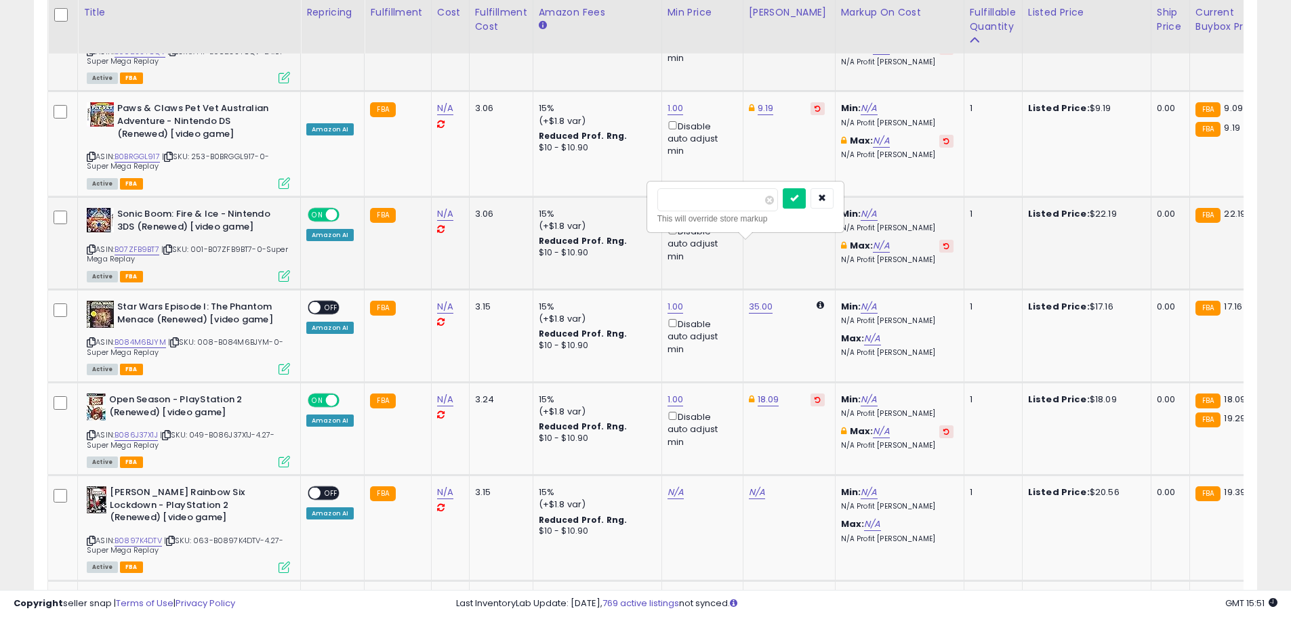
drag, startPoint x: 700, startPoint y: 196, endPoint x: 638, endPoint y: 200, distance: 61.8
type input "*****"
click button "submit" at bounding box center [793, 198] width 23 height 20
click at [772, 300] on link "16.99" at bounding box center [768, 307] width 22 height 14
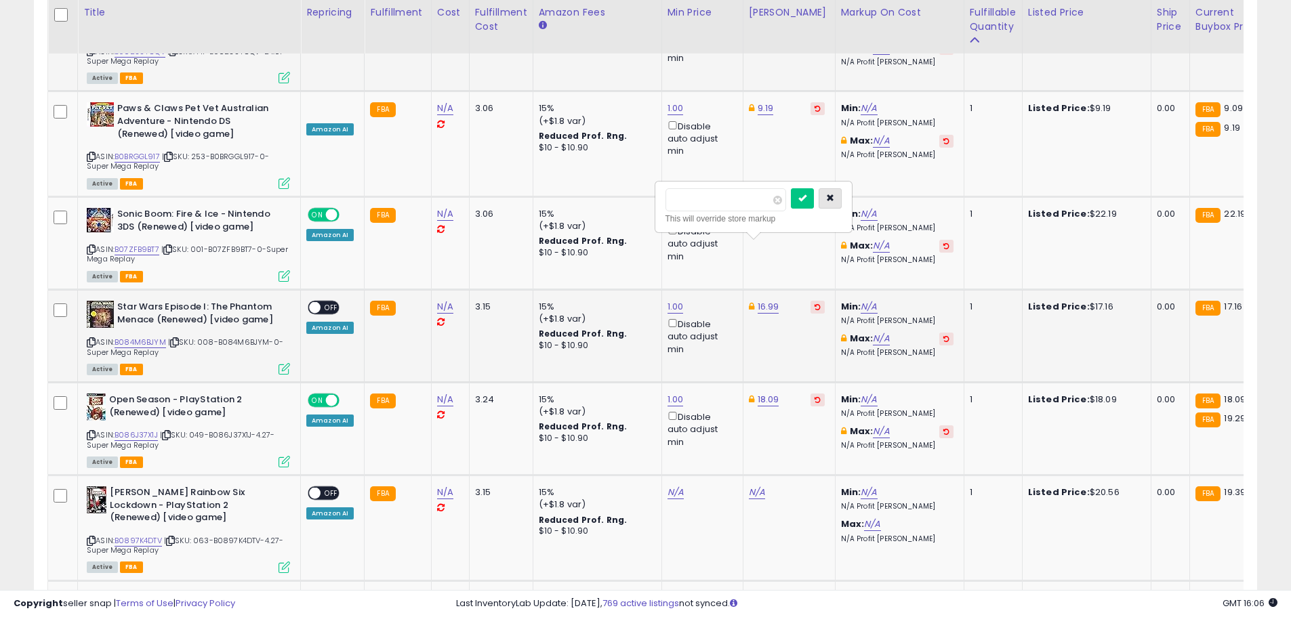
click at [834, 200] on icon "button" at bounding box center [830, 198] width 8 height 8
click at [331, 302] on span "OFF" at bounding box center [331, 308] width 22 height 12
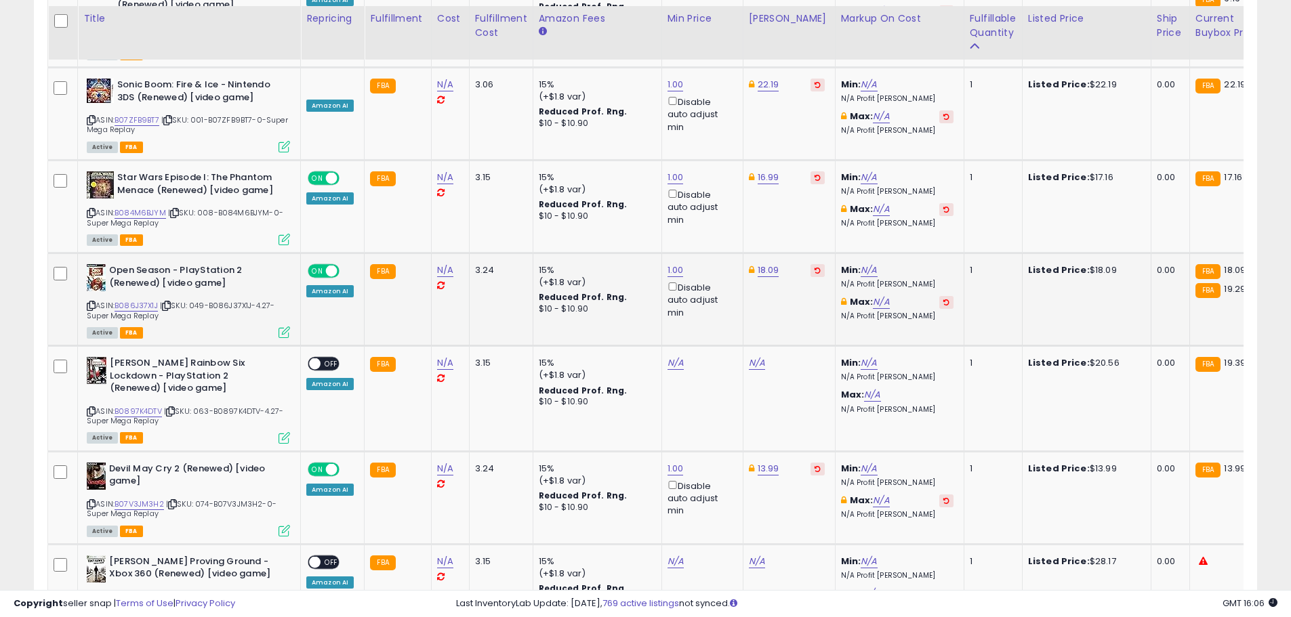
scroll to position [4627, 0]
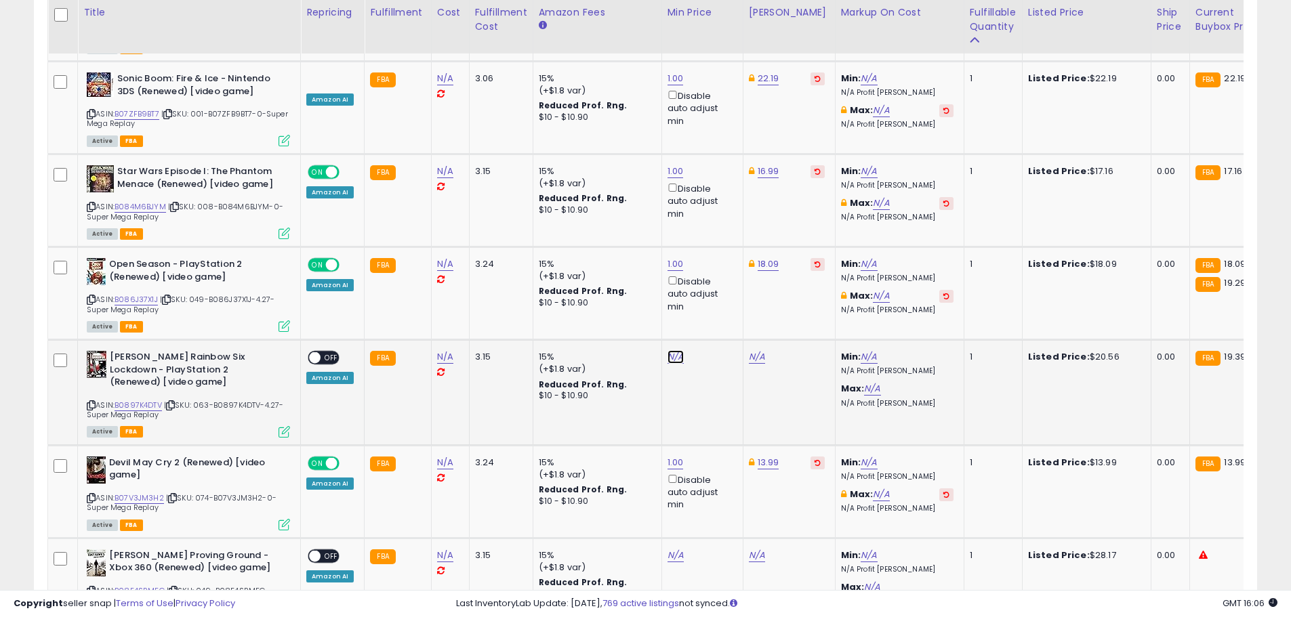
click at [675, 350] on link "N/A" at bounding box center [675, 357] width 16 height 14
type input "*"
click at [713, 252] on icon "submit" at bounding box center [709, 249] width 8 height 8
click at [749, 350] on link "22.40" at bounding box center [761, 357] width 25 height 14
drag, startPoint x: 715, startPoint y: 253, endPoint x: 655, endPoint y: 255, distance: 59.7
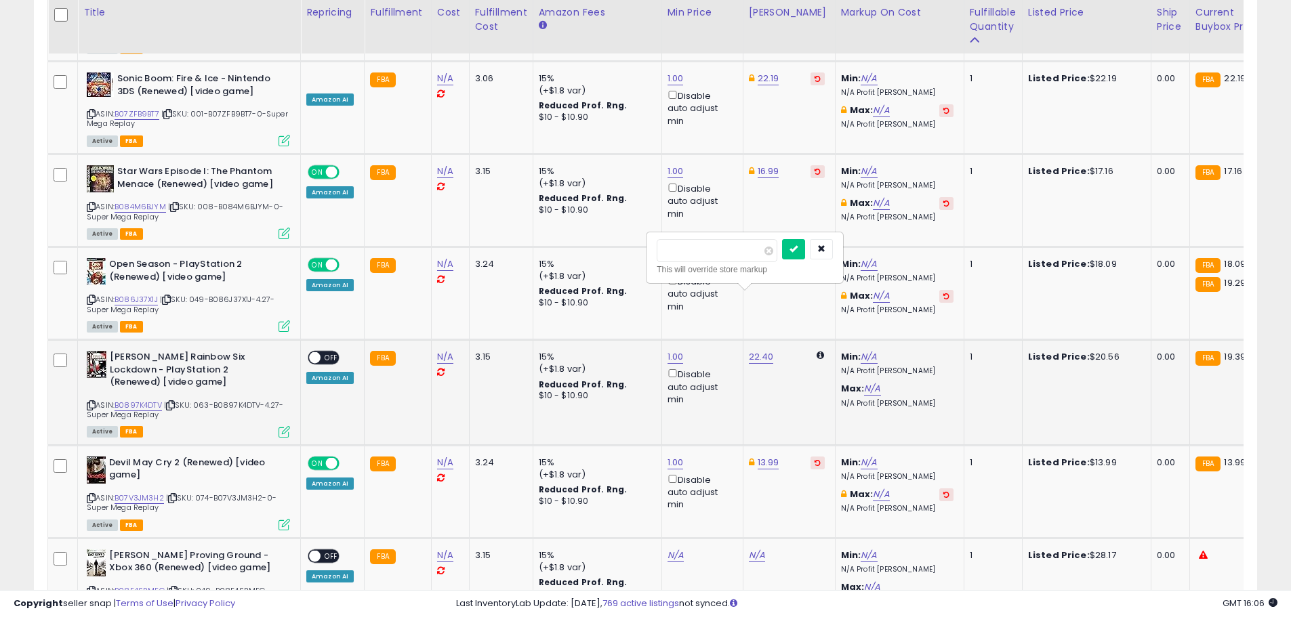
click at [660, 255] on input "*****" at bounding box center [716, 250] width 121 height 23
type input "*****"
drag, startPoint x: 819, startPoint y: 251, endPoint x: 791, endPoint y: 256, distance: 28.3
click at [805, 251] on button "submit" at bounding box center [793, 249] width 23 height 20
click at [323, 352] on span "OFF" at bounding box center [331, 358] width 22 height 12
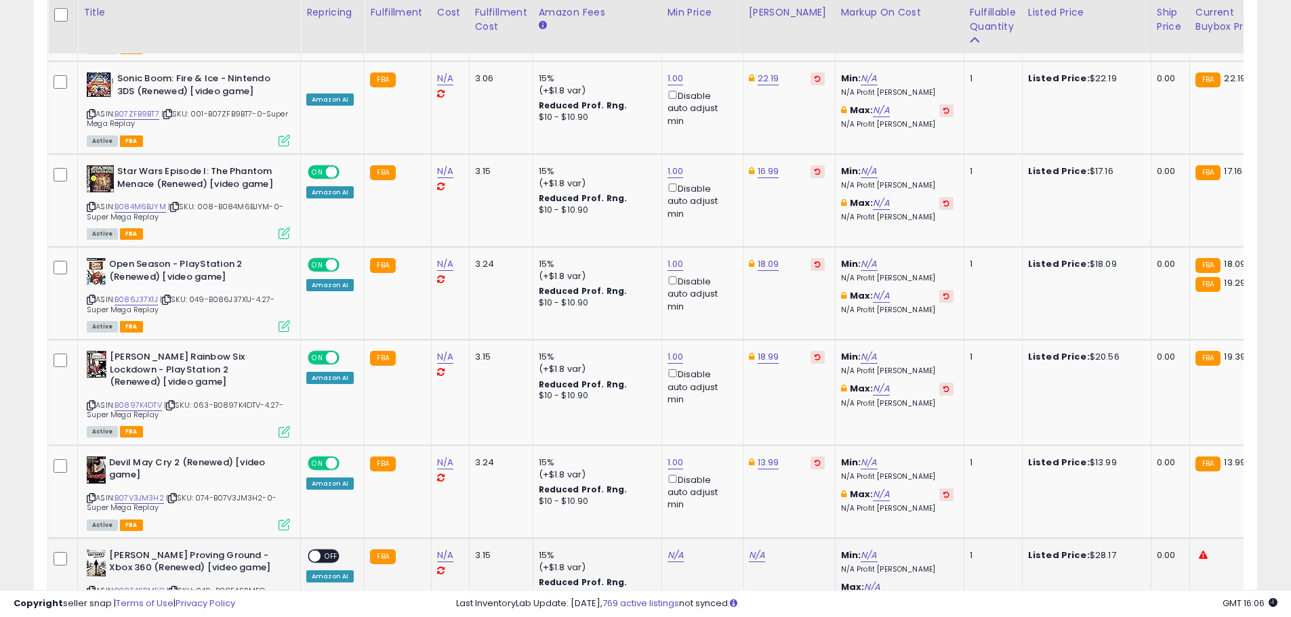
scroll to position [4830, 0]
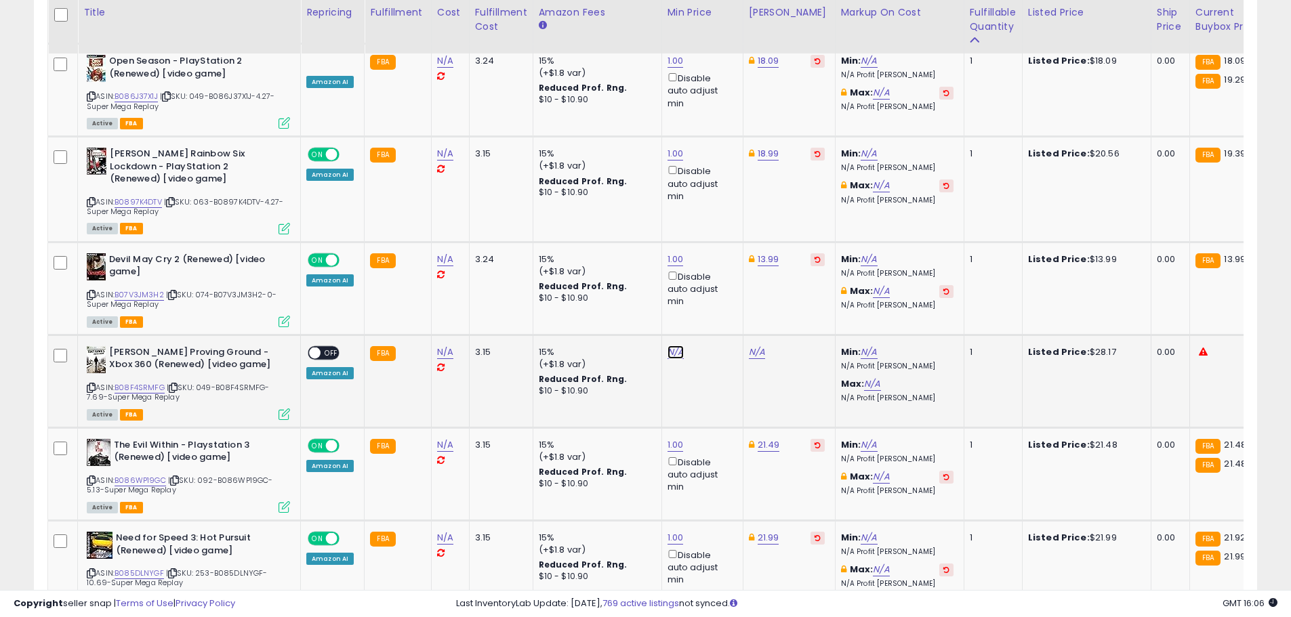
click at [673, 346] on link "N/A" at bounding box center [675, 353] width 16 height 14
type input "*"
click at [713, 241] on icon "submit" at bounding box center [709, 243] width 8 height 8
click at [761, 346] on link "28.18" at bounding box center [760, 353] width 22 height 14
drag, startPoint x: 673, startPoint y: 252, endPoint x: 648, endPoint y: 251, distance: 24.4
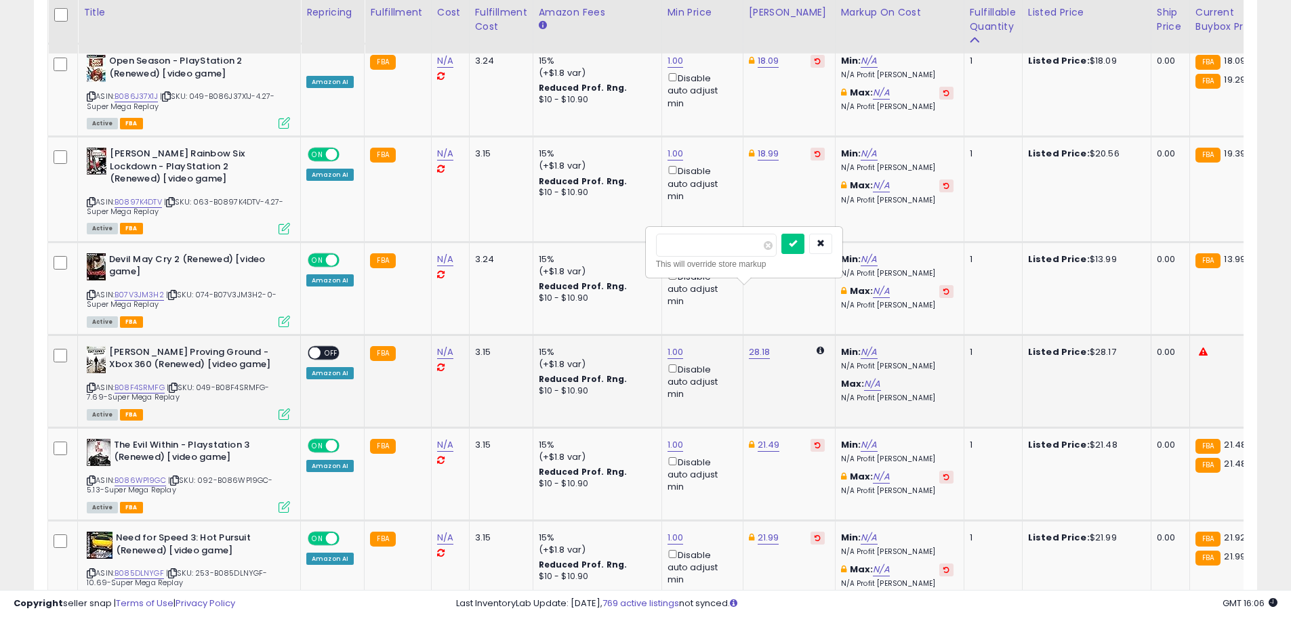
click at [650, 250] on div "***** This will override store markup" at bounding box center [743, 252] width 195 height 49
type input "*****"
click at [804, 250] on button "submit" at bounding box center [792, 244] width 23 height 20
click at [325, 347] on span "OFF" at bounding box center [331, 353] width 22 height 12
click at [774, 439] on div "21.49" at bounding box center [787, 445] width 76 height 12
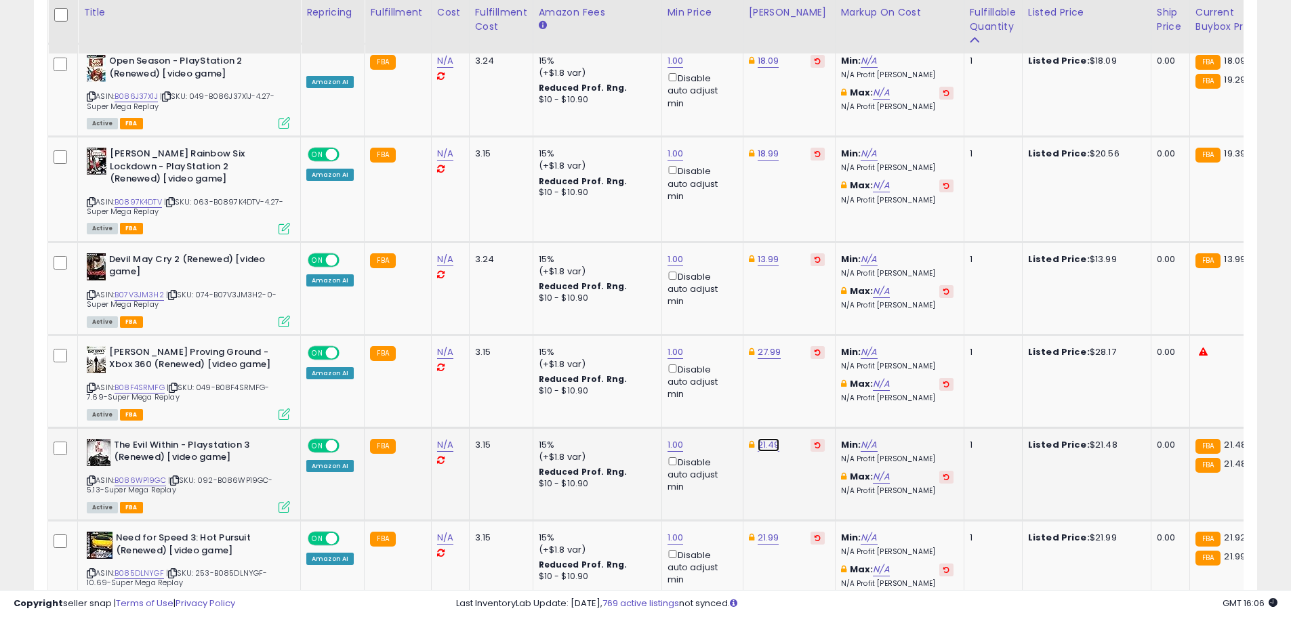
click at [768, 438] on link "21.49" at bounding box center [768, 445] width 22 height 14
type input "*****"
click button "submit" at bounding box center [801, 337] width 23 height 20
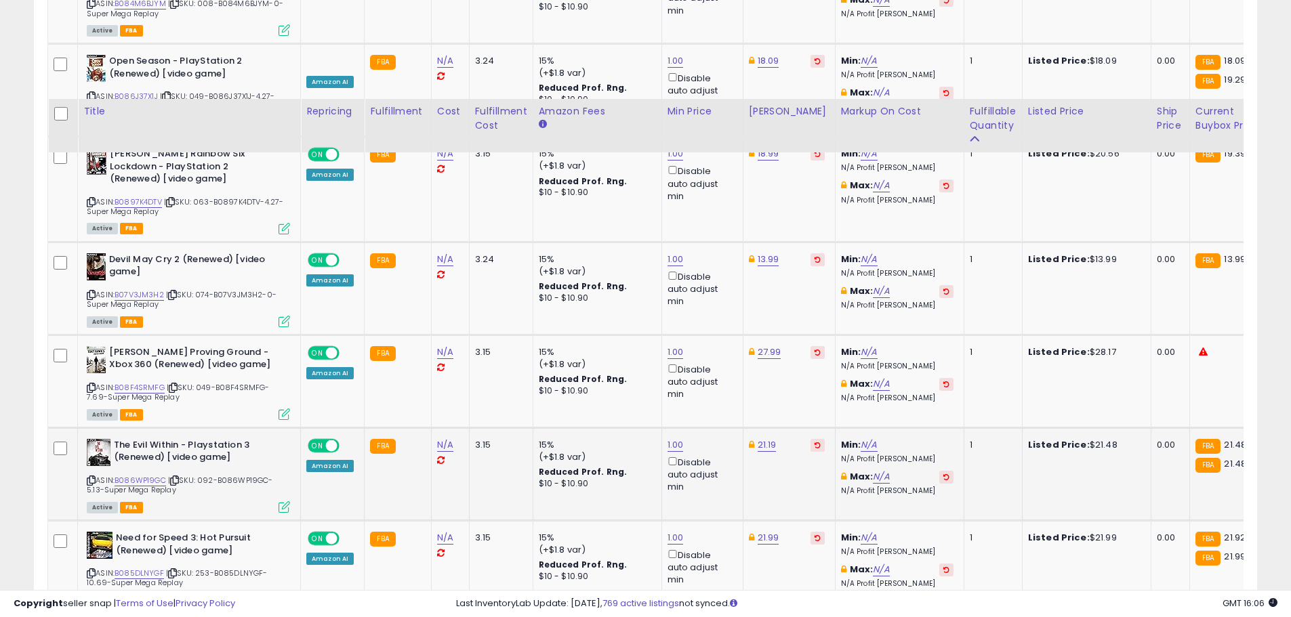
scroll to position [5001, 0]
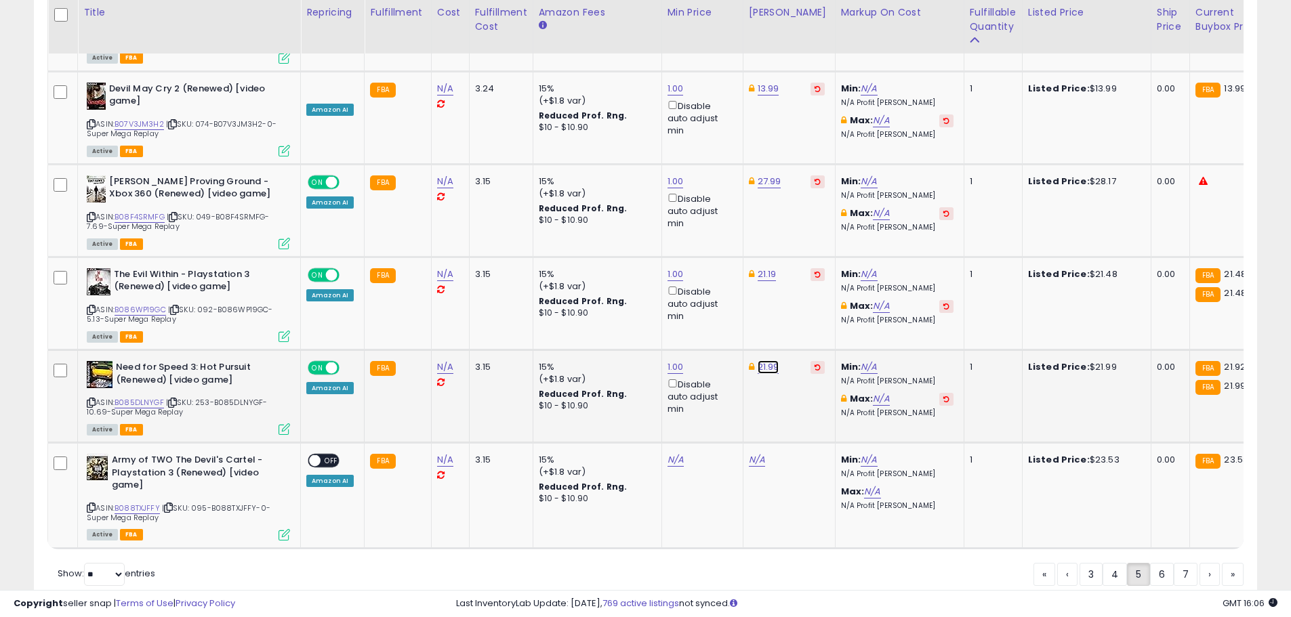
click at [761, 360] on link "21.99" at bounding box center [768, 367] width 22 height 14
type input "*****"
click at [806, 258] on icon "submit" at bounding box center [801, 258] width 8 height 8
click at [677, 453] on link "N/A" at bounding box center [675, 460] width 16 height 14
type input "*"
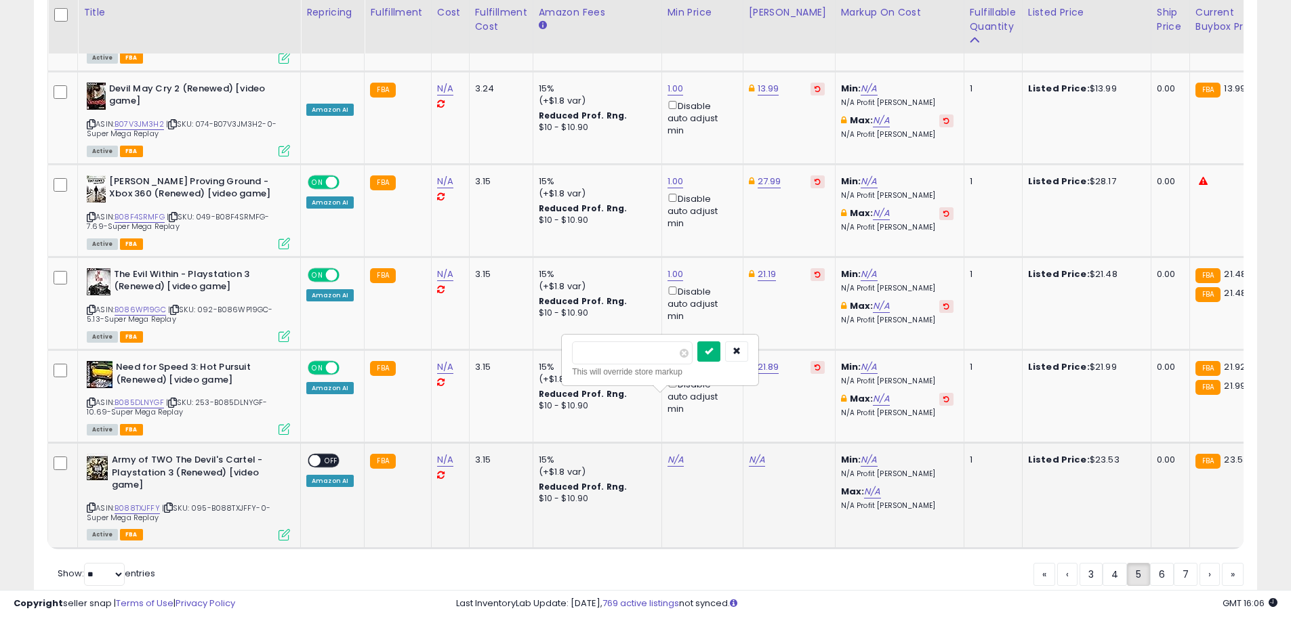
click at [720, 357] on button "submit" at bounding box center [708, 351] width 23 height 20
click at [764, 360] on link "21.89" at bounding box center [768, 367] width 22 height 14
type input "*****"
click button "submit" at bounding box center [801, 259] width 23 height 20
click at [757, 453] on link "34.03" at bounding box center [761, 460] width 25 height 14
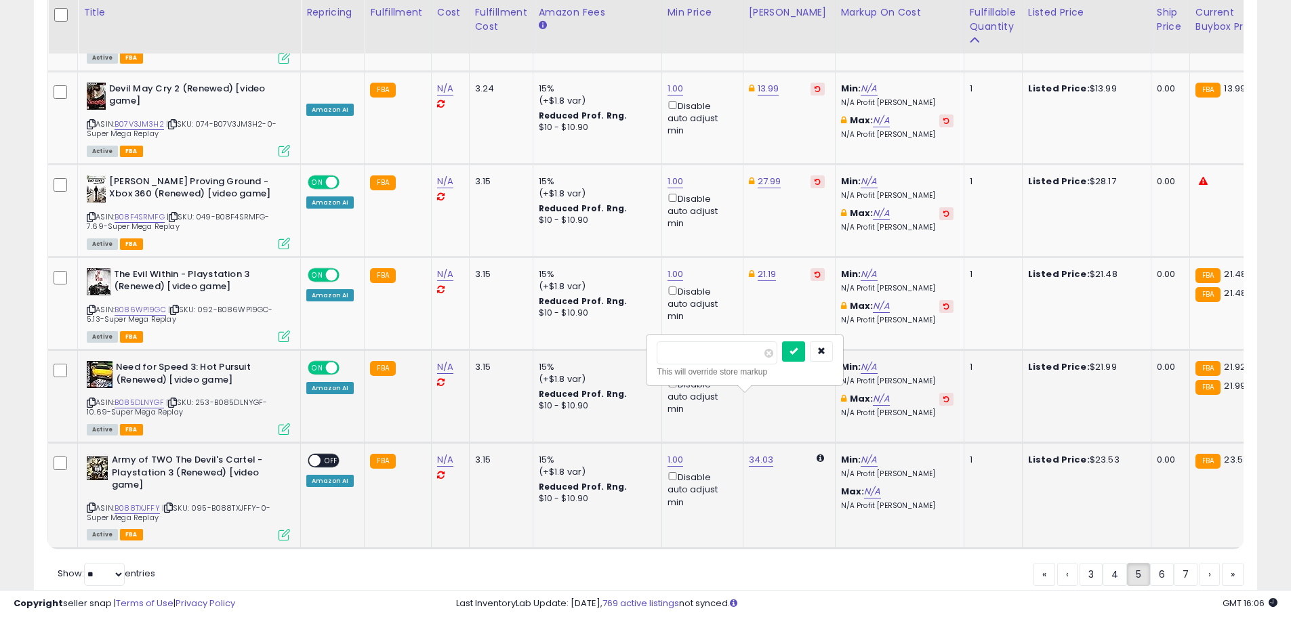
drag, startPoint x: 673, startPoint y: 358, endPoint x: 665, endPoint y: 361, distance: 8.6
click at [667, 360] on input "*****" at bounding box center [716, 352] width 121 height 23
type input "*****"
click button "submit" at bounding box center [793, 351] width 23 height 20
click at [329, 455] on span "OFF" at bounding box center [331, 461] width 22 height 12
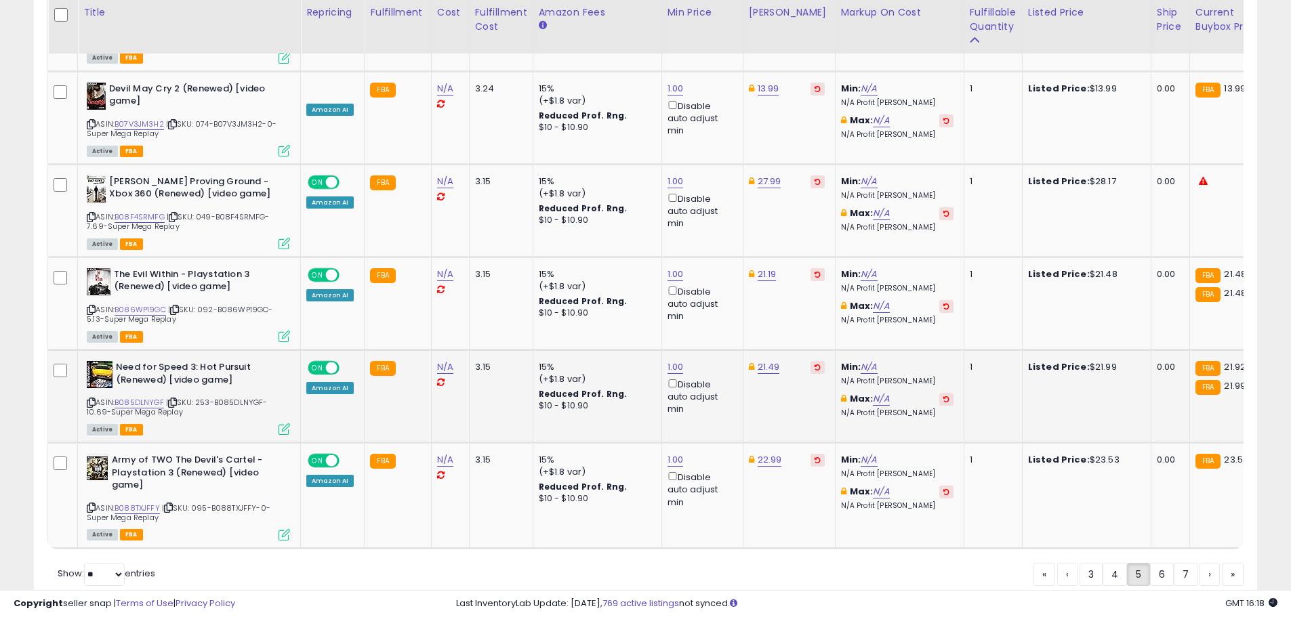
drag, startPoint x: 1157, startPoint y: 529, endPoint x: 1024, endPoint y: 348, distance: 225.3
click at [1157, 563] on link "6" at bounding box center [1162, 574] width 24 height 23
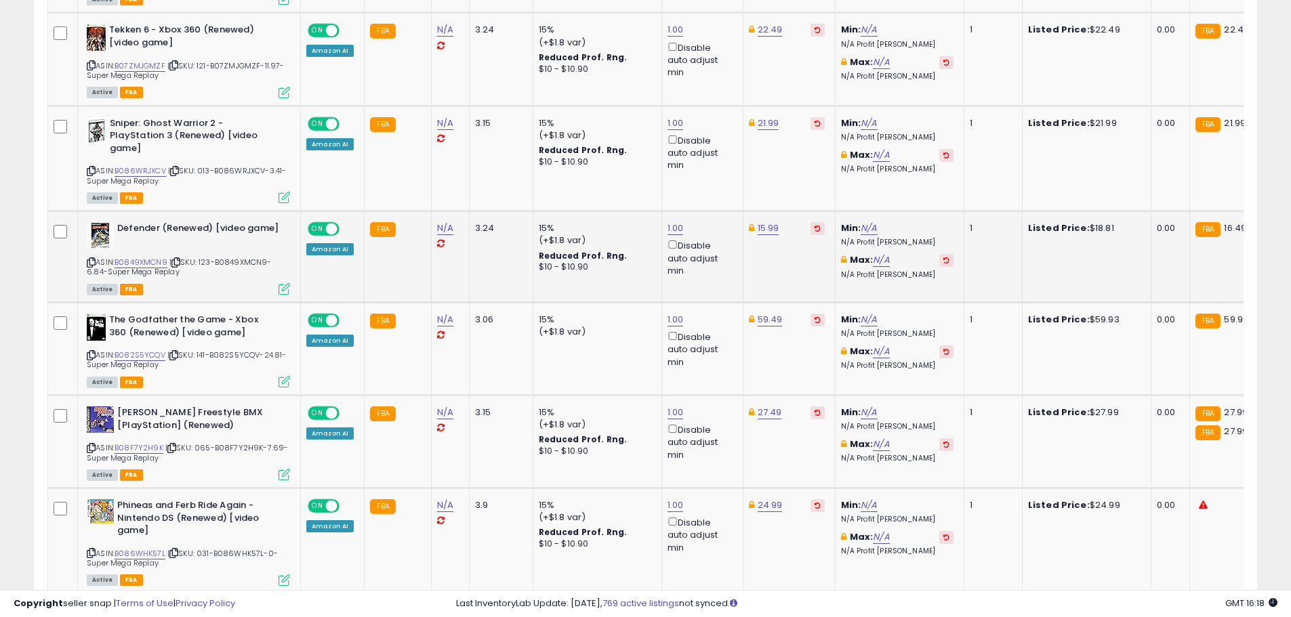
scroll to position [1171, 0]
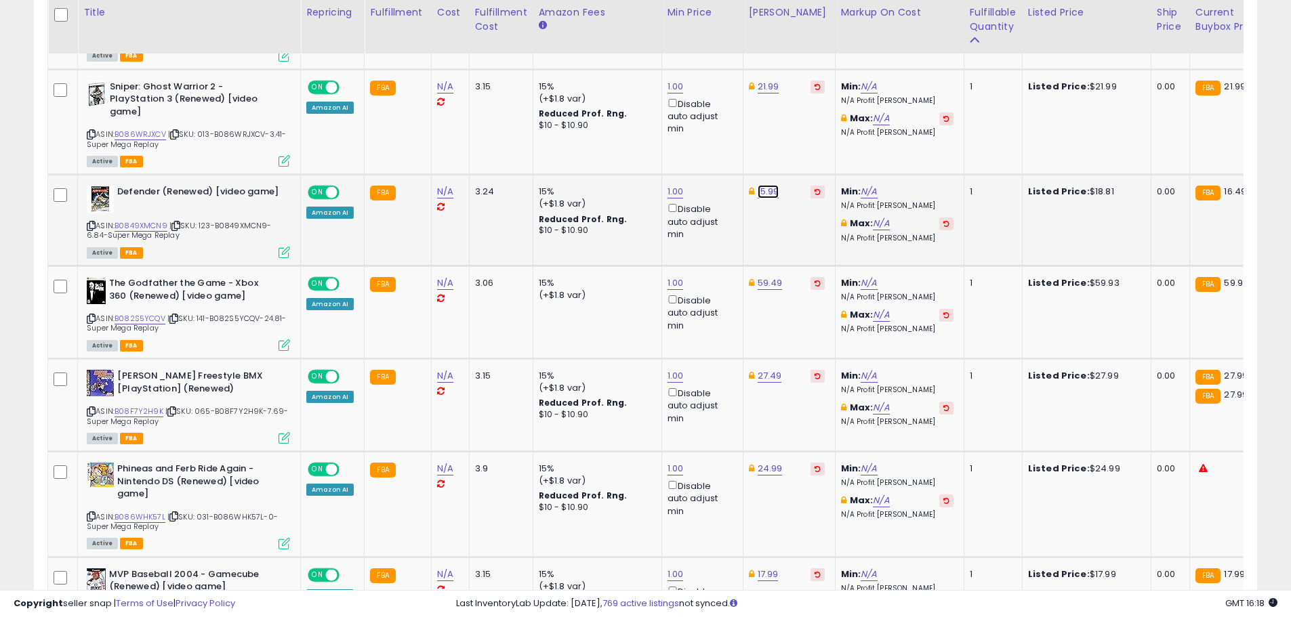
click at [763, 185] on link "15.99" at bounding box center [768, 192] width 22 height 14
click at [841, 138] on button "button" at bounding box center [829, 131] width 23 height 20
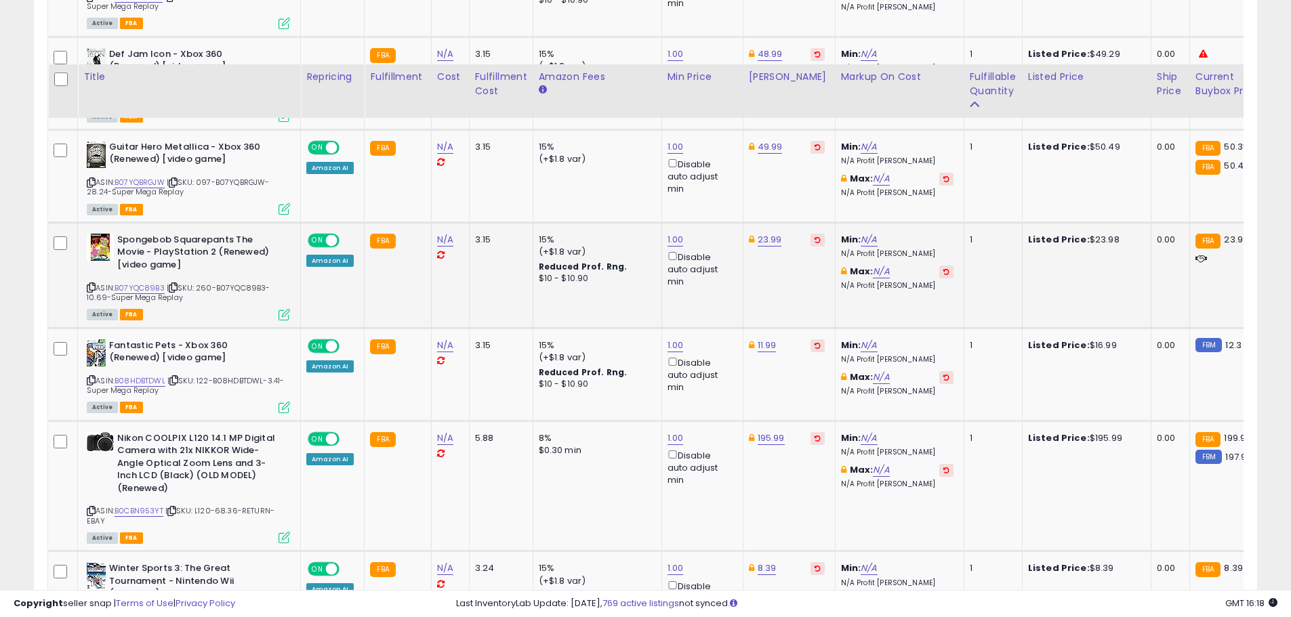
scroll to position [1849, 0]
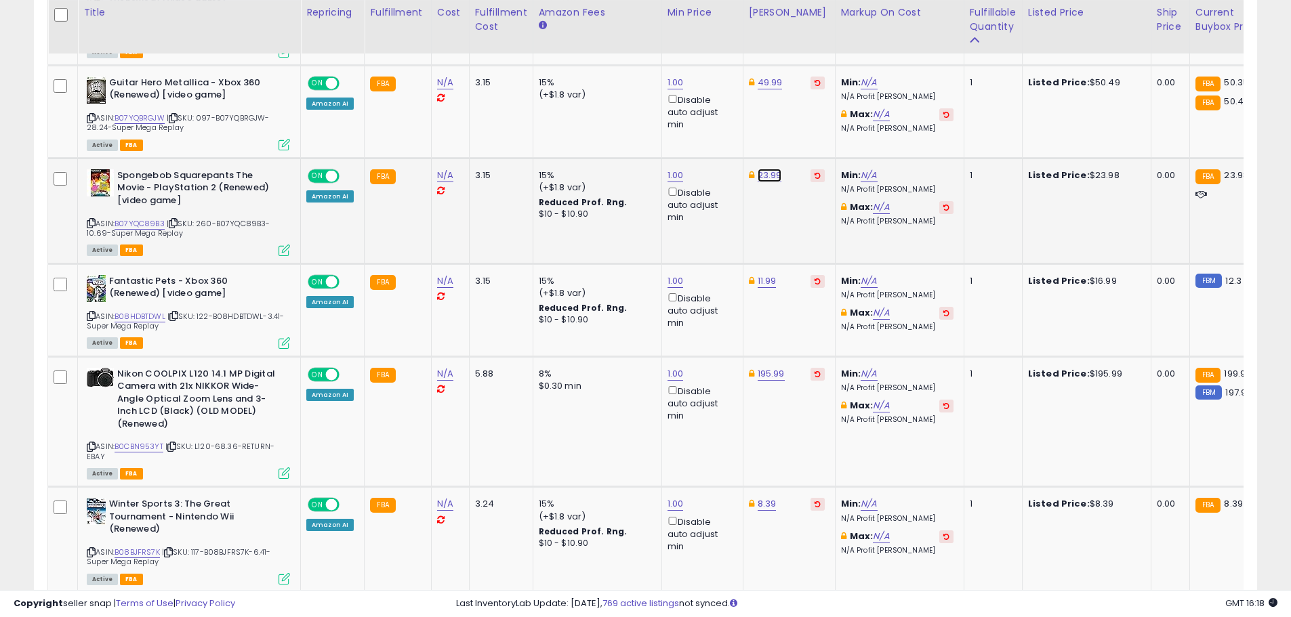
click at [768, 169] on link "23.99" at bounding box center [769, 176] width 24 height 14
type input "*****"
click button "submit" at bounding box center [802, 114] width 23 height 20
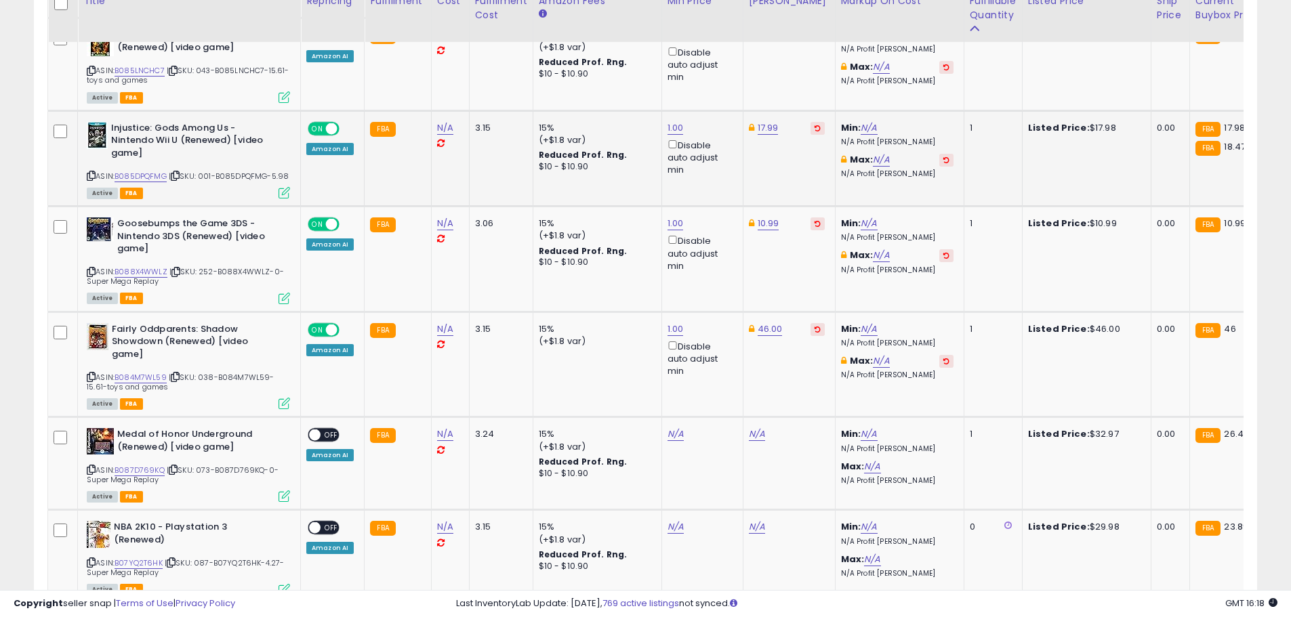
scroll to position [2662, 0]
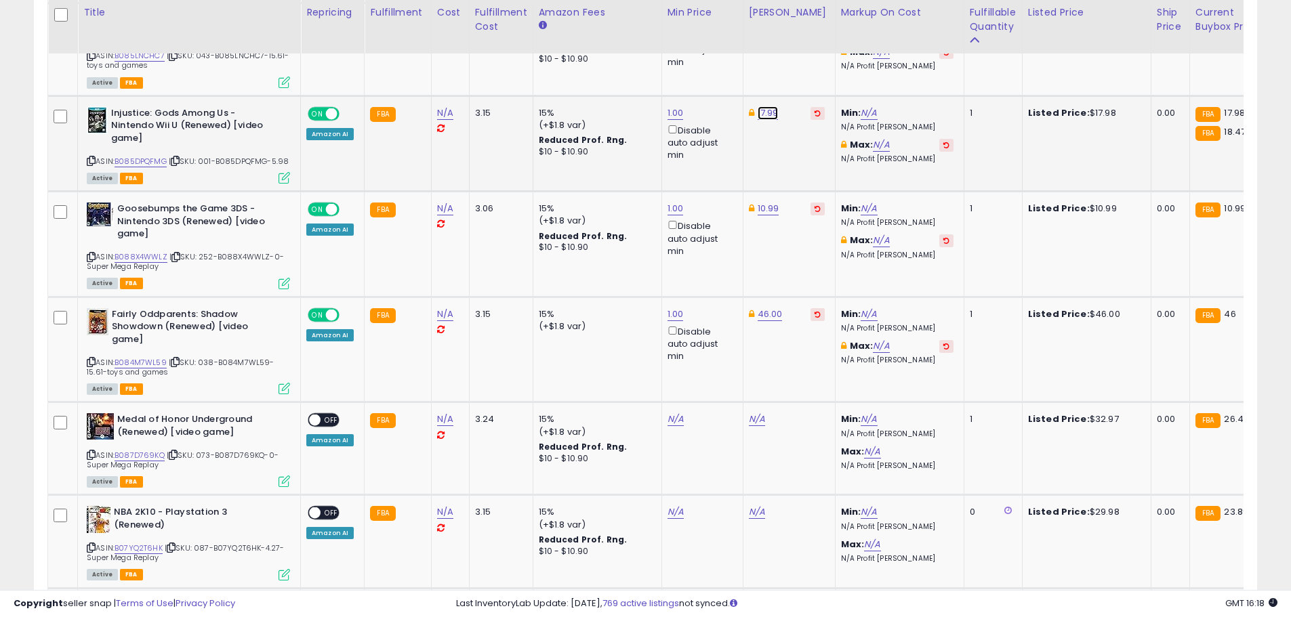
click at [764, 106] on link "17.99" at bounding box center [767, 113] width 21 height 14
type input "*****"
click button "submit" at bounding box center [801, 52] width 23 height 20
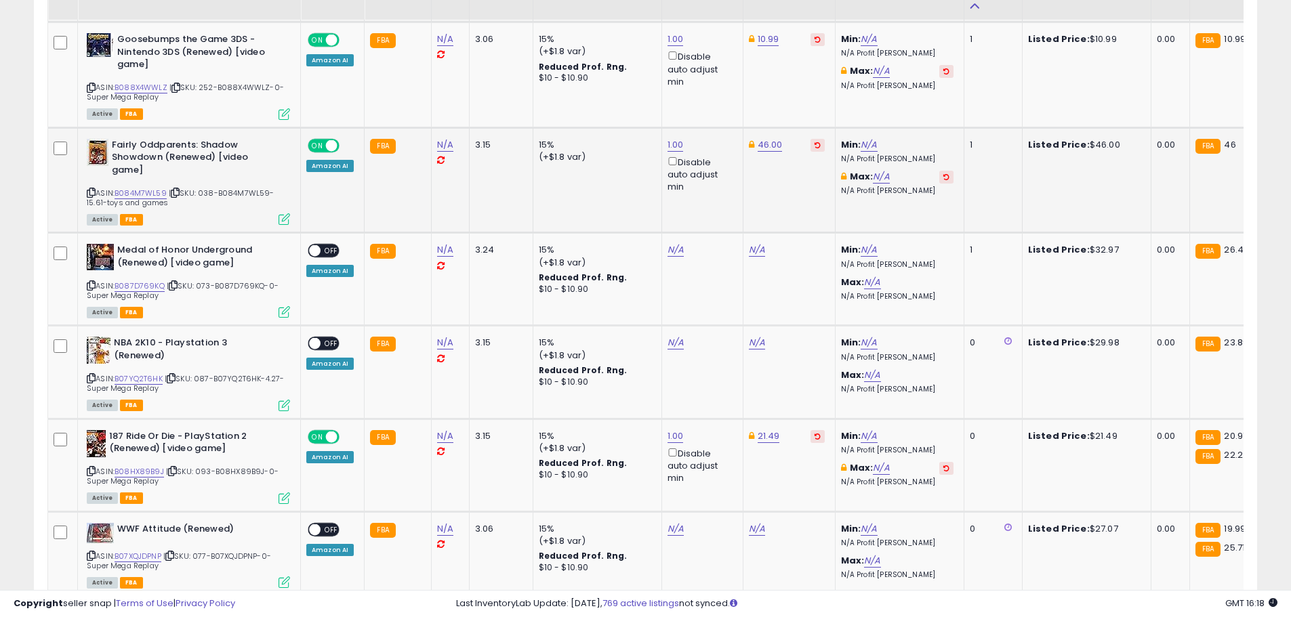
scroll to position [2865, 0]
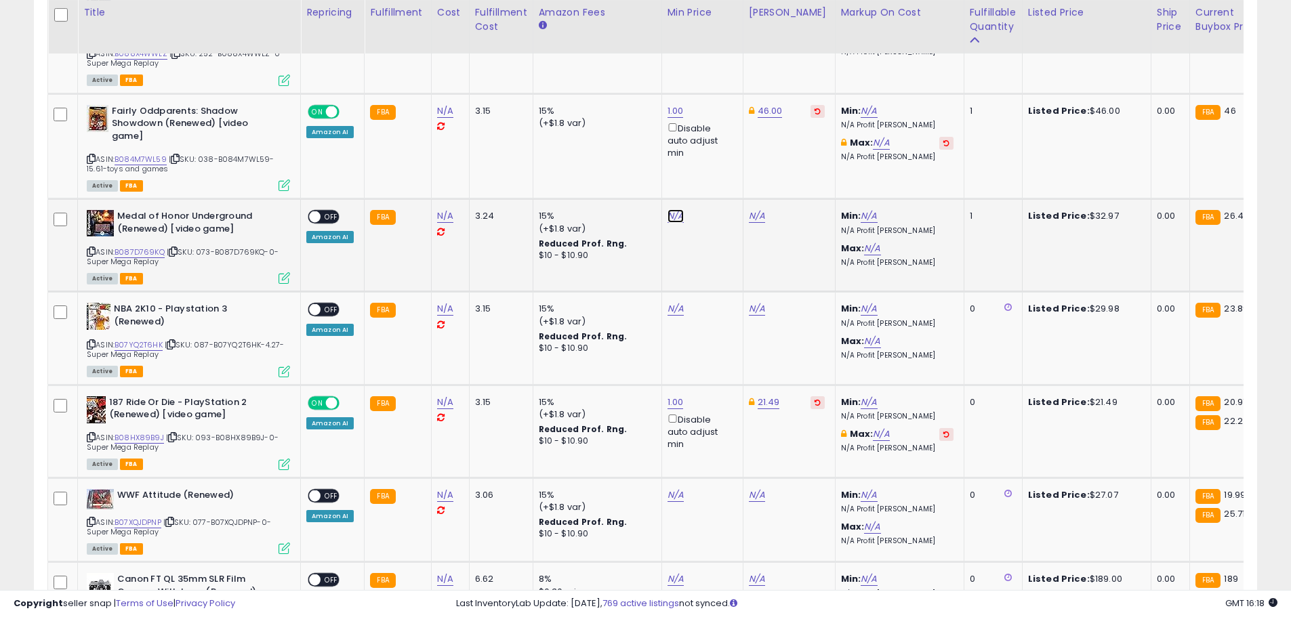
click at [669, 209] on link "N/A" at bounding box center [675, 216] width 16 height 14
type input "*"
click at [720, 153] on button "submit" at bounding box center [708, 156] width 23 height 20
click at [751, 209] on link "28.60" at bounding box center [761, 216] width 24 height 14
drag, startPoint x: 734, startPoint y: 159, endPoint x: 630, endPoint y: 150, distance: 104.1
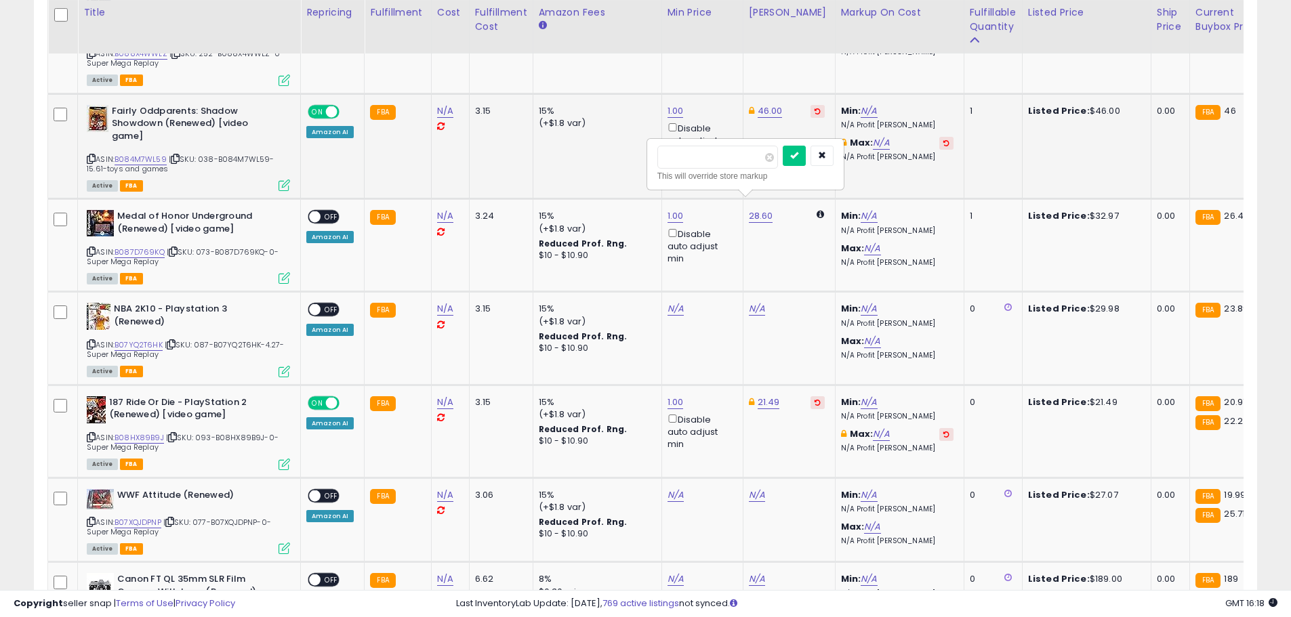
click at [630, 150] on tbody "Fracture - Playstation 3 (Renewed) [video game] ASIN: B0873Y36RF | SKU: 113-B08…" at bounding box center [1083, 392] width 2071 height 5093
type input "*****"
click button "submit" at bounding box center [793, 156] width 23 height 20
click at [316, 211] on span at bounding box center [315, 217] width 12 height 12
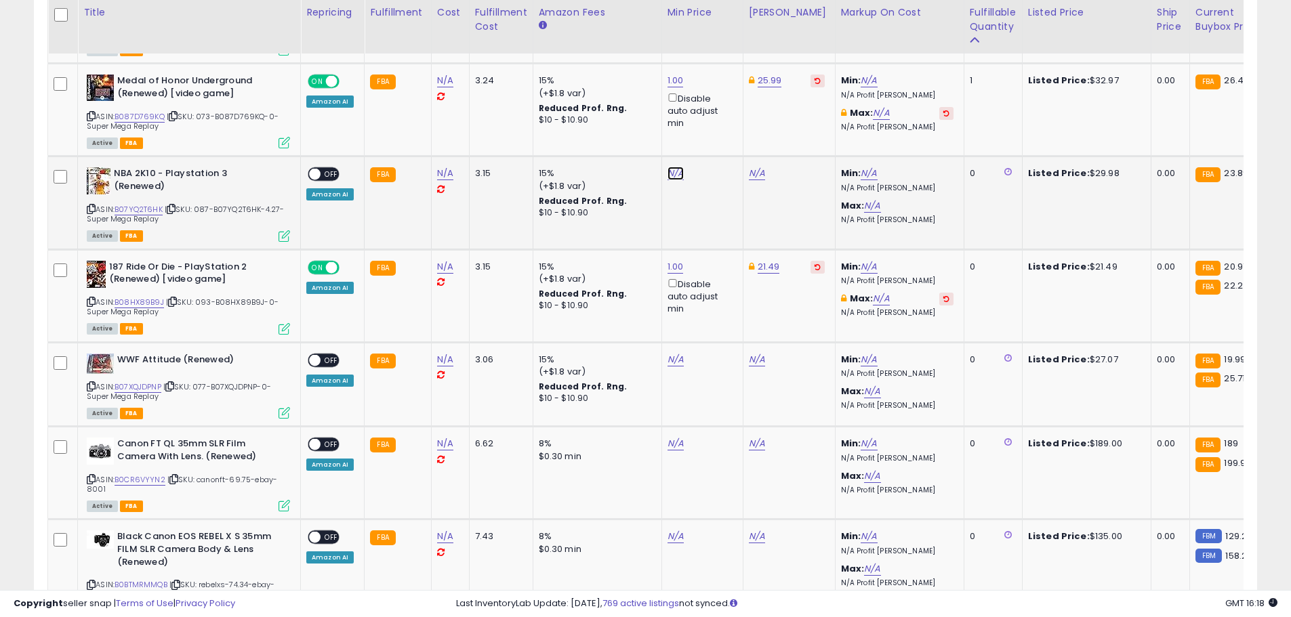
click at [675, 167] on link "N/A" at bounding box center [675, 174] width 16 height 14
type input "*"
click at [713, 115] on icon "submit" at bounding box center [709, 112] width 8 height 8
click at [749, 167] on link "25.75" at bounding box center [761, 174] width 24 height 14
type input "*****"
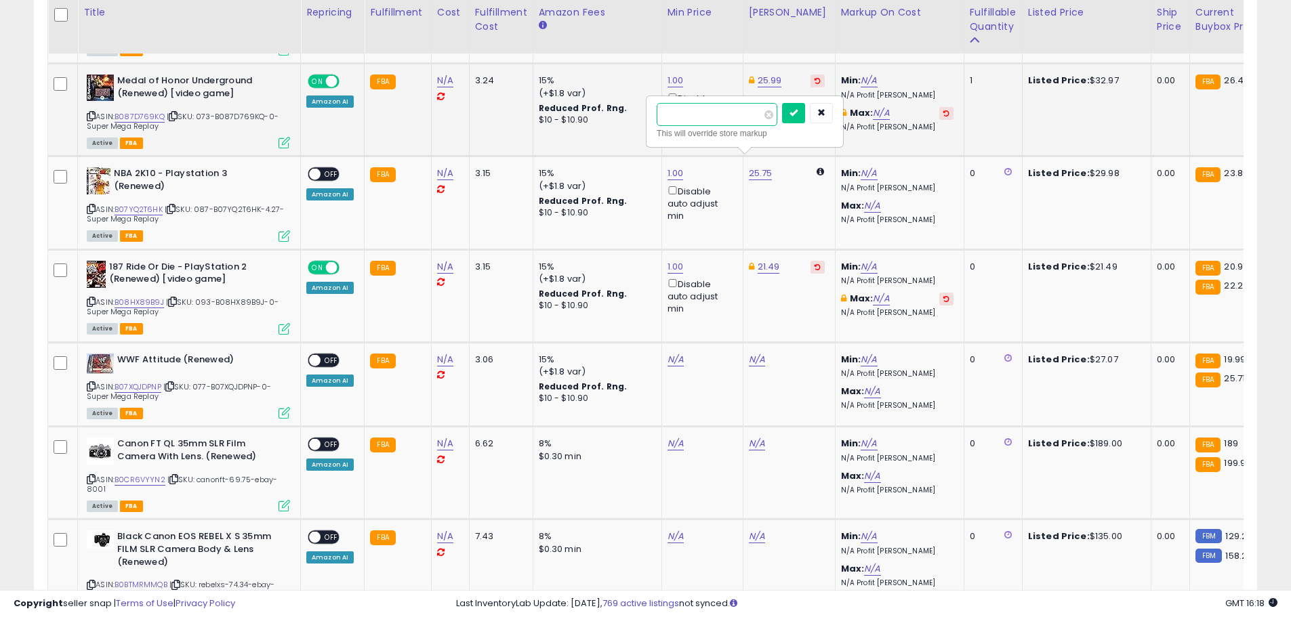
drag, startPoint x: 713, startPoint y: 118, endPoint x: 636, endPoint y: 116, distance: 76.6
click at [636, 116] on tbody "Fracture - Playstation 3 (Renewed) [video game] ASIN: B0873Y36RF | SKU: 113-B08…" at bounding box center [1083, 257] width 2071 height 5093
type input "*****"
click button "submit" at bounding box center [793, 113] width 23 height 20
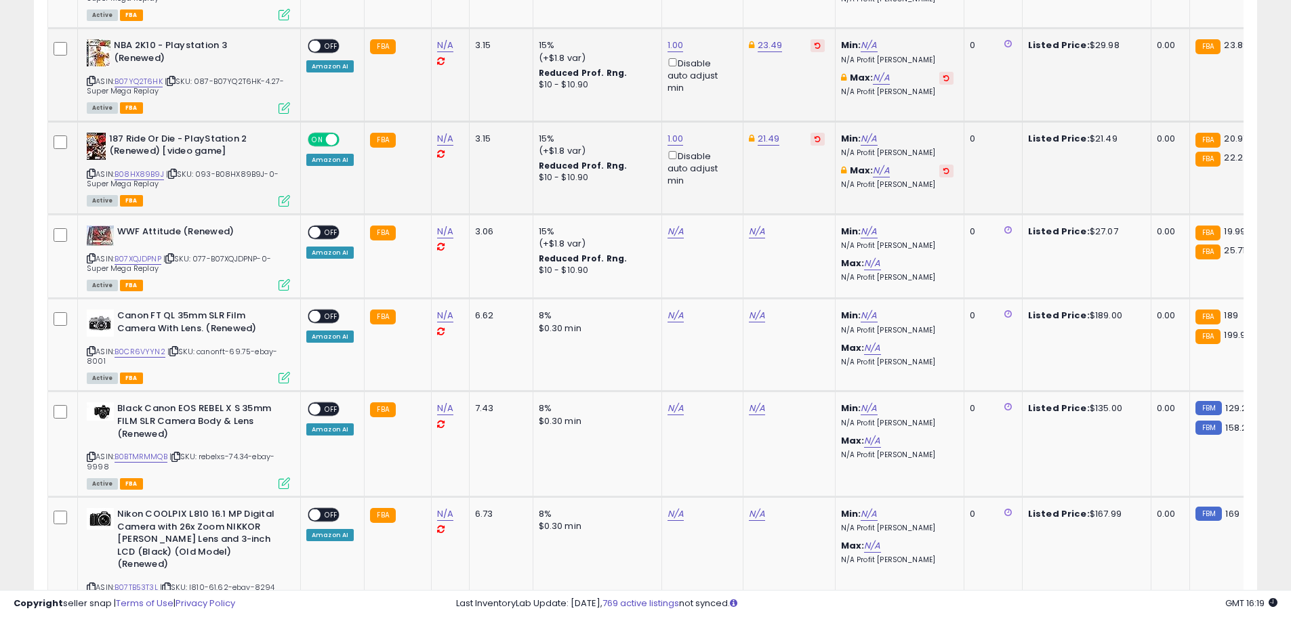
scroll to position [3136, 0]
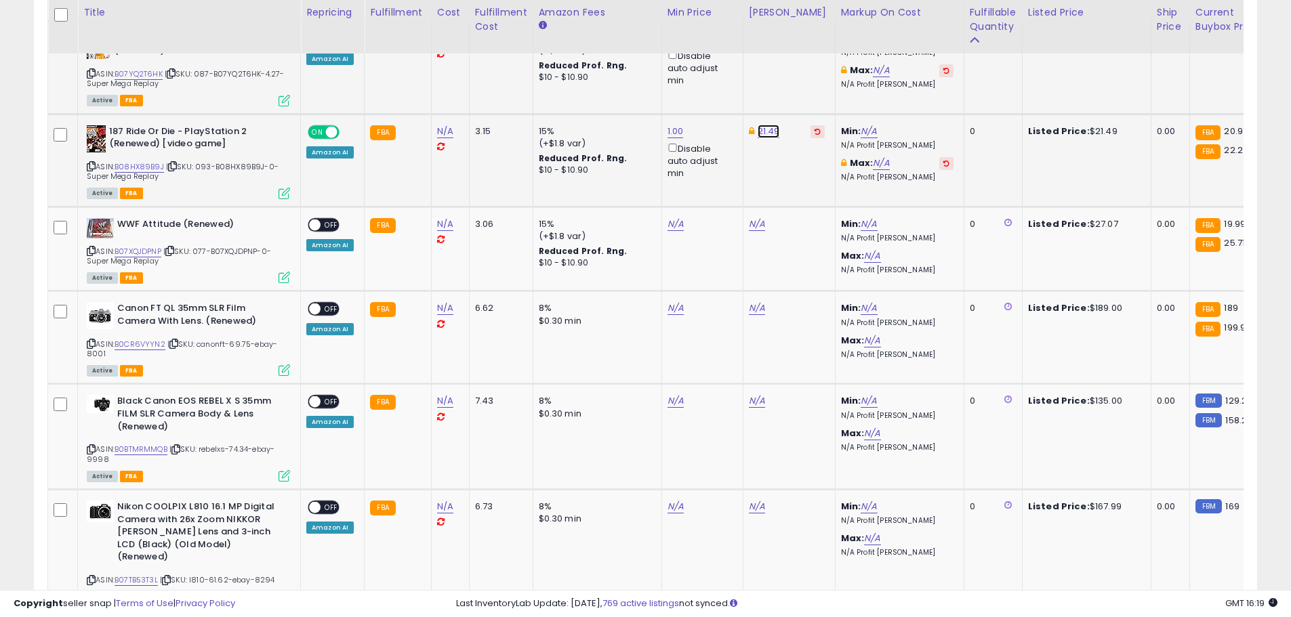
click at [764, 125] on link "21.49" at bounding box center [768, 132] width 22 height 14
drag, startPoint x: 723, startPoint y: 75, endPoint x: 650, endPoint y: 66, distance: 72.9
click at [649, 66] on tbody "Fracture - Playstation 3 (Renewed) [video game] ASIN: B0873Y36RF | SKU: 113-B08…" at bounding box center [1083, 121] width 2071 height 5093
type input "*****"
click button "submit" at bounding box center [801, 69] width 23 height 20
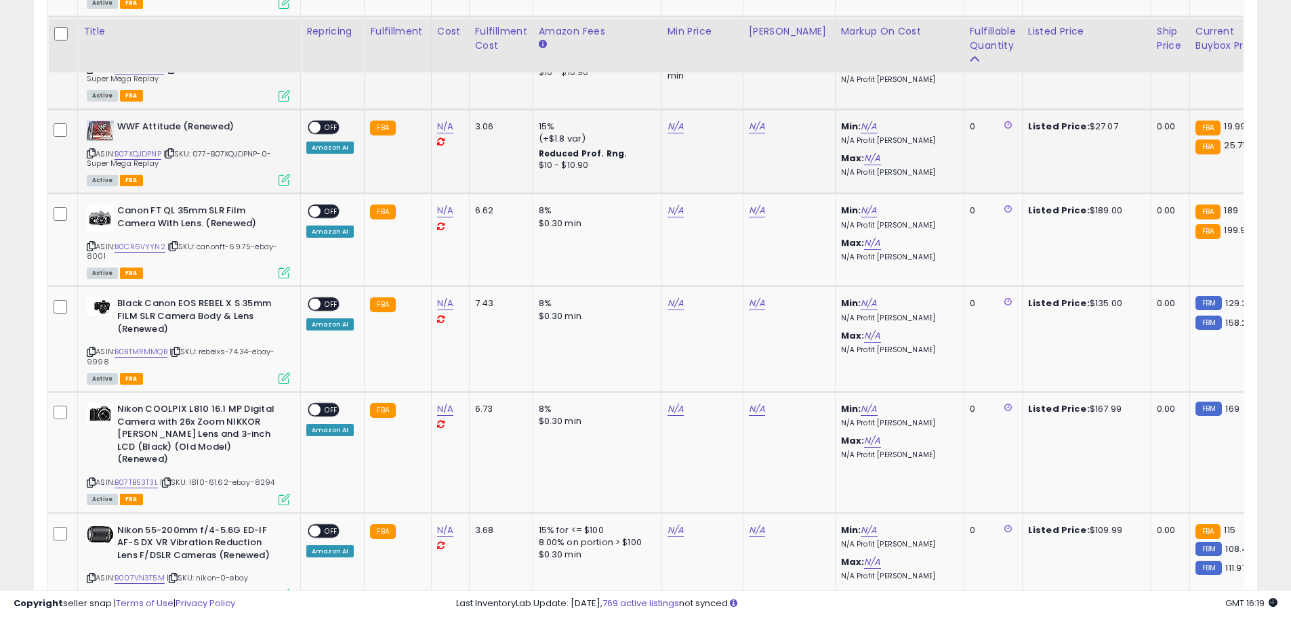
scroll to position [3272, 0]
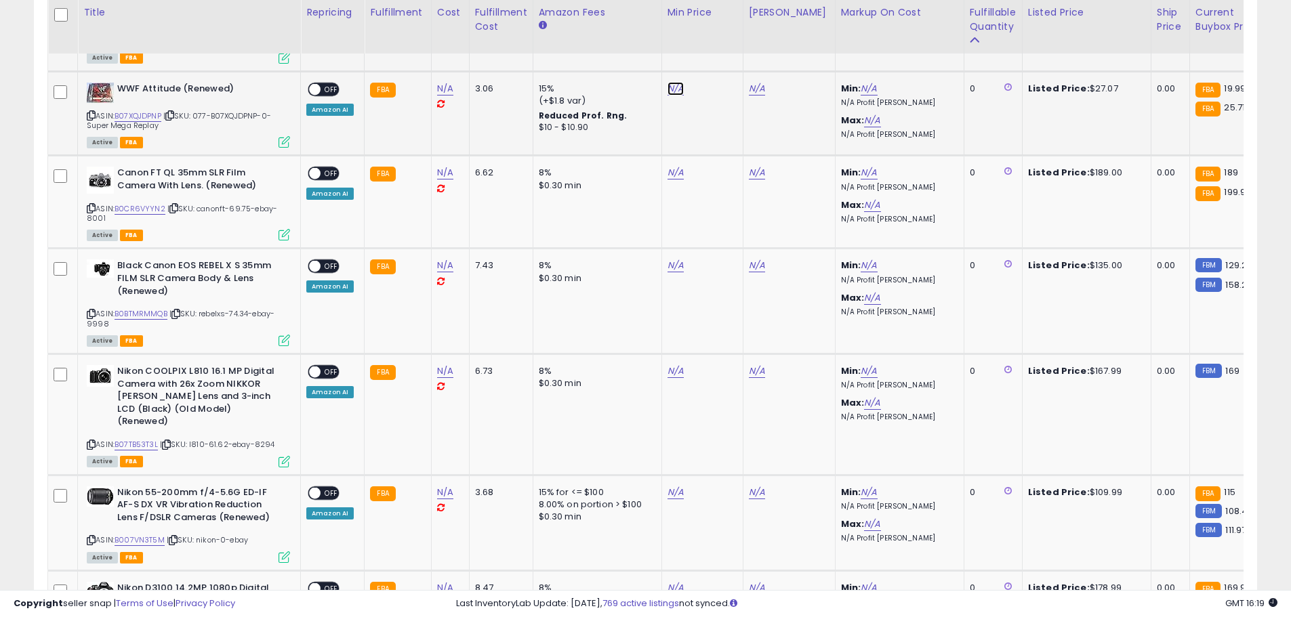
click at [675, 82] on link "N/A" at bounding box center [675, 89] width 16 height 14
click at [748, 33] on button "button" at bounding box center [736, 26] width 23 height 20
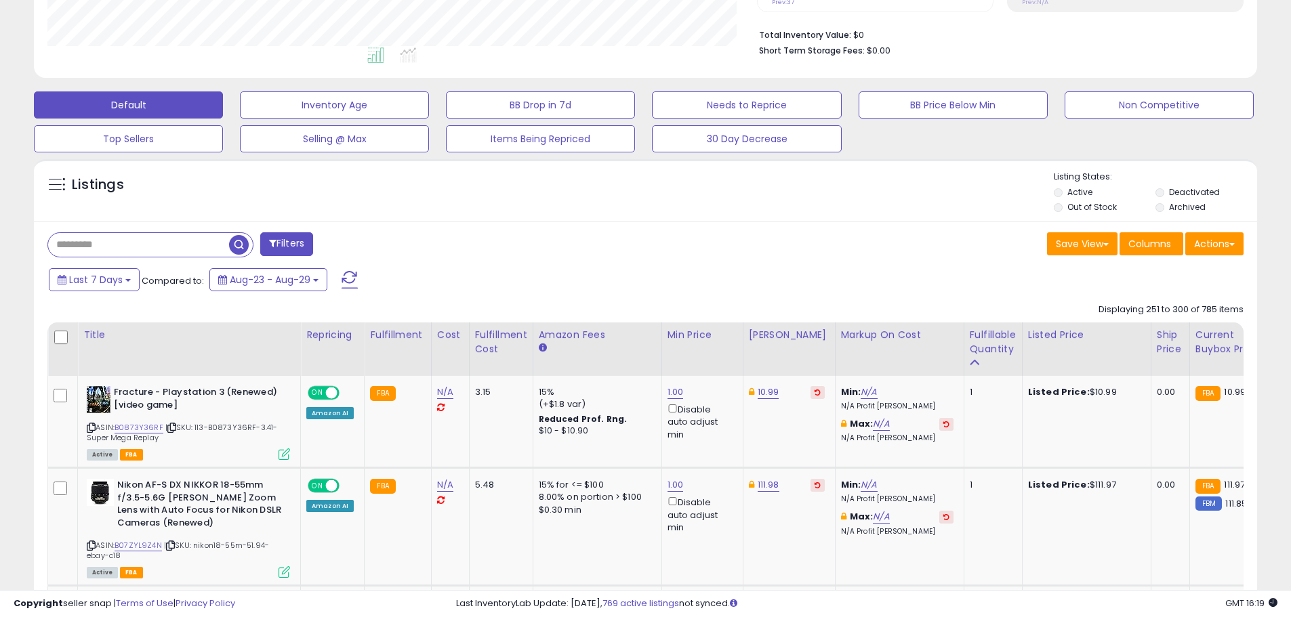
scroll to position [322, 0]
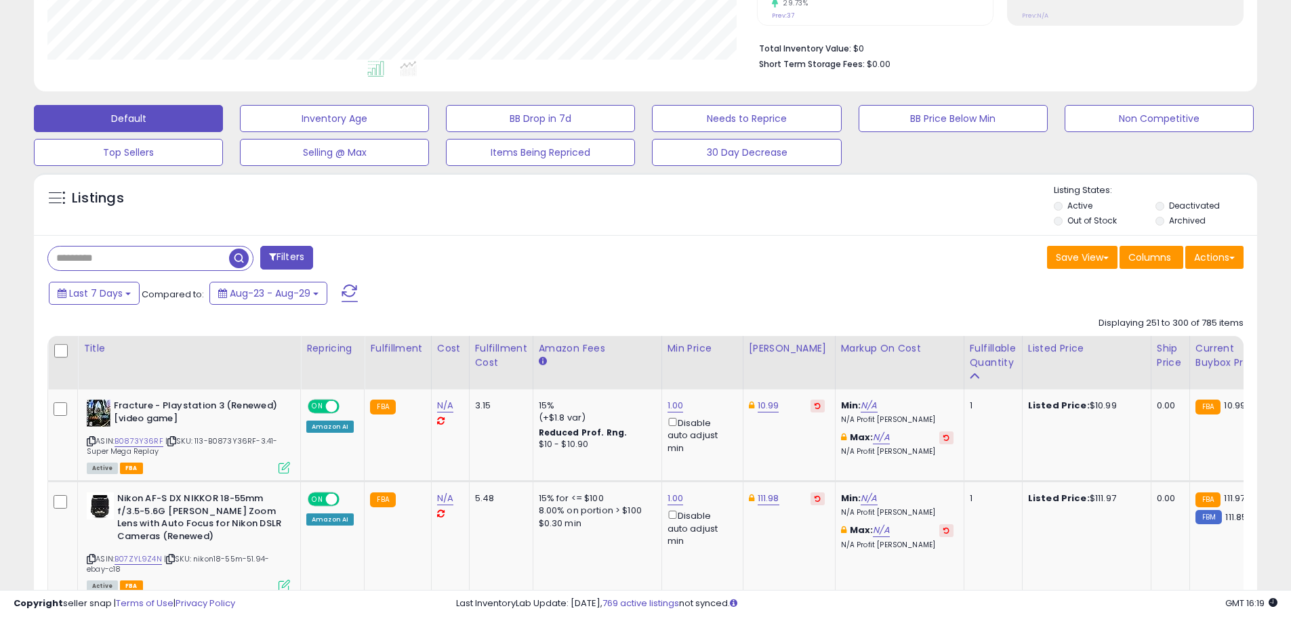
click at [167, 249] on input "text" at bounding box center [138, 259] width 181 height 24
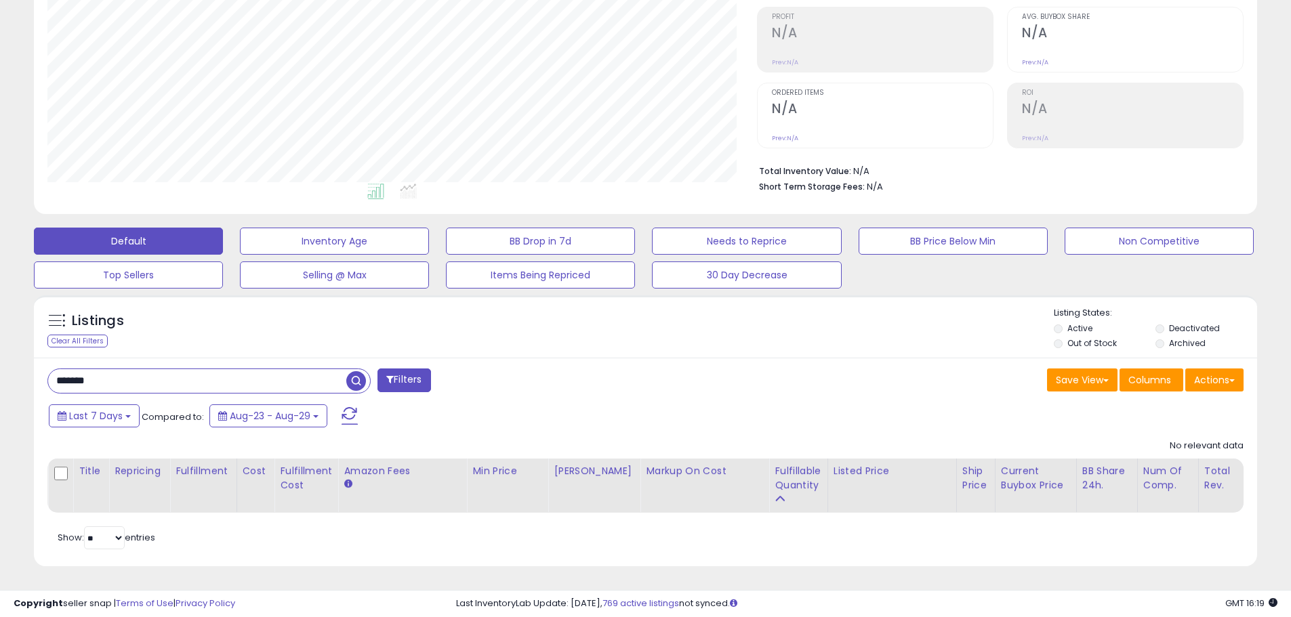
scroll to position [278, 709]
click at [96, 369] on input "*******" at bounding box center [197, 381] width 298 height 24
type input "******"
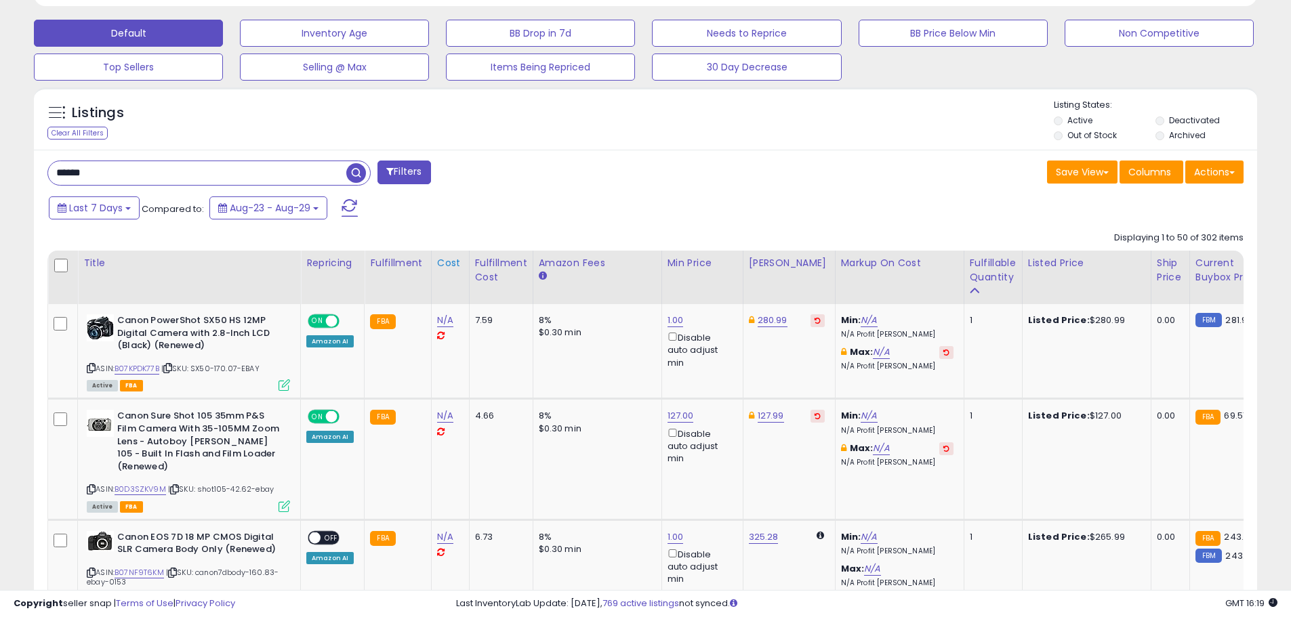
scroll to position [480, 0]
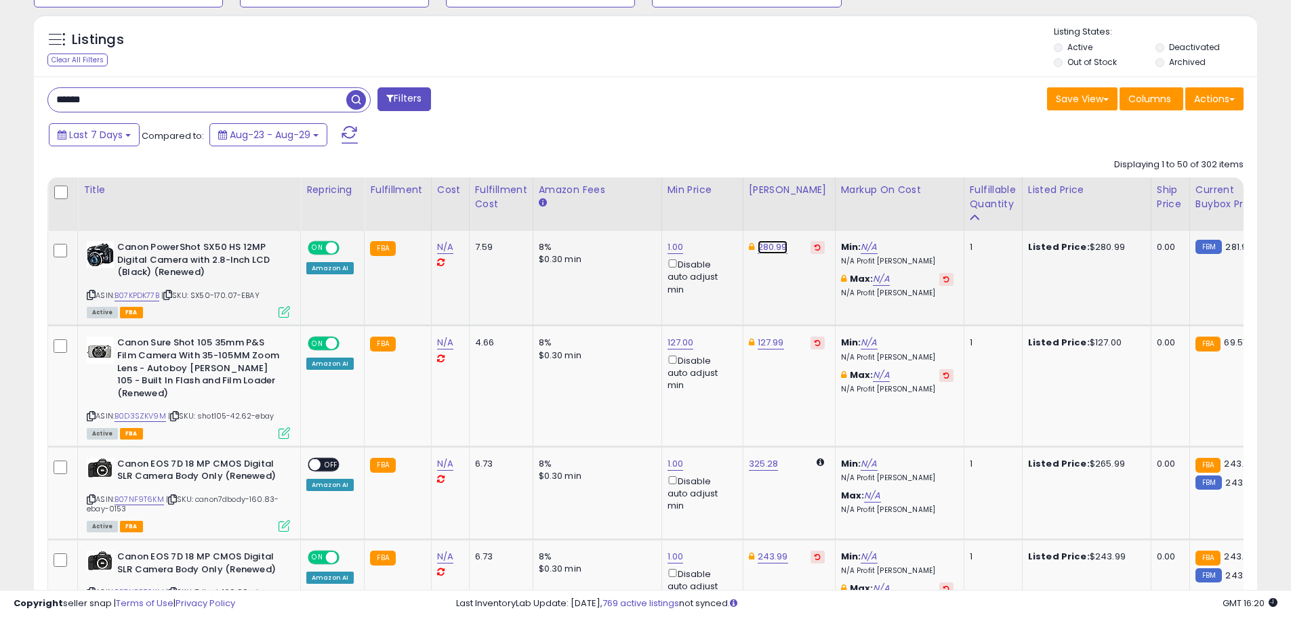
click at [772, 246] on link "280.99" at bounding box center [772, 248] width 30 height 14
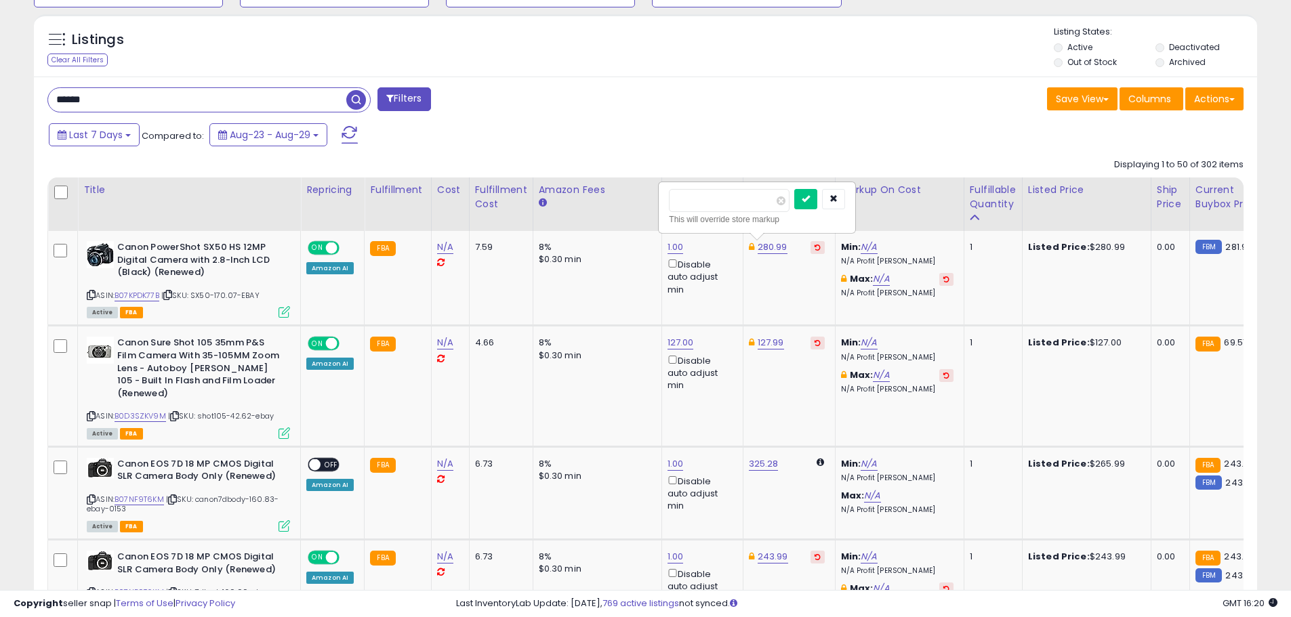
drag, startPoint x: 707, startPoint y: 201, endPoint x: 642, endPoint y: 201, distance: 65.0
type input "******"
click button "submit" at bounding box center [805, 199] width 23 height 20
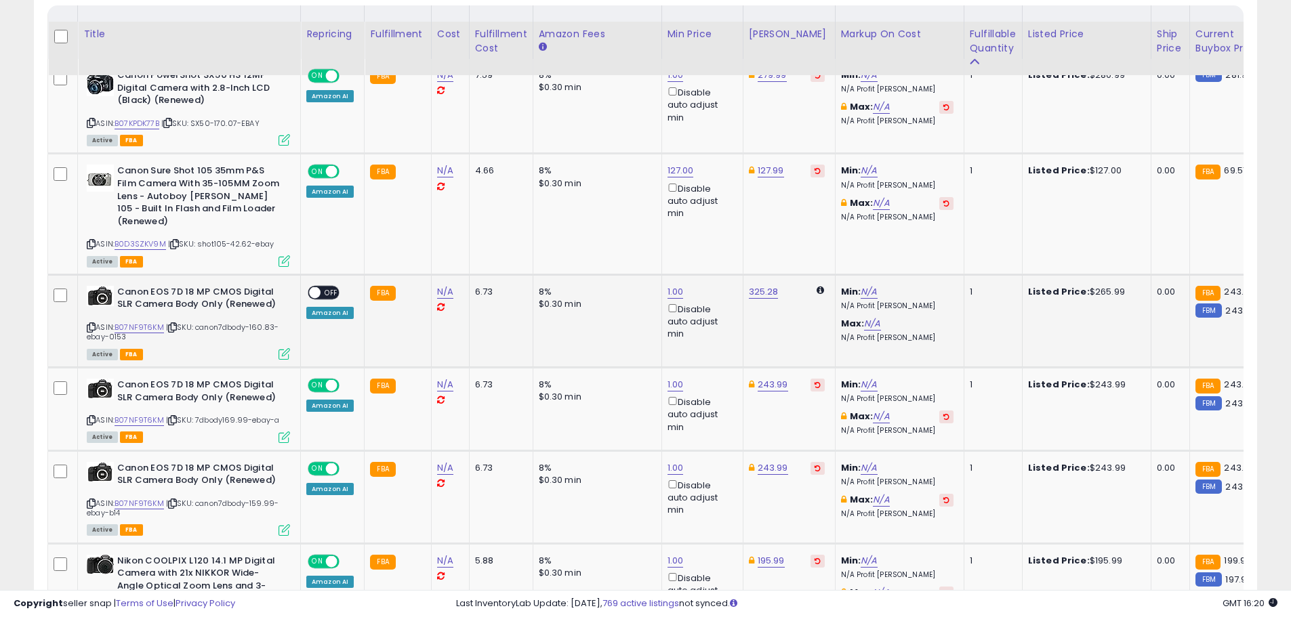
scroll to position [684, 0]
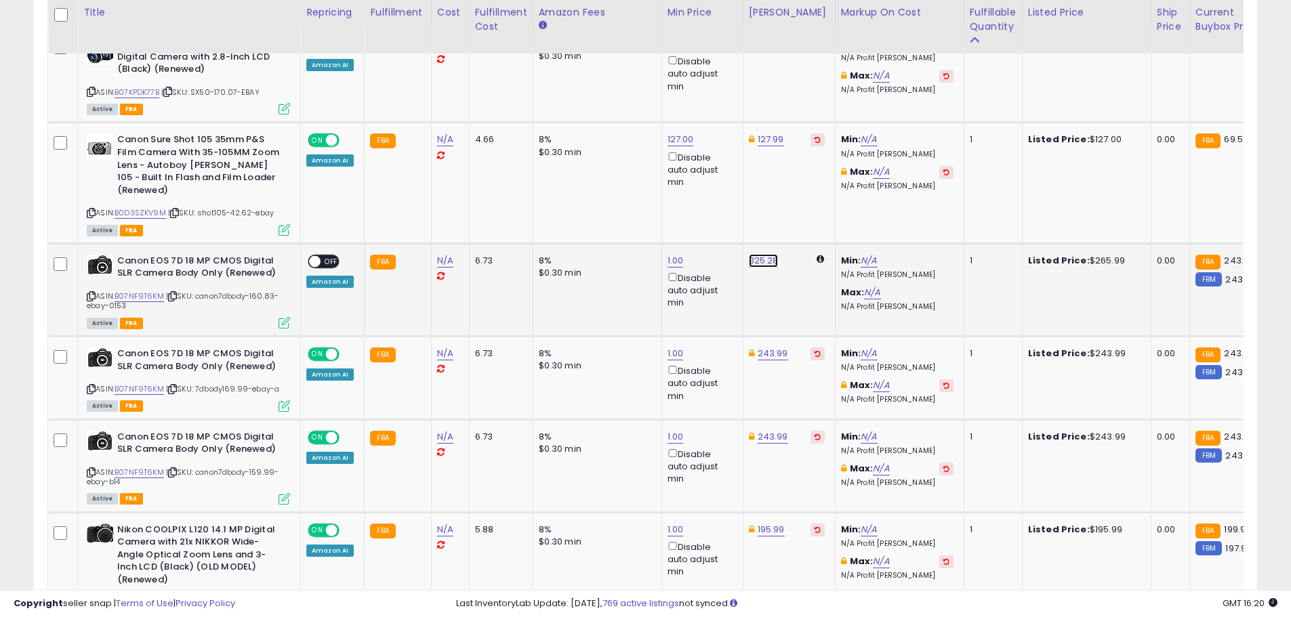
click at [756, 254] on link "325.28" at bounding box center [764, 261] width 30 height 14
drag, startPoint x: 715, startPoint y: 203, endPoint x: 660, endPoint y: 200, distance: 55.6
click at [660, 200] on input "******" at bounding box center [719, 201] width 121 height 23
type input "******"
click at [800, 201] on icon "submit" at bounding box center [796, 199] width 8 height 8
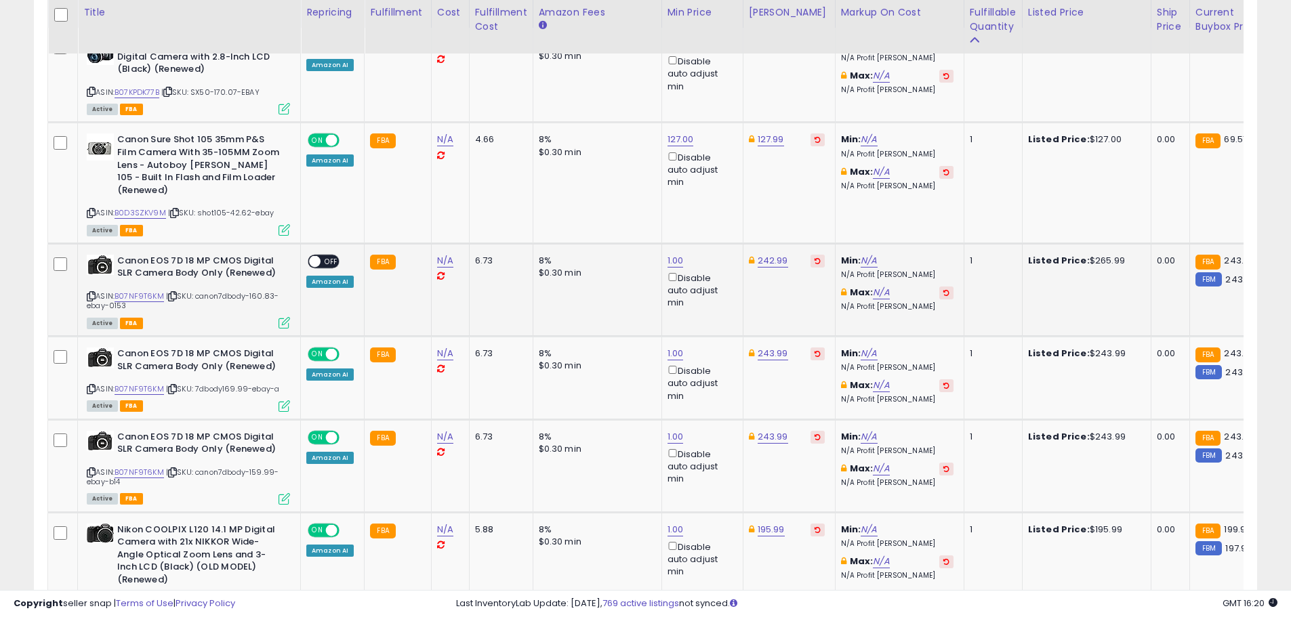
click at [325, 256] on span "OFF" at bounding box center [331, 262] width 22 height 12
click at [766, 347] on link "243.99" at bounding box center [772, 354] width 30 height 14
drag, startPoint x: 714, startPoint y: 296, endPoint x: 688, endPoint y: 293, distance: 26.0
click at [688, 293] on input "******" at bounding box center [729, 294] width 121 height 23
type input "******"
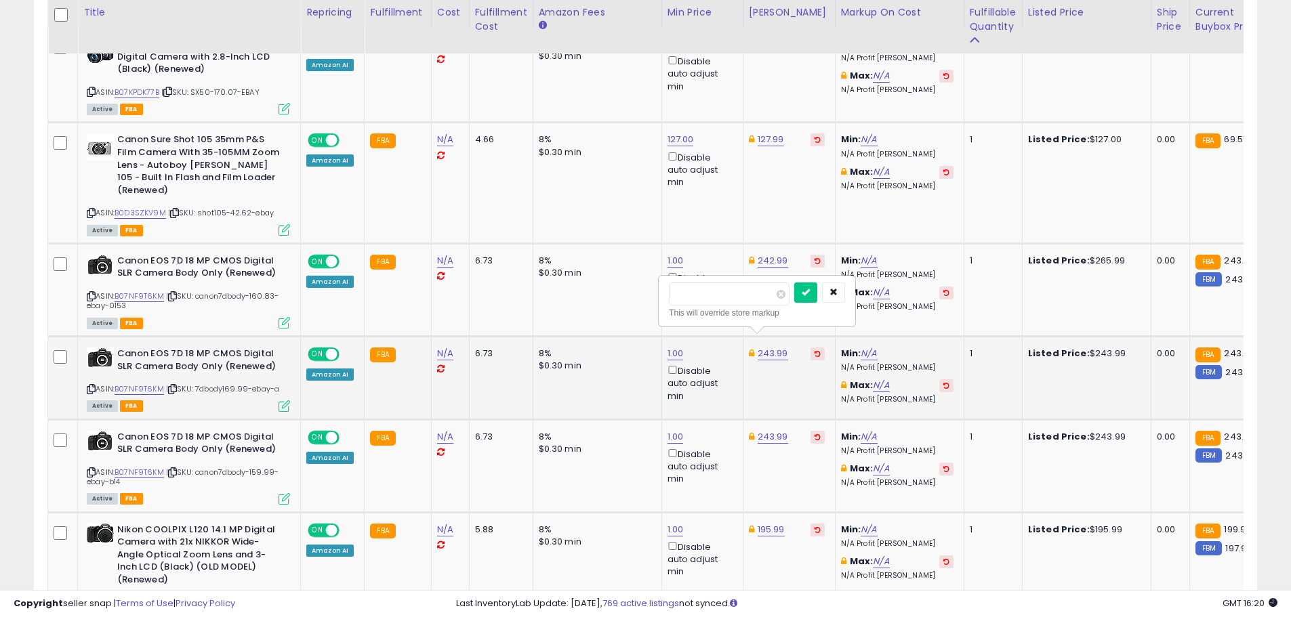
click button "submit" at bounding box center [805, 293] width 23 height 20
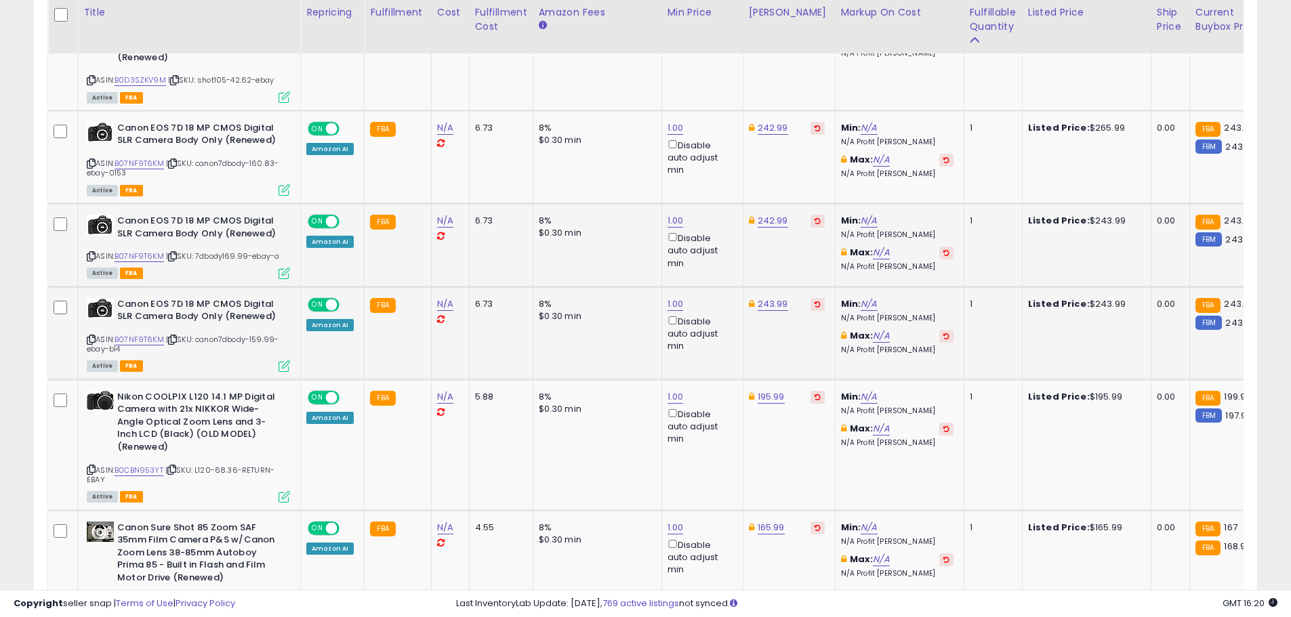
scroll to position [819, 0]
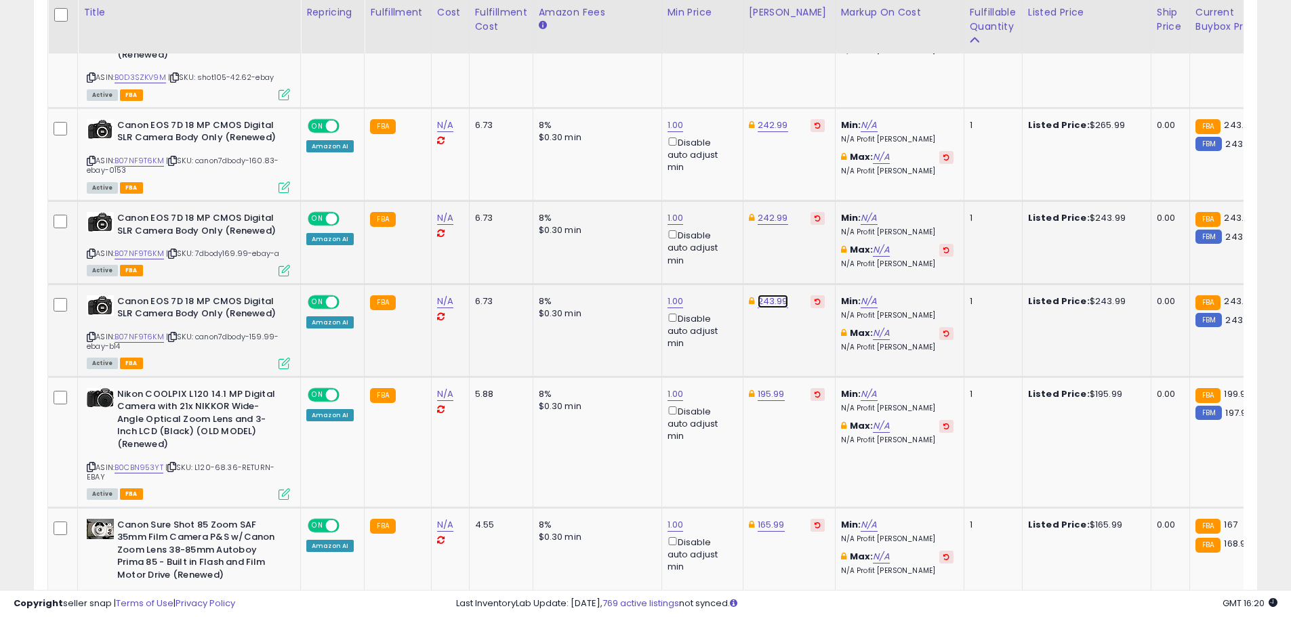
click at [772, 295] on link "243.99" at bounding box center [772, 302] width 30 height 14
type input "******"
click button "submit" at bounding box center [805, 240] width 23 height 20
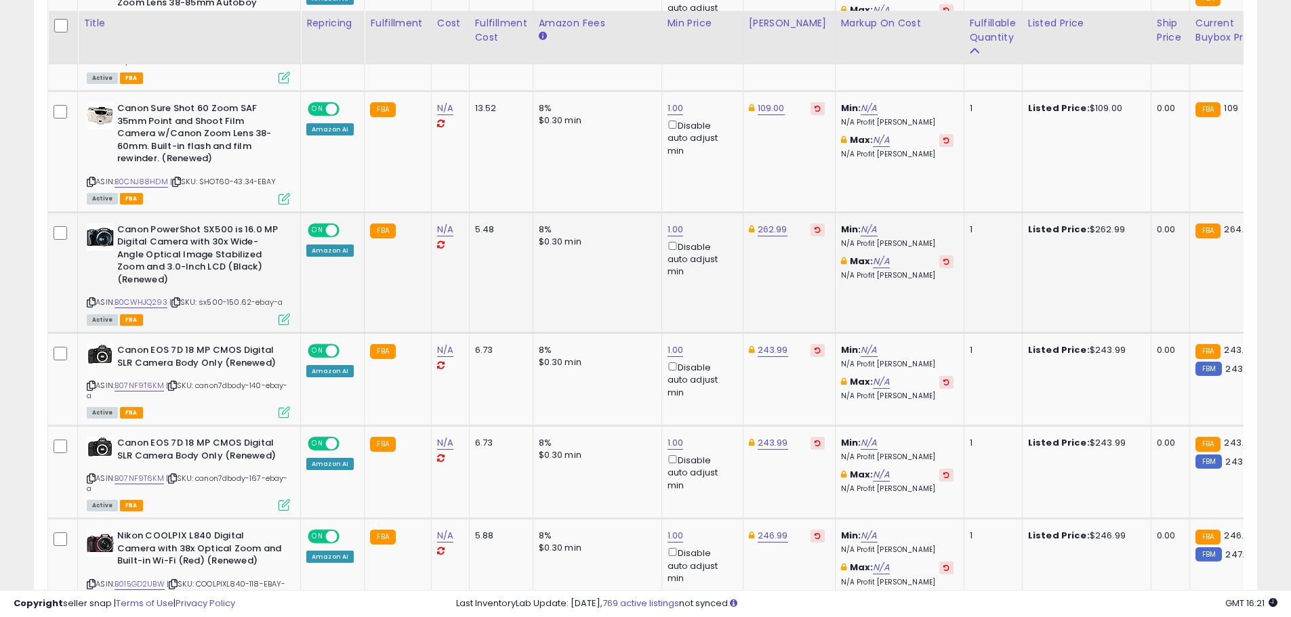
scroll to position [1632, 0]
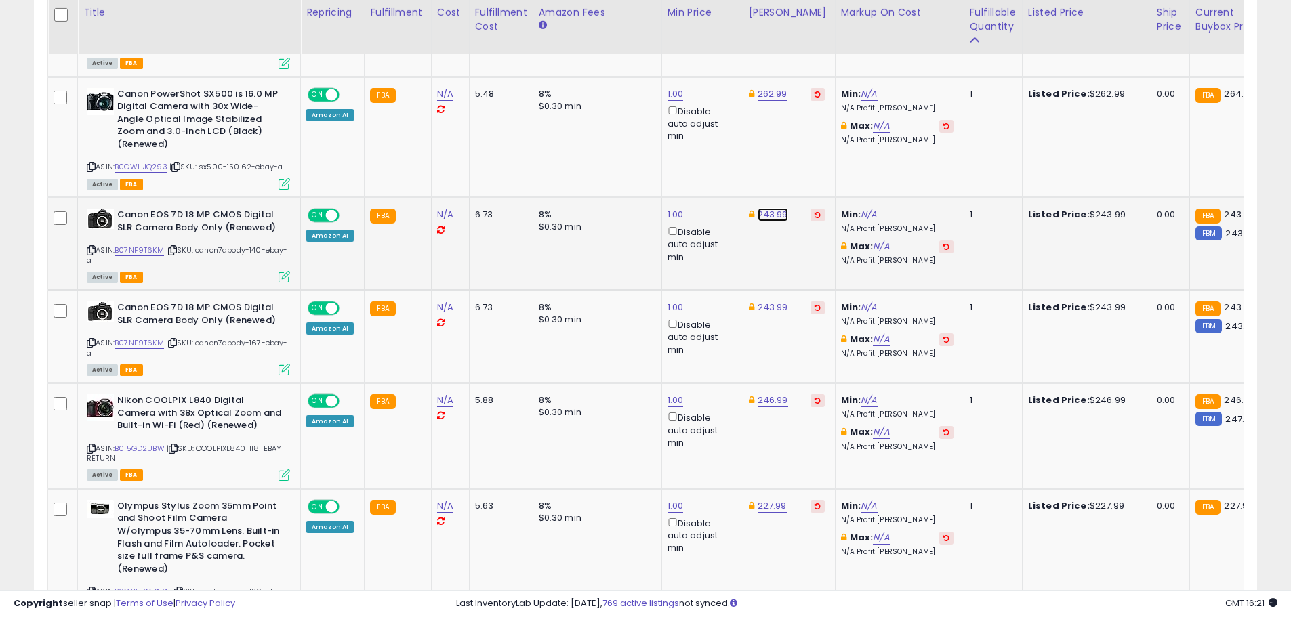
click at [771, 208] on link "243.99" at bounding box center [772, 215] width 30 height 14
click at [690, 155] on input "******" at bounding box center [729, 155] width 121 height 23
click at [692, 152] on input "******" at bounding box center [729, 155] width 121 height 23
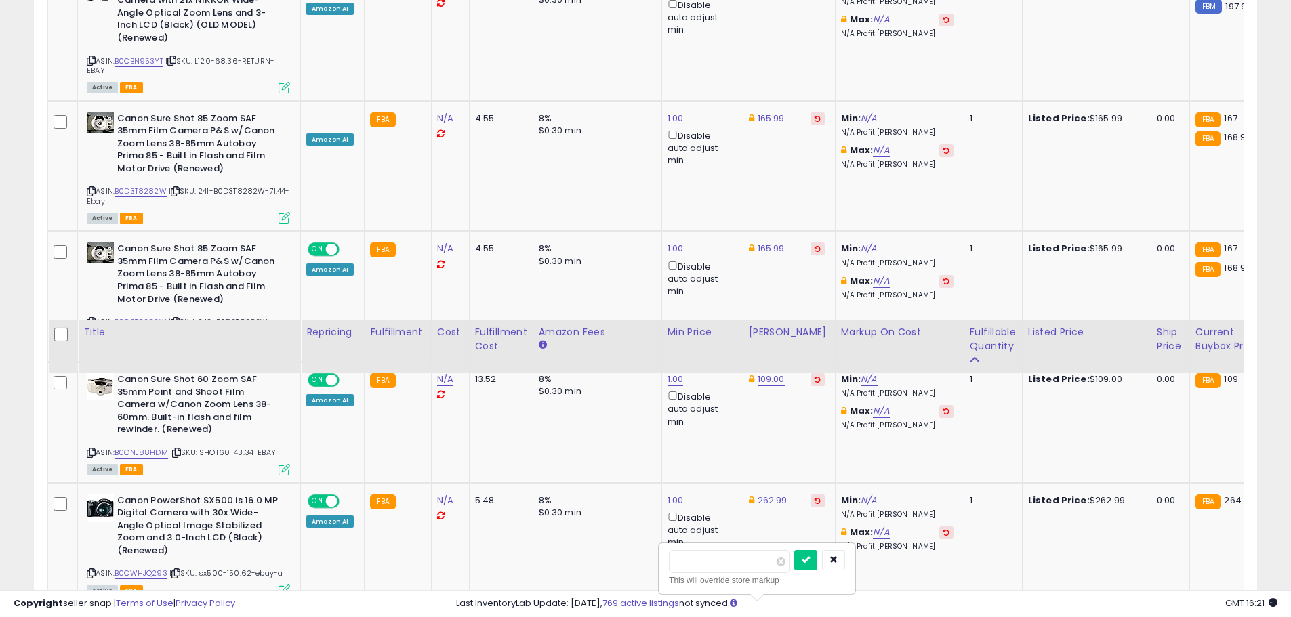
scroll to position [1700, 0]
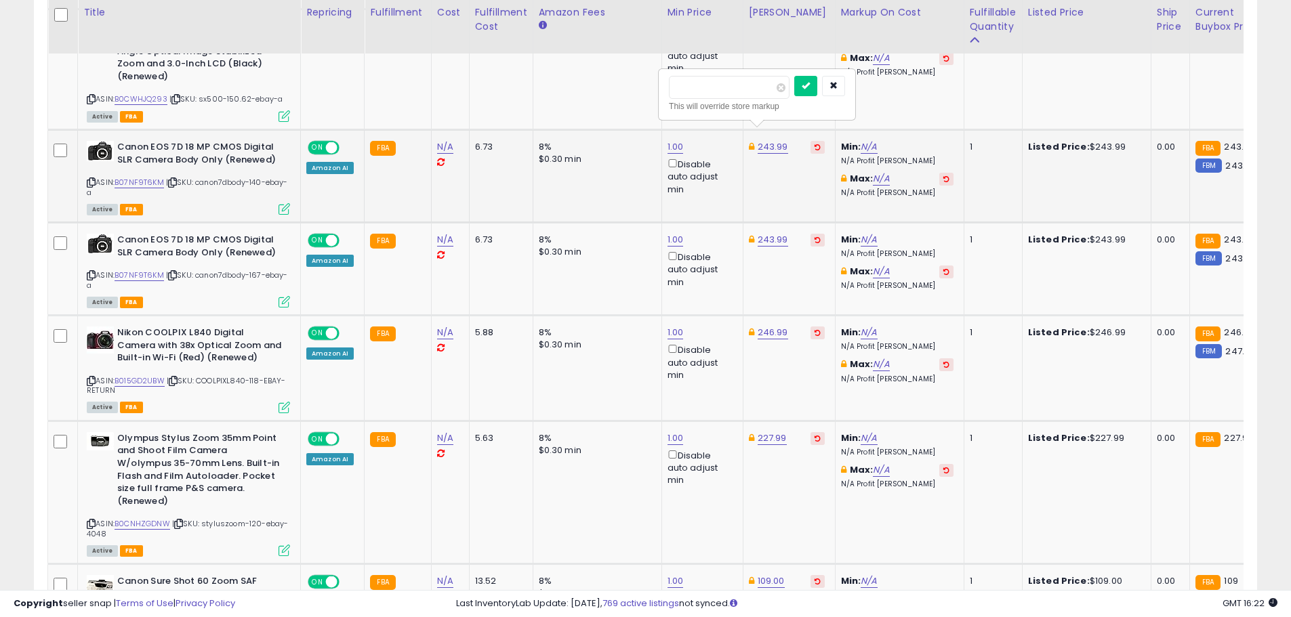
type input "******"
click button "submit" at bounding box center [805, 86] width 23 height 20
click at [772, 223] on td "243.99" at bounding box center [789, 269] width 92 height 93
click at [771, 233] on link "243.99" at bounding box center [772, 240] width 30 height 14
click at [692, 180] on input "******" at bounding box center [729, 180] width 121 height 23
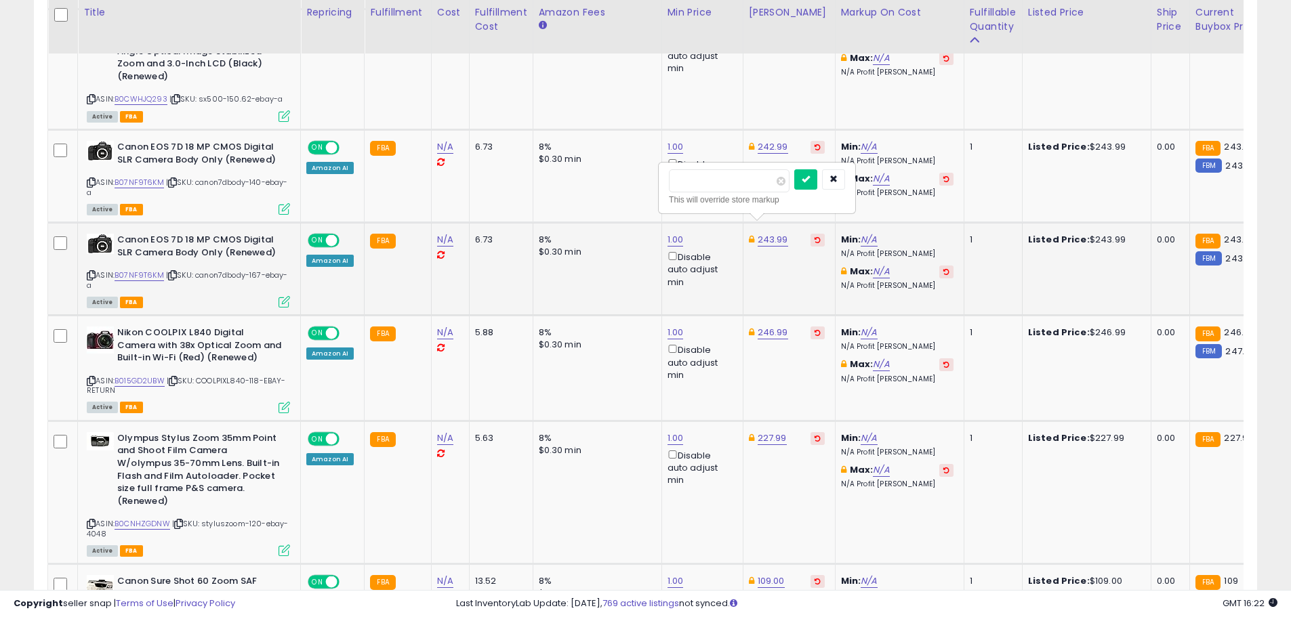
type input "******"
click button "submit" at bounding box center [805, 179] width 23 height 20
click at [764, 326] on link "246.99" at bounding box center [772, 333] width 30 height 14
click at [845, 271] on button "button" at bounding box center [833, 272] width 23 height 20
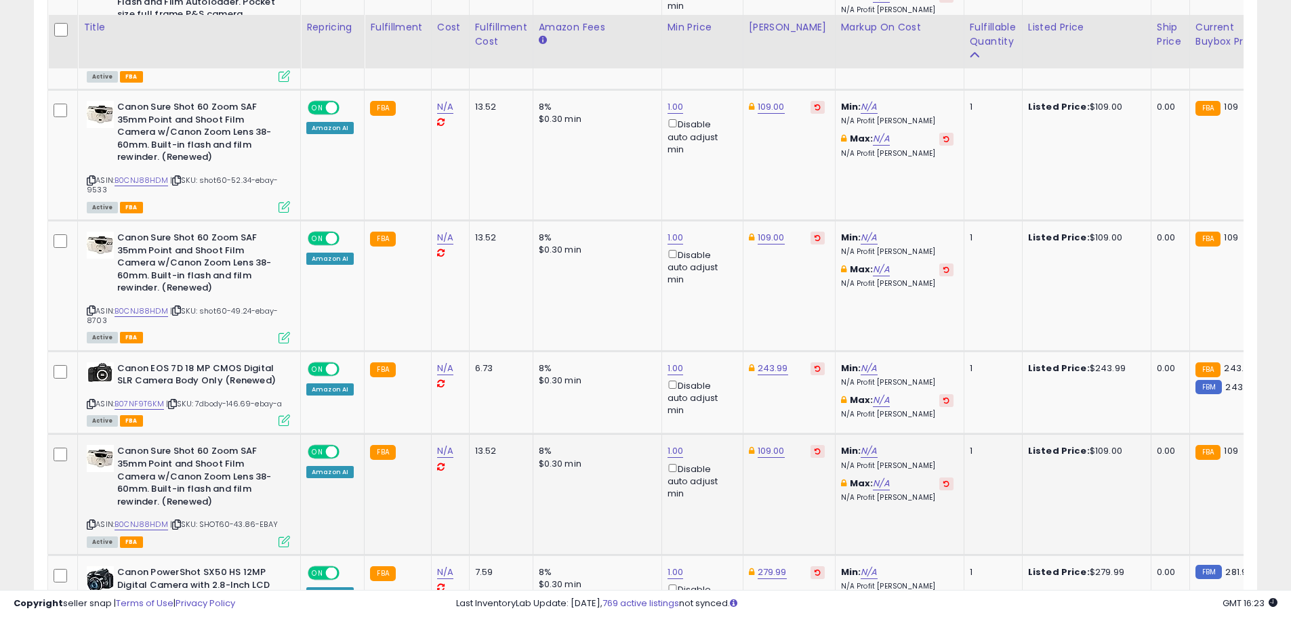
scroll to position [2310, 0]
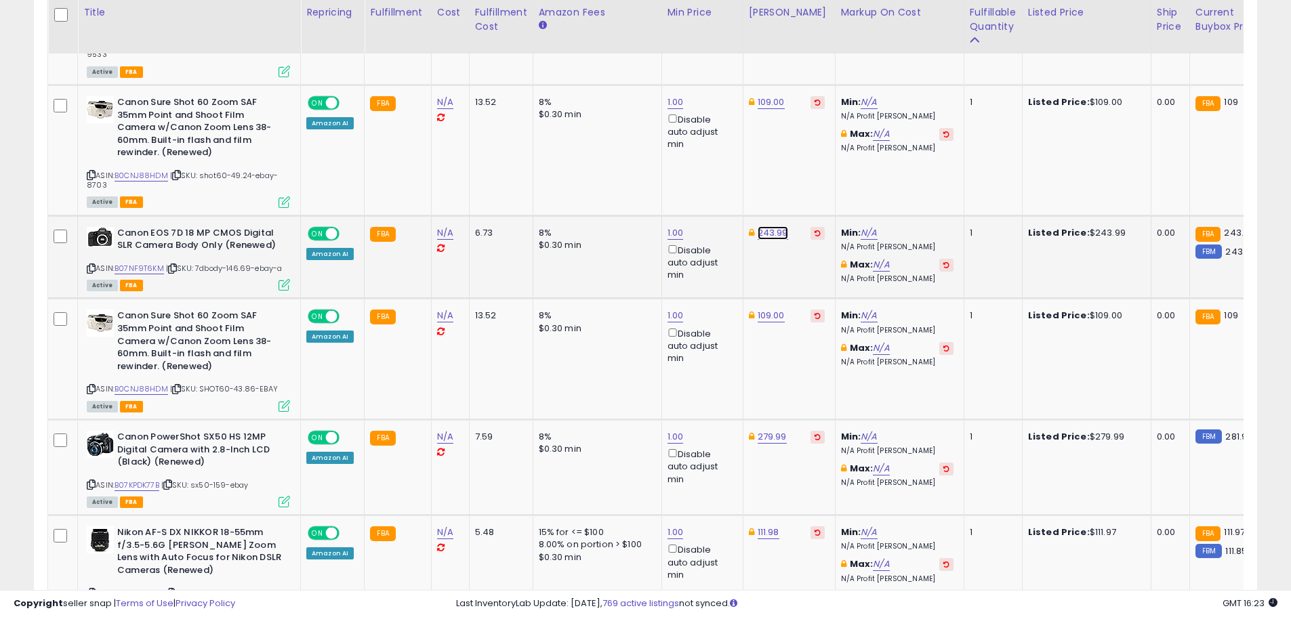
click at [776, 226] on link "243.99" at bounding box center [772, 233] width 30 height 14
click at [691, 162] on input "******" at bounding box center [729, 161] width 121 height 23
click at [692, 164] on input "******" at bounding box center [729, 161] width 121 height 23
type input "******"
click button "submit" at bounding box center [805, 160] width 23 height 20
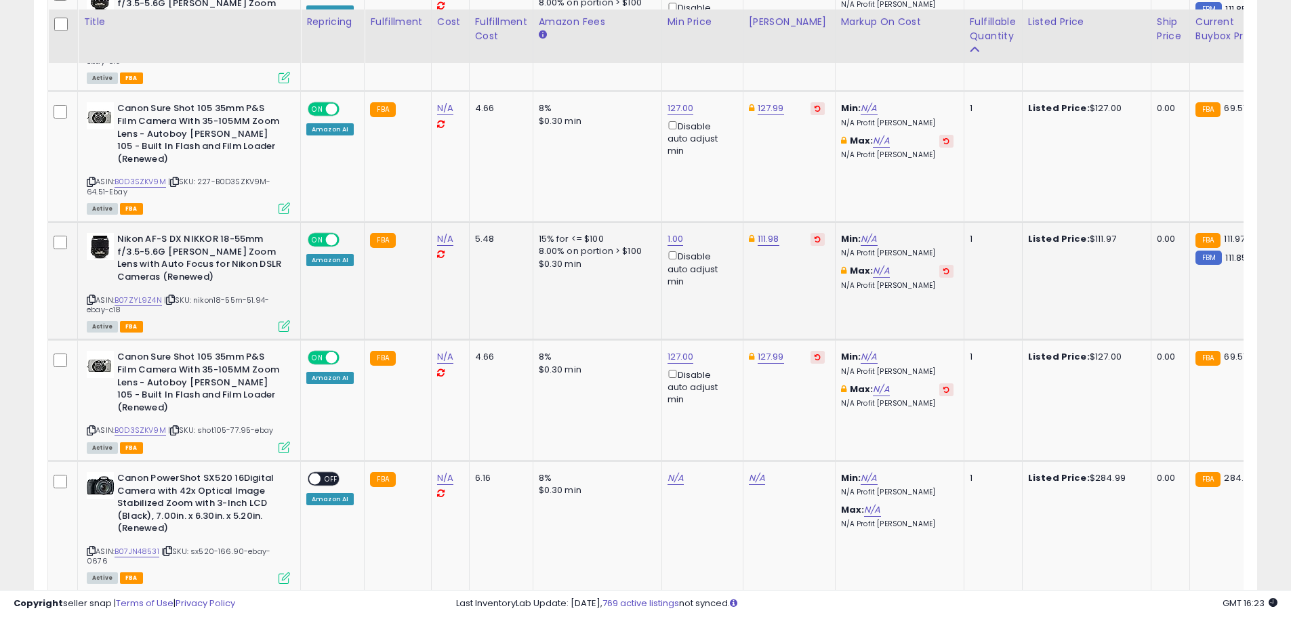
scroll to position [3055, 0]
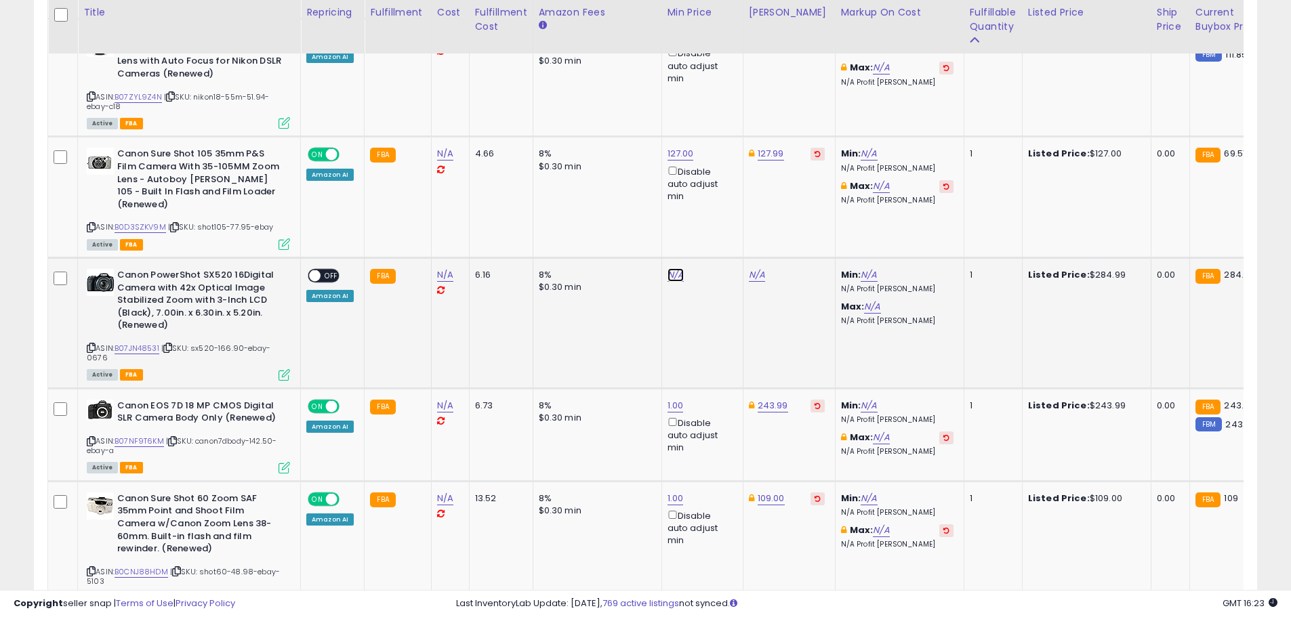
click at [675, 268] on link "N/A" at bounding box center [675, 275] width 16 height 14
type input "*"
click at [720, 176] on button "submit" at bounding box center [708, 177] width 23 height 20
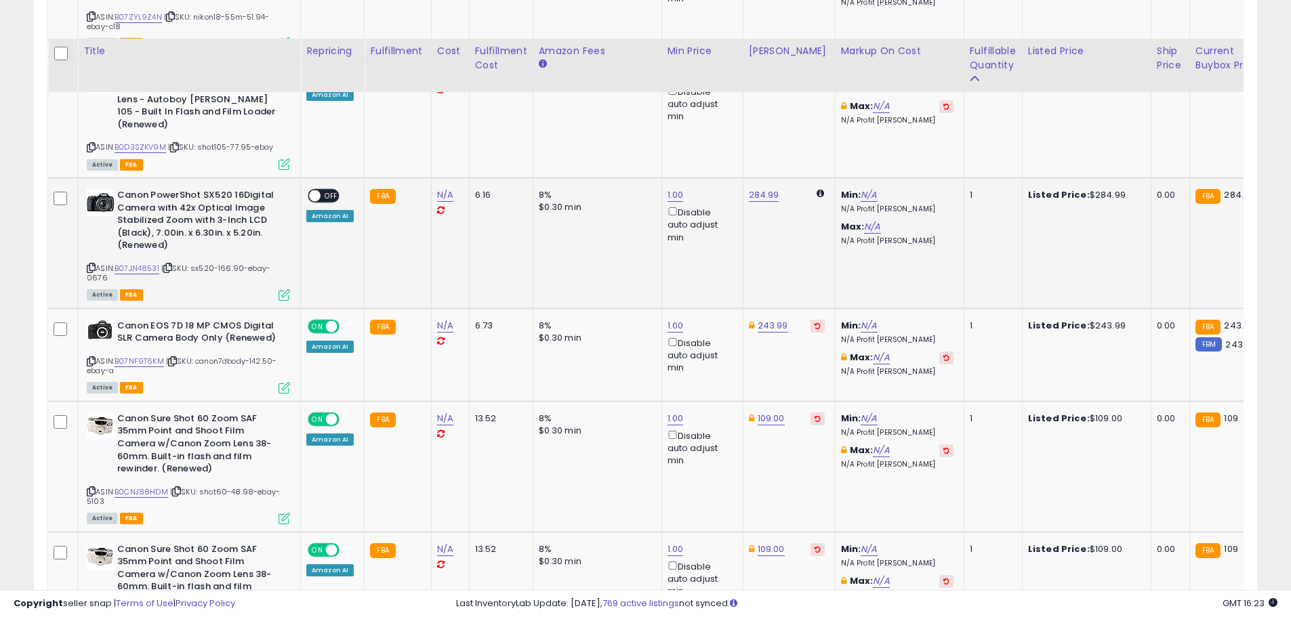
scroll to position [3121, 0]
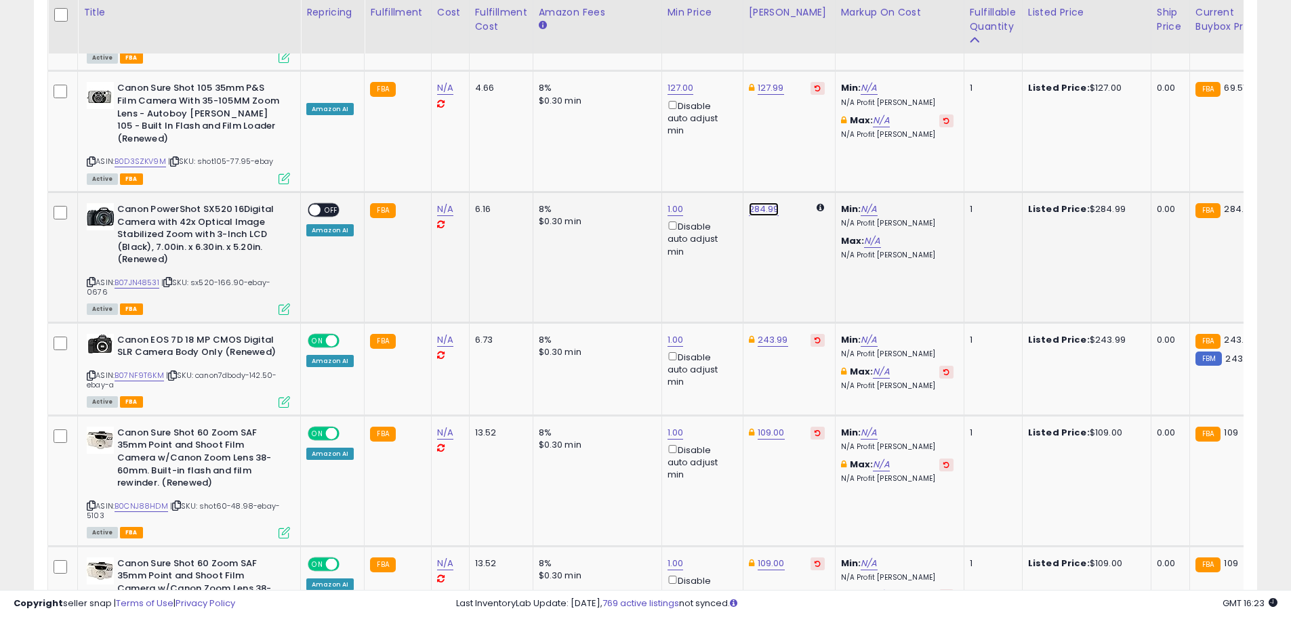
click at [749, 203] on link "284.99" at bounding box center [764, 210] width 30 height 14
drag, startPoint x: 679, startPoint y: 115, endPoint x: 669, endPoint y: 114, distance: 9.6
click at [669, 114] on input "******" at bounding box center [720, 112] width 121 height 23
type input "******"
click button "submit" at bounding box center [796, 111] width 23 height 20
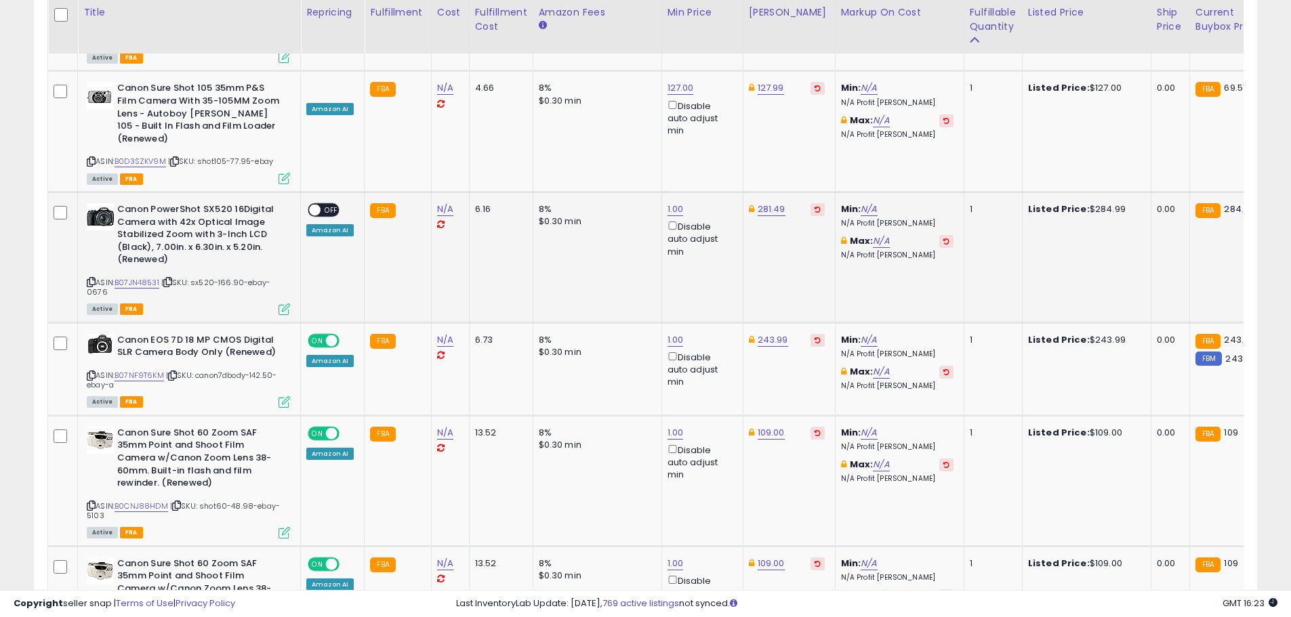
click at [335, 205] on span "OFF" at bounding box center [331, 211] width 22 height 12
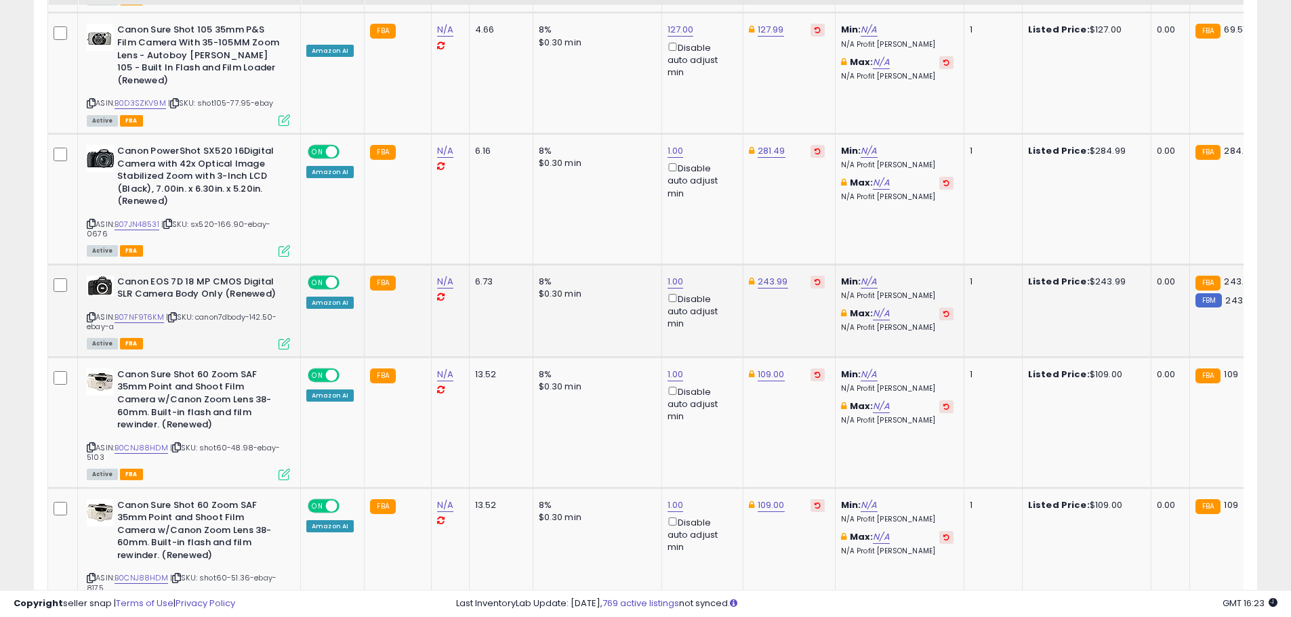
scroll to position [3188, 0]
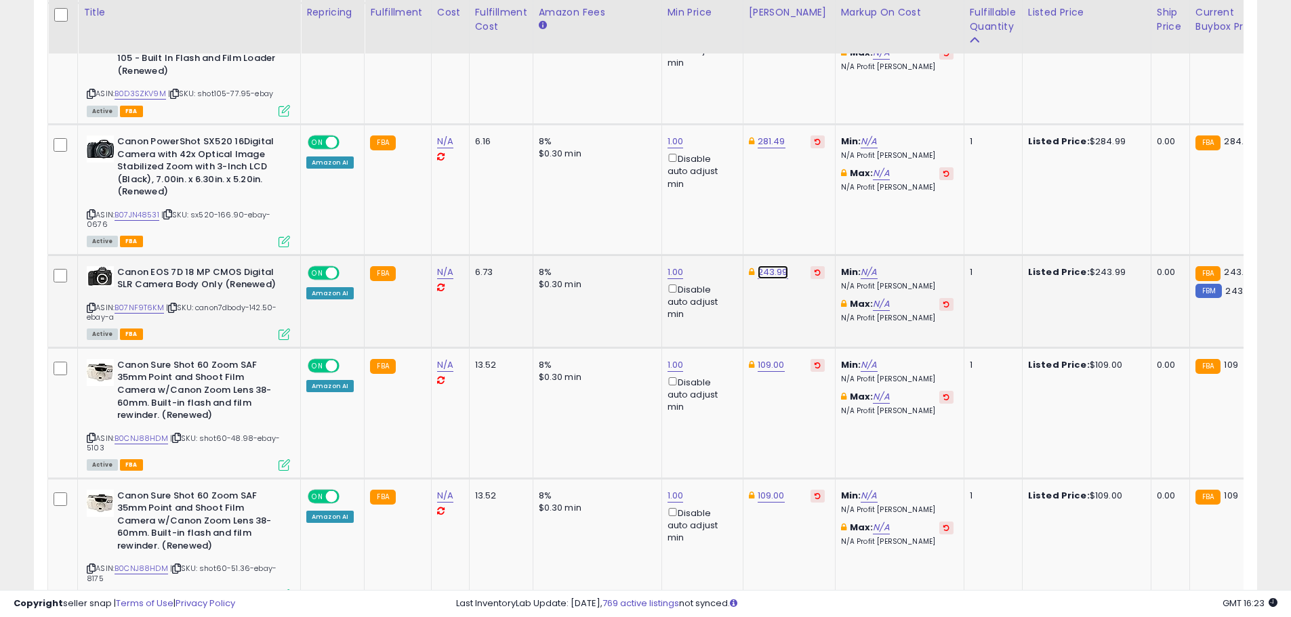
click at [759, 266] on link "243.99" at bounding box center [772, 273] width 30 height 14
click at [689, 165] on input "******" at bounding box center [729, 165] width 121 height 23
click at [693, 165] on input "******" at bounding box center [729, 165] width 121 height 23
type input "******"
click button "submit" at bounding box center [805, 164] width 23 height 20
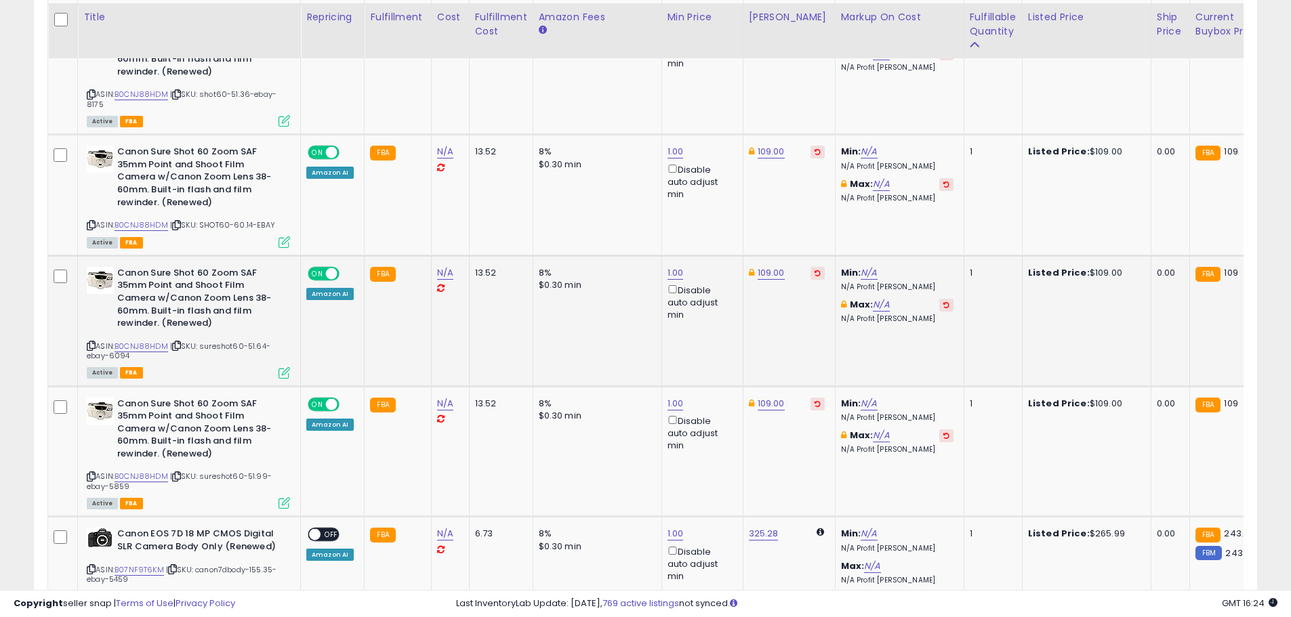
scroll to position [3798, 0]
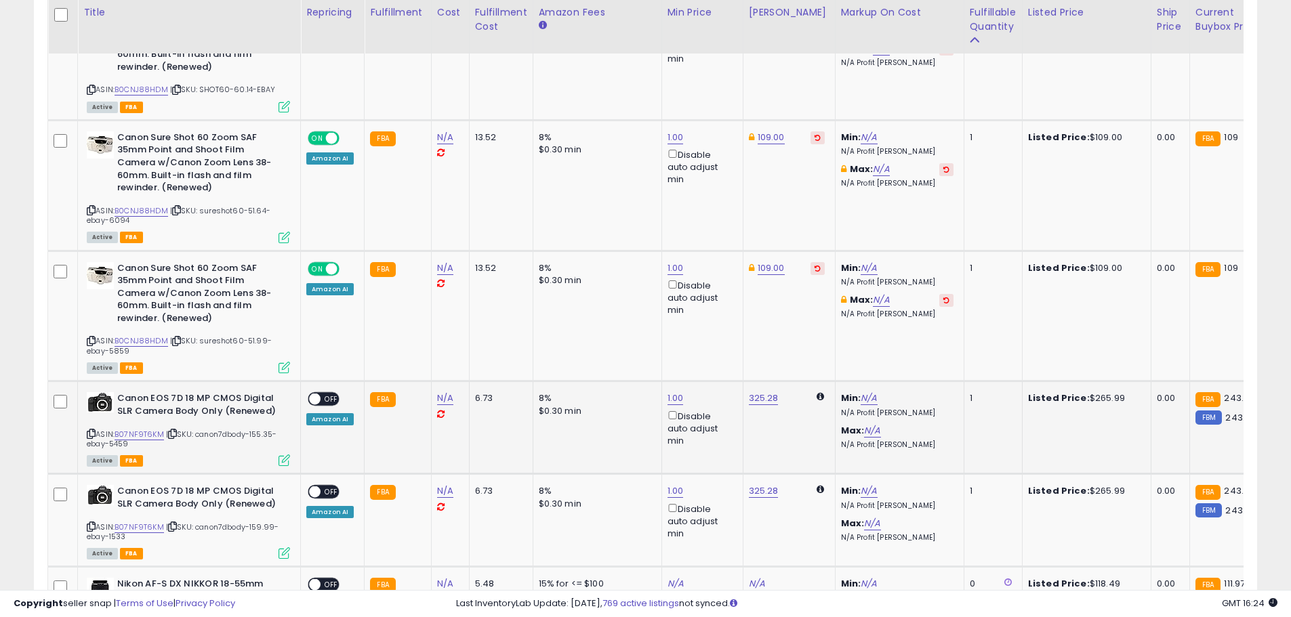
click at [761, 381] on td "325.28" at bounding box center [789, 427] width 92 height 93
click at [755, 392] on link "325.28" at bounding box center [764, 399] width 30 height 14
drag, startPoint x: 705, startPoint y: 291, endPoint x: 655, endPoint y: 290, distance: 49.5
click at [655, 290] on div "****** This will override store markup" at bounding box center [747, 298] width 195 height 49
type input "******"
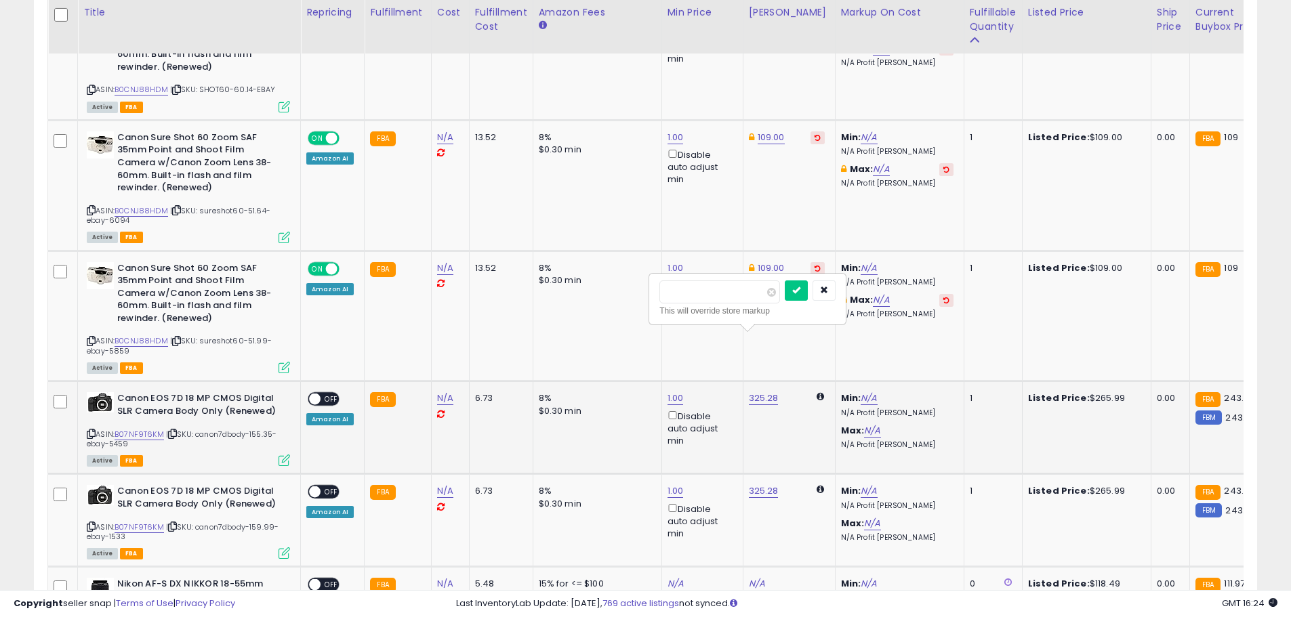
click button "submit" at bounding box center [796, 290] width 23 height 20
click at [333, 394] on span "OFF" at bounding box center [331, 400] width 22 height 12
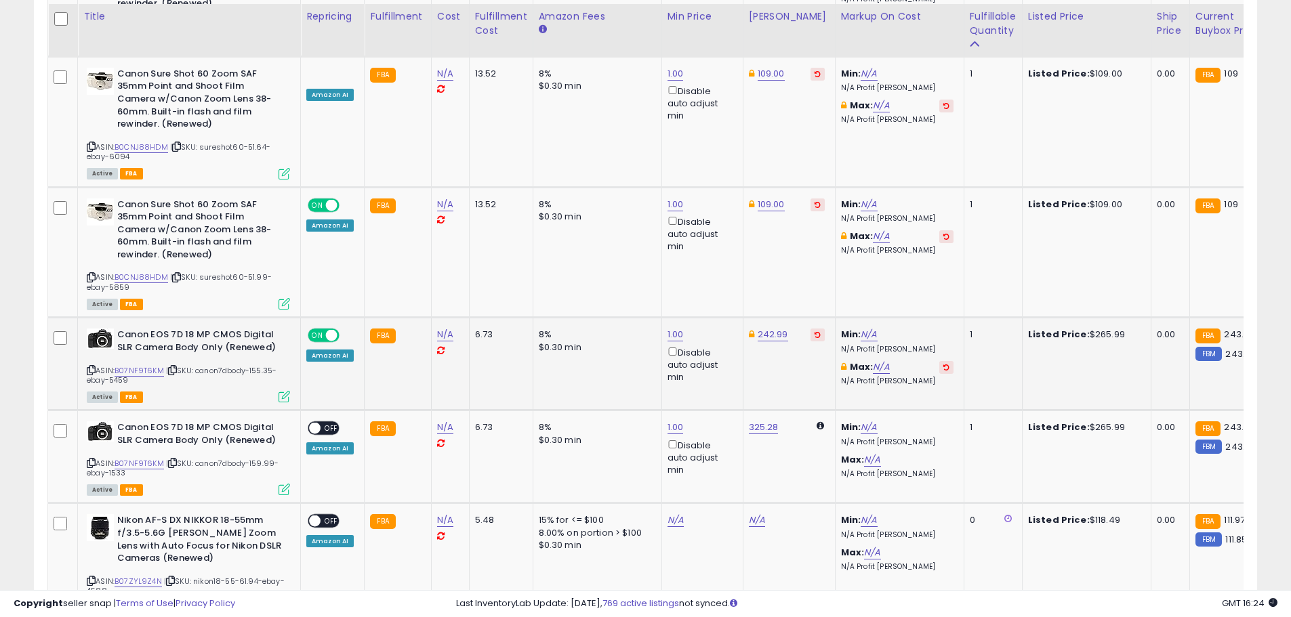
scroll to position [3866, 0]
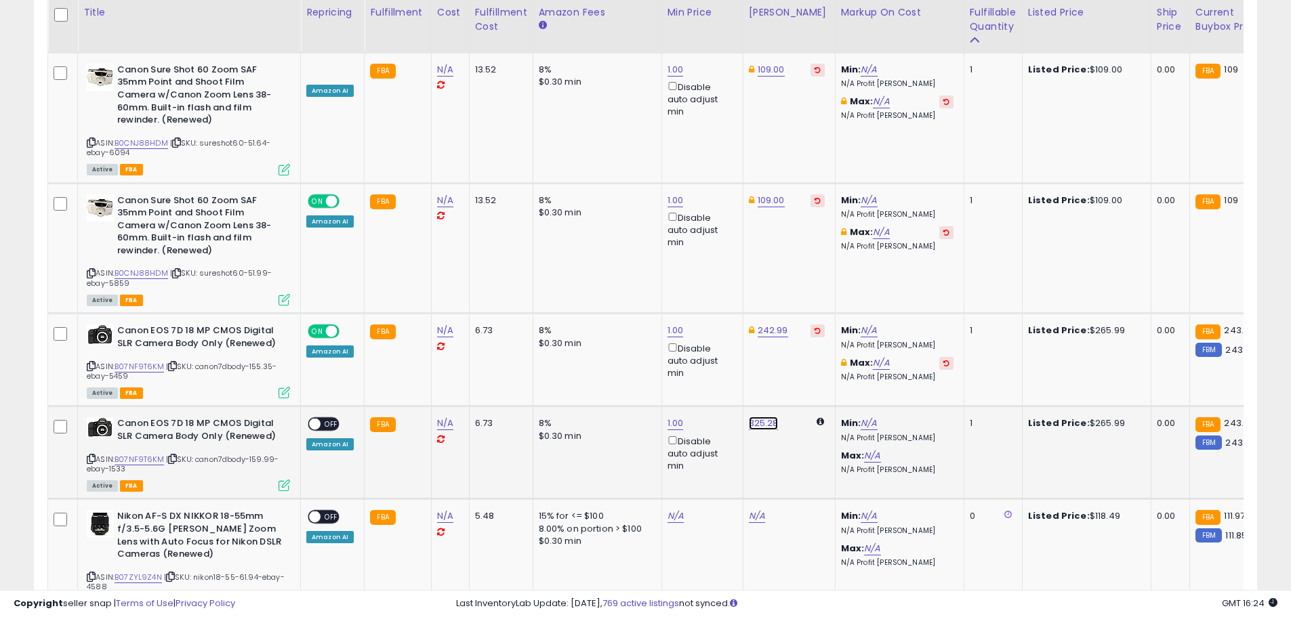
click at [751, 417] on link "325.28" at bounding box center [764, 424] width 30 height 14
drag, startPoint x: 716, startPoint y: 312, endPoint x: 615, endPoint y: 314, distance: 101.0
type input "******"
click button "submit" at bounding box center [796, 316] width 23 height 20
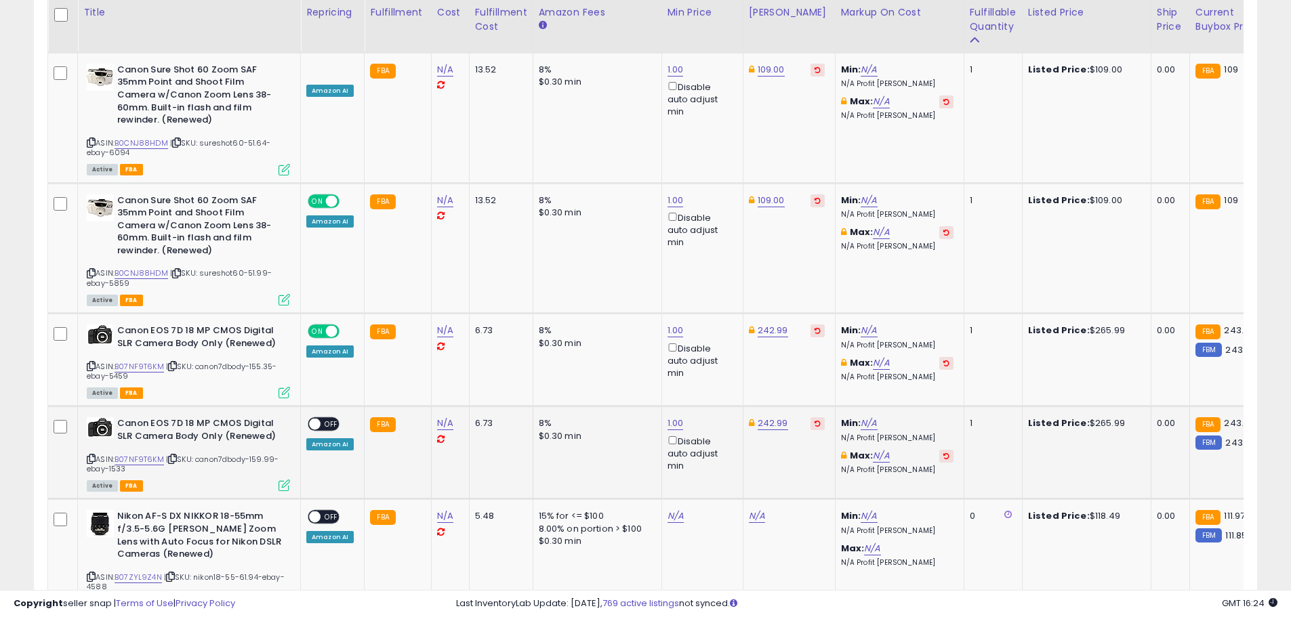
click at [334, 419] on span "OFF" at bounding box center [331, 425] width 22 height 12
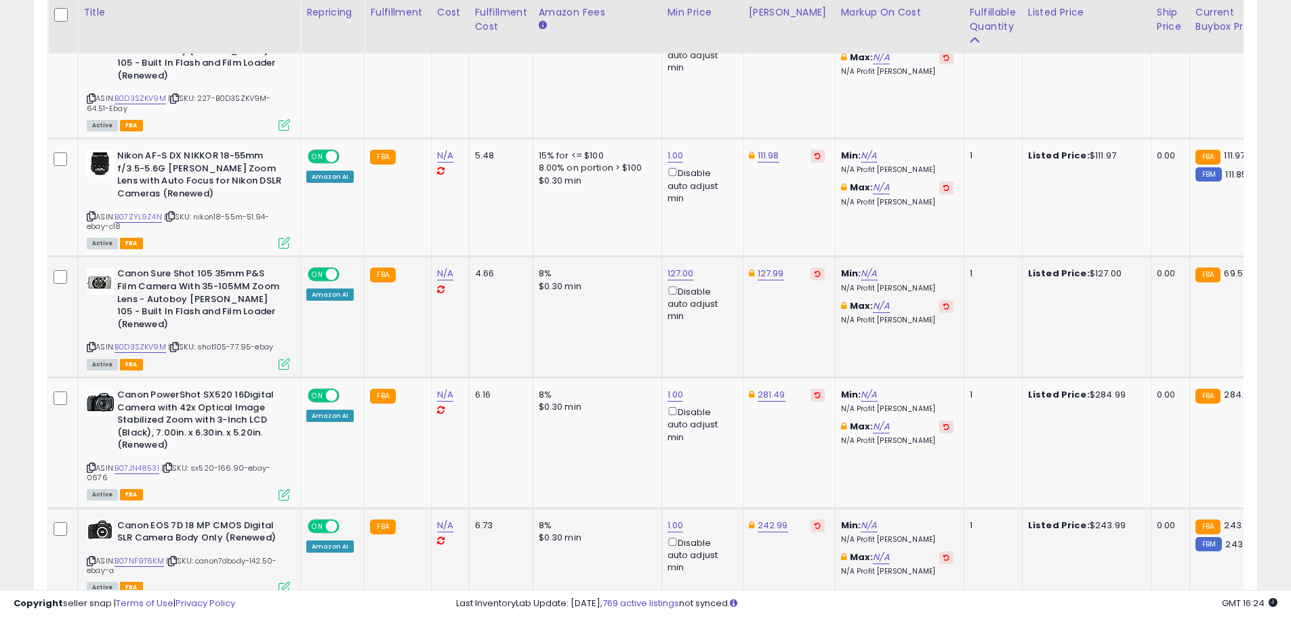
scroll to position [2917, 0]
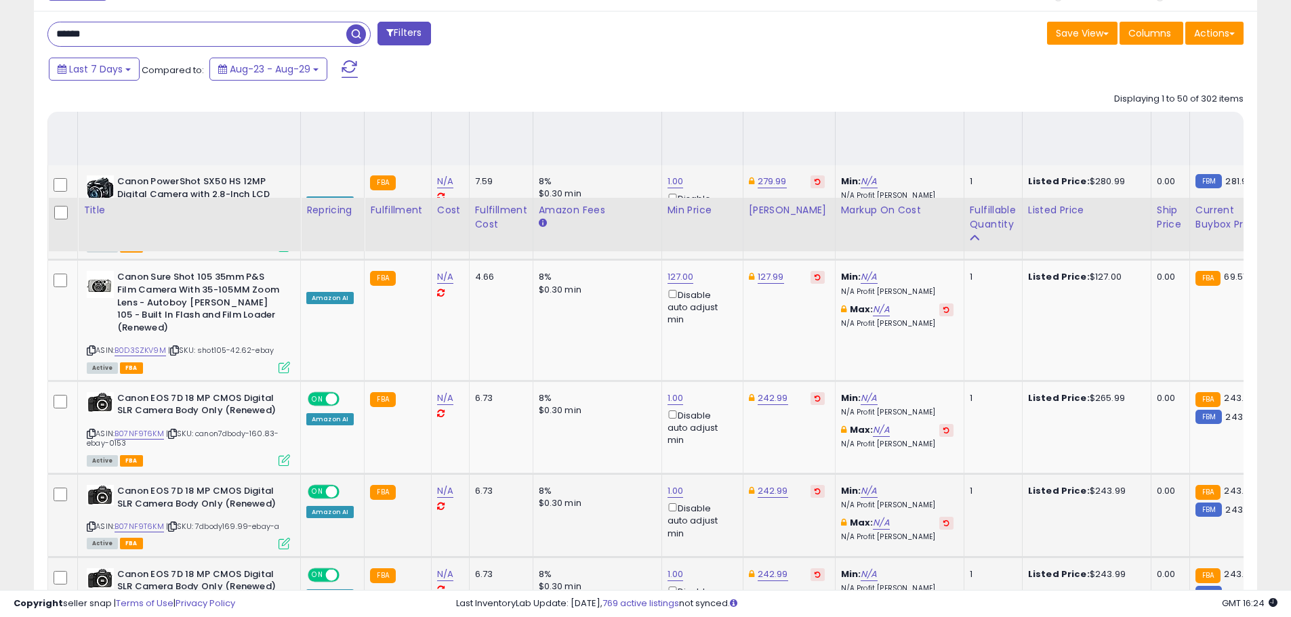
click at [295, 178] on td "Canon PowerShot SX50 HS 12MP Digital Camera with 2.8-Inch LCD (Black) (Renewed)…" at bounding box center [189, 212] width 223 height 95
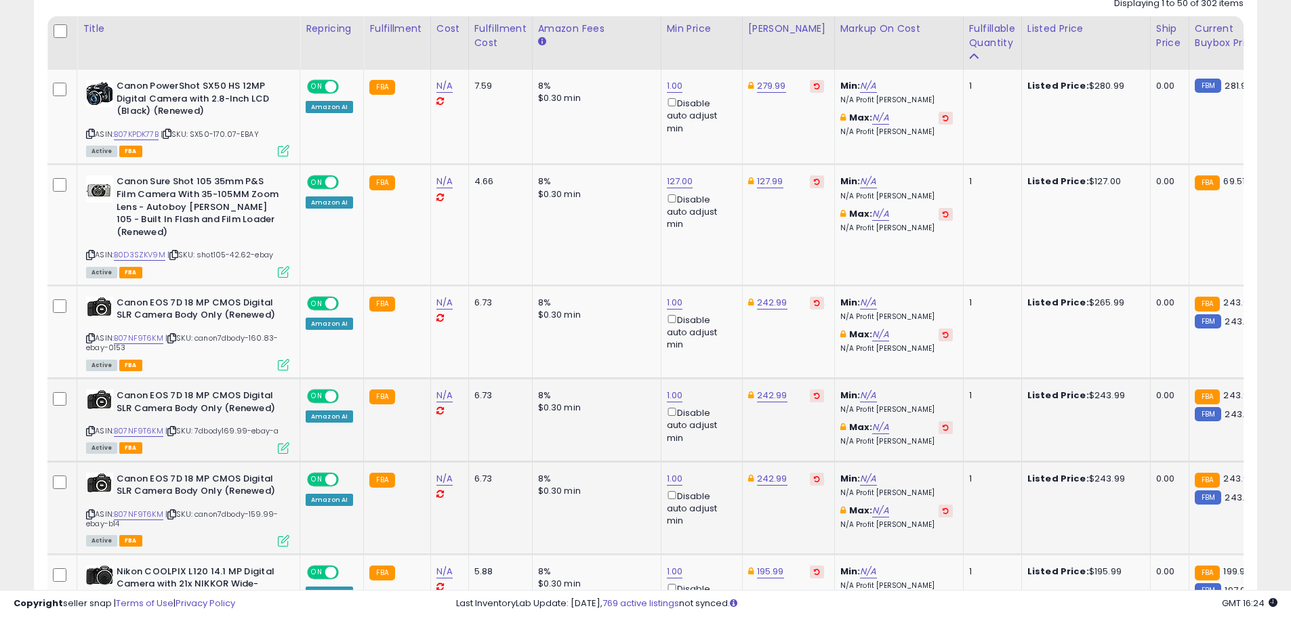
scroll to position [438, 0]
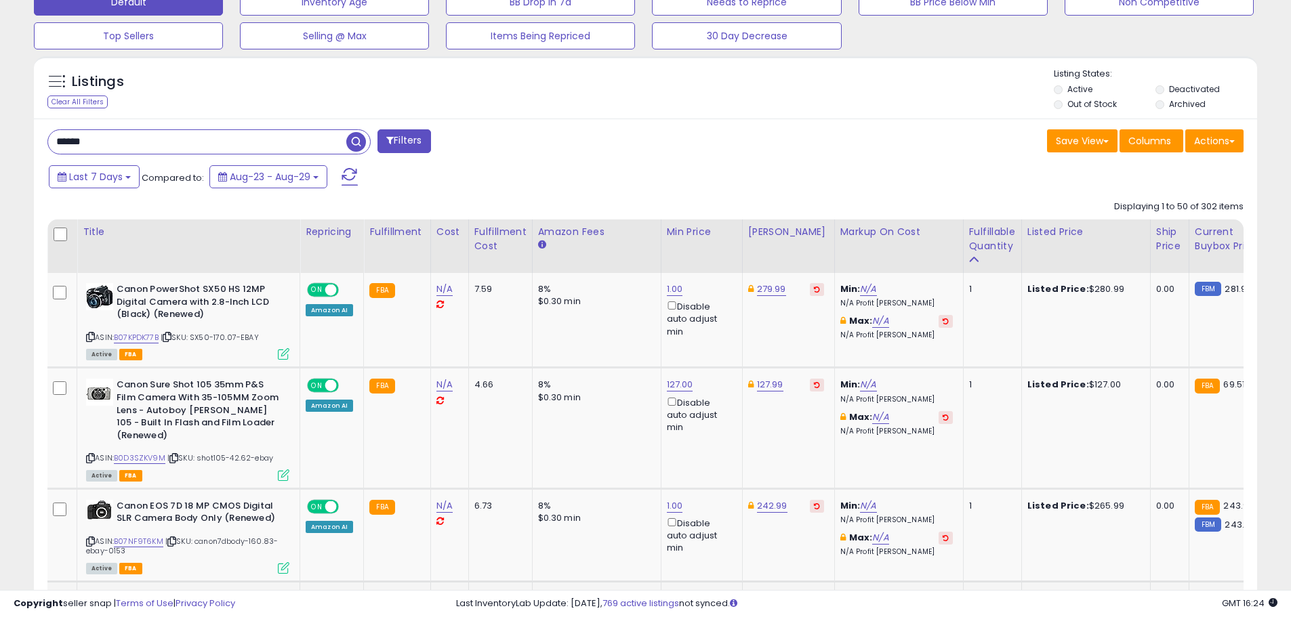
drag, startPoint x: 177, startPoint y: 141, endPoint x: 37, endPoint y: 138, distance: 139.6
click at [37, 138] on div "****** Filters" at bounding box center [341, 142] width 608 height 27
type input "****"
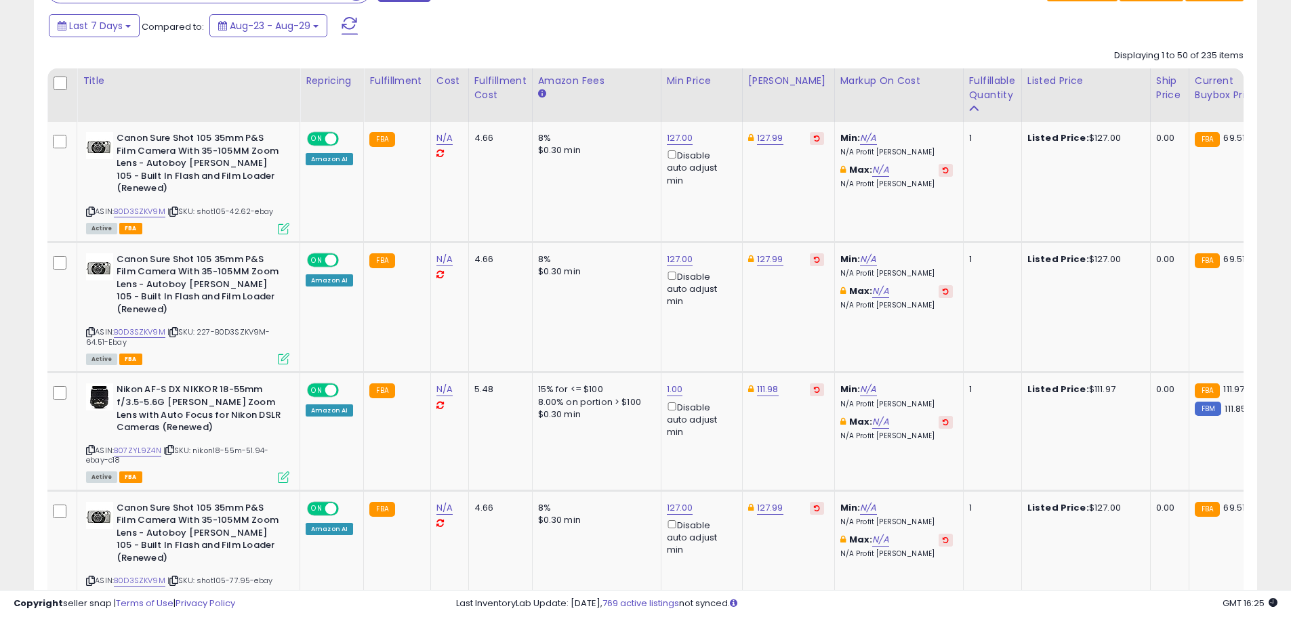
scroll to position [629, 0]
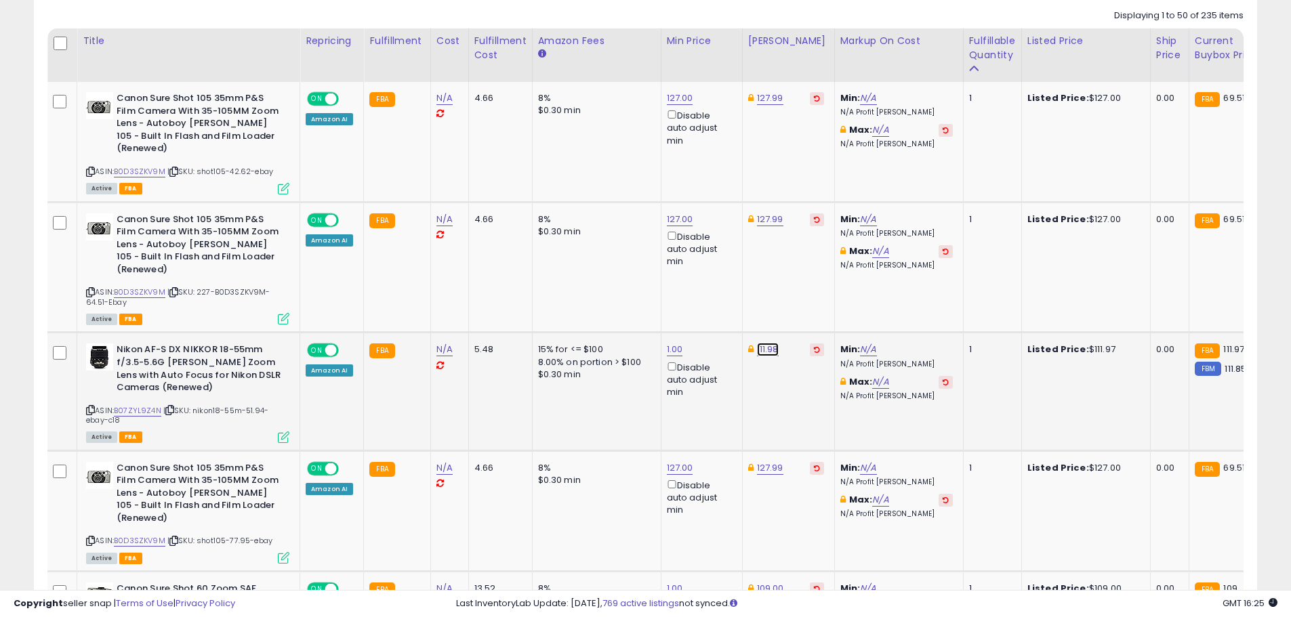
click at [763, 343] on link "111.98" at bounding box center [768, 350] width 22 height 14
type input "******"
click button "submit" at bounding box center [801, 276] width 23 height 20
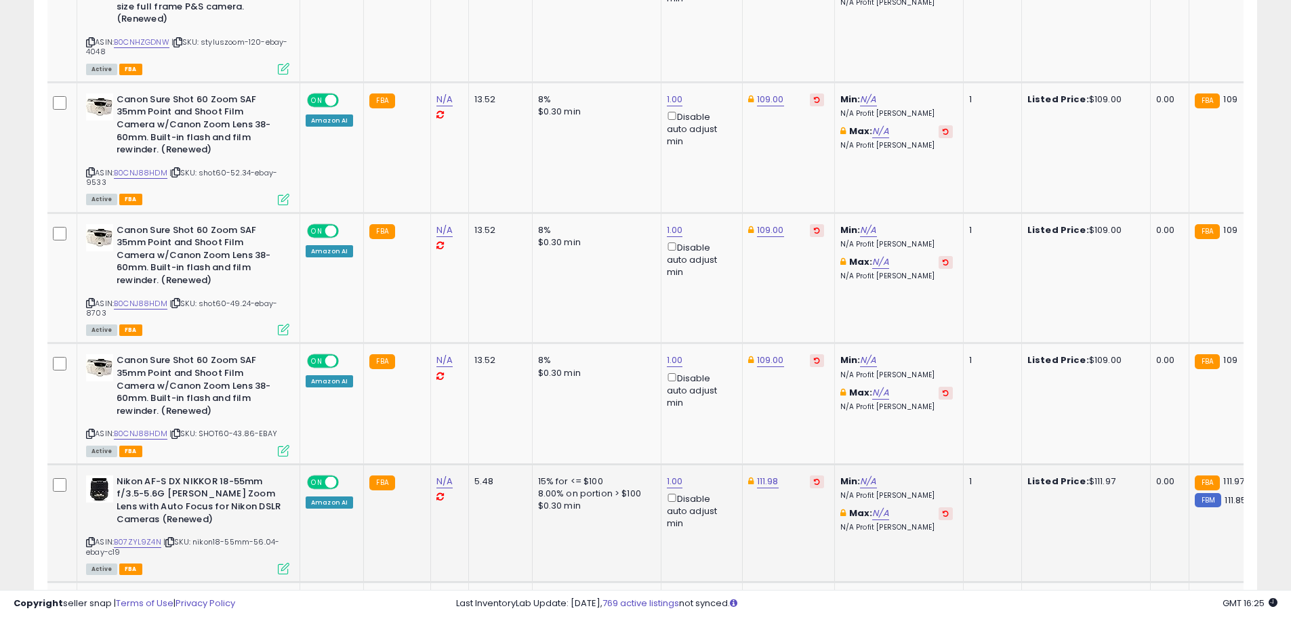
scroll to position [2594, 0]
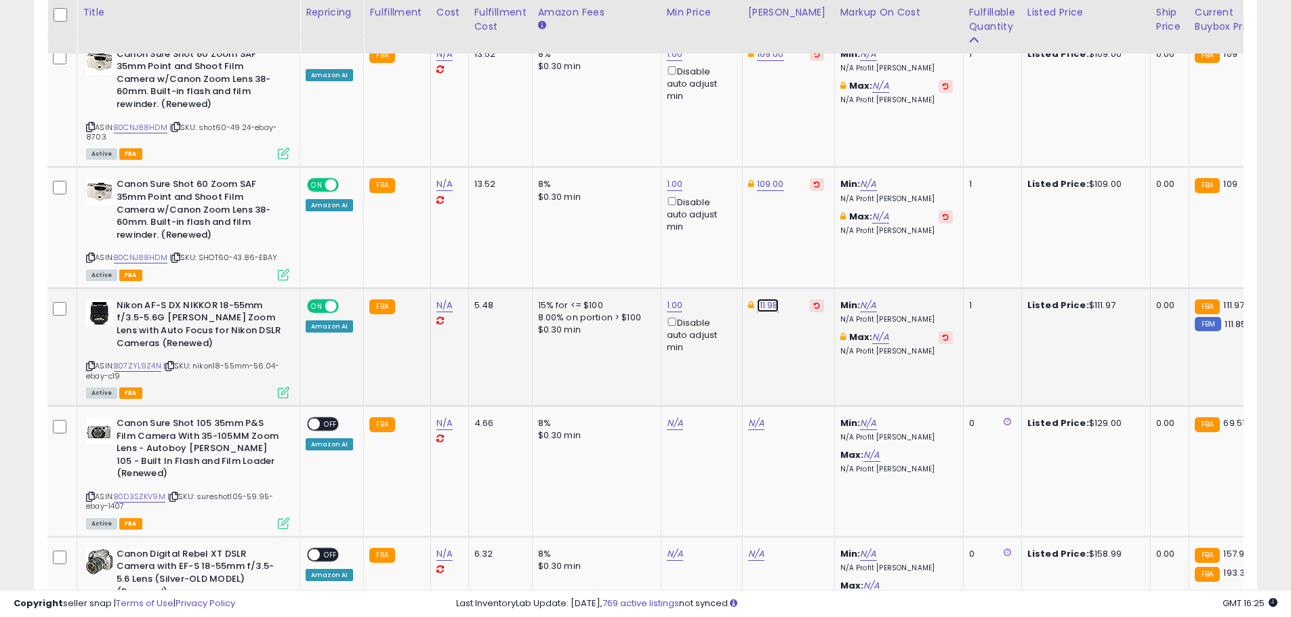
click at [764, 299] on link "111.98" at bounding box center [768, 306] width 22 height 14
type input "******"
click button "submit" at bounding box center [801, 207] width 23 height 20
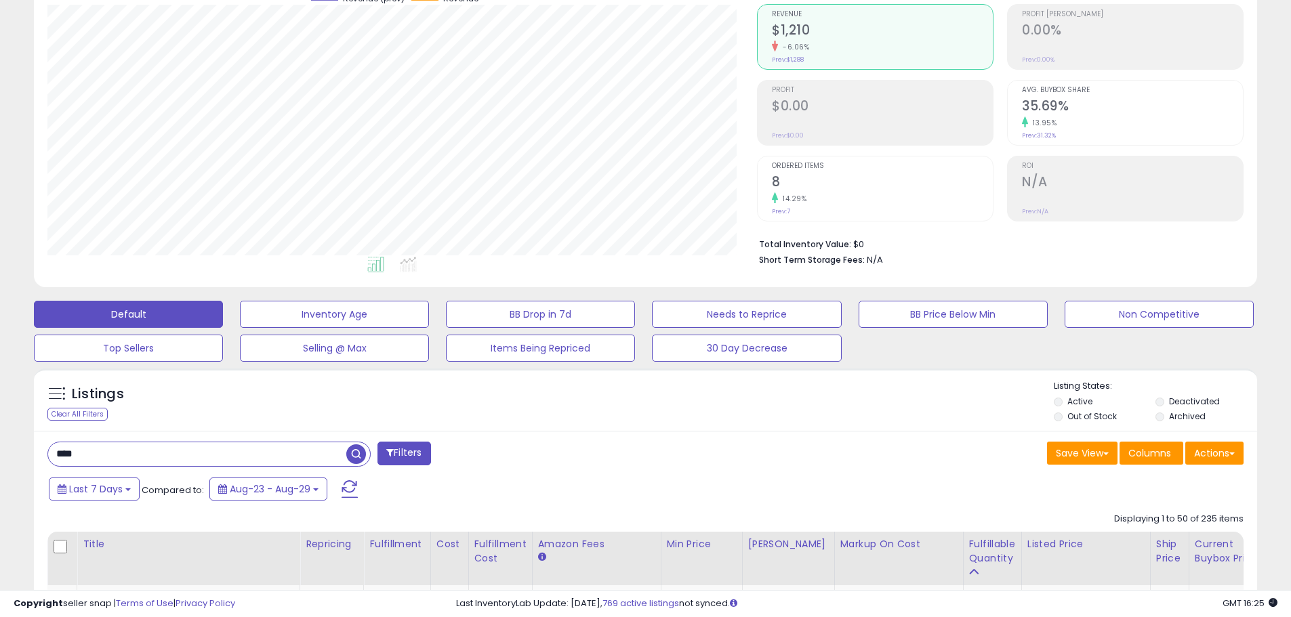
scroll to position [271, 0]
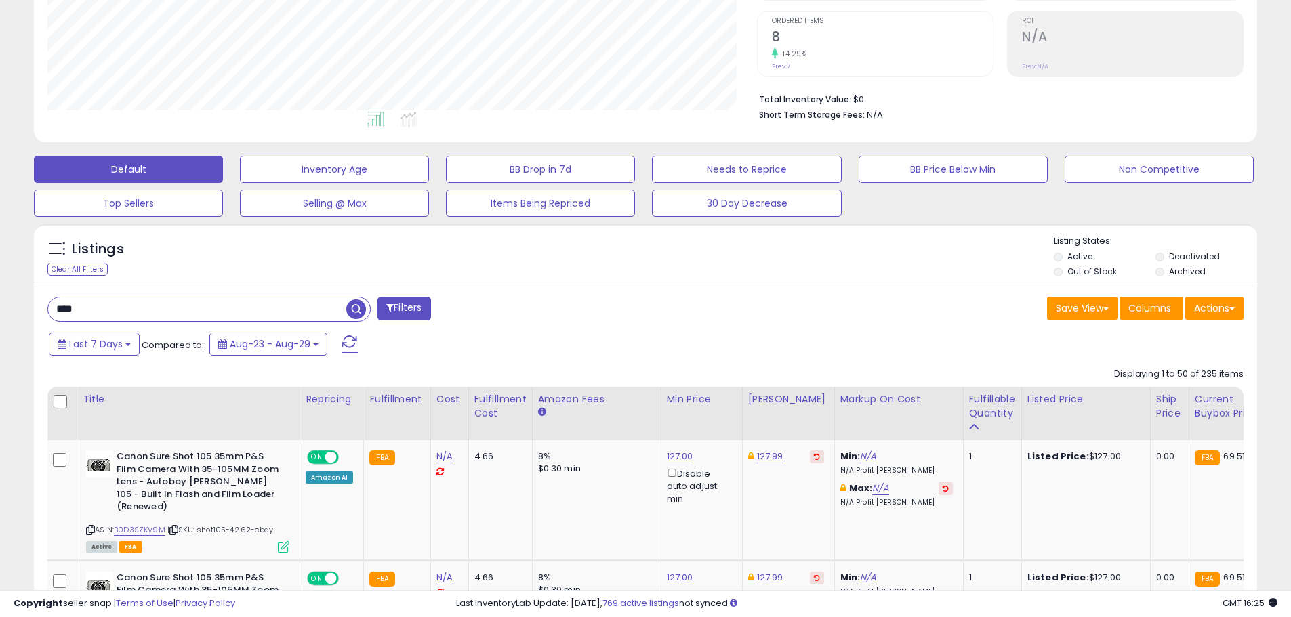
drag, startPoint x: 133, startPoint y: 316, endPoint x: 66, endPoint y: 310, distance: 67.3
click at [66, 310] on input "****" at bounding box center [197, 309] width 298 height 24
type input "*"
type input "*********"
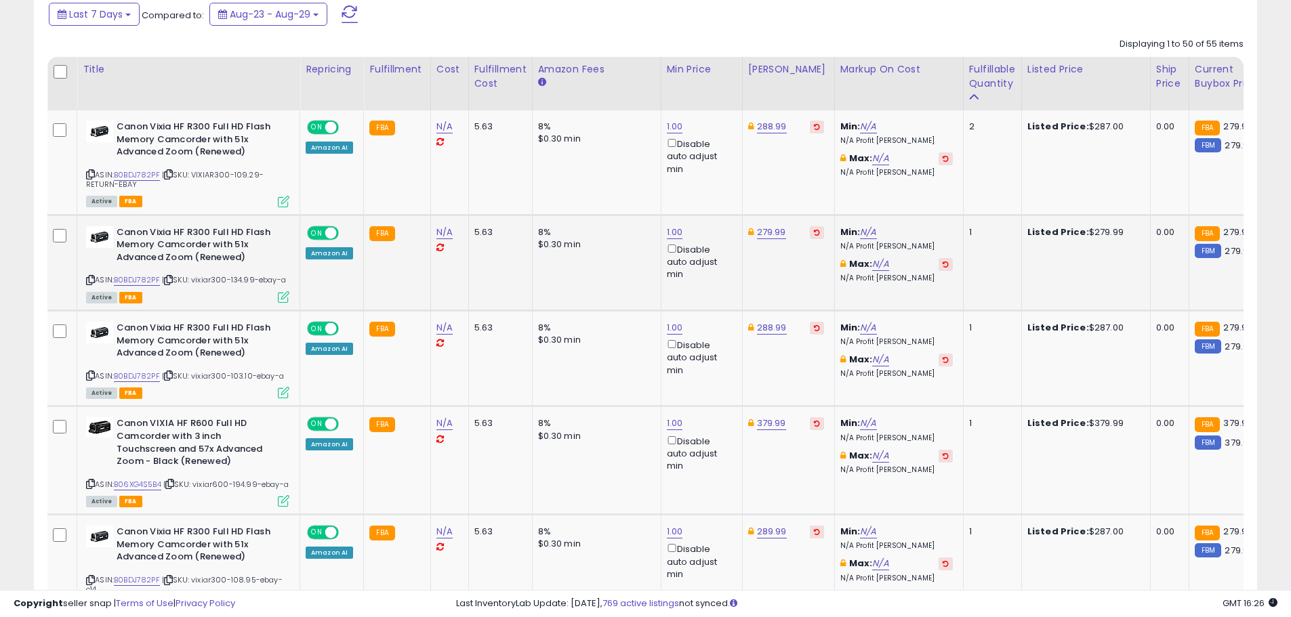
scroll to position [629, 0]
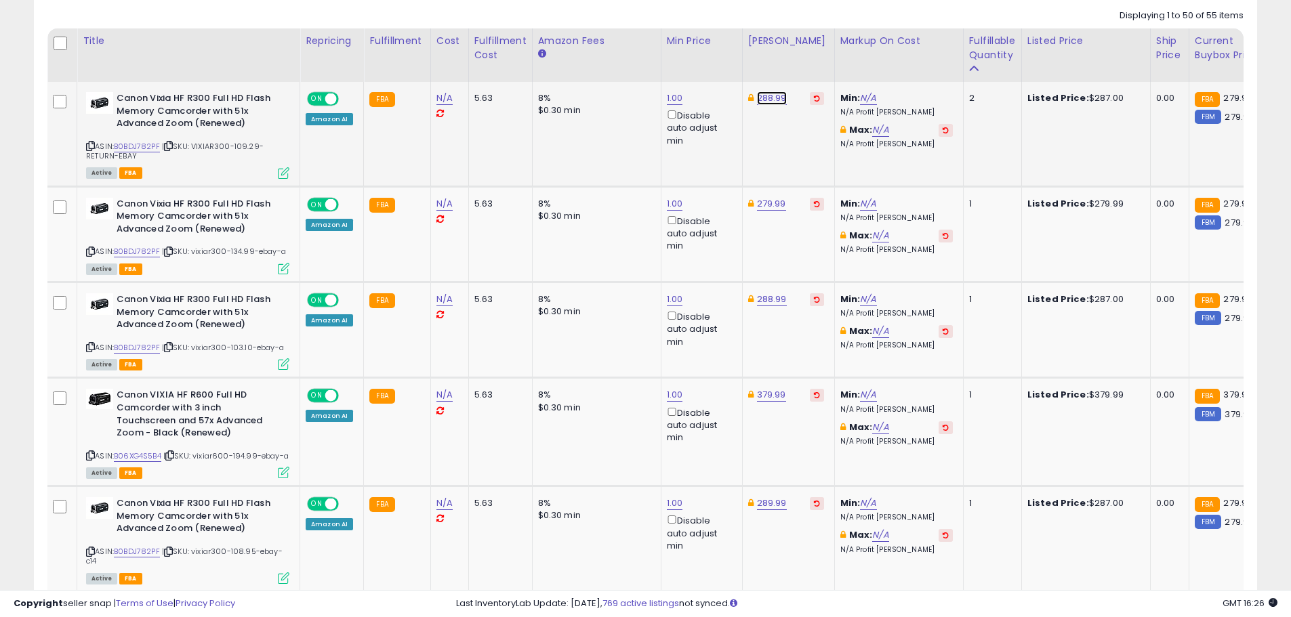
click at [768, 98] on link "288.99" at bounding box center [772, 98] width 30 height 14
drag, startPoint x: 712, startPoint y: 51, endPoint x: 642, endPoint y: 51, distance: 69.8
type input "*****"
drag, startPoint x: 726, startPoint y: 58, endPoint x: 642, endPoint y: 52, distance: 84.9
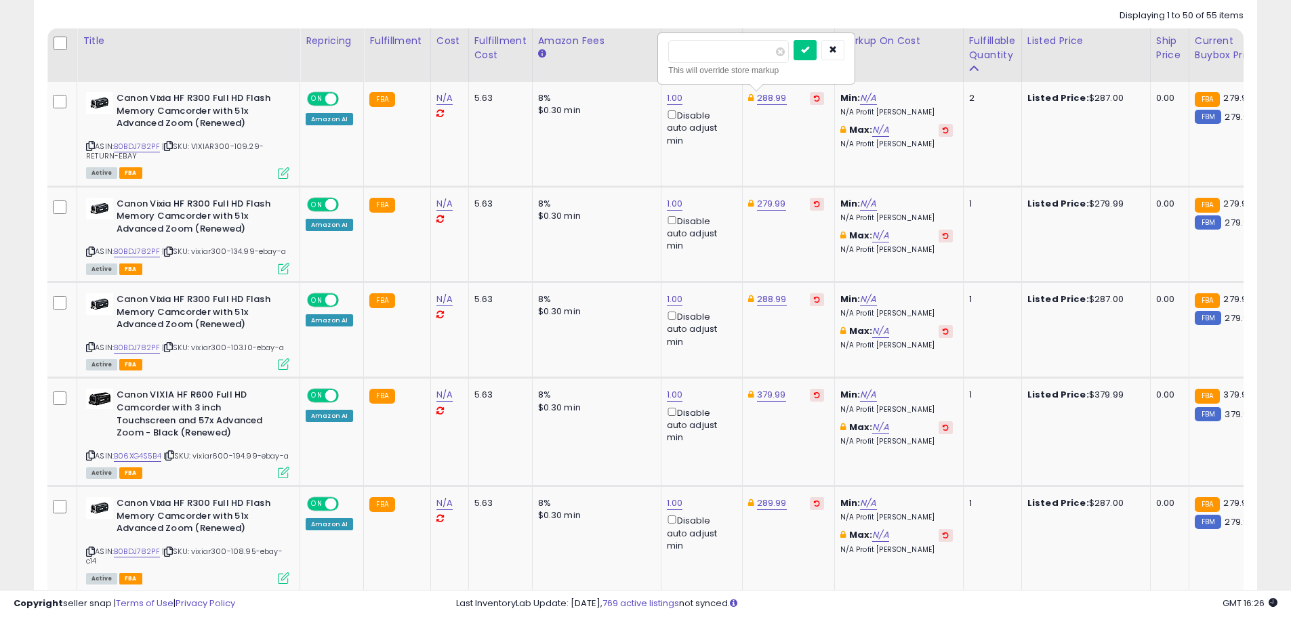
type input "******"
click button "submit" at bounding box center [804, 50] width 23 height 20
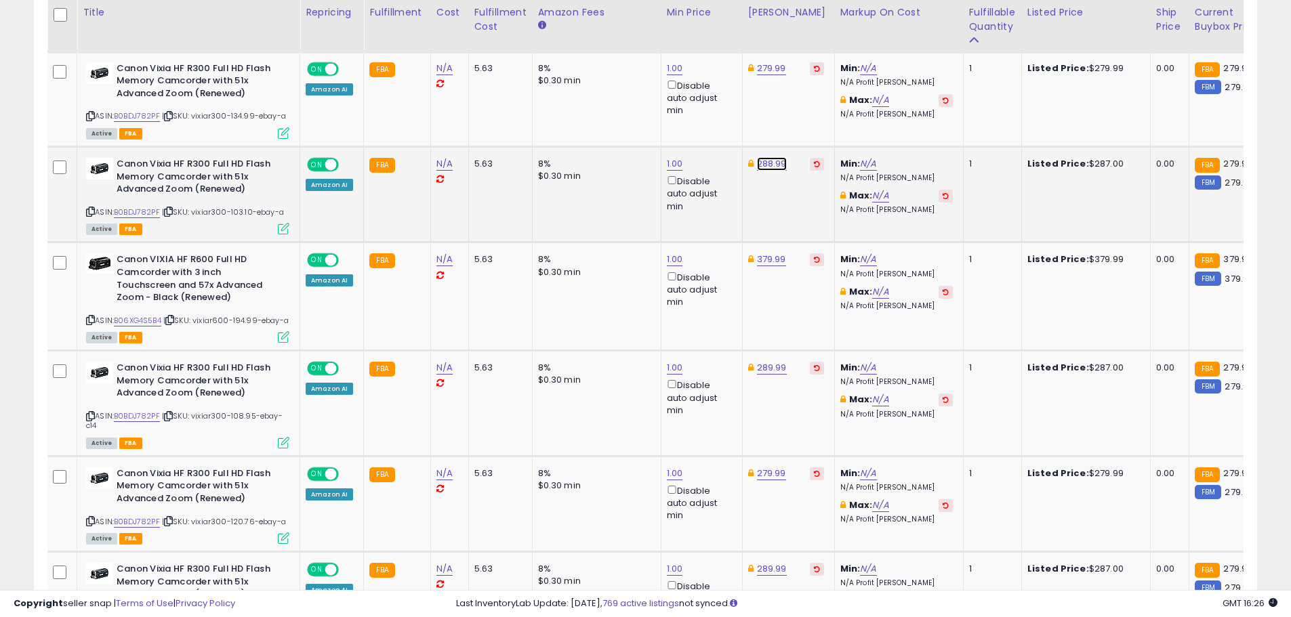
click at [768, 167] on link "288.99" at bounding box center [772, 164] width 30 height 14
drag, startPoint x: 750, startPoint y: 114, endPoint x: 640, endPoint y: 117, distance: 110.5
type input "******"
click button "submit" at bounding box center [804, 116] width 23 height 20
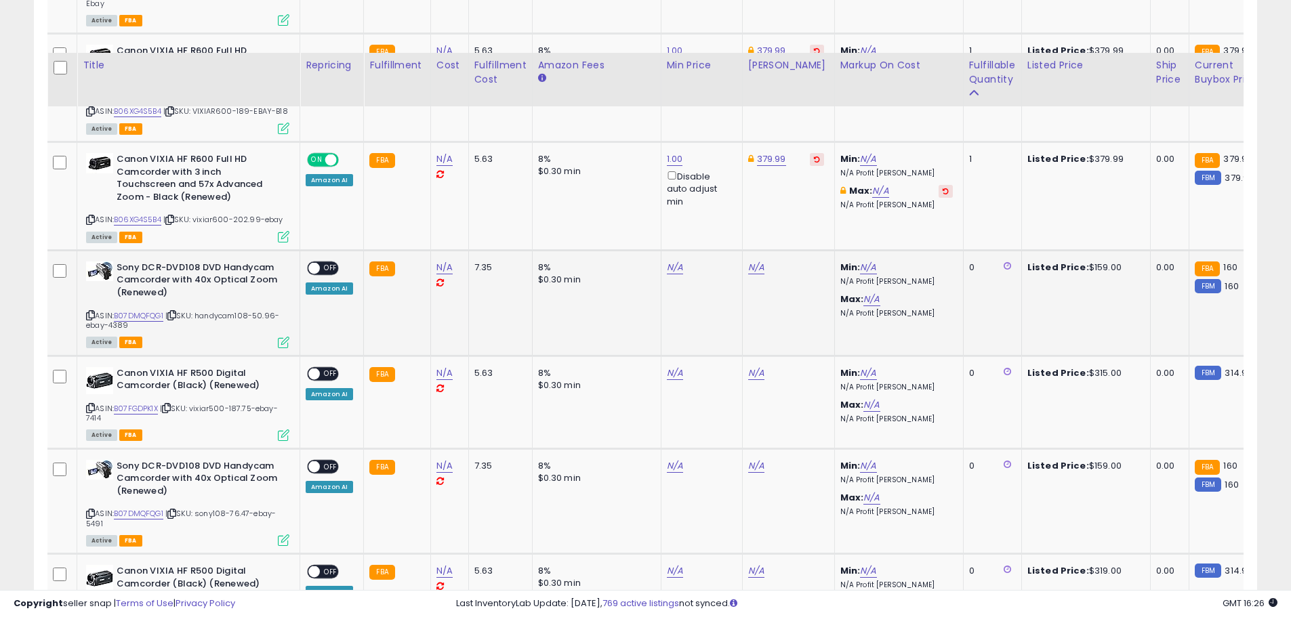
scroll to position [1646, 0]
